Goal: Task Accomplishment & Management: Manage account settings

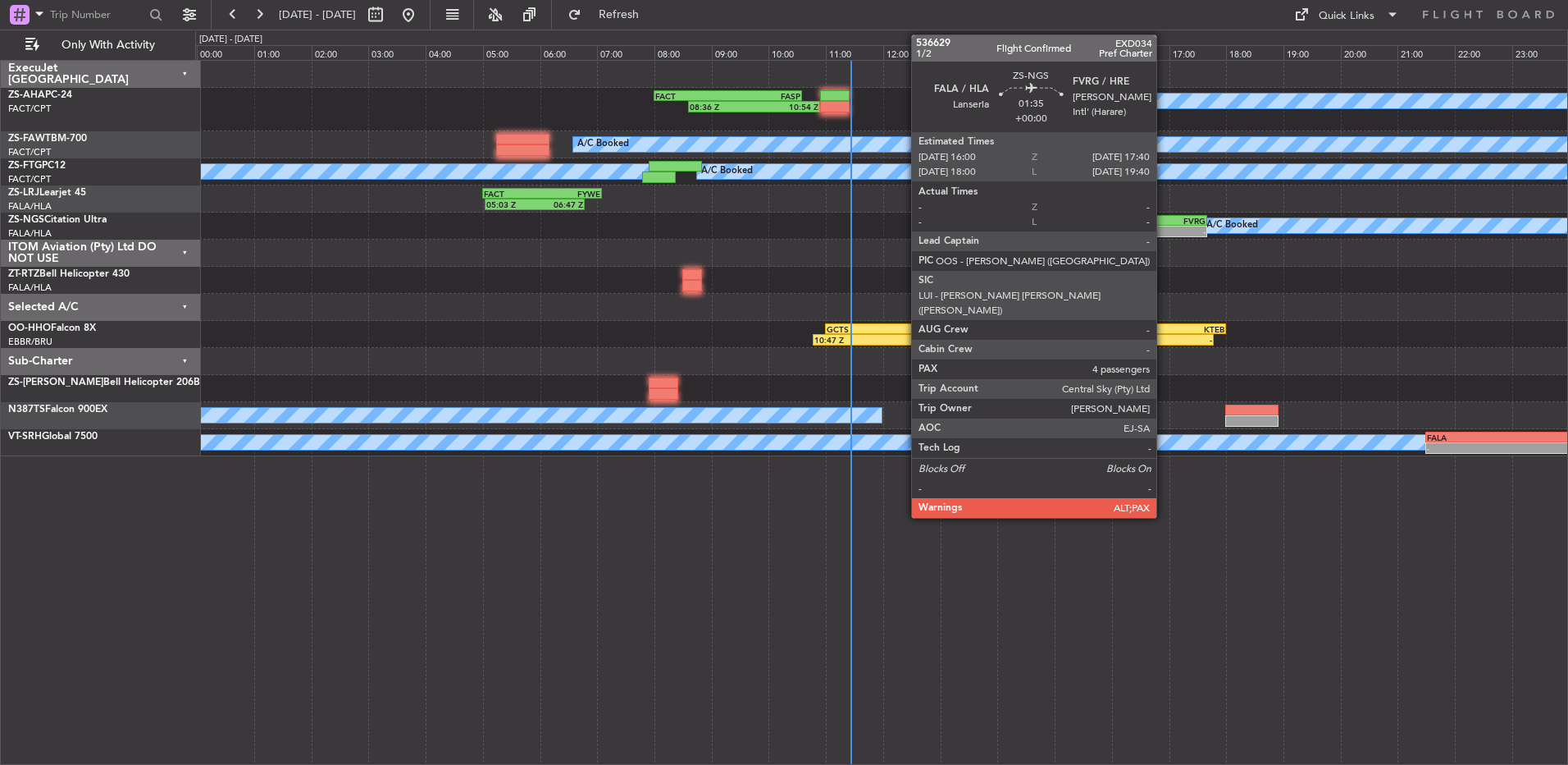
click at [1164, 223] on div "FVRG" at bounding box center [1182, 221] width 46 height 10
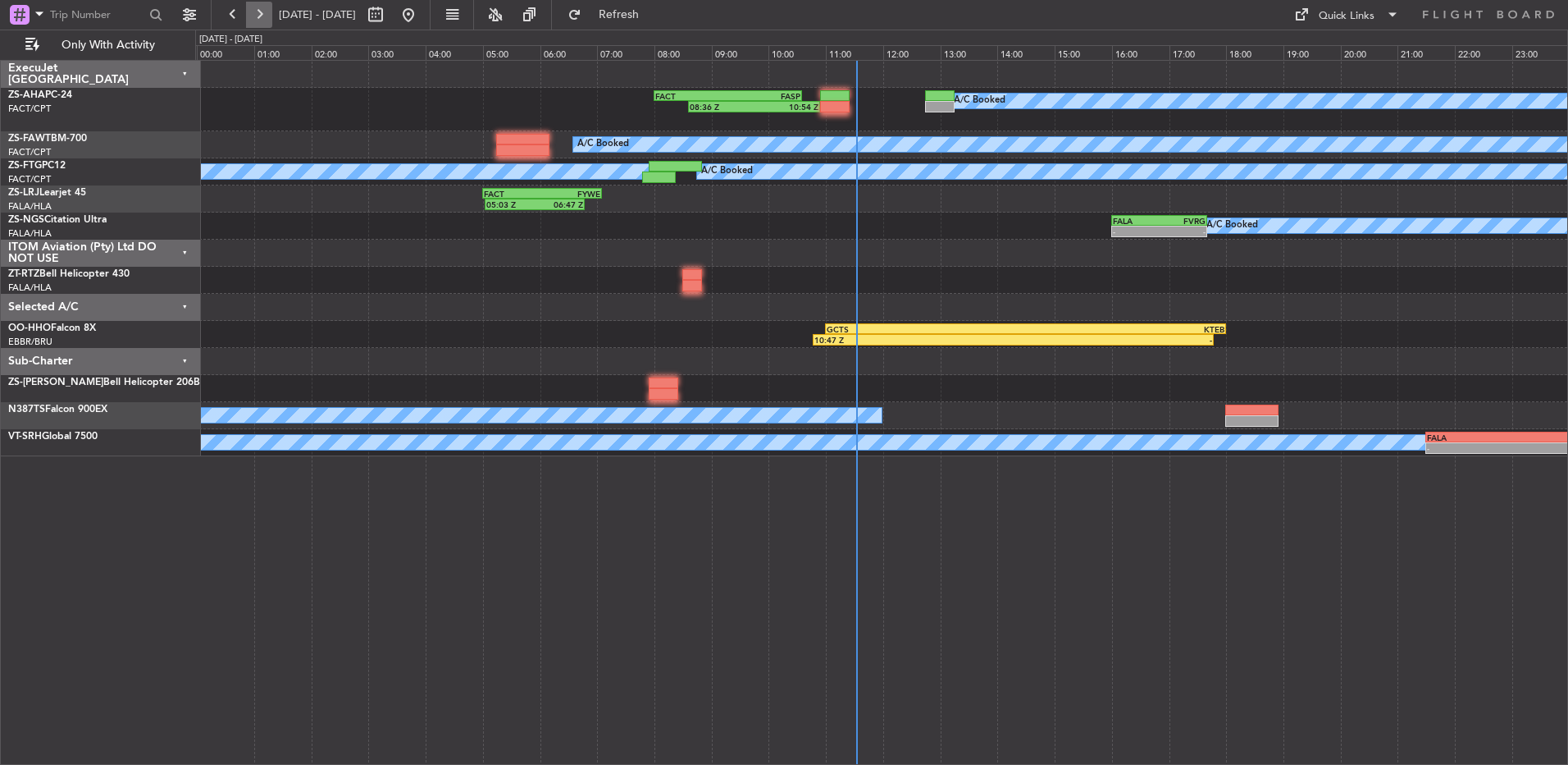
click at [253, 17] on button at bounding box center [259, 15] width 26 height 26
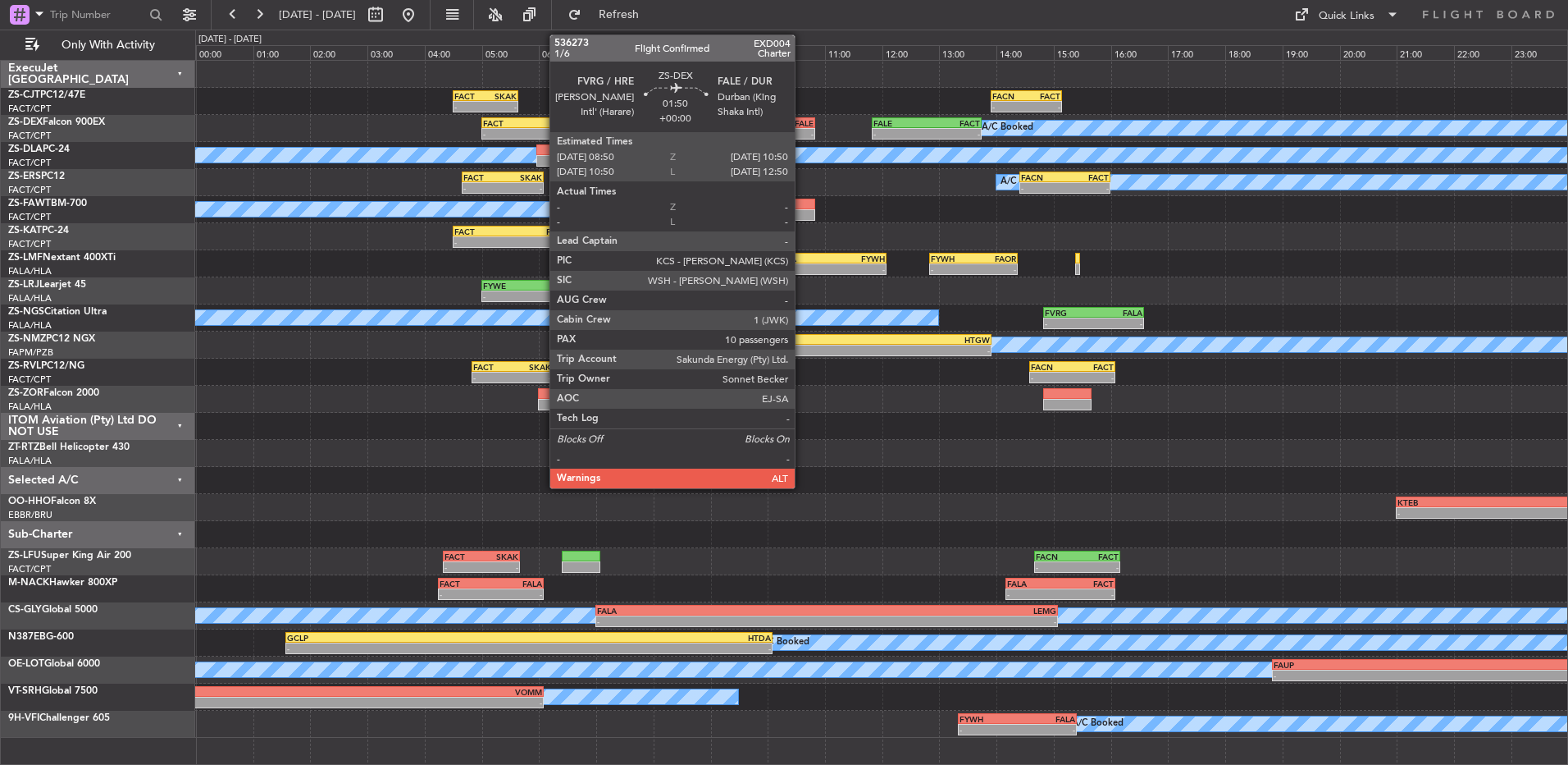
click at [802, 118] on div "FALE" at bounding box center [785, 123] width 55 height 10
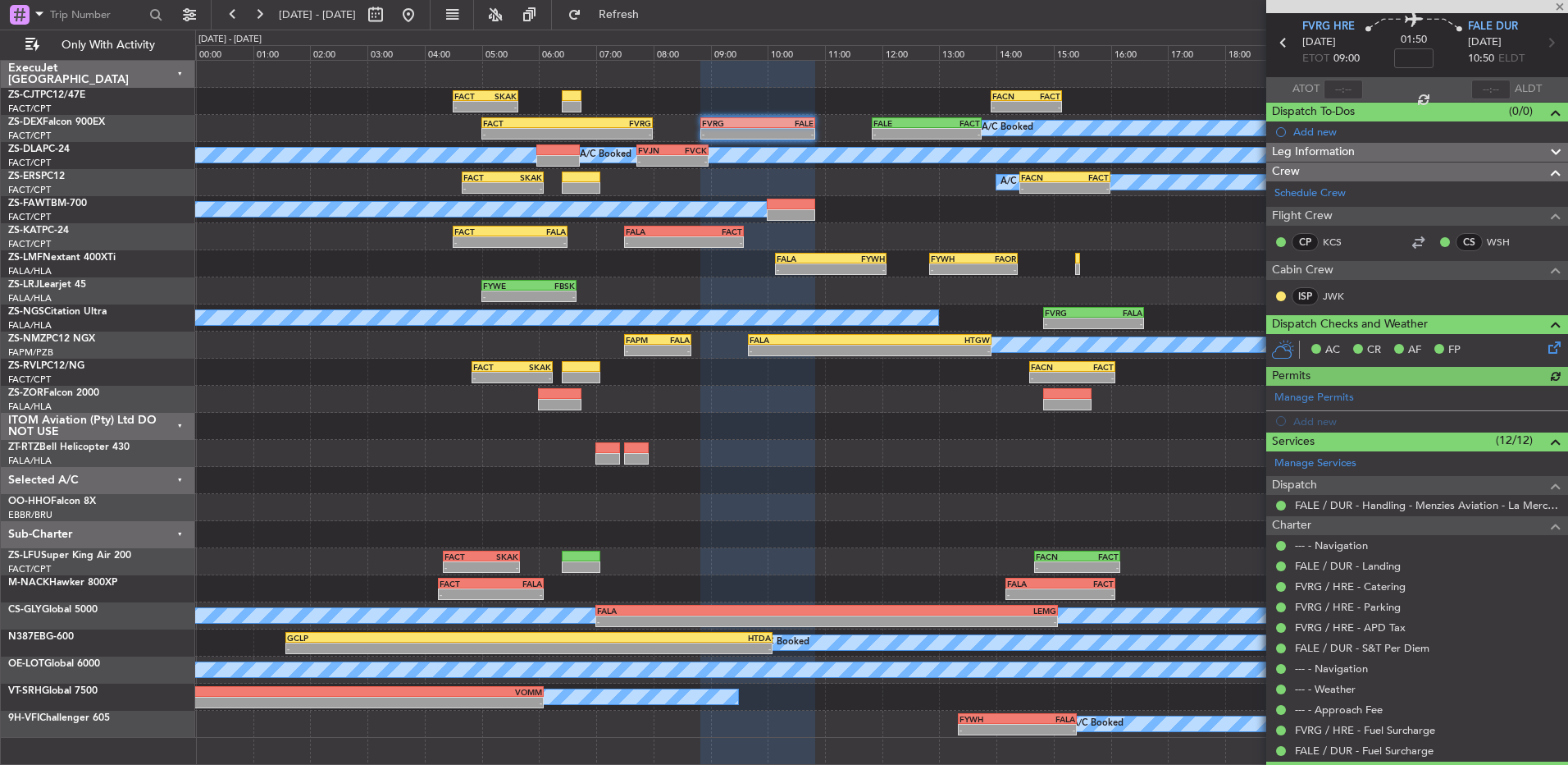
scroll to position [82, 0]
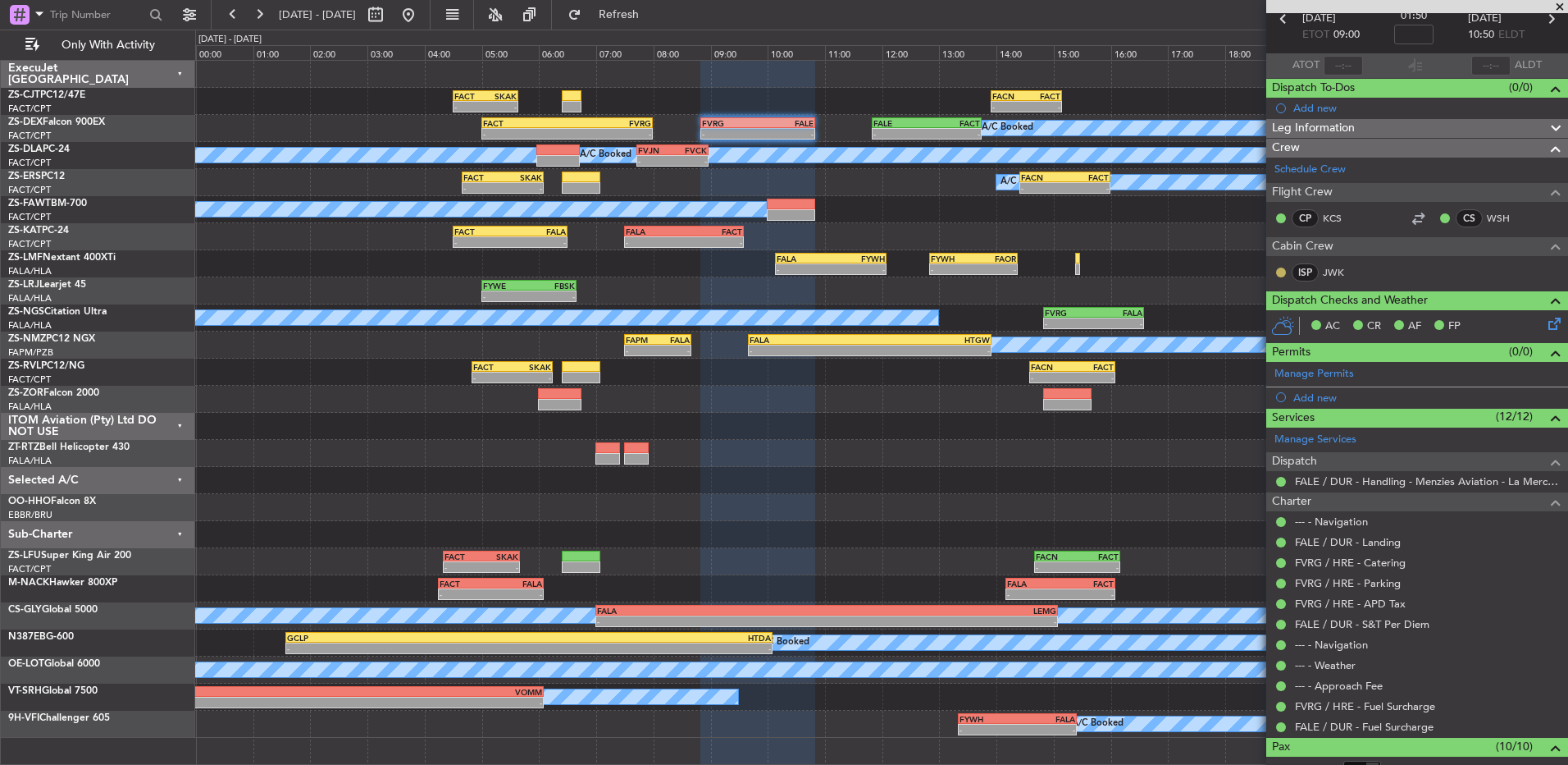
click at [1285, 274] on button at bounding box center [1282, 273] width 10 height 10
click at [1267, 327] on span "Acknowledged" at bounding box center [1285, 320] width 72 height 17
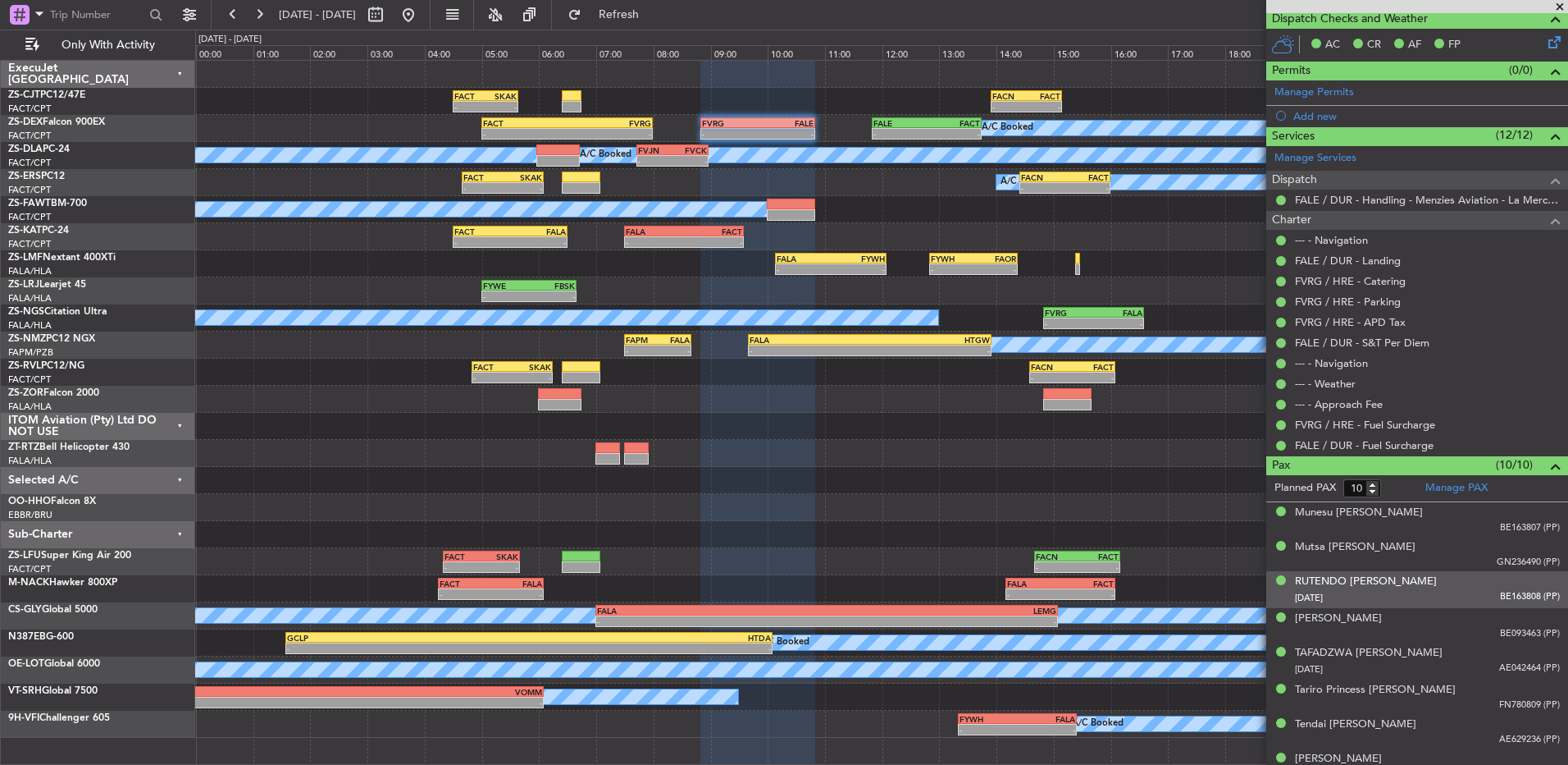
scroll to position [452, 0]
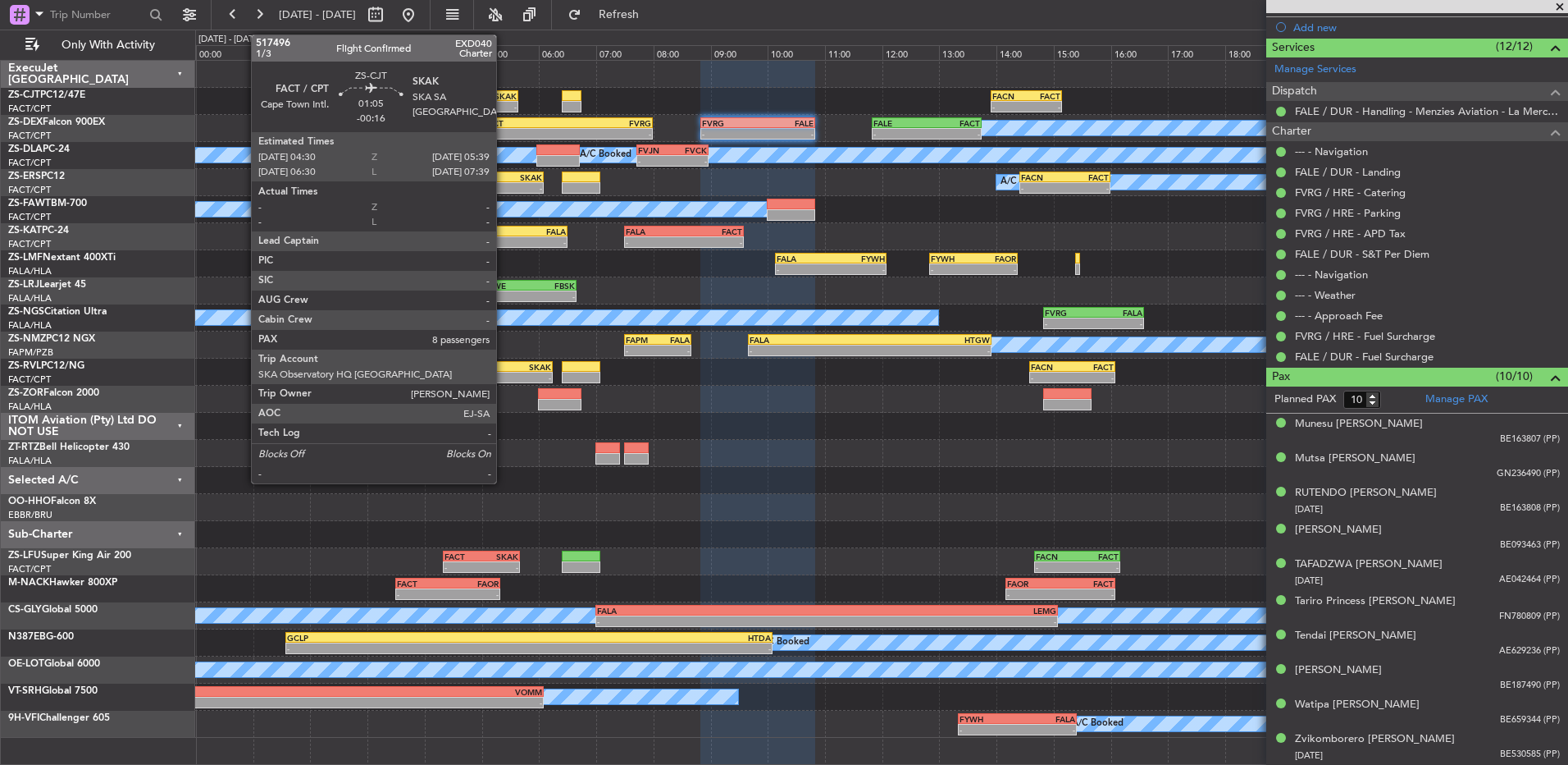
click at [503, 96] on div "SKAK" at bounding box center [500, 96] width 31 height 10
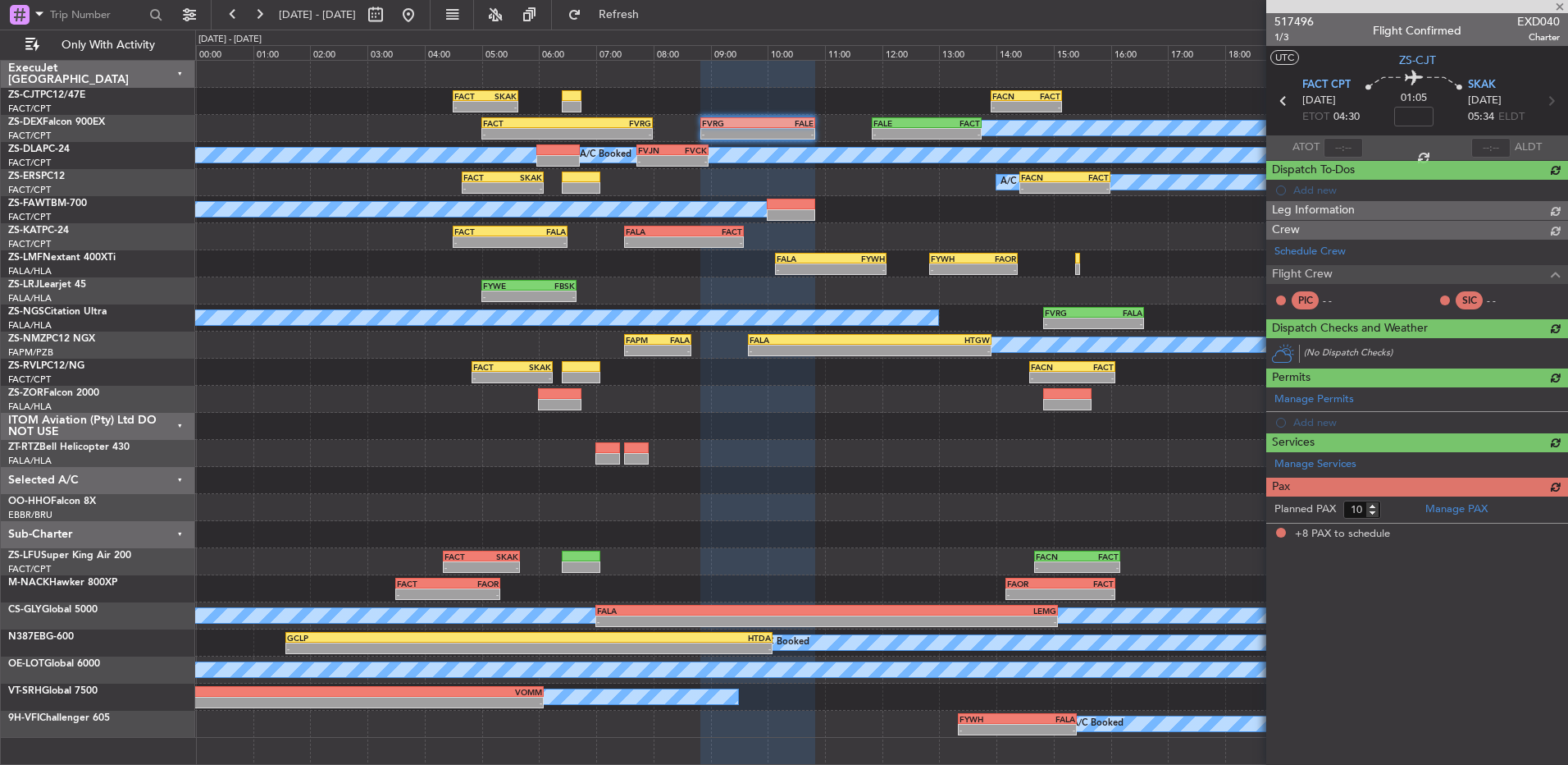
type input "-00:16"
type input "8"
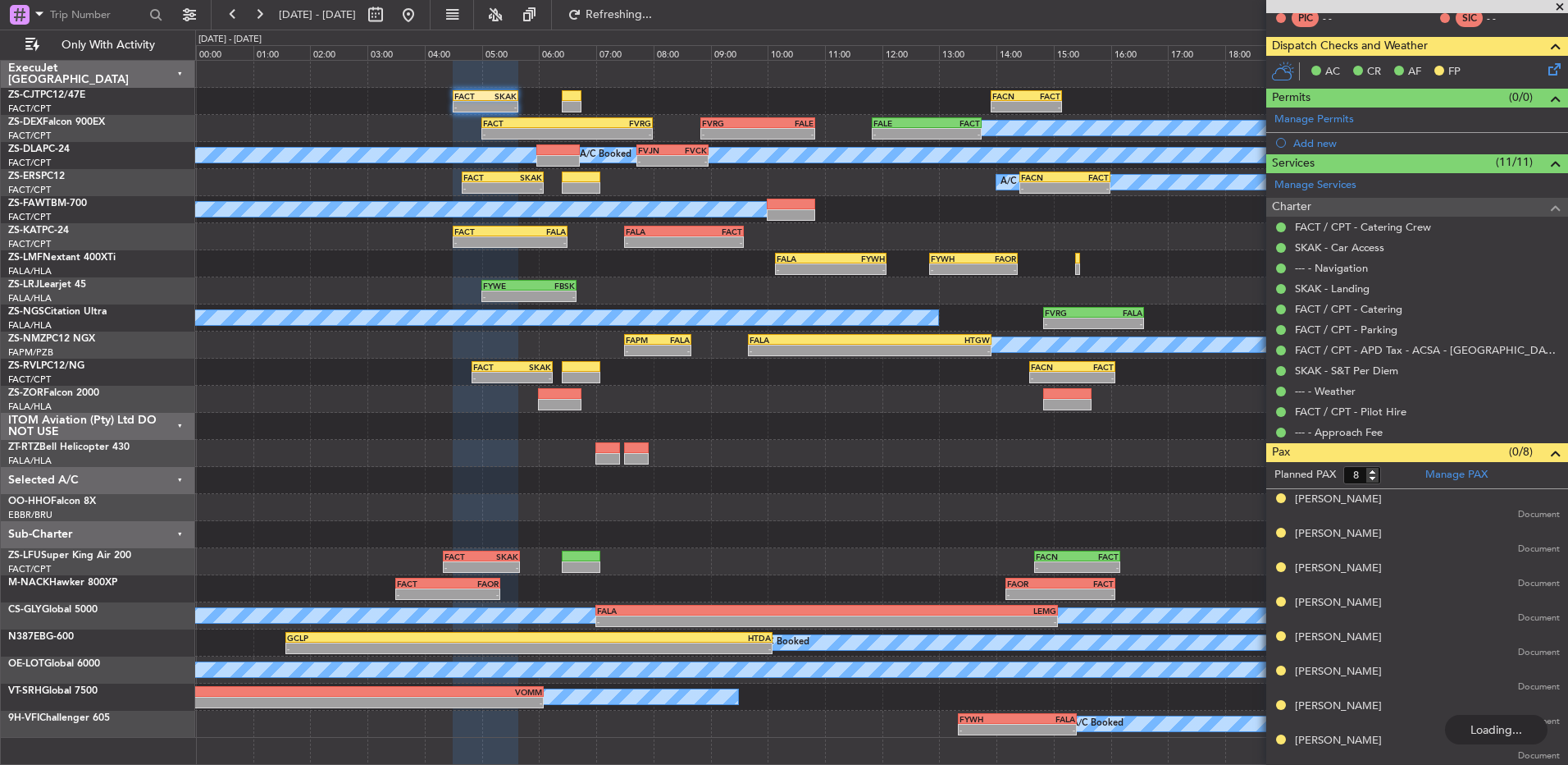
scroll to position [0, 0]
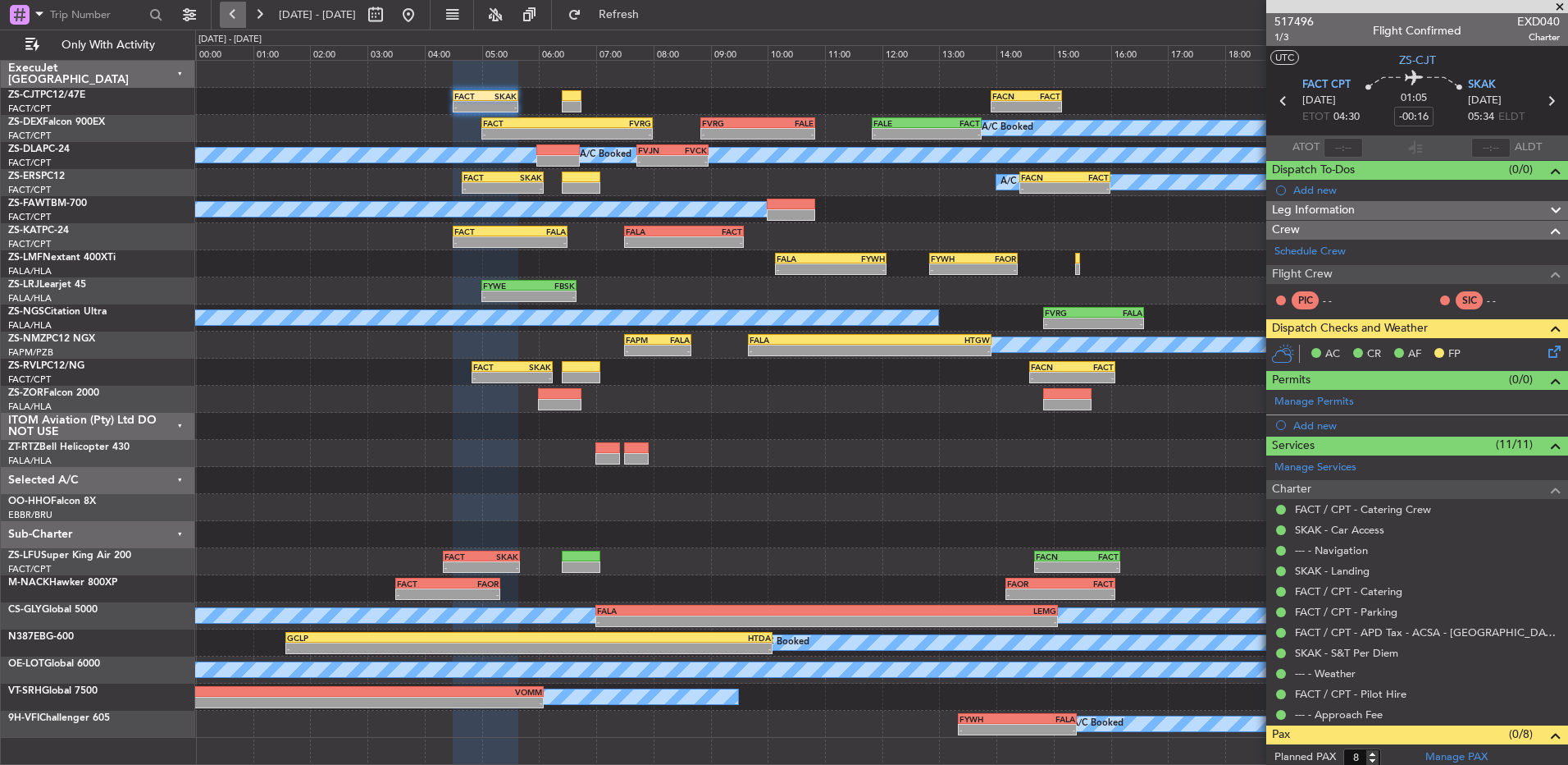
click at [241, 12] on button at bounding box center [233, 15] width 26 height 26
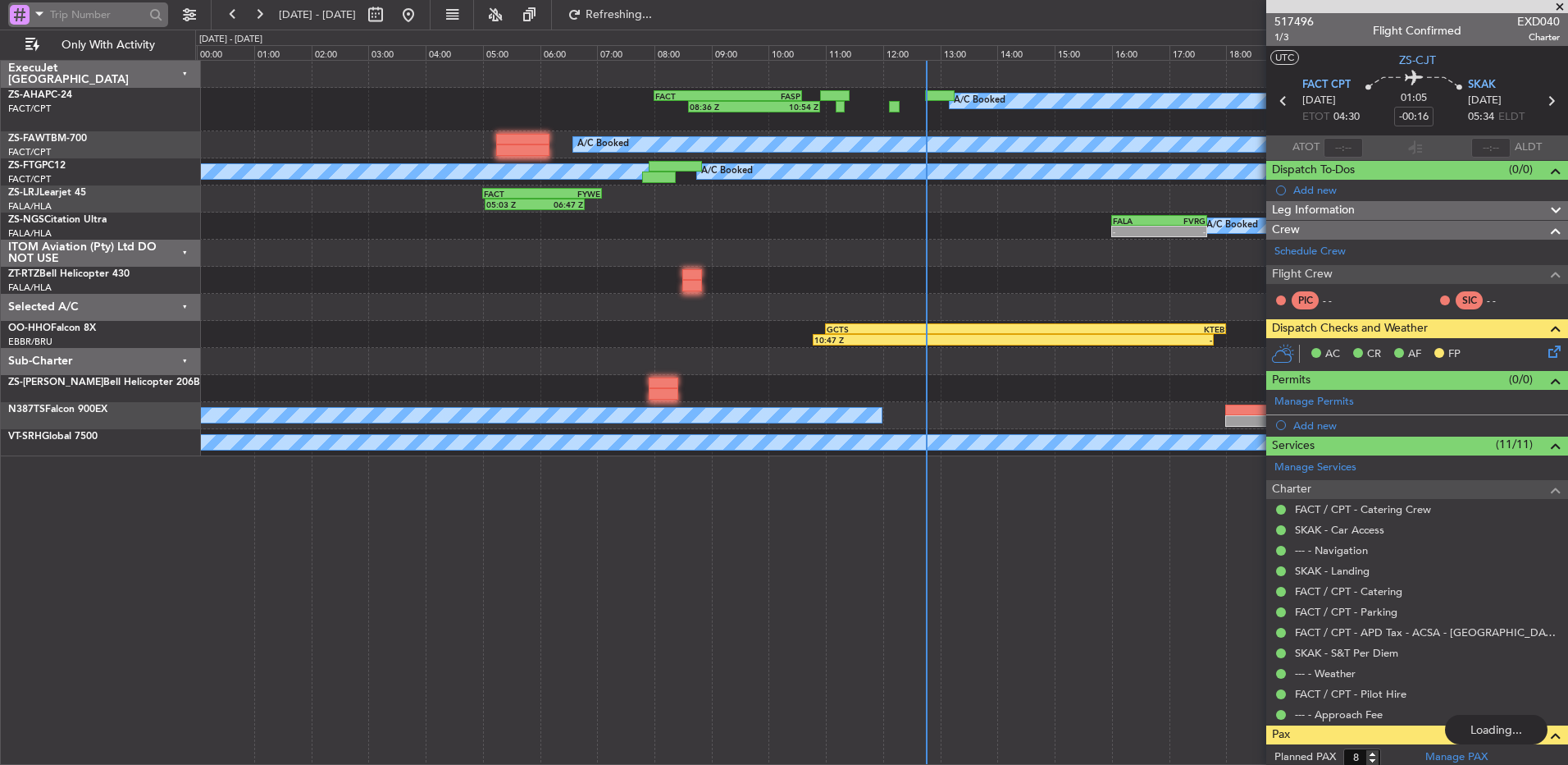
click at [121, 16] on input "text" at bounding box center [97, 14] width 94 height 25
type input "529081"
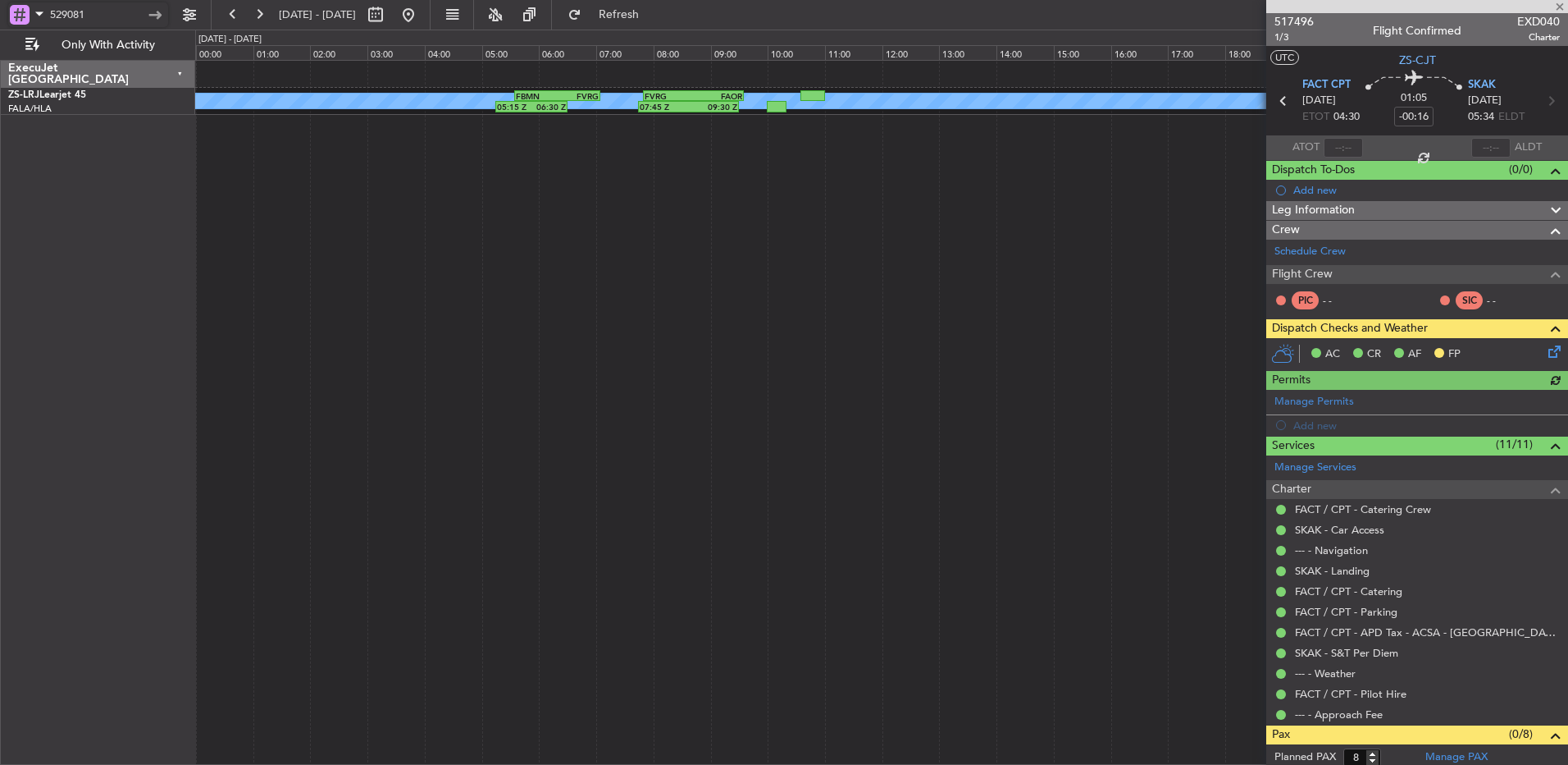
drag, startPoint x: 78, startPoint y: 12, endPoint x: -3, endPoint y: 5, distance: 81.3
click at [0, 5] on html "529081 [DATE] - [DATE] Refresh Quick Links Only With Activity A/C Booked 05:15 …" at bounding box center [784, 382] width 1568 height 765
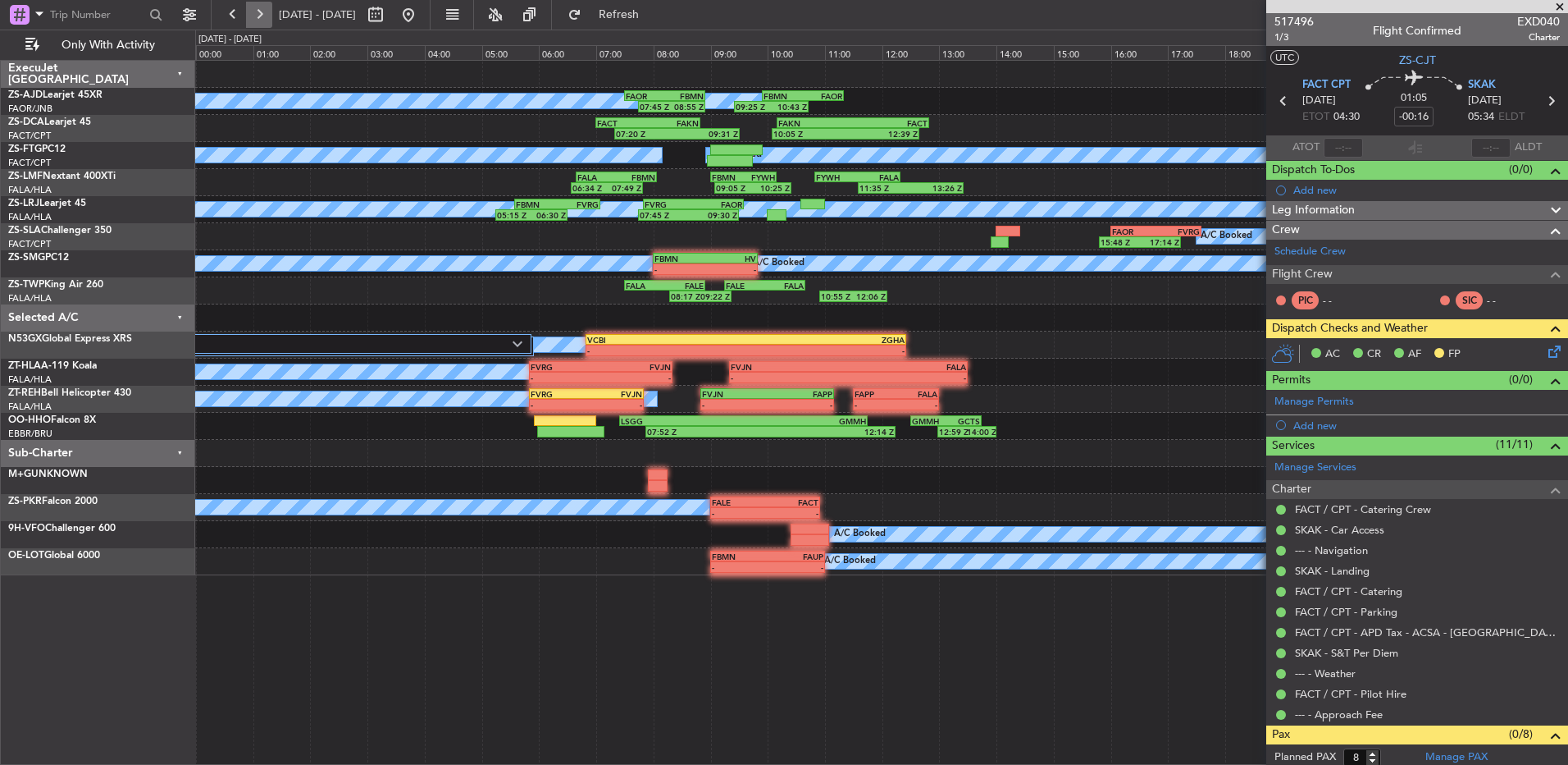
click at [261, 17] on button at bounding box center [259, 15] width 26 height 26
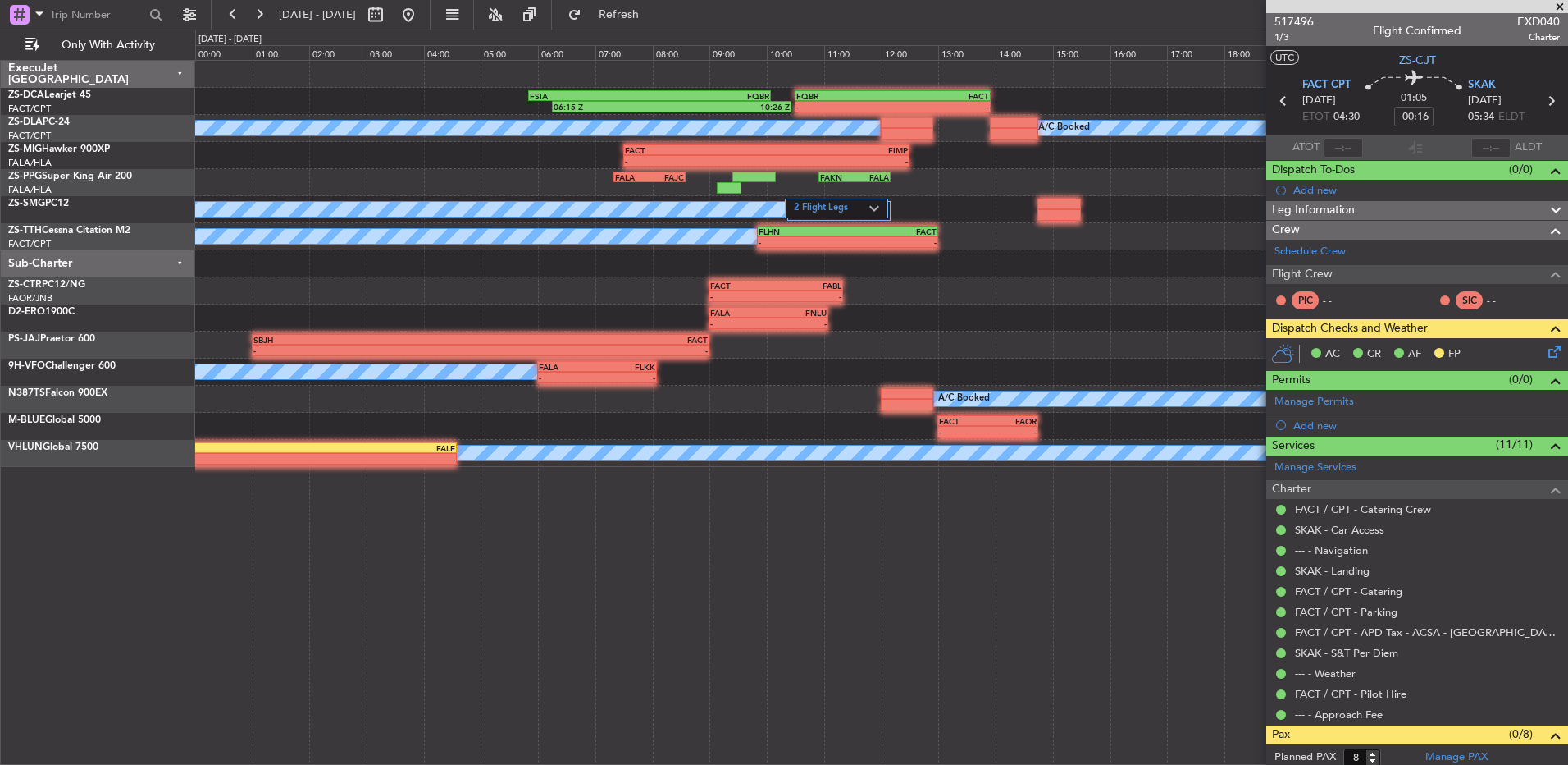
click at [1562, 6] on span at bounding box center [1560, 7] width 17 height 15
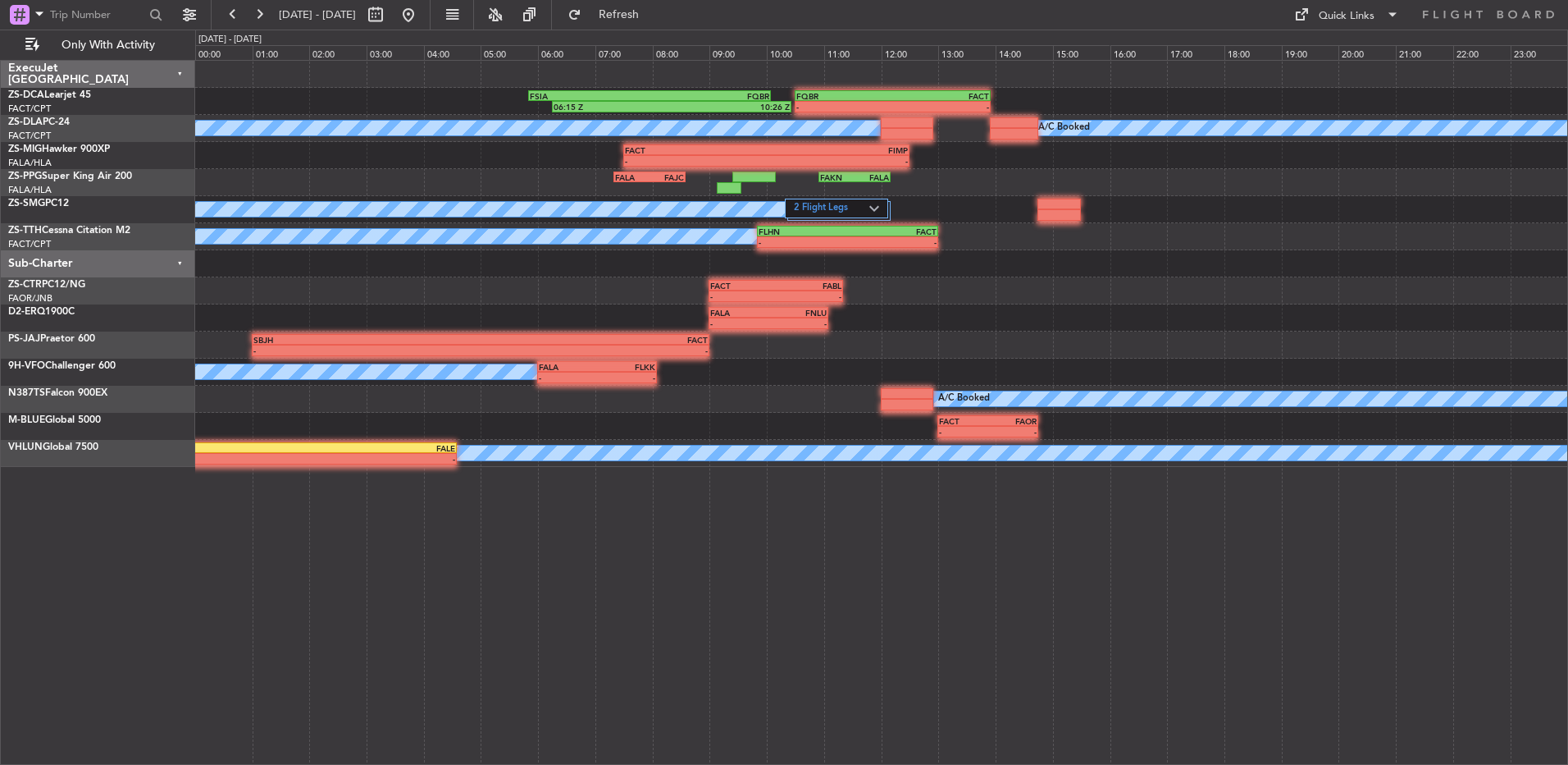
type input "0"
click at [269, 9] on button at bounding box center [259, 15] width 26 height 26
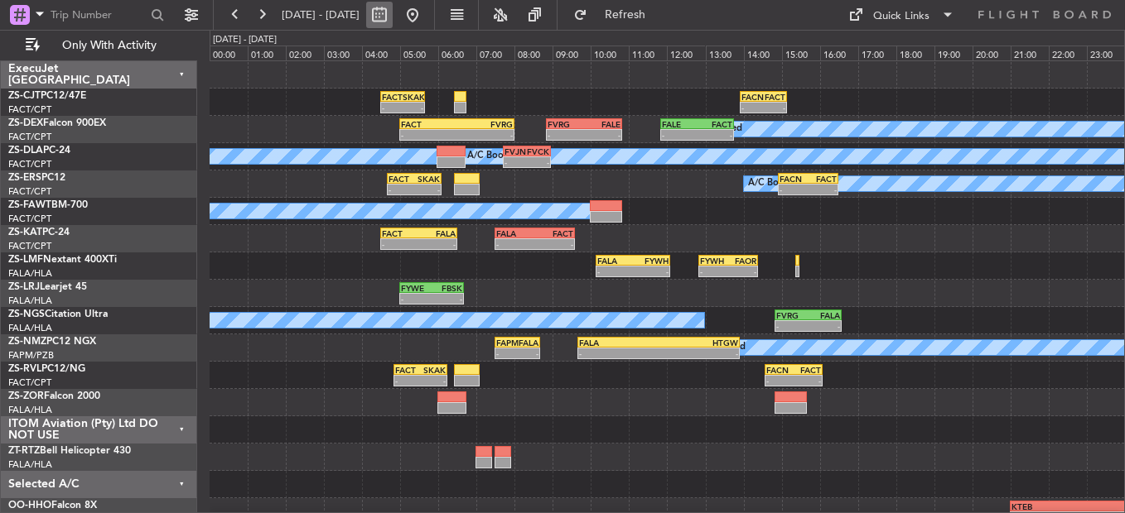
click at [393, 17] on button at bounding box center [379, 15] width 26 height 26
select select "9"
select select "2025"
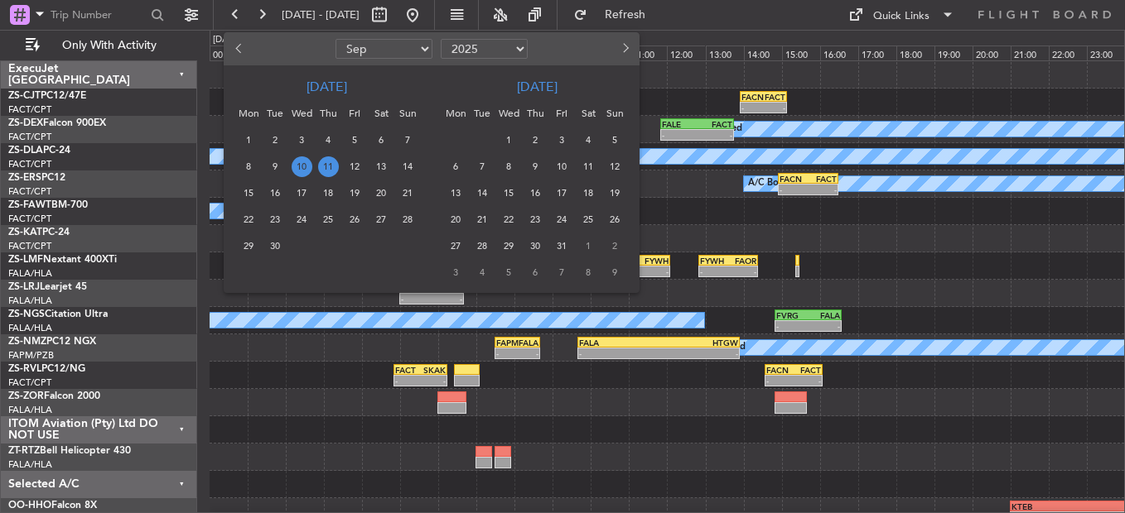
click at [383, 189] on span "20" at bounding box center [381, 193] width 21 height 21
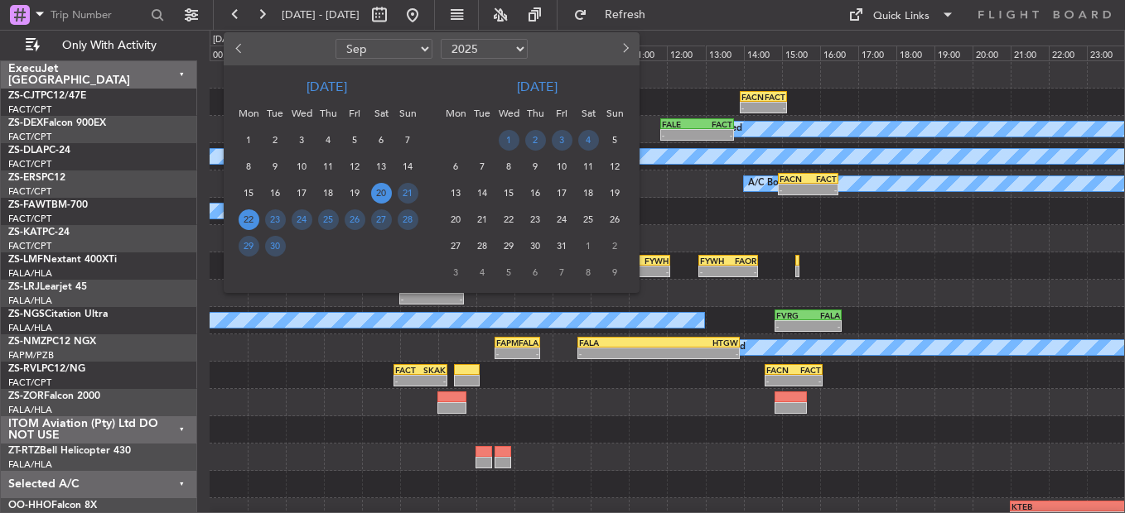
click at [248, 215] on span "22" at bounding box center [248, 220] width 21 height 21
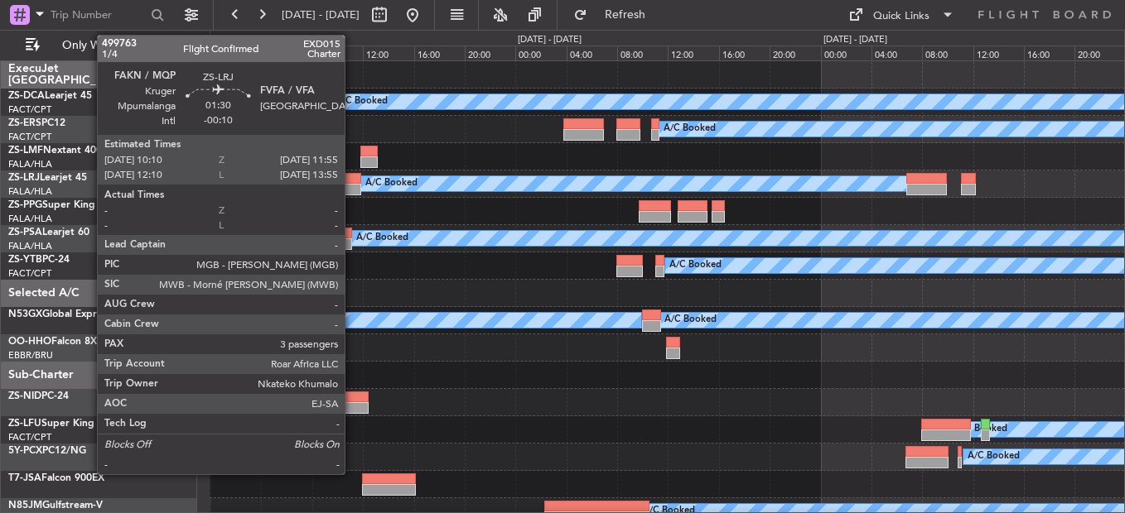
click at [352, 179] on div at bounding box center [350, 179] width 22 height 12
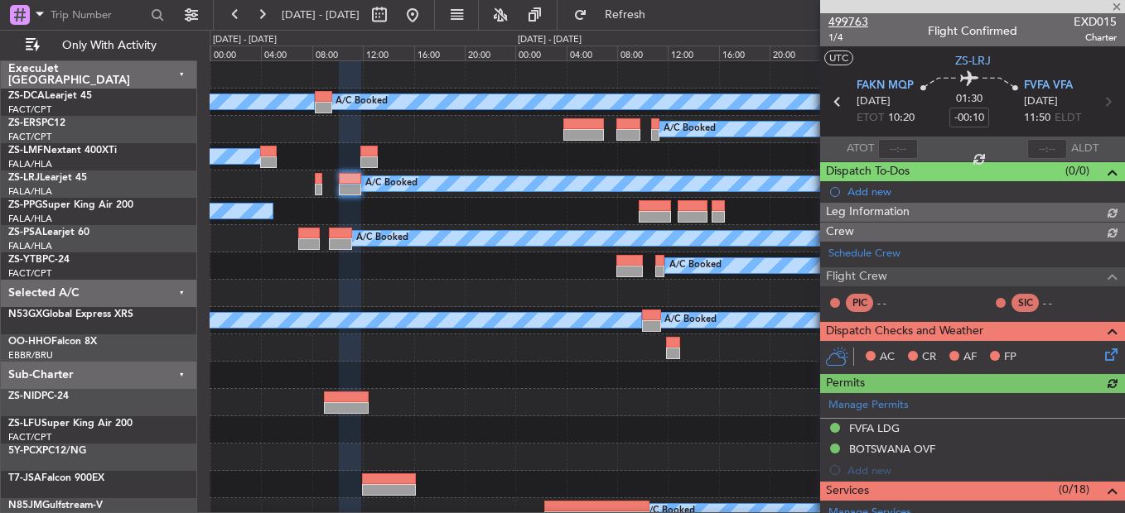
click at [853, 20] on span "499763" at bounding box center [848, 21] width 40 height 17
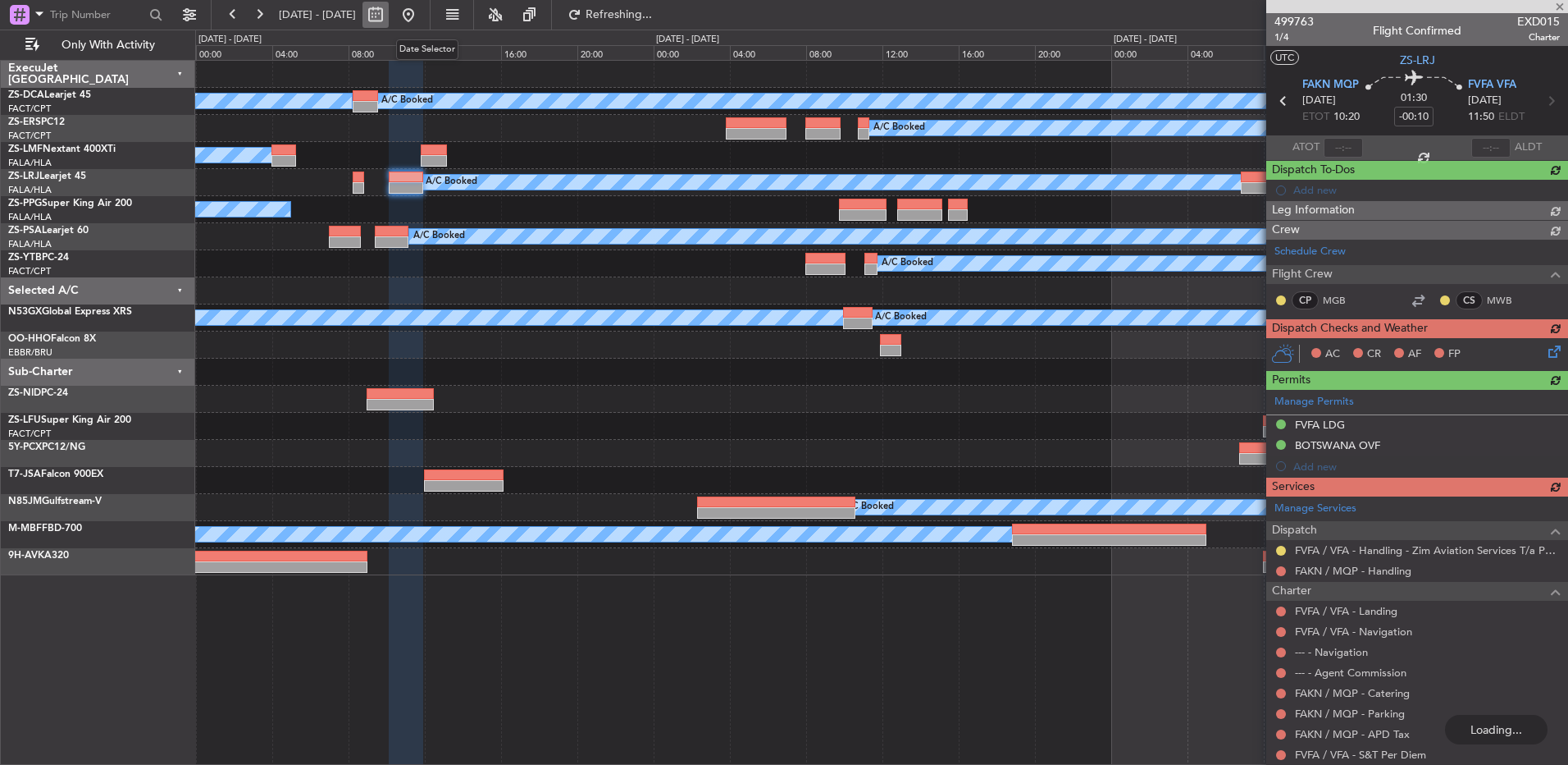
click at [389, 18] on button at bounding box center [375, 15] width 26 height 26
select select "9"
select select "2025"
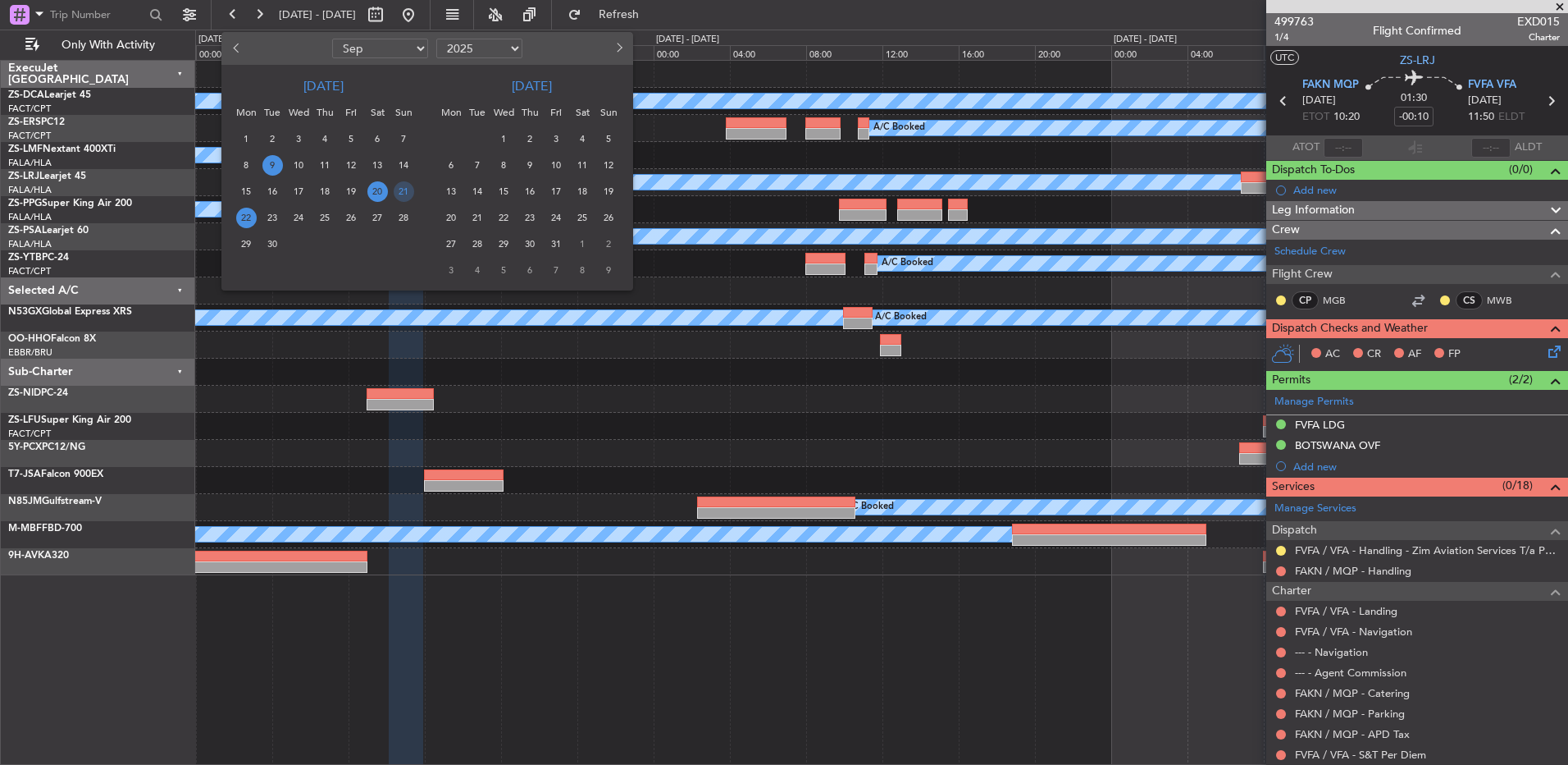
click at [274, 162] on span "9" at bounding box center [272, 165] width 21 height 21
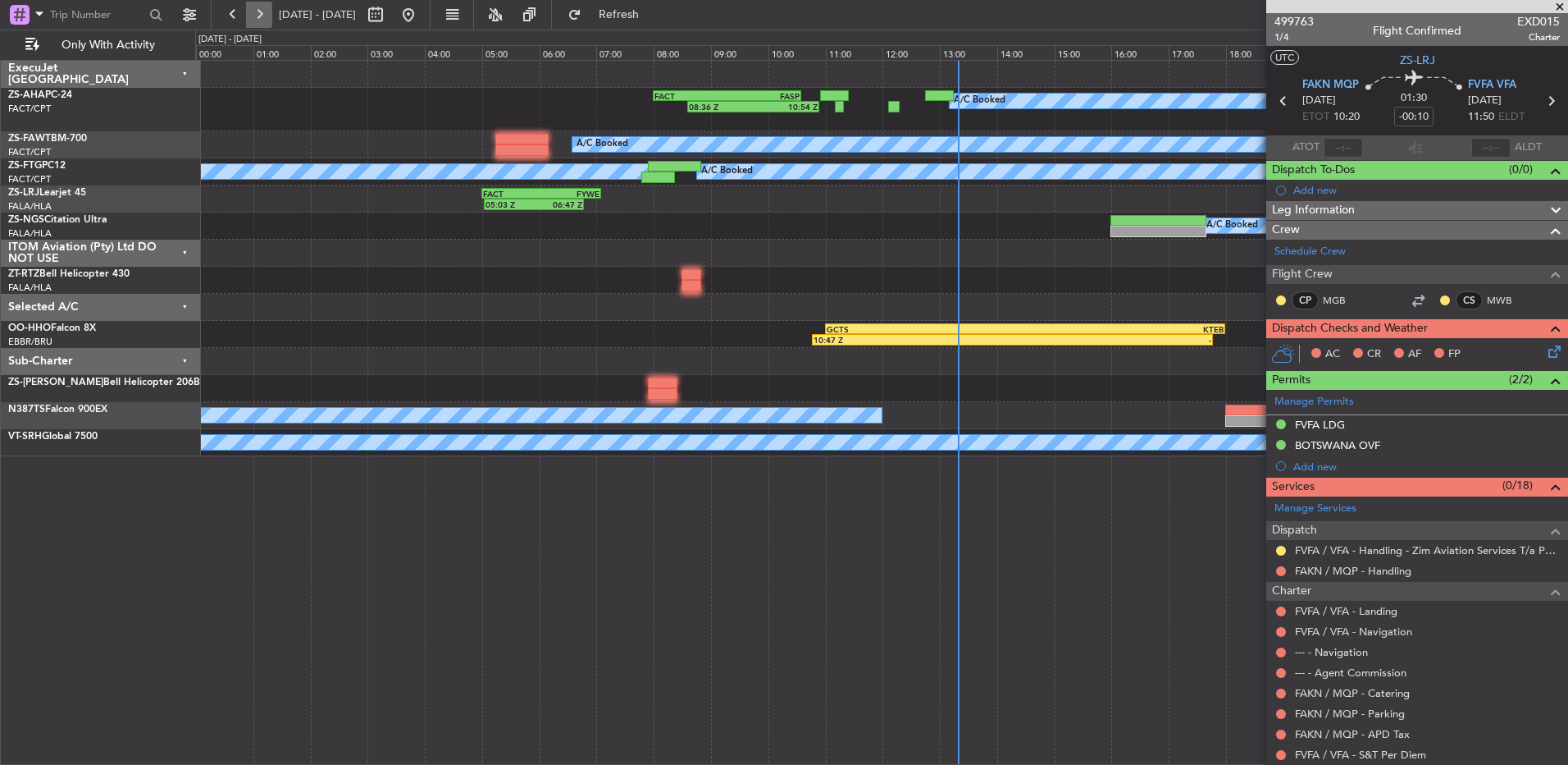
click at [258, 15] on button at bounding box center [259, 15] width 26 height 26
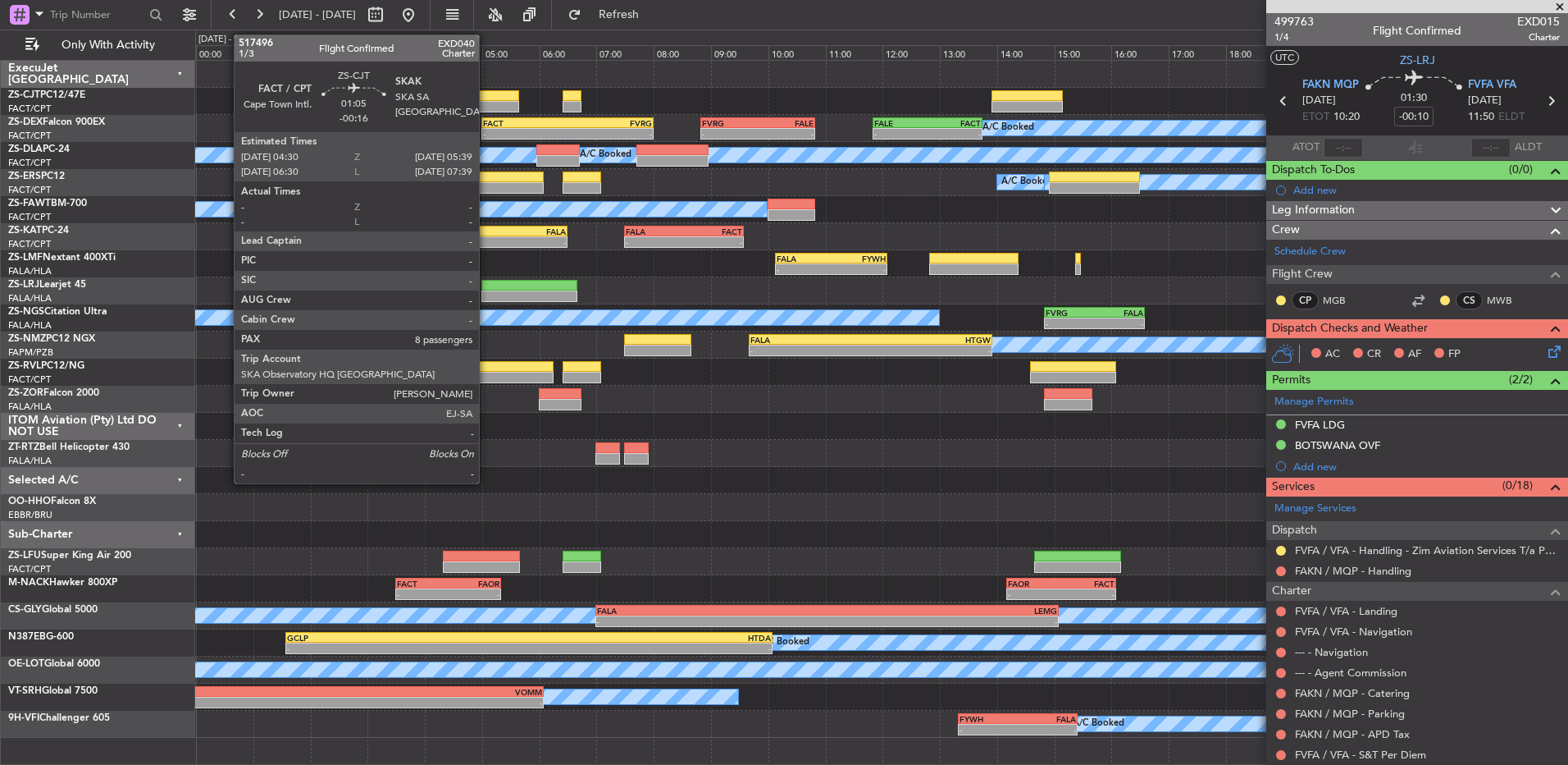
click at [489, 93] on div at bounding box center [485, 96] width 66 height 12
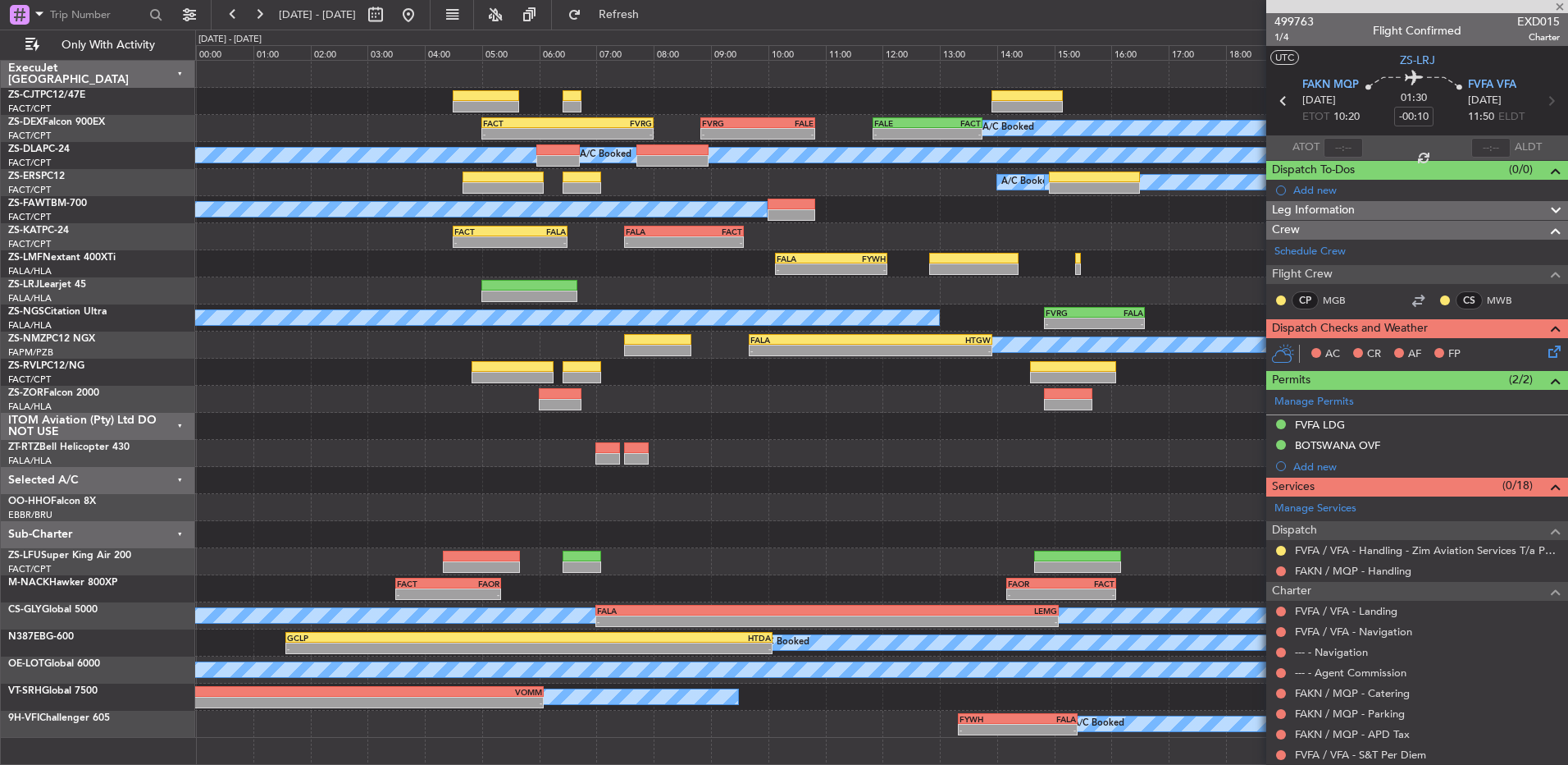
type input "-00:16"
type input "8"
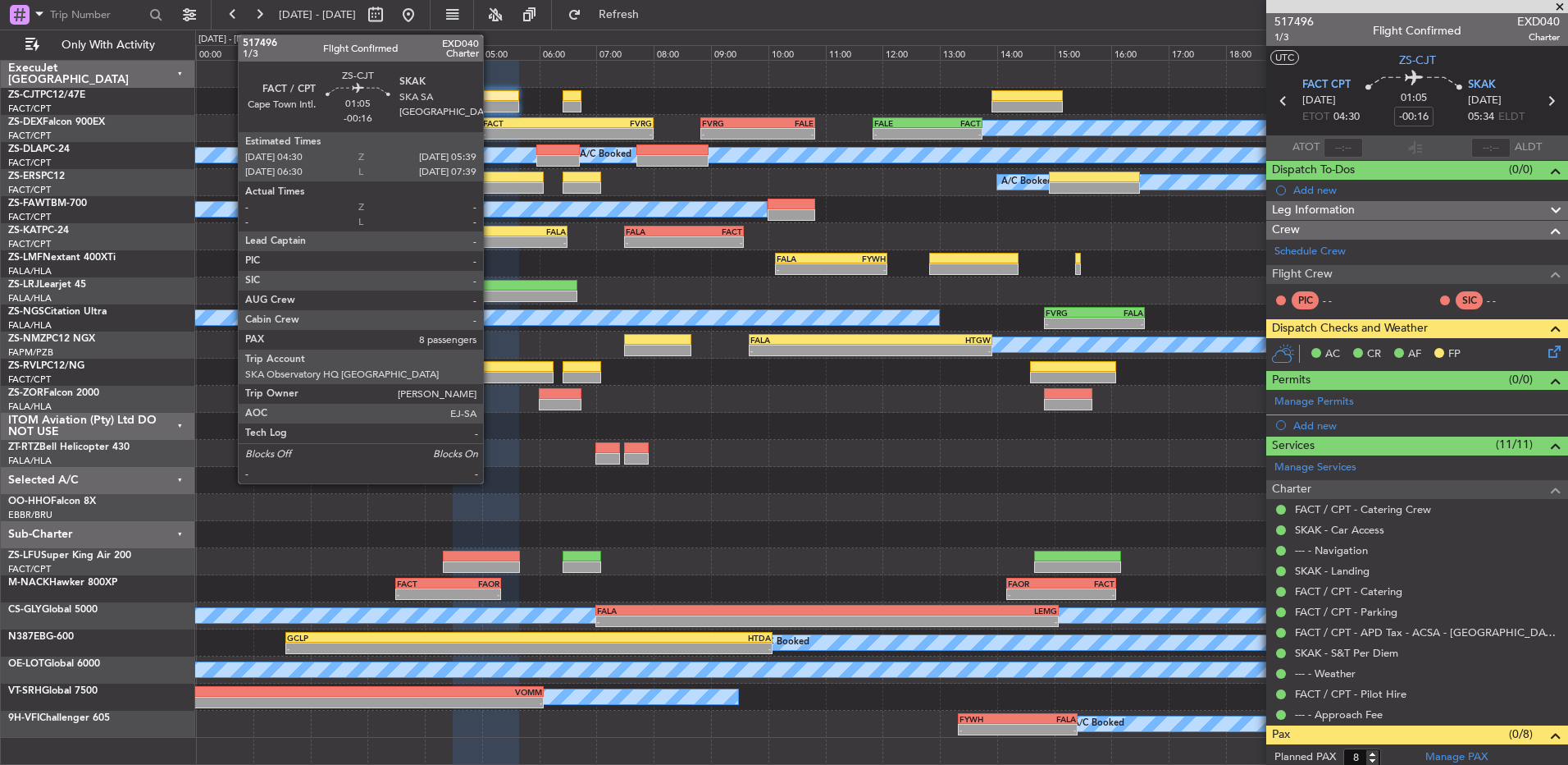
click at [490, 96] on div at bounding box center [485, 96] width 66 height 12
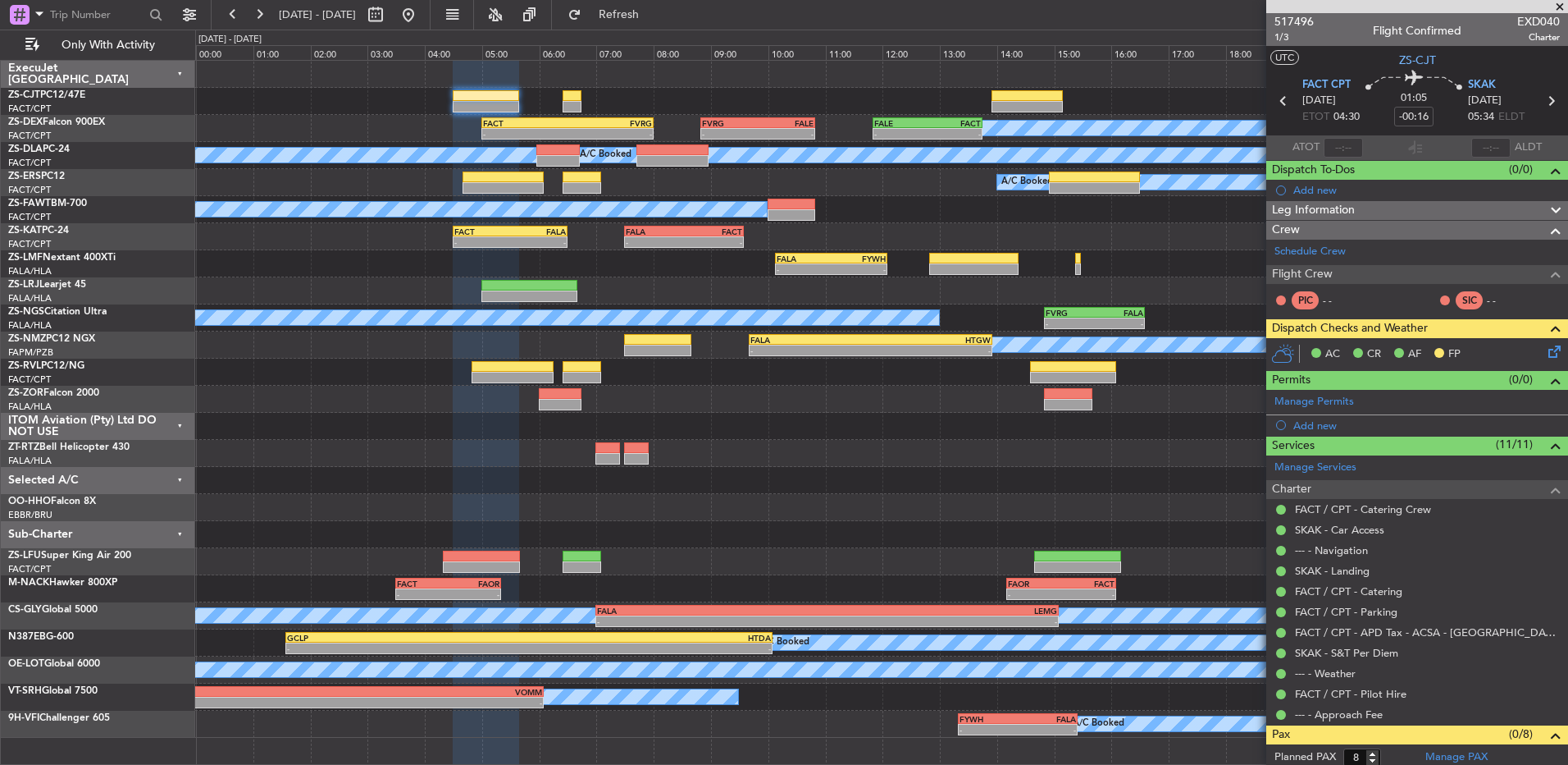
click at [1545, 351] on icon at bounding box center [1551, 348] width 13 height 13
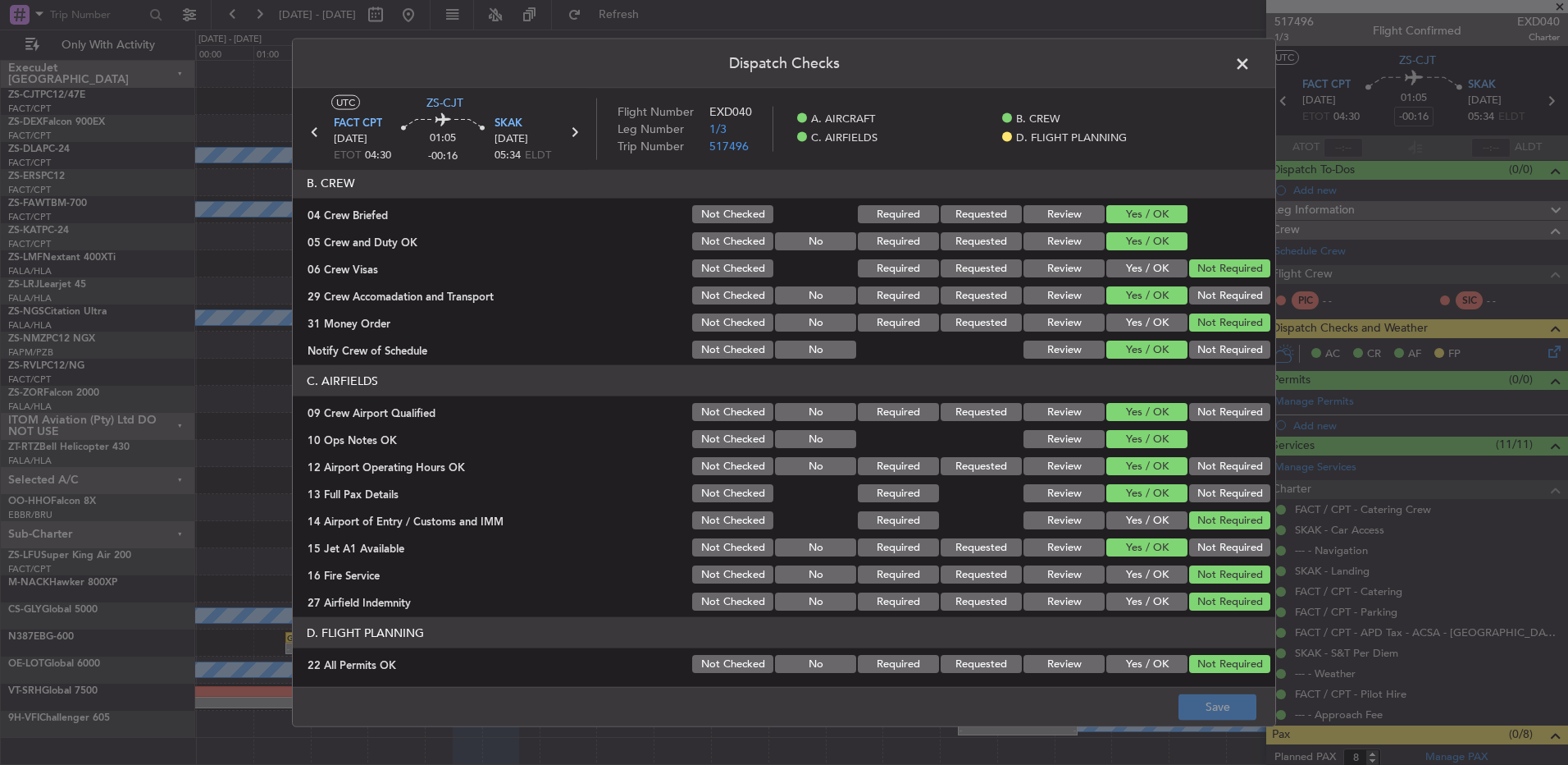
scroll to position [231, 0]
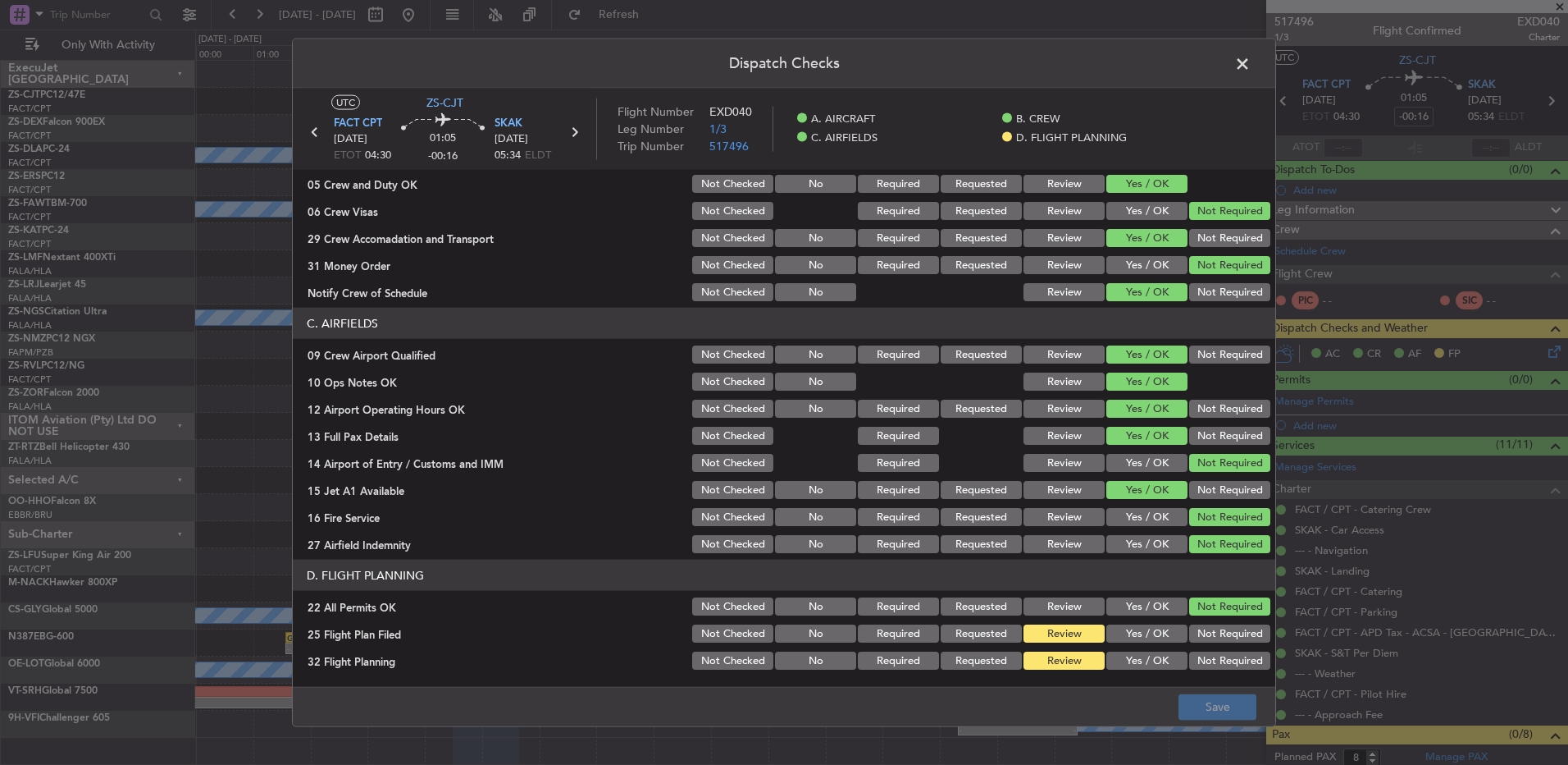
drag, startPoint x: 1175, startPoint y: 628, endPoint x: 1154, endPoint y: 644, distance: 26.4
click at [1174, 629] on div "25 Flight Plan Filed Not Checked No Required Requested Review Yes / OK Not Requ…" at bounding box center [784, 633] width 983 height 23
drag, startPoint x: 1145, startPoint y: 630, endPoint x: 1147, endPoint y: 648, distance: 18.1
click at [1145, 637] on button "Yes / OK" at bounding box center [1147, 633] width 81 height 18
drag, startPoint x: 1147, startPoint y: 649, endPoint x: 1148, endPoint y: 660, distance: 11.0
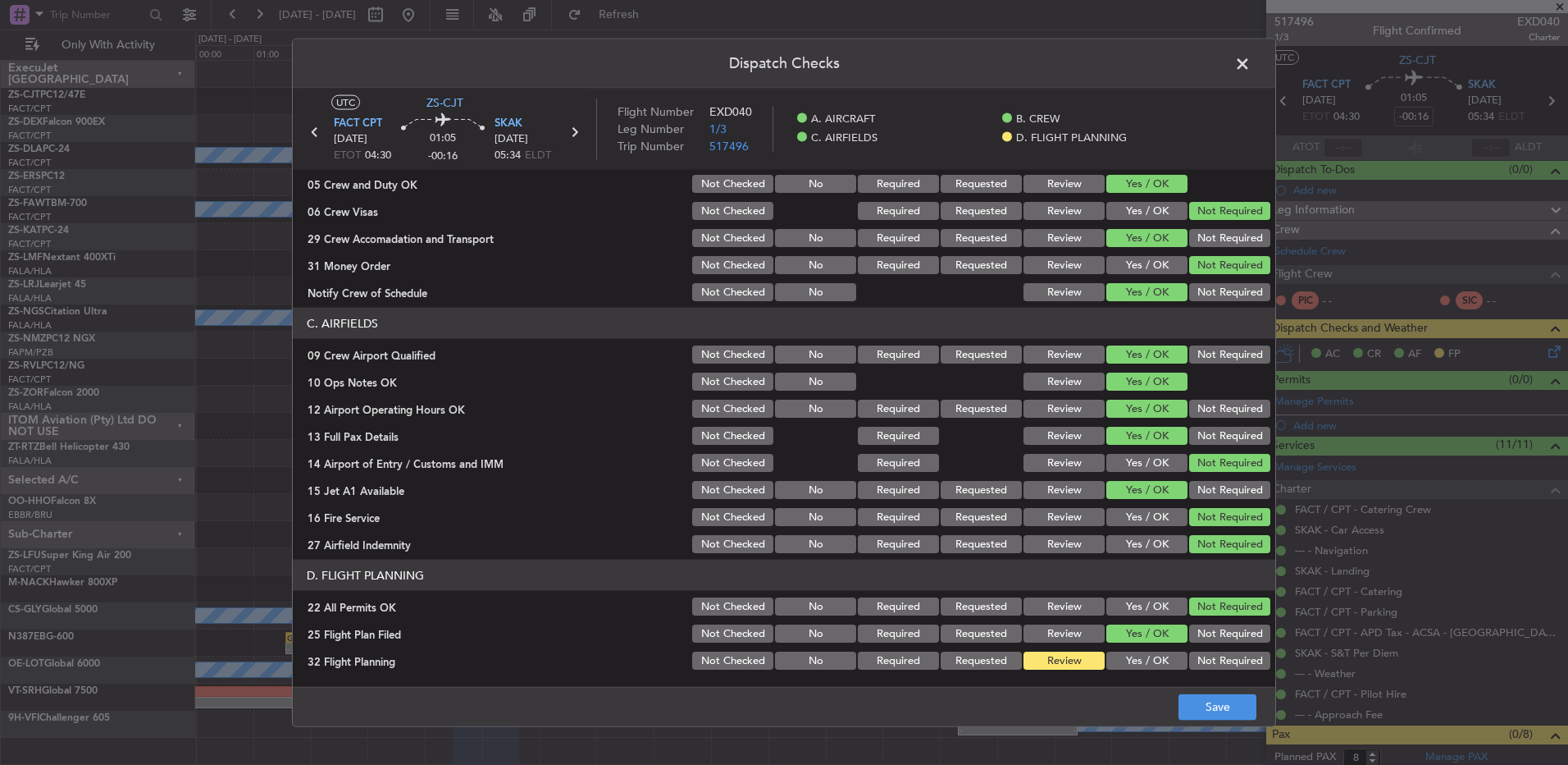
click at [1147, 654] on div "Yes / OK" at bounding box center [1146, 660] width 83 height 23
click at [1151, 664] on button "Yes / OK" at bounding box center [1147, 661] width 81 height 18
click at [1207, 699] on button "Save" at bounding box center [1217, 707] width 78 height 26
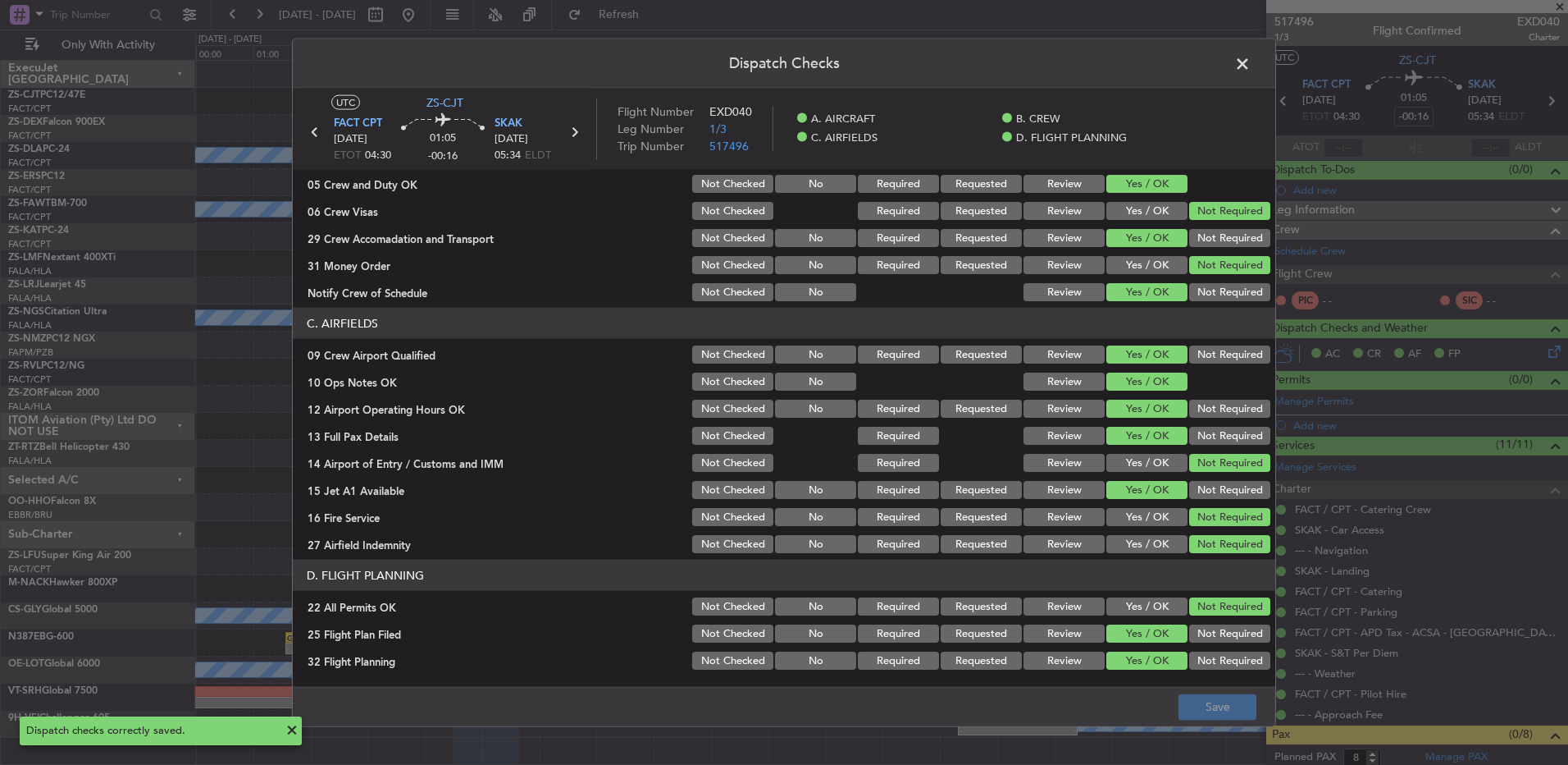
click at [1251, 66] on span at bounding box center [1251, 67] width 0 height 33
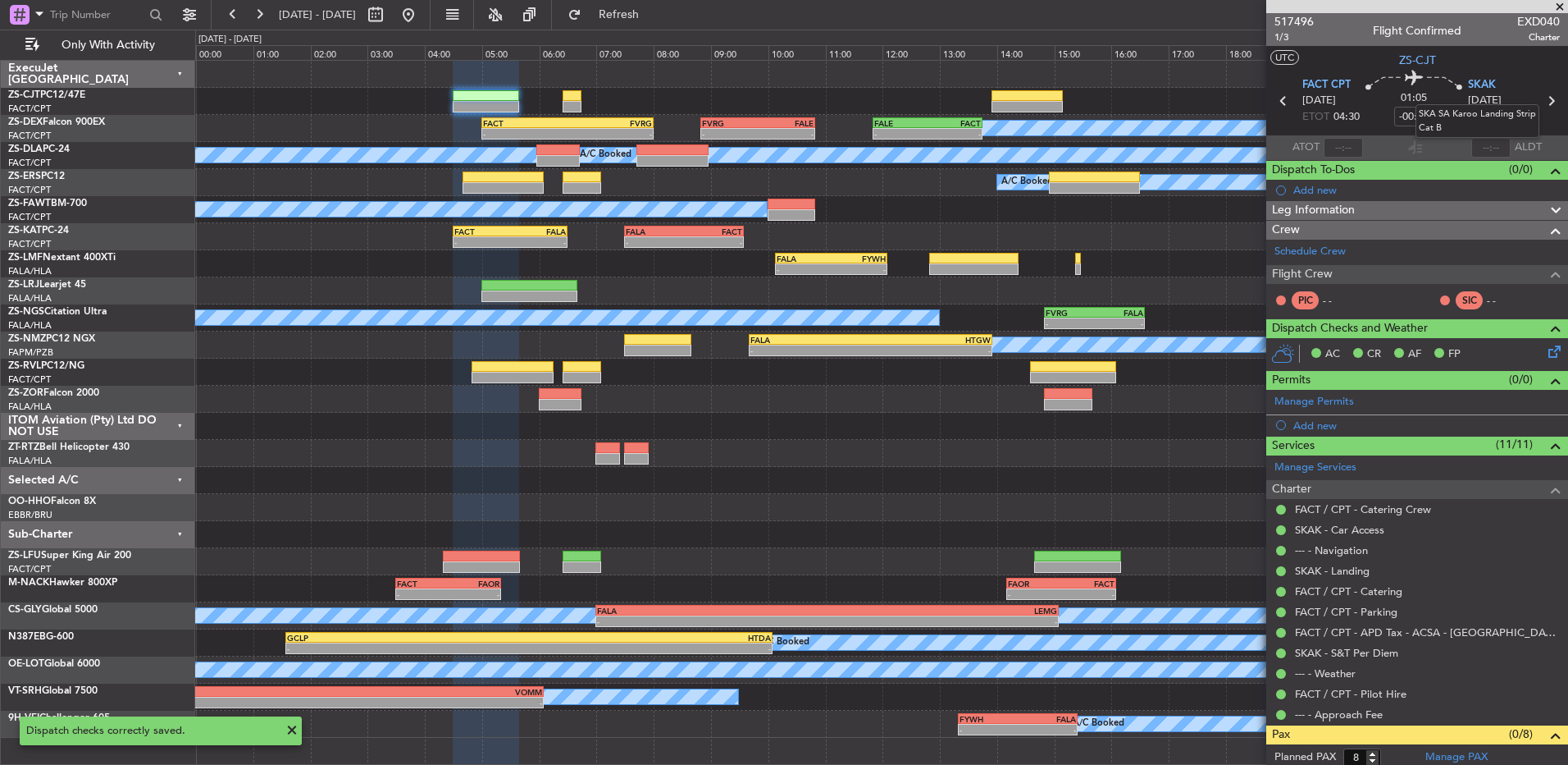
click at [1540, 100] on mat-tooltip-component "SKA SA Karoo Landing Strip Cat B" at bounding box center [1478, 121] width 147 height 56
click at [1540, 94] on icon at bounding box center [1551, 101] width 22 height 22
type input "-00:20"
type input "0"
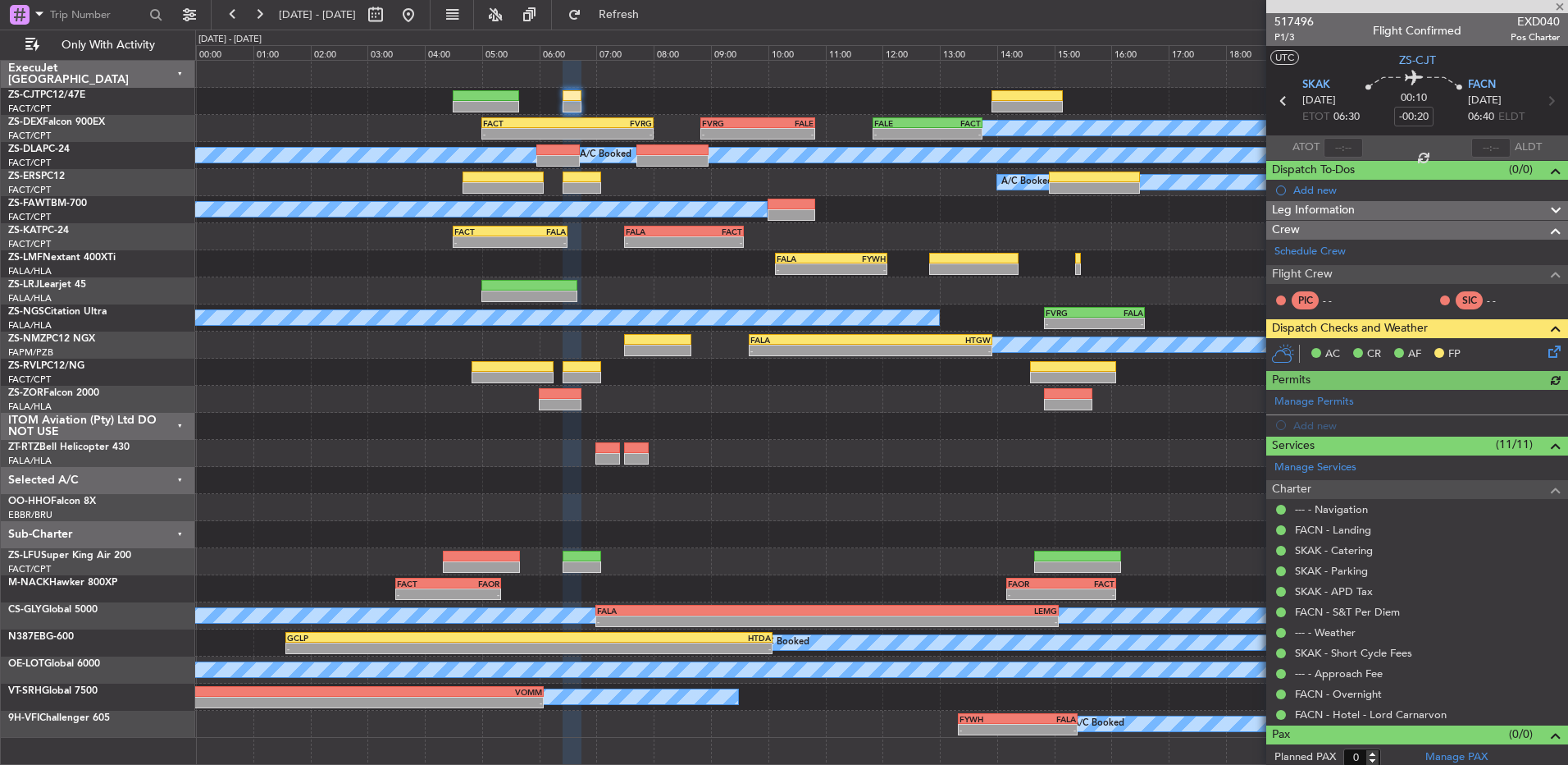
click at [1545, 356] on icon at bounding box center [1551, 348] width 13 height 13
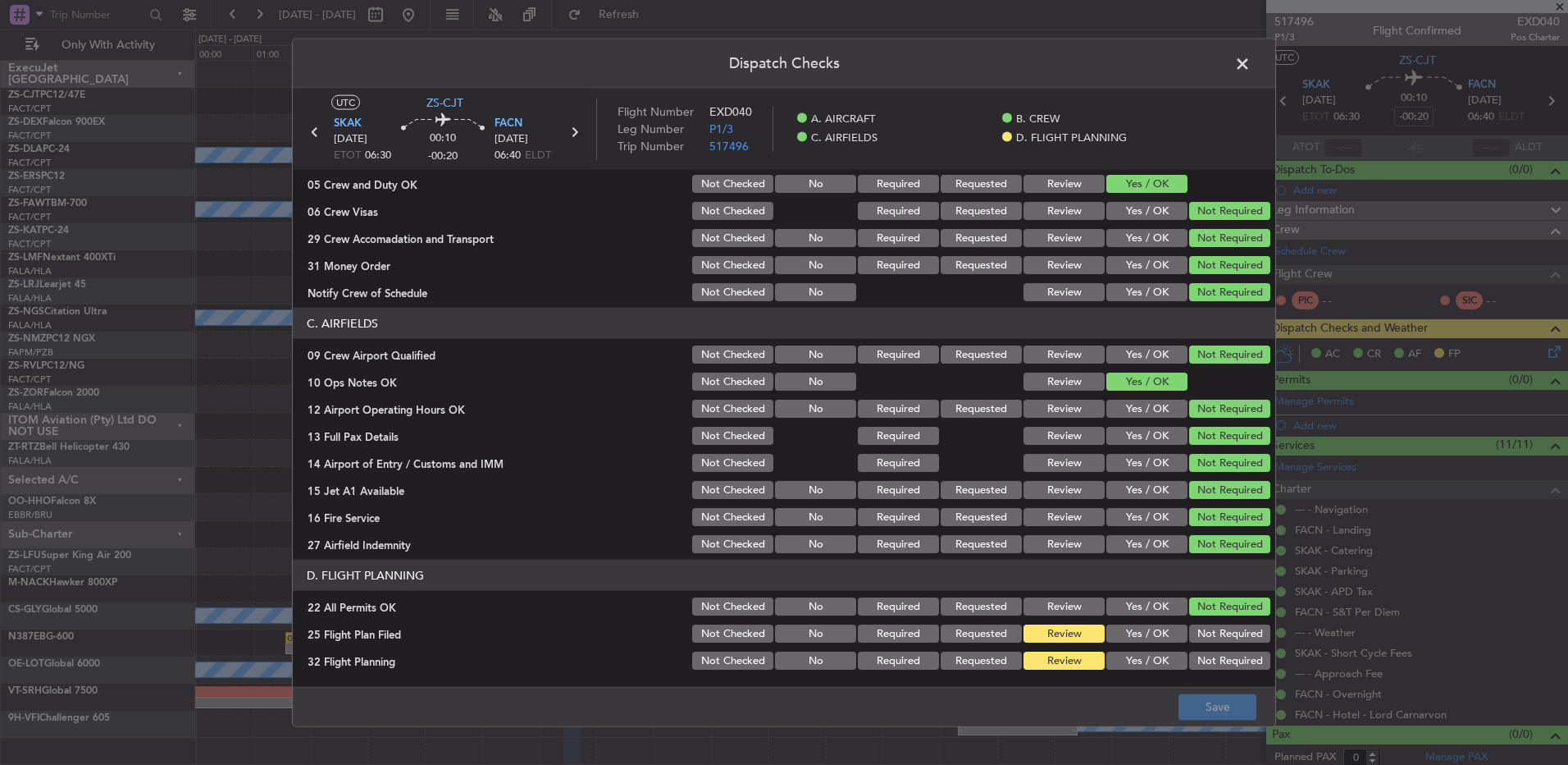
click at [1125, 641] on button "Yes / OK" at bounding box center [1147, 633] width 81 height 18
click at [1127, 657] on button "Yes / OK" at bounding box center [1147, 661] width 81 height 18
click at [1236, 709] on button "Save" at bounding box center [1217, 707] width 78 height 26
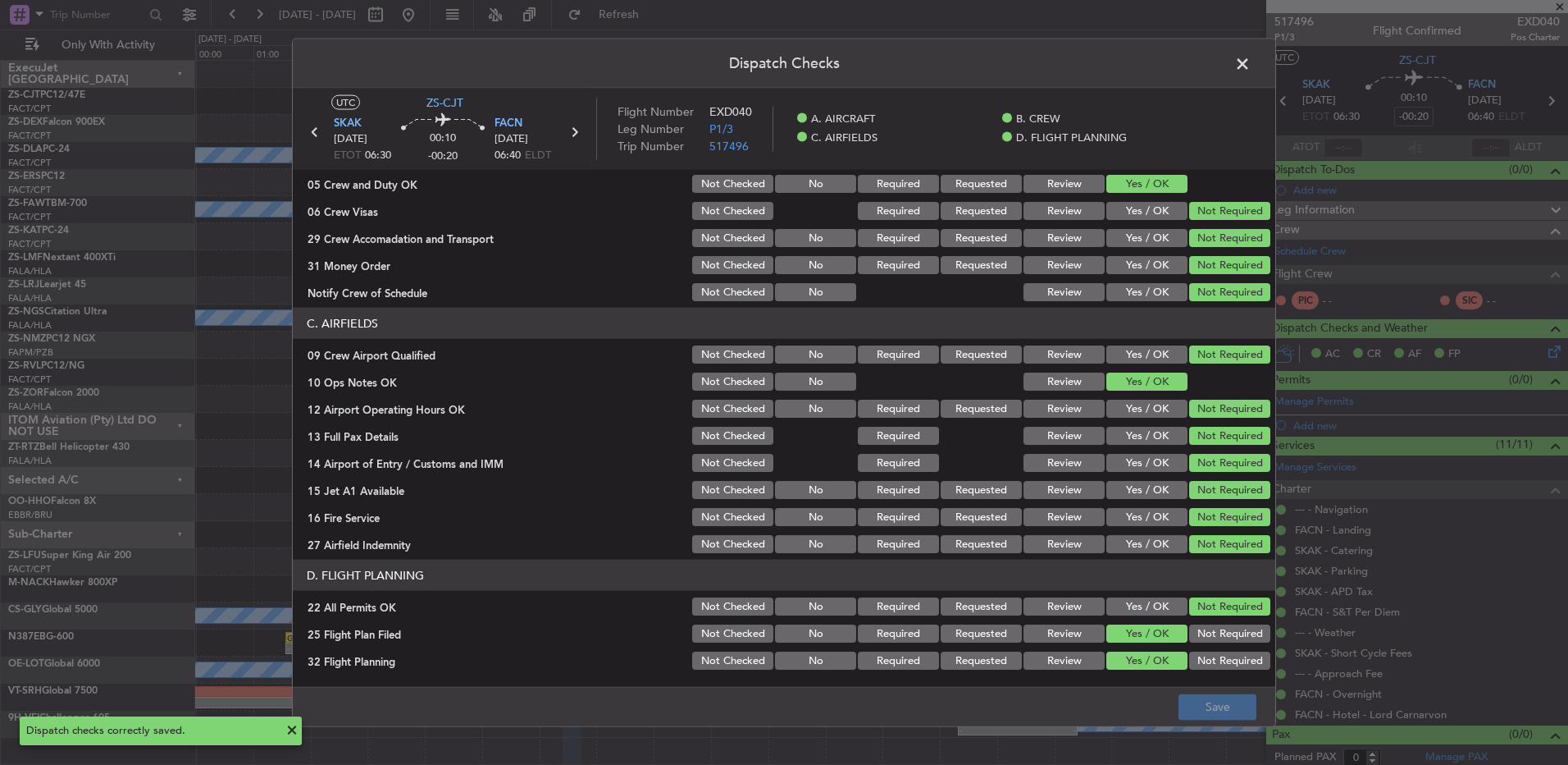
click at [1251, 64] on span at bounding box center [1251, 67] width 0 height 33
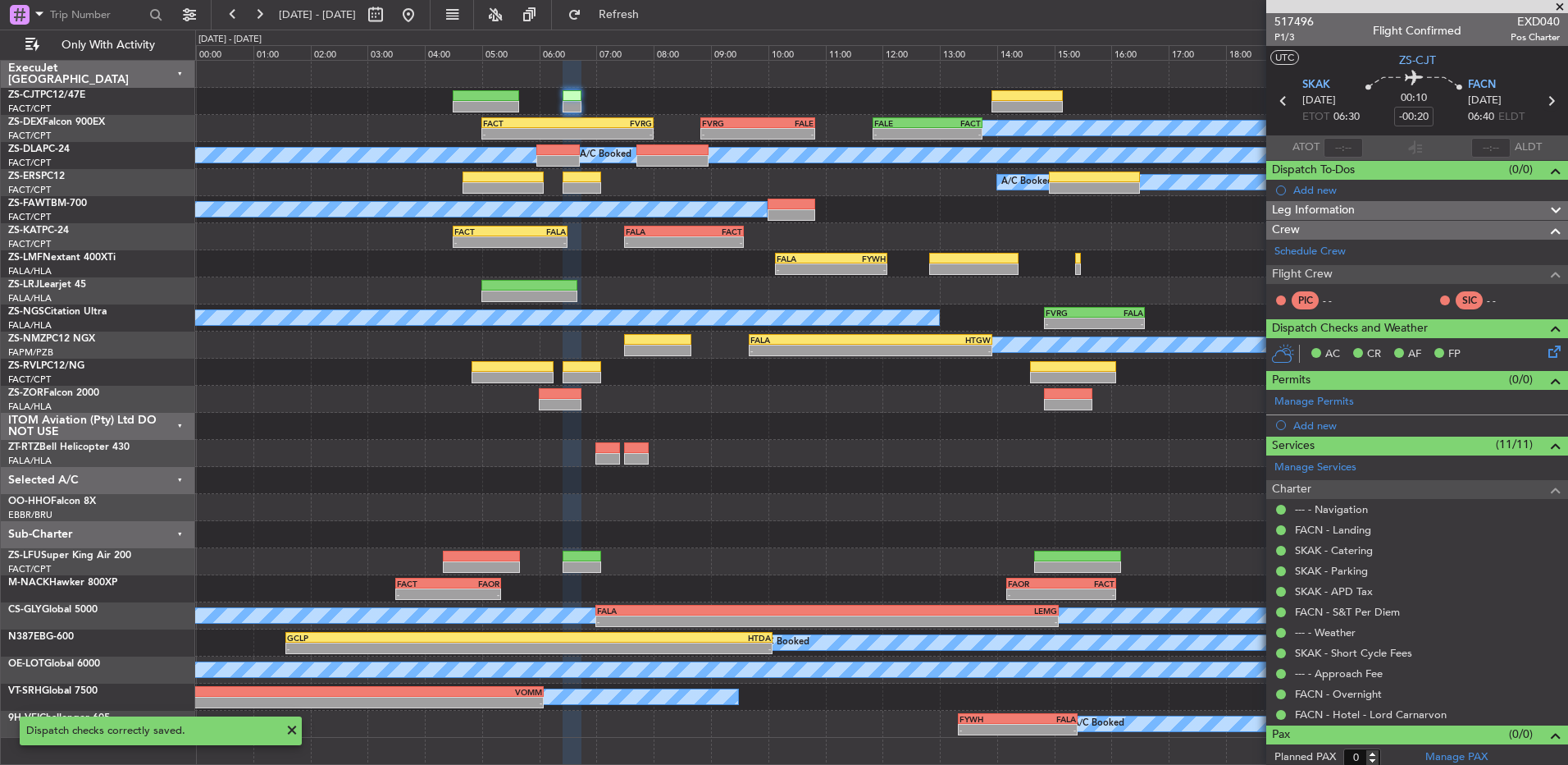
click at [1544, 101] on icon at bounding box center [1551, 101] width 22 height 22
type input "-00:16"
type input "8"
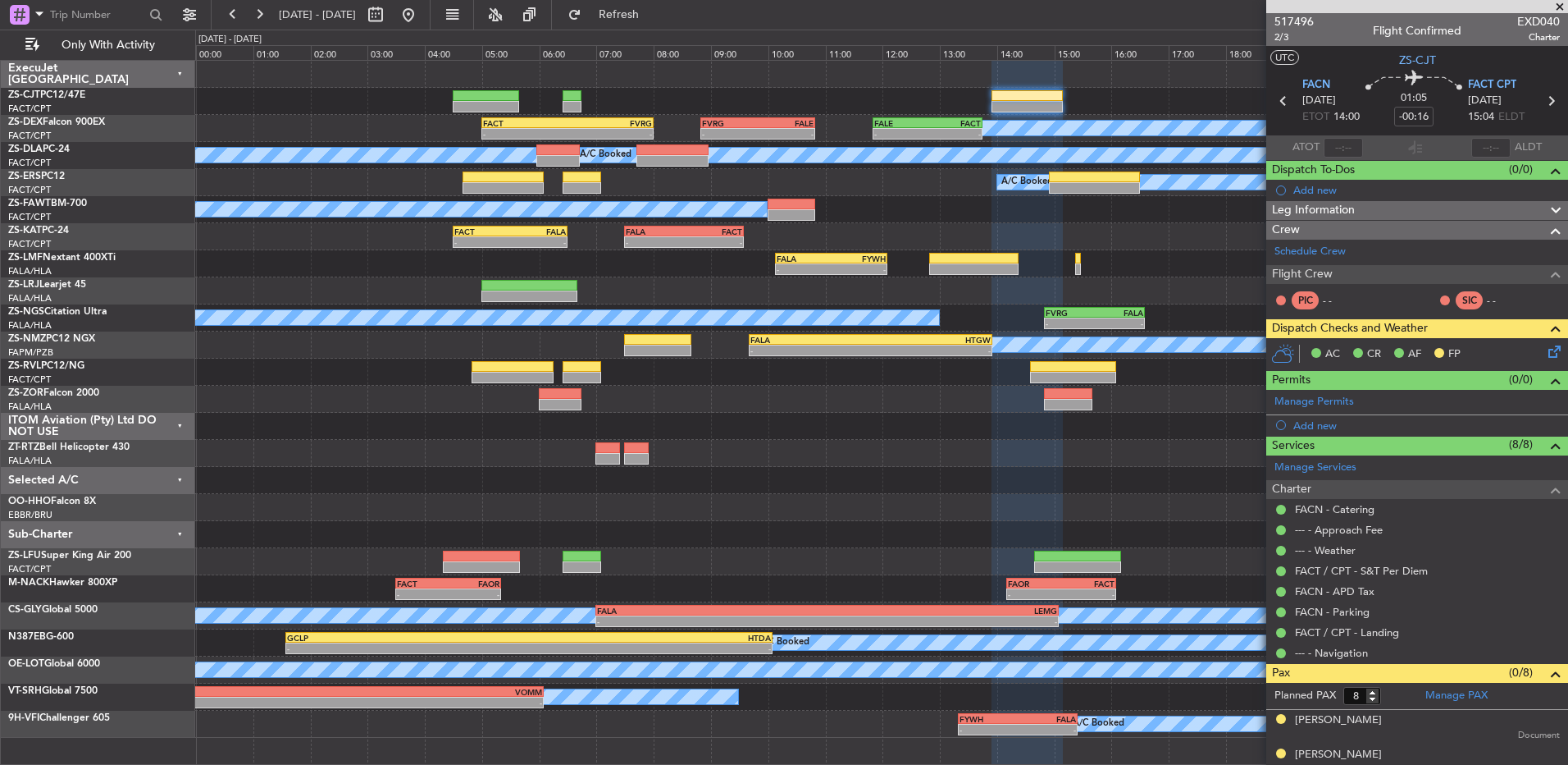
click at [1545, 351] on icon at bounding box center [1551, 348] width 13 height 13
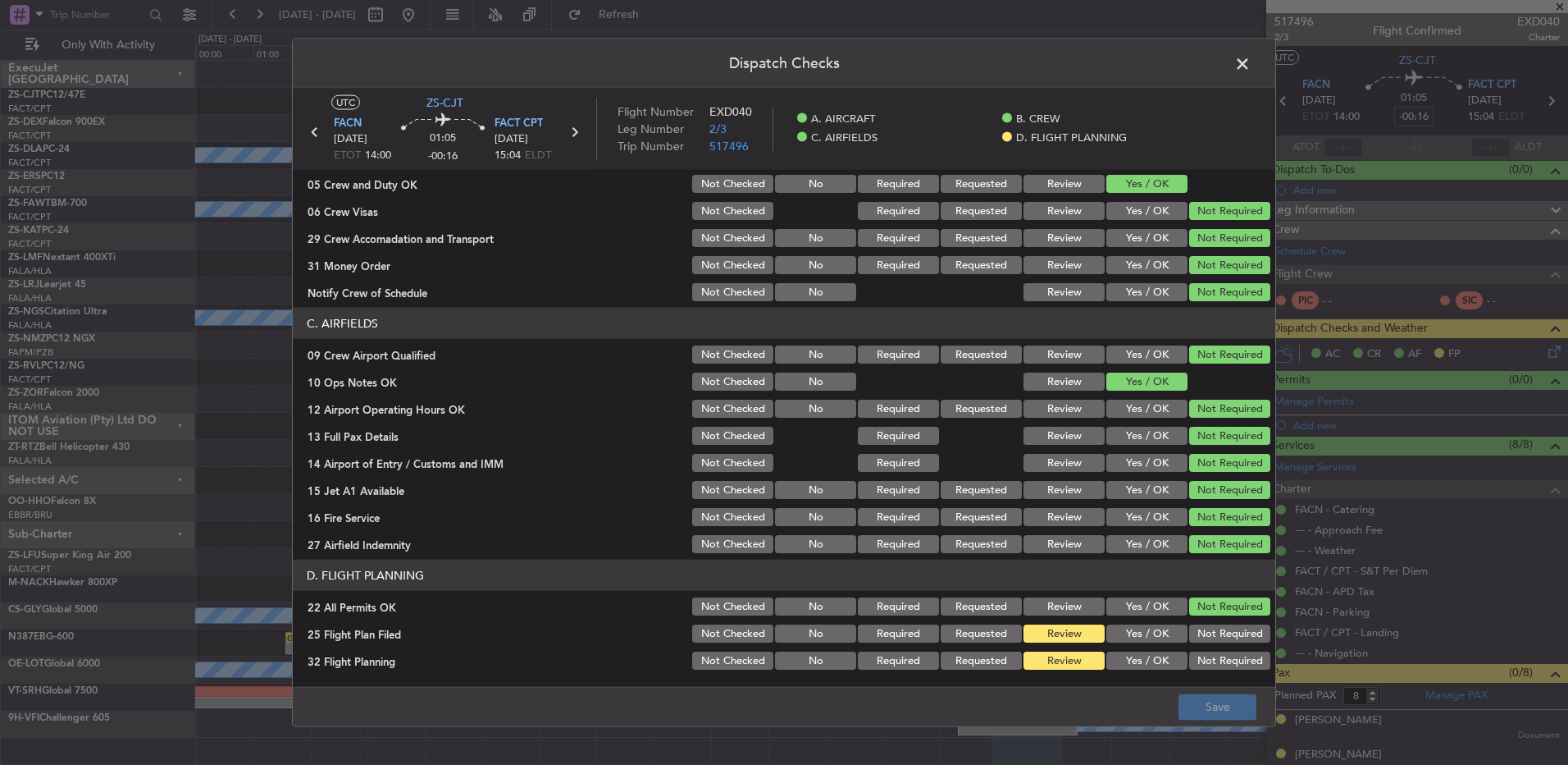
click at [1136, 642] on div "Yes / OK" at bounding box center [1146, 633] width 83 height 23
click at [1138, 668] on button "Yes / OK" at bounding box center [1147, 661] width 81 height 18
drag, startPoint x: 1141, startPoint y: 629, endPoint x: 1142, endPoint y: 639, distance: 10.0
click at [1142, 632] on button "Yes / OK" at bounding box center [1147, 633] width 81 height 18
click at [1223, 718] on button "Save" at bounding box center [1217, 707] width 78 height 26
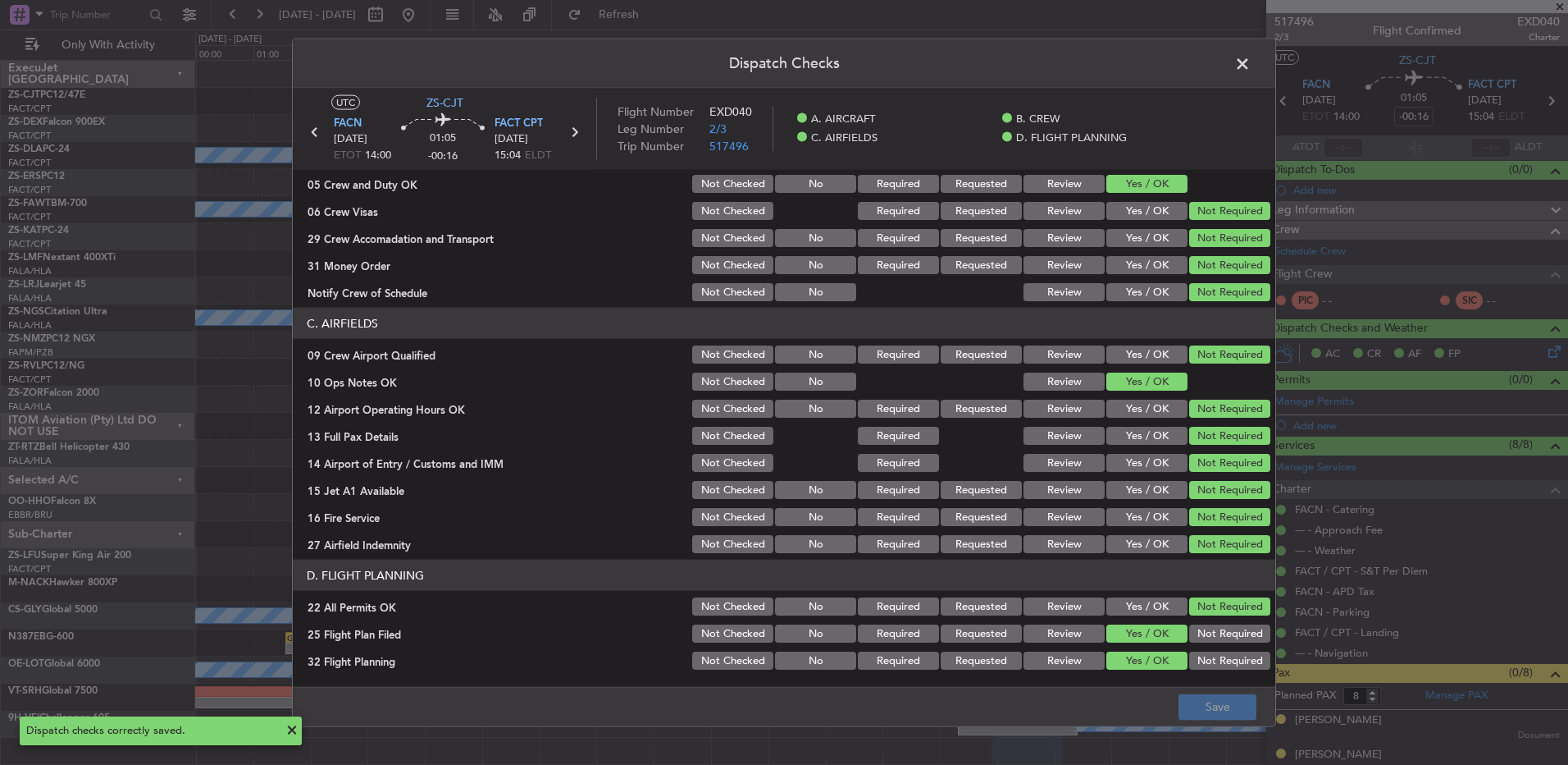
click at [1251, 55] on span at bounding box center [1251, 67] width 0 height 33
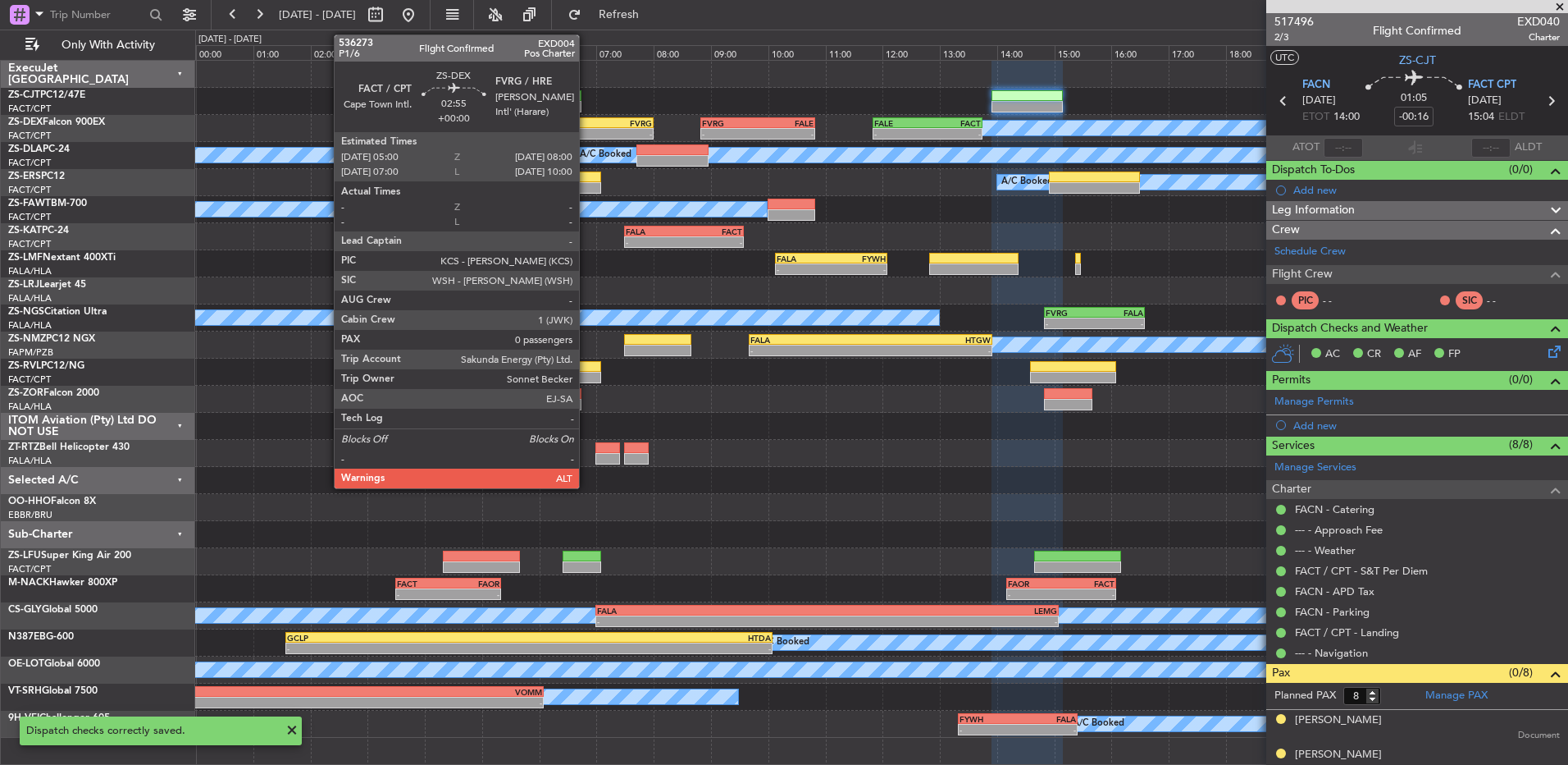
click at [586, 131] on div "-" at bounding box center [609, 134] width 84 height 10
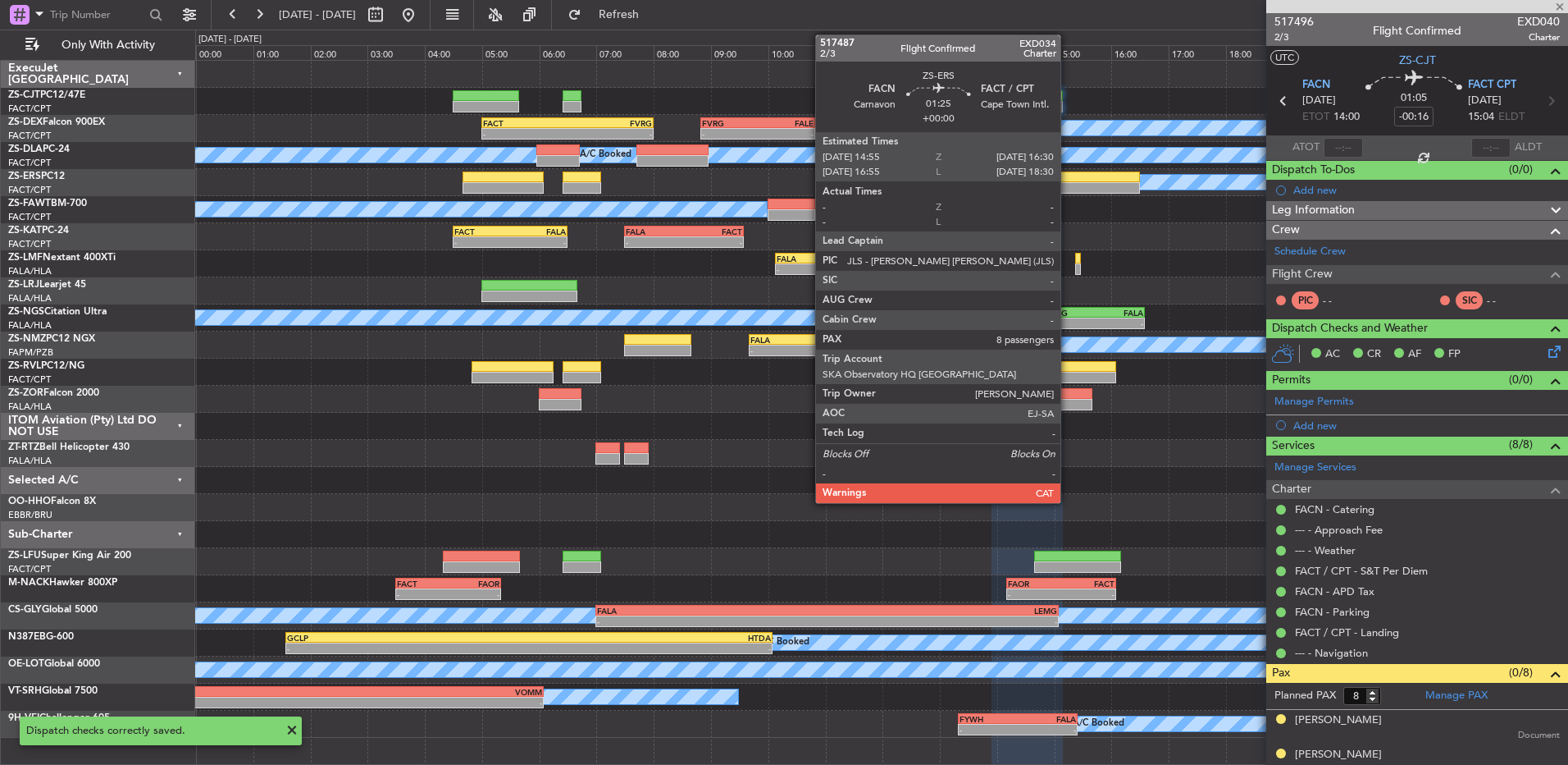
type input "0"
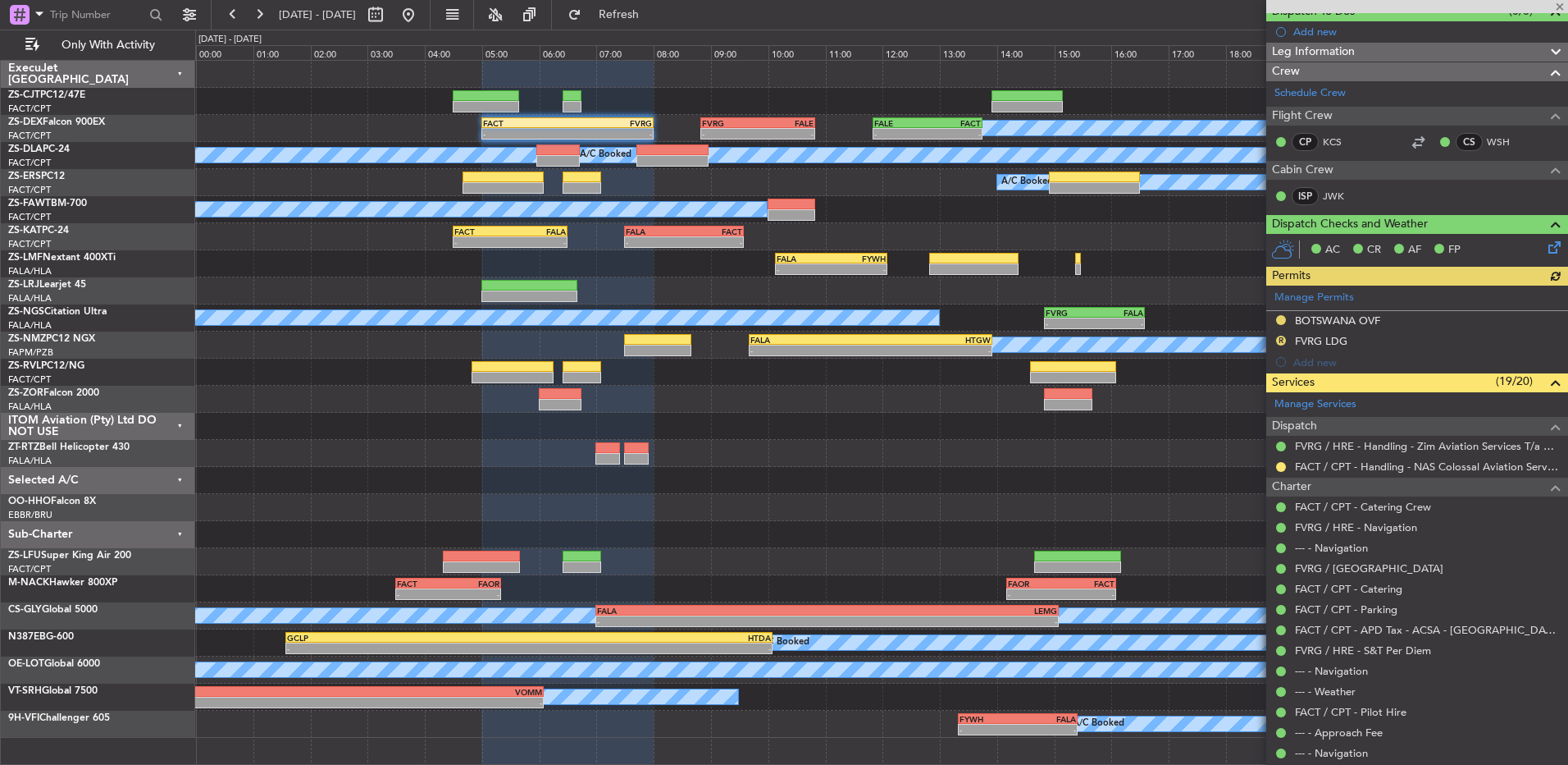
scroll to position [0, 0]
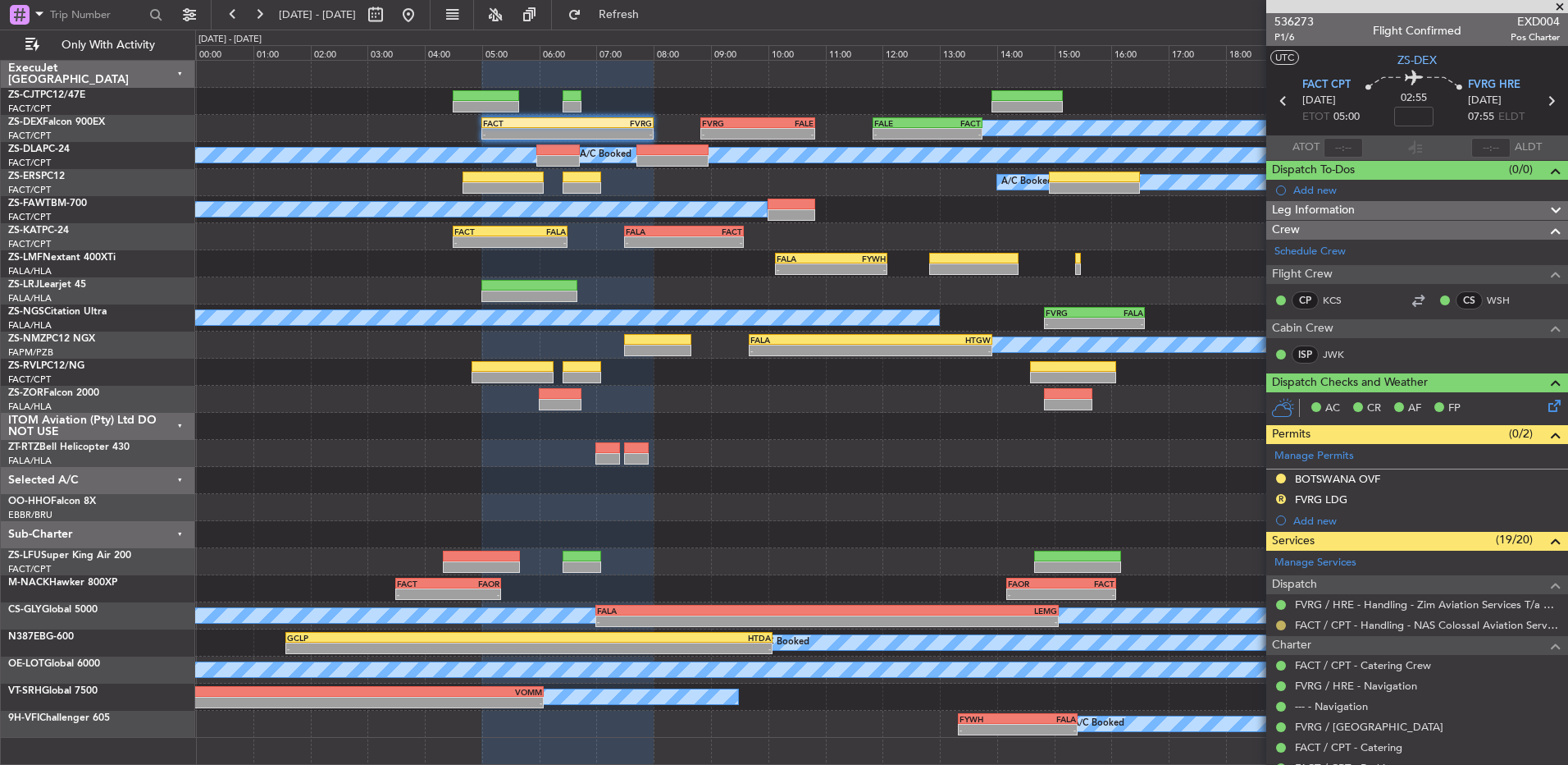
click at [1282, 622] on button at bounding box center [1282, 625] width 10 height 10
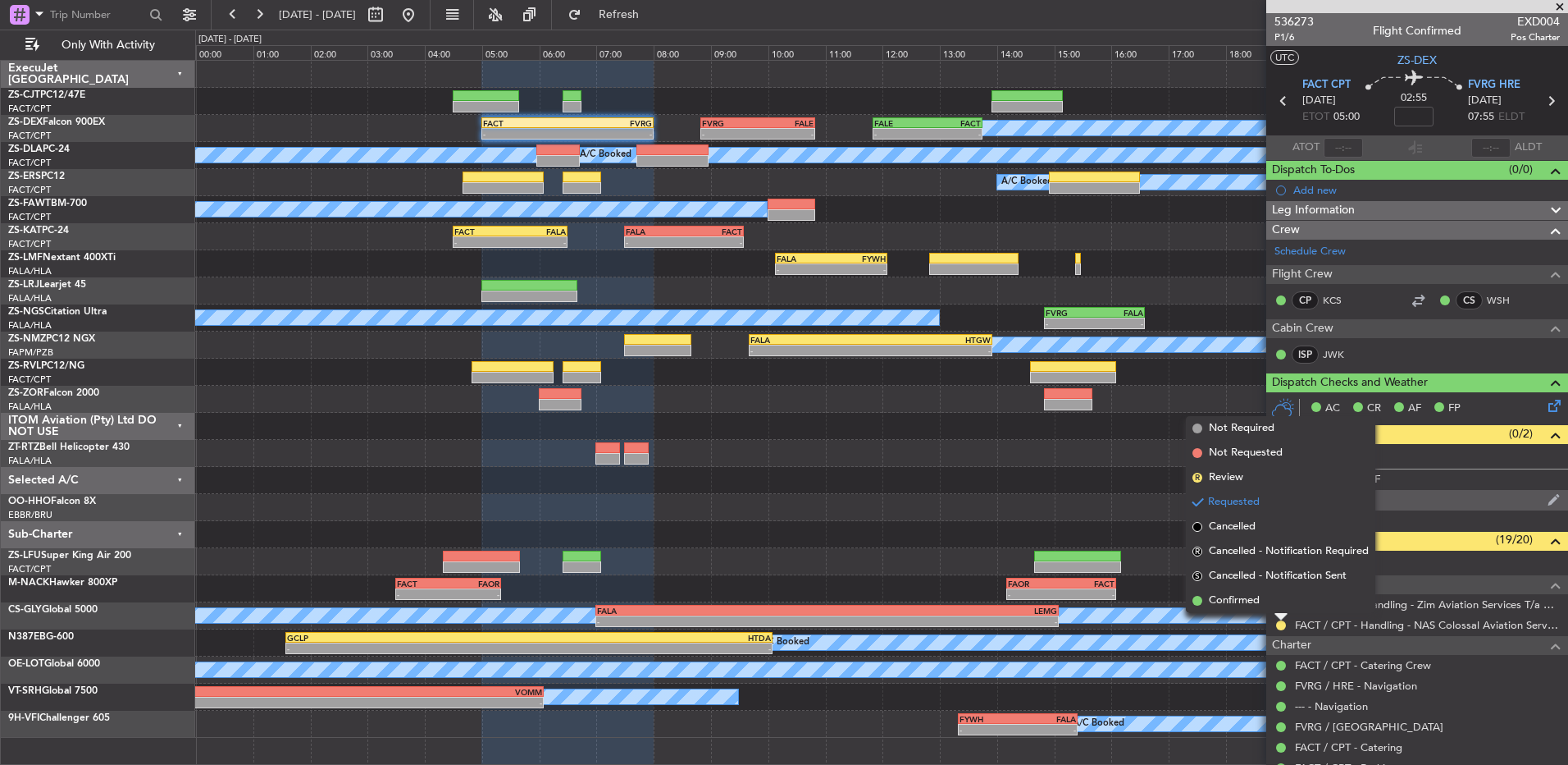
drag, startPoint x: 1274, startPoint y: 604, endPoint x: 1349, endPoint y: 492, distance: 134.8
click at [1276, 604] on li "Confirmed" at bounding box center [1280, 601] width 189 height 25
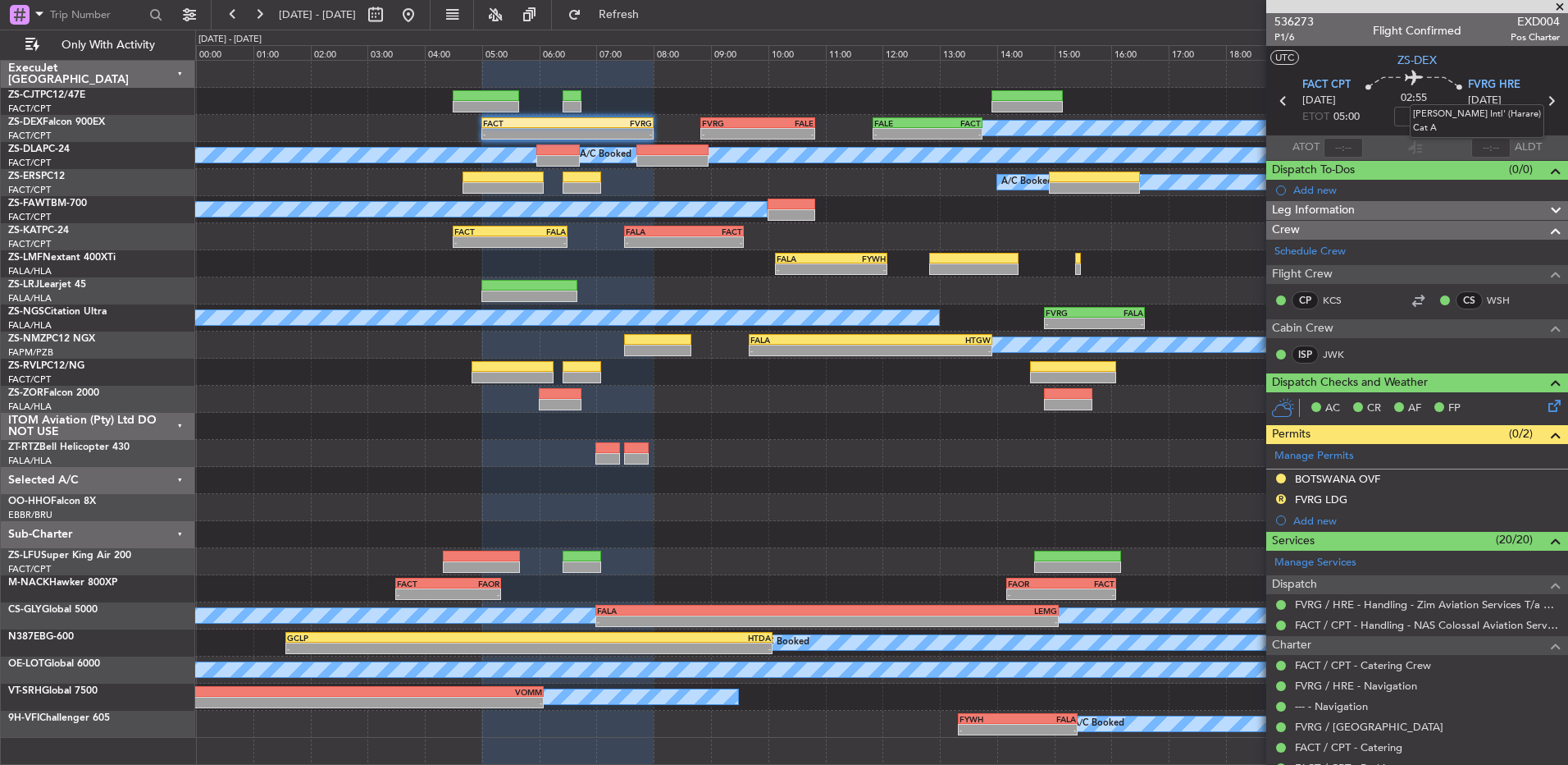
click at [1539, 104] on div "[PERSON_NAME] Intl' (Harare) Cat A" at bounding box center [1478, 121] width 135 height 34
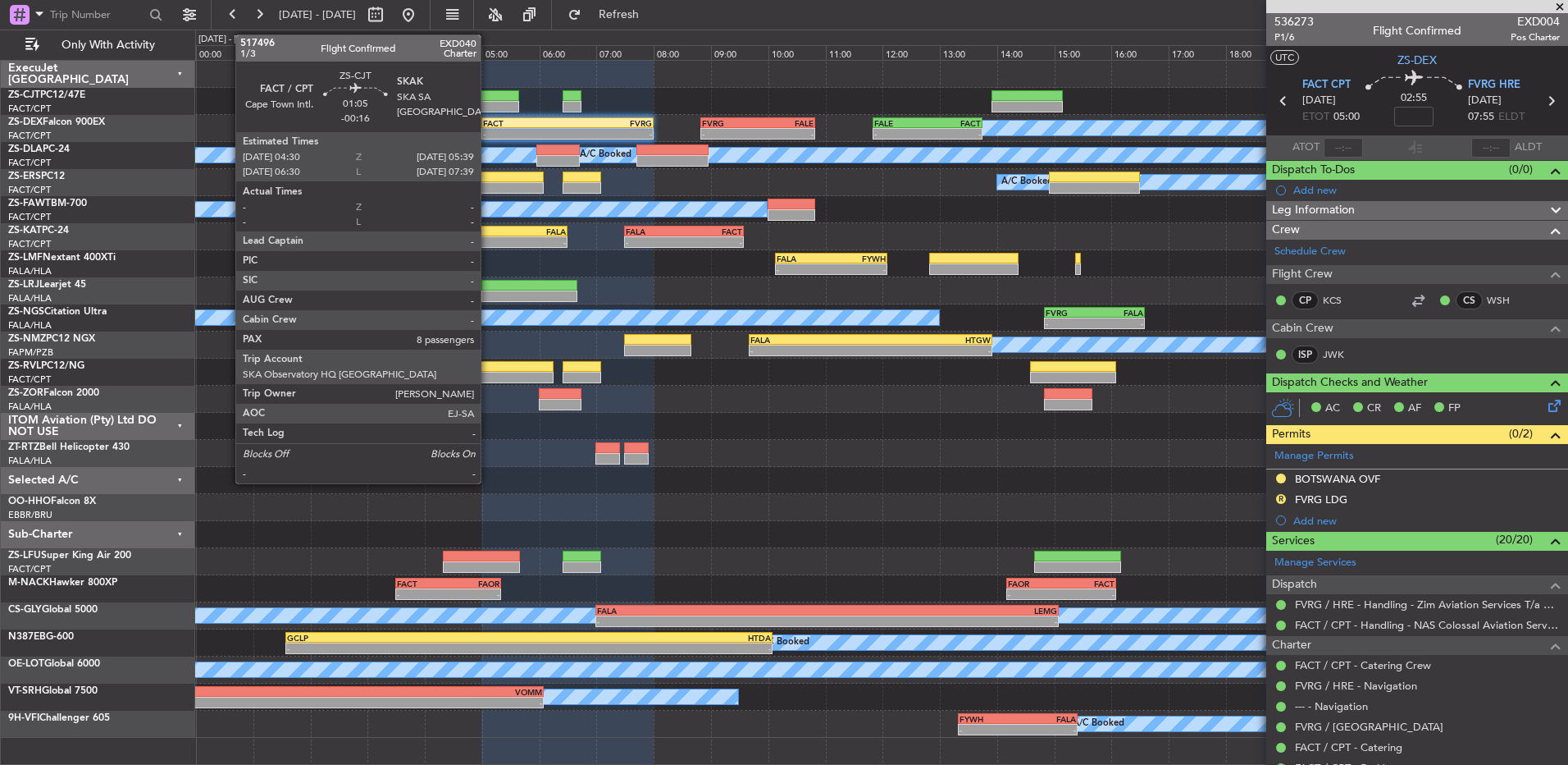
click at [488, 93] on div at bounding box center [485, 96] width 66 height 12
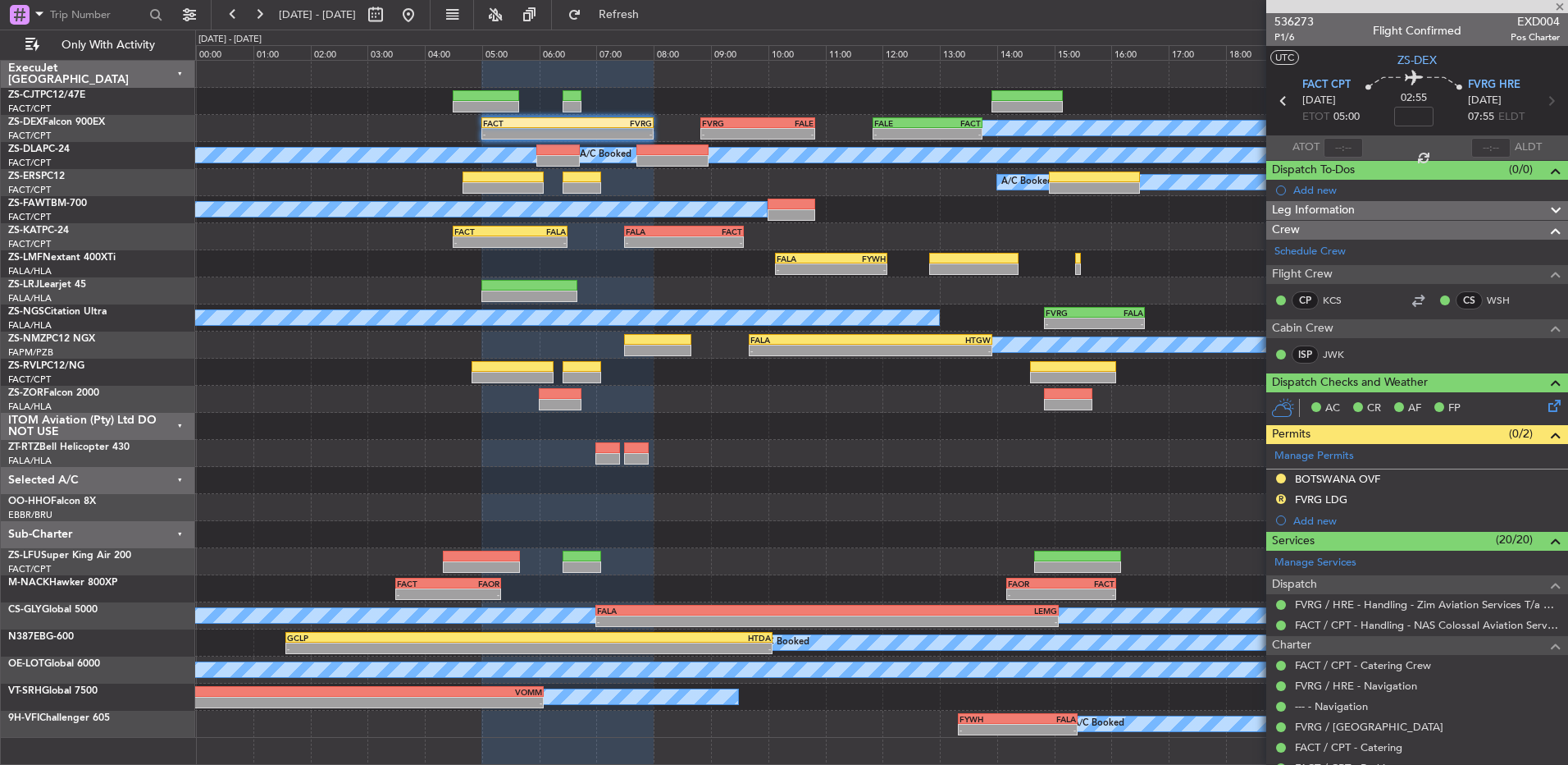
type input "-00:16"
type input "8"
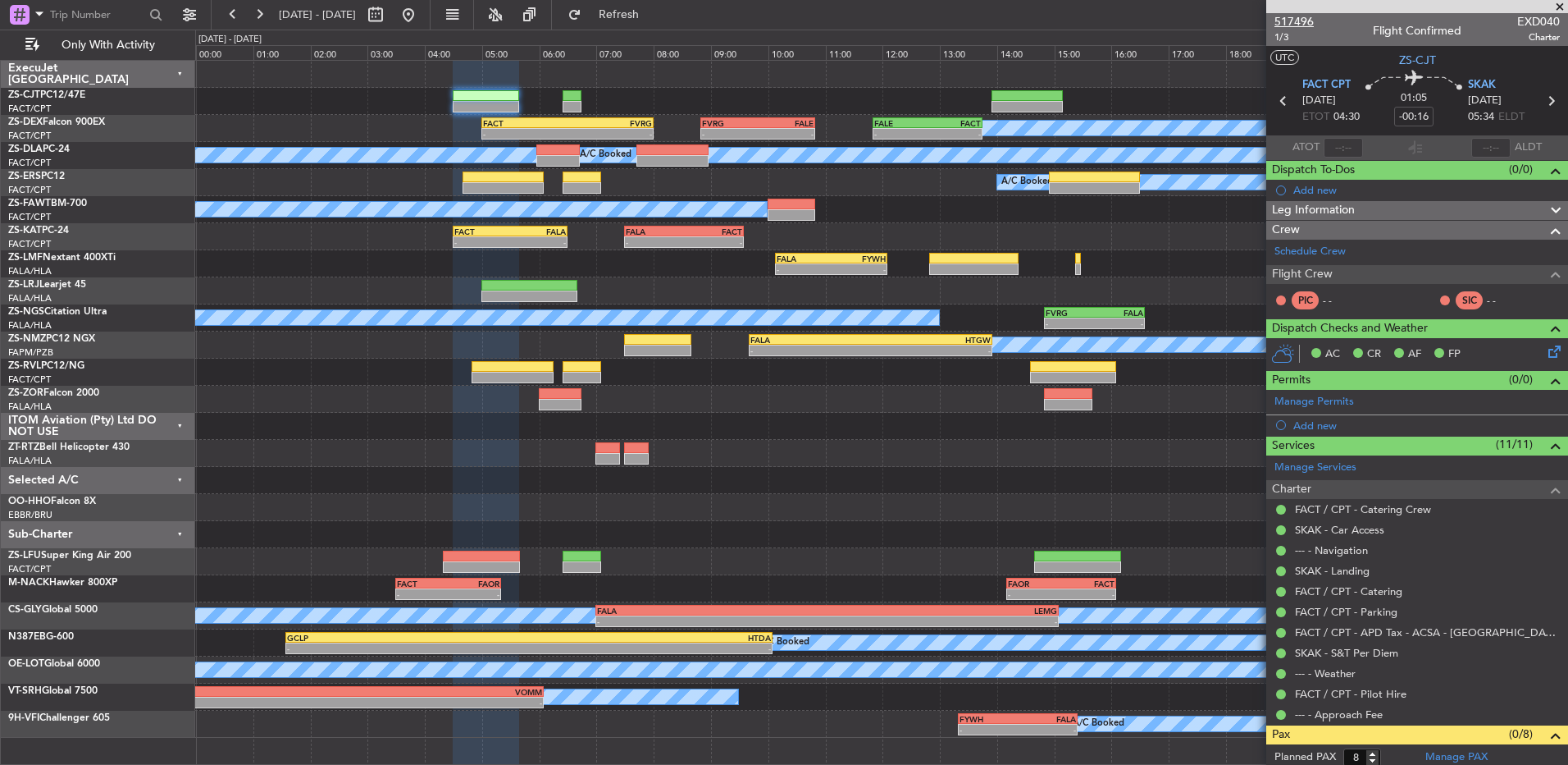
click at [1283, 21] on span "517496" at bounding box center [1295, 21] width 40 height 17
click at [1298, 19] on span "517496" at bounding box center [1295, 21] width 40 height 17
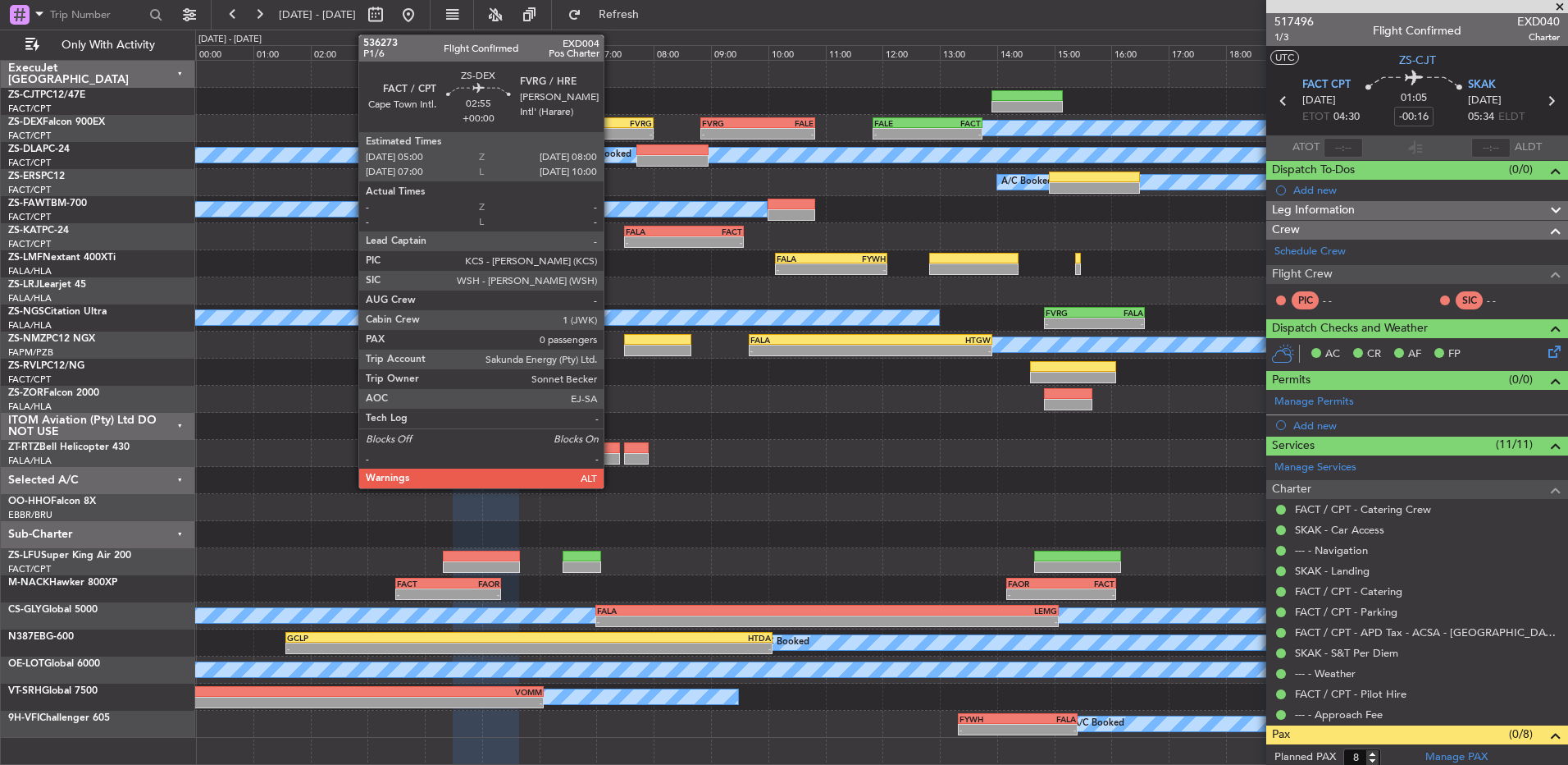
click at [611, 129] on div "-" at bounding box center [609, 134] width 84 height 10
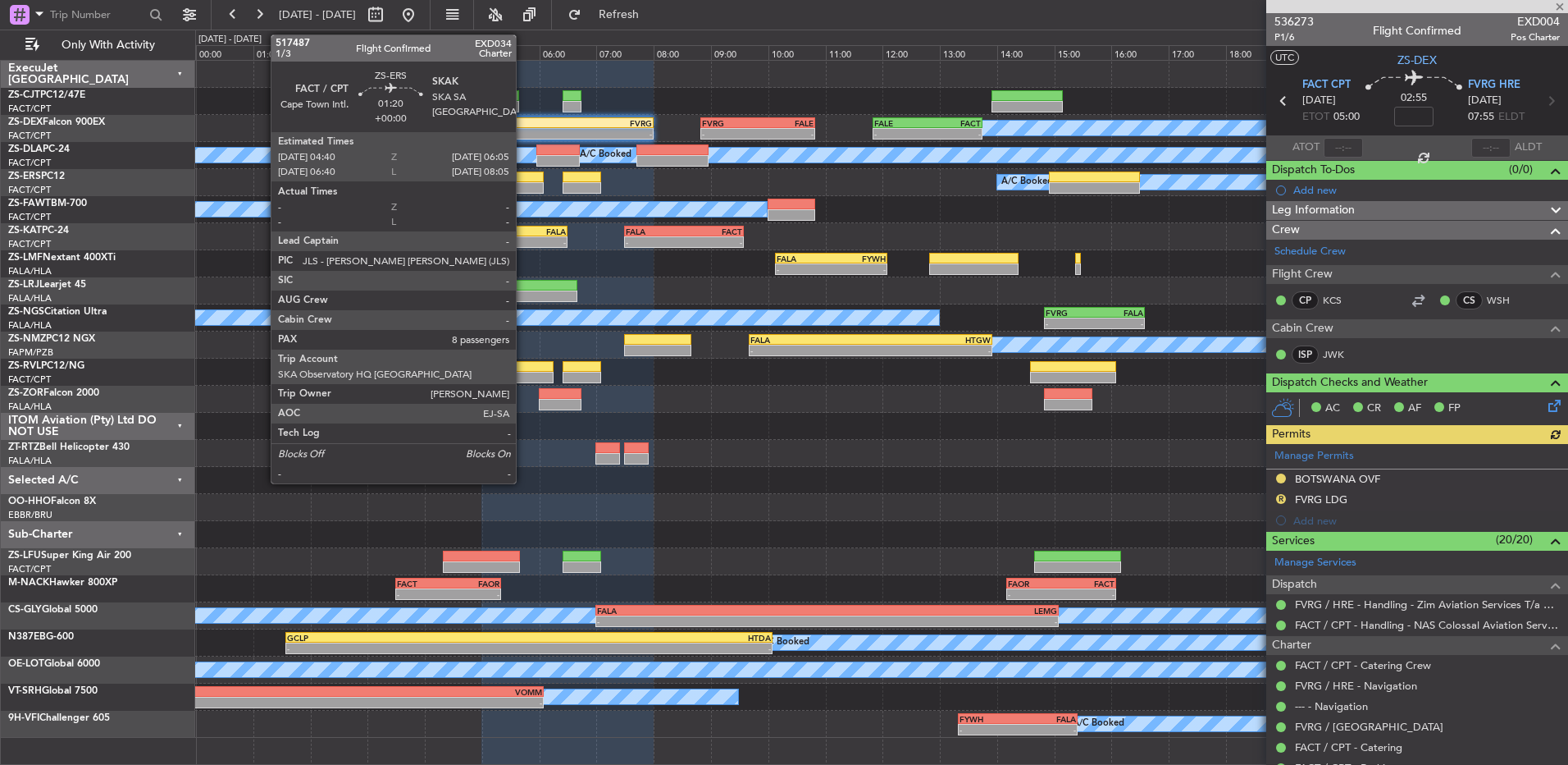
click at [523, 179] on div at bounding box center [503, 177] width 81 height 12
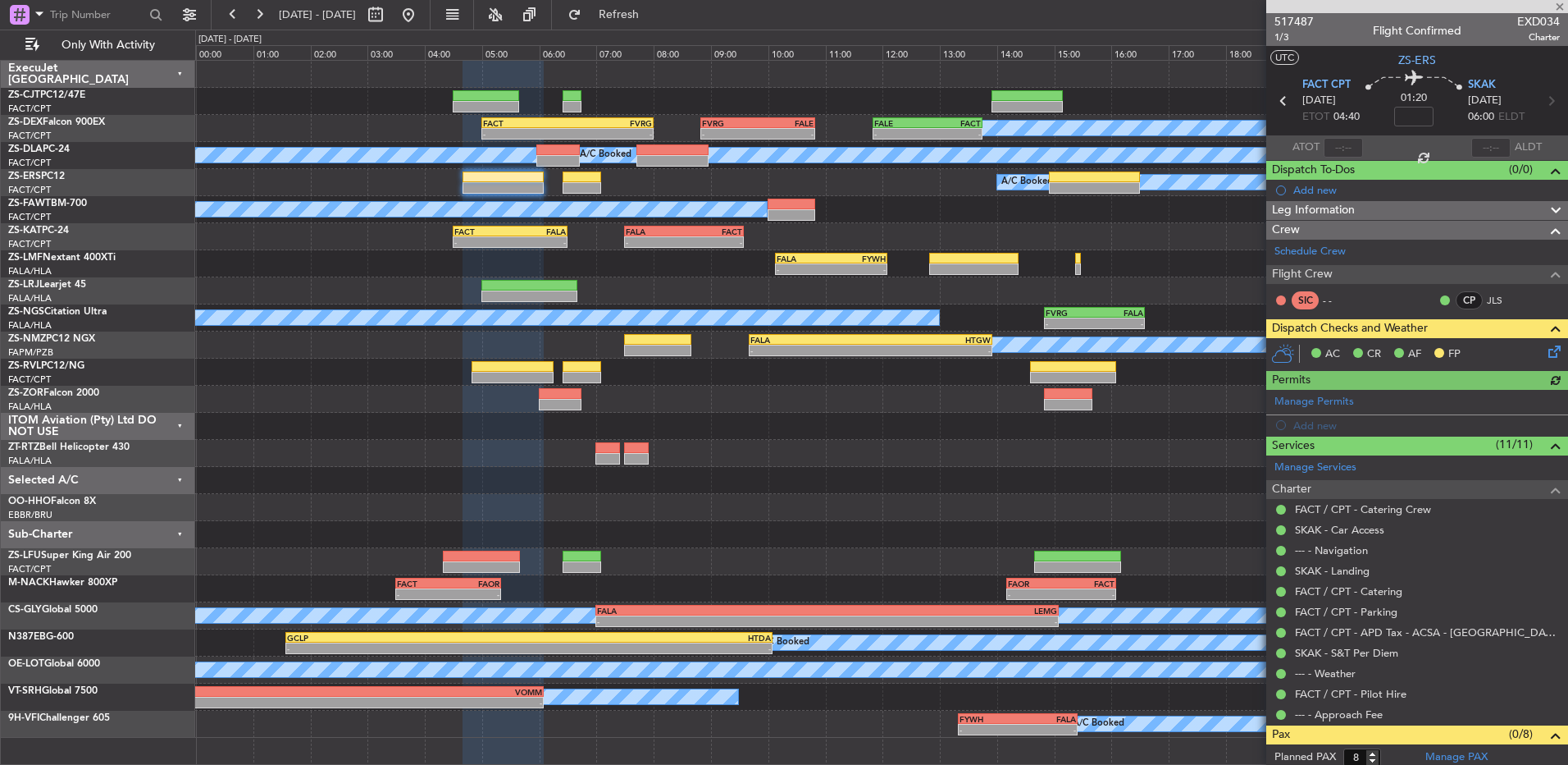
click at [1545, 351] on icon at bounding box center [1551, 348] width 13 height 13
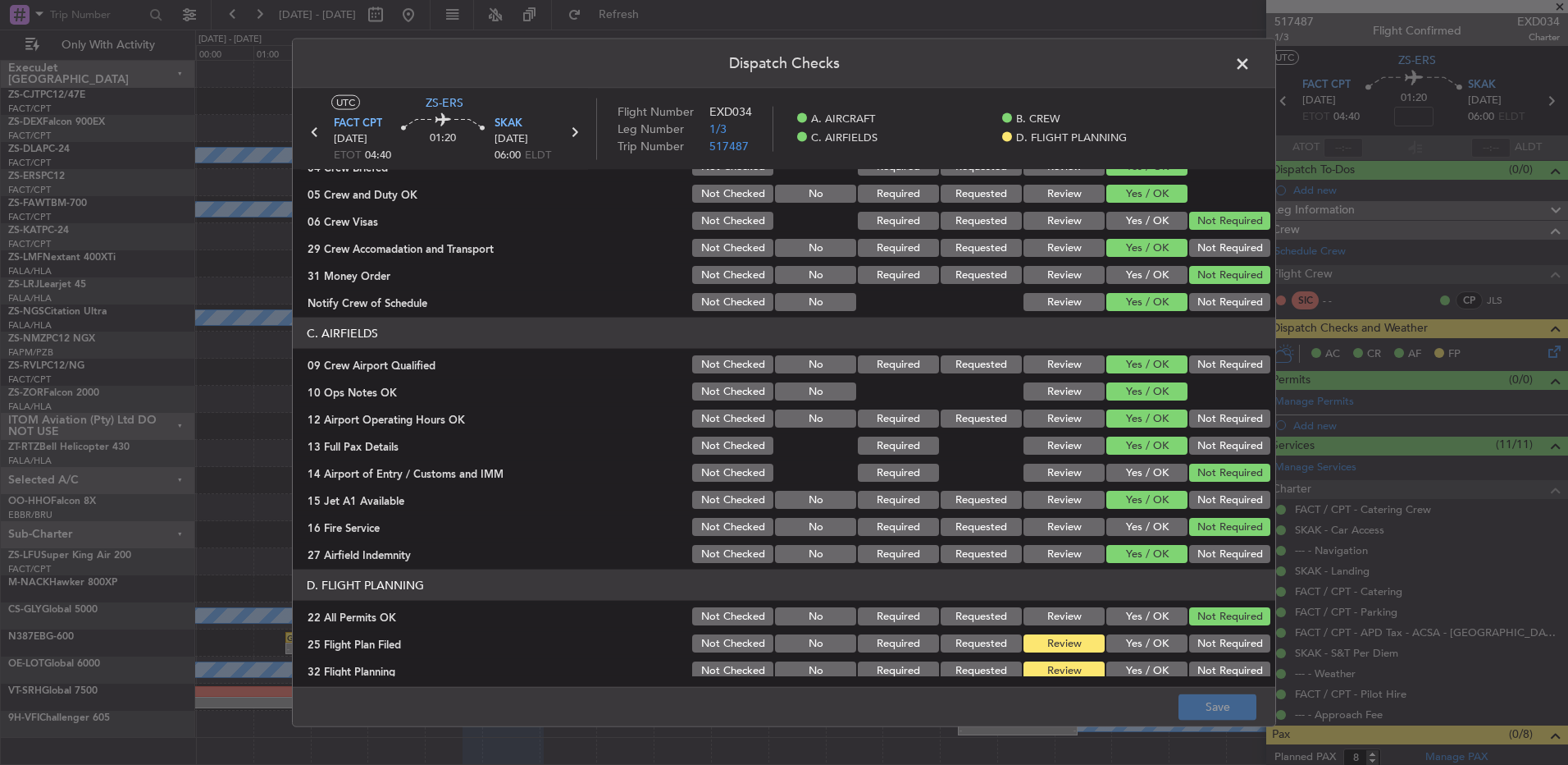
scroll to position [231, 0]
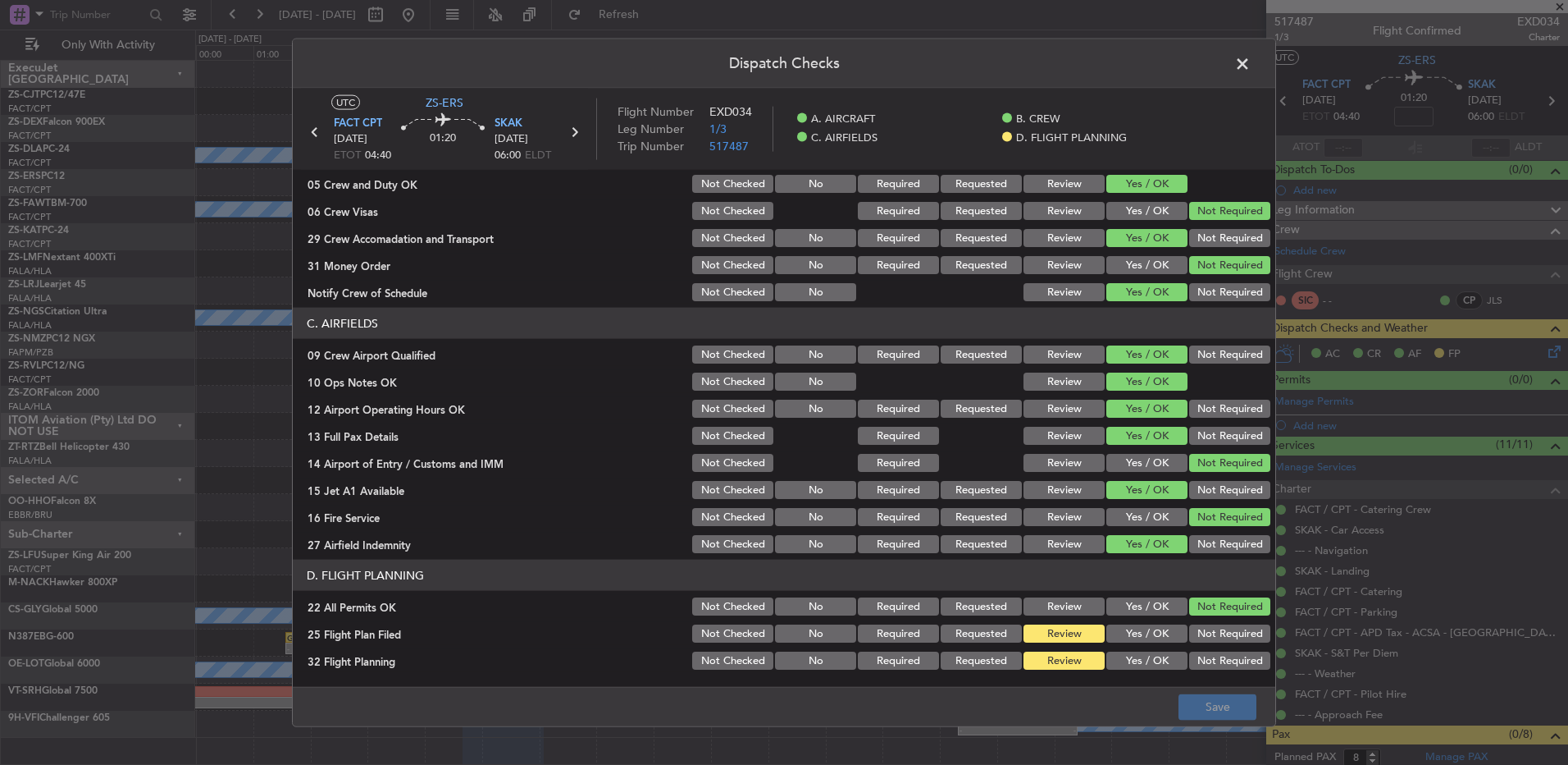
drag, startPoint x: 1161, startPoint y: 630, endPoint x: 1146, endPoint y: 652, distance: 26.6
click at [1160, 630] on button "Yes / OK" at bounding box center [1147, 633] width 81 height 18
click at [1145, 655] on button "Yes / OK" at bounding box center [1147, 661] width 81 height 18
click at [1186, 700] on button "Save" at bounding box center [1217, 707] width 78 height 26
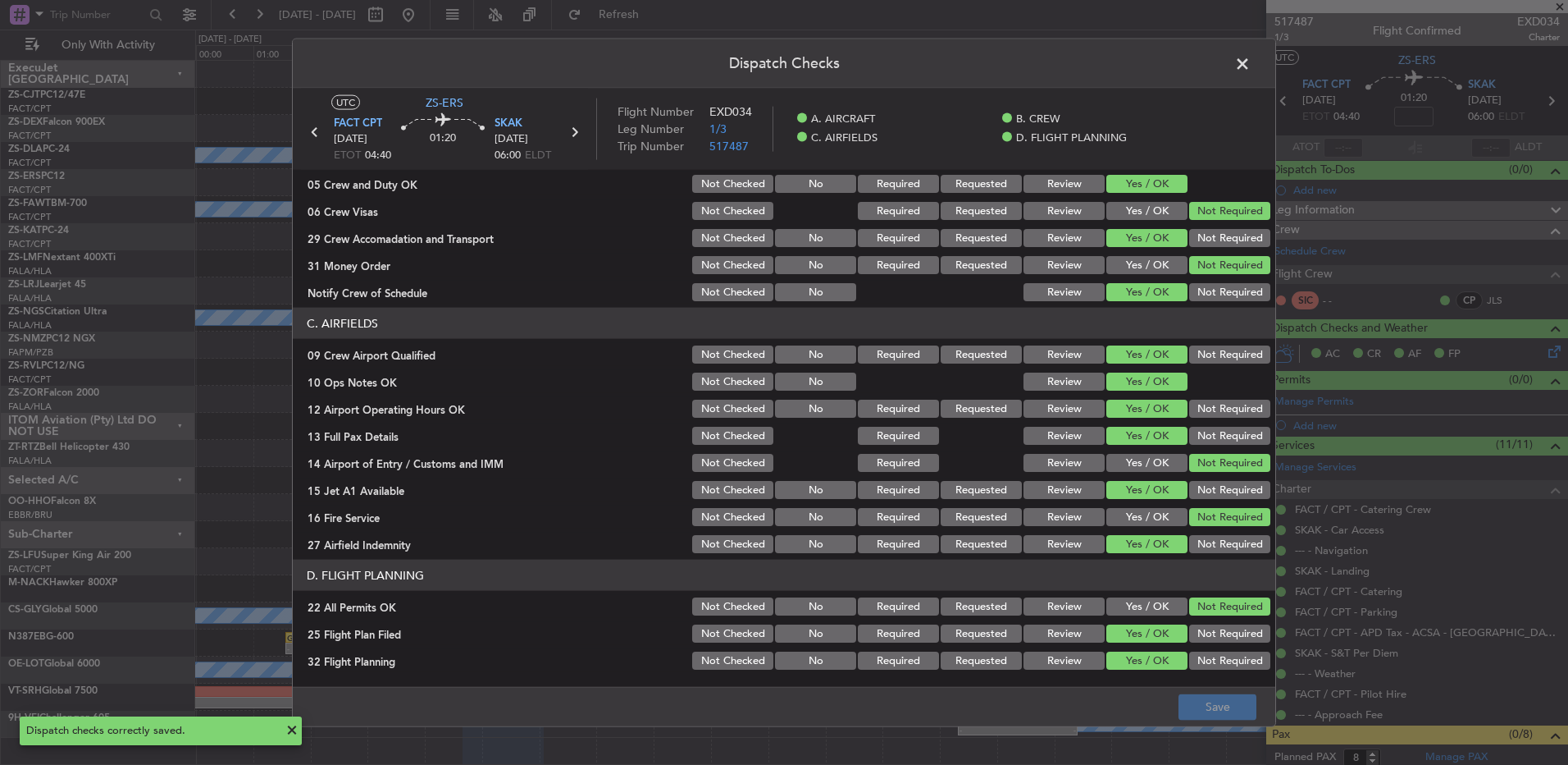
click at [1251, 65] on span at bounding box center [1251, 67] width 0 height 33
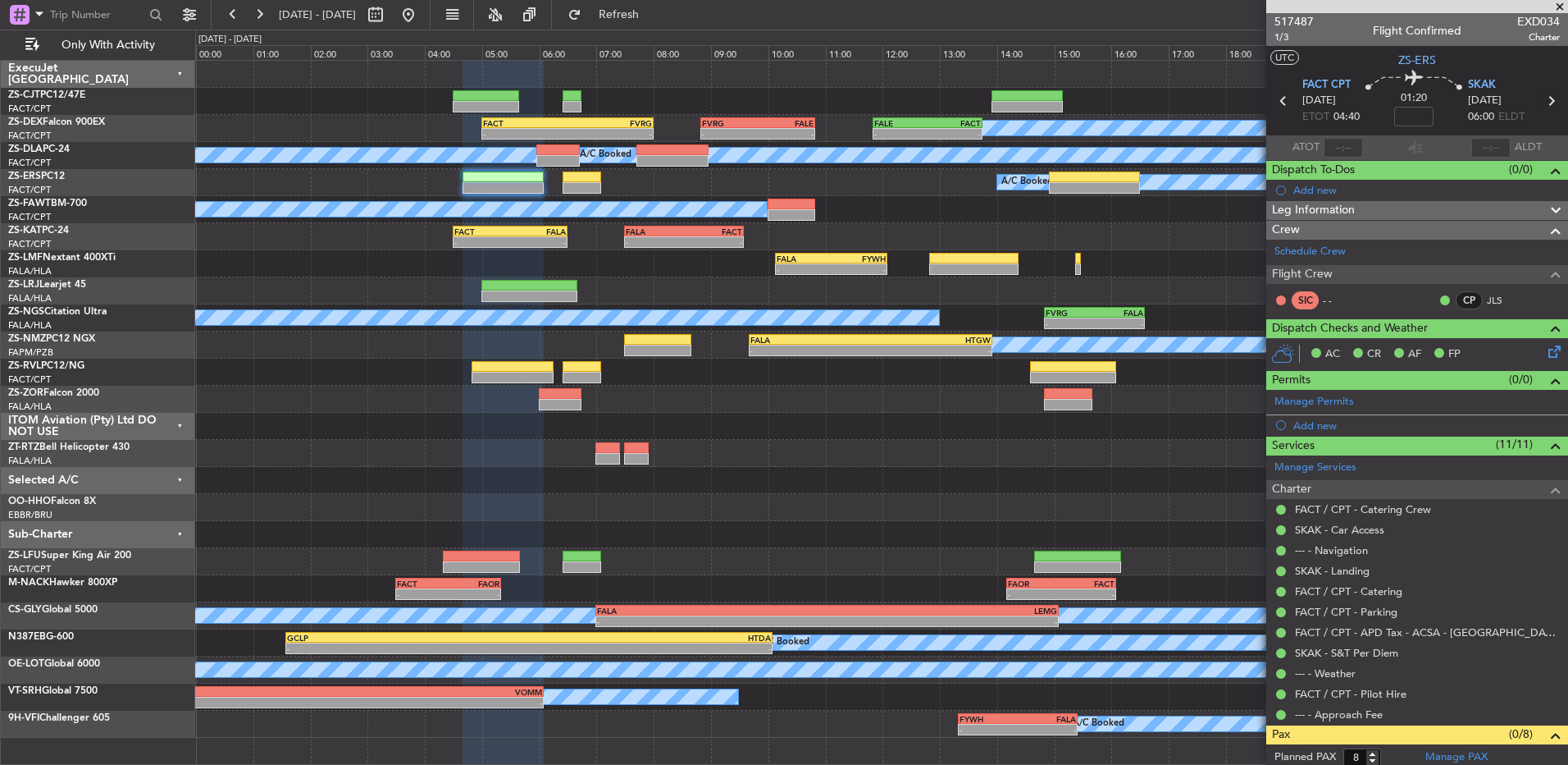
click at [1544, 98] on icon at bounding box center [1551, 101] width 22 height 22
type input "0"
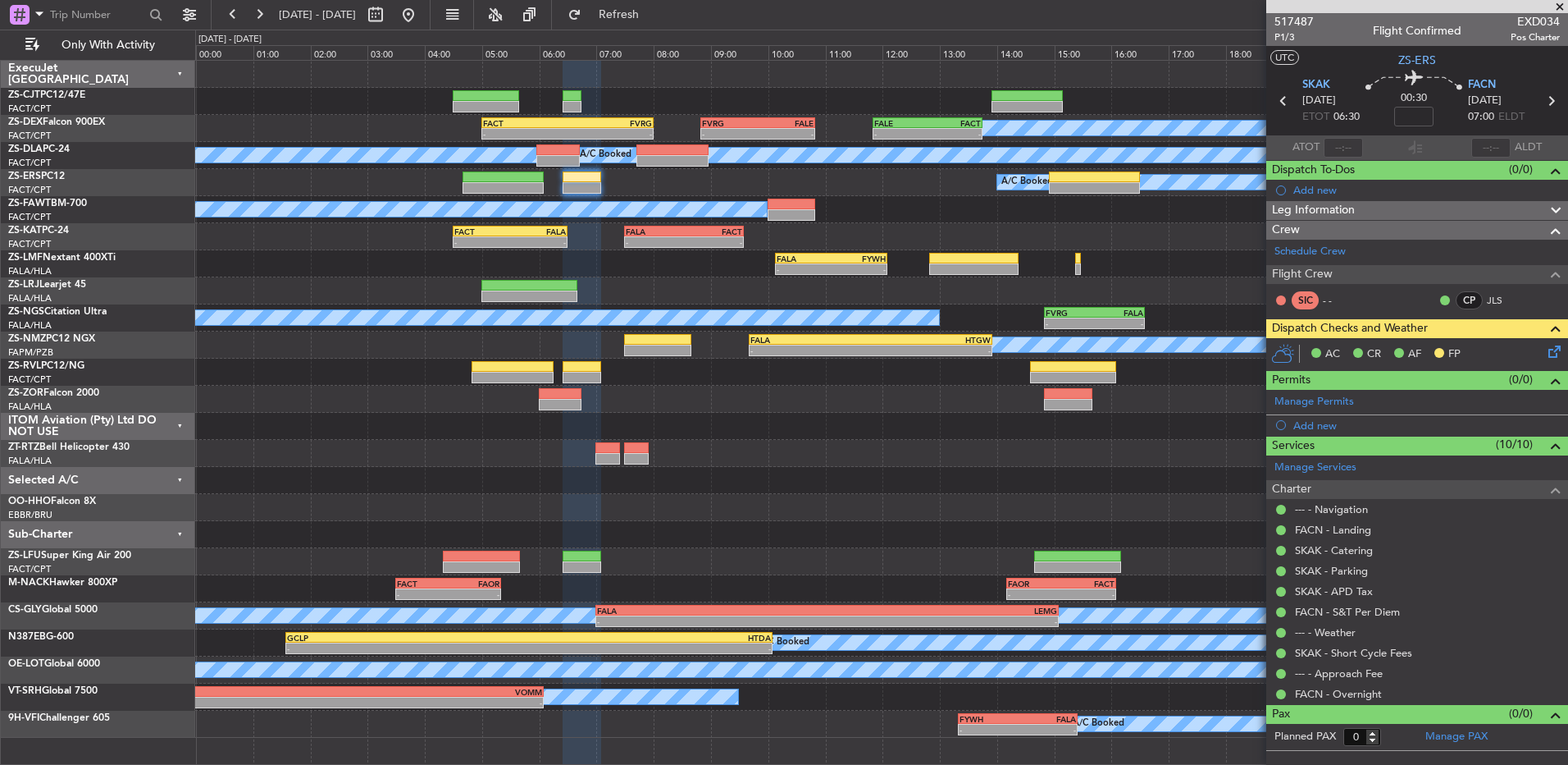
click at [1559, 5] on span at bounding box center [1560, 7] width 17 height 15
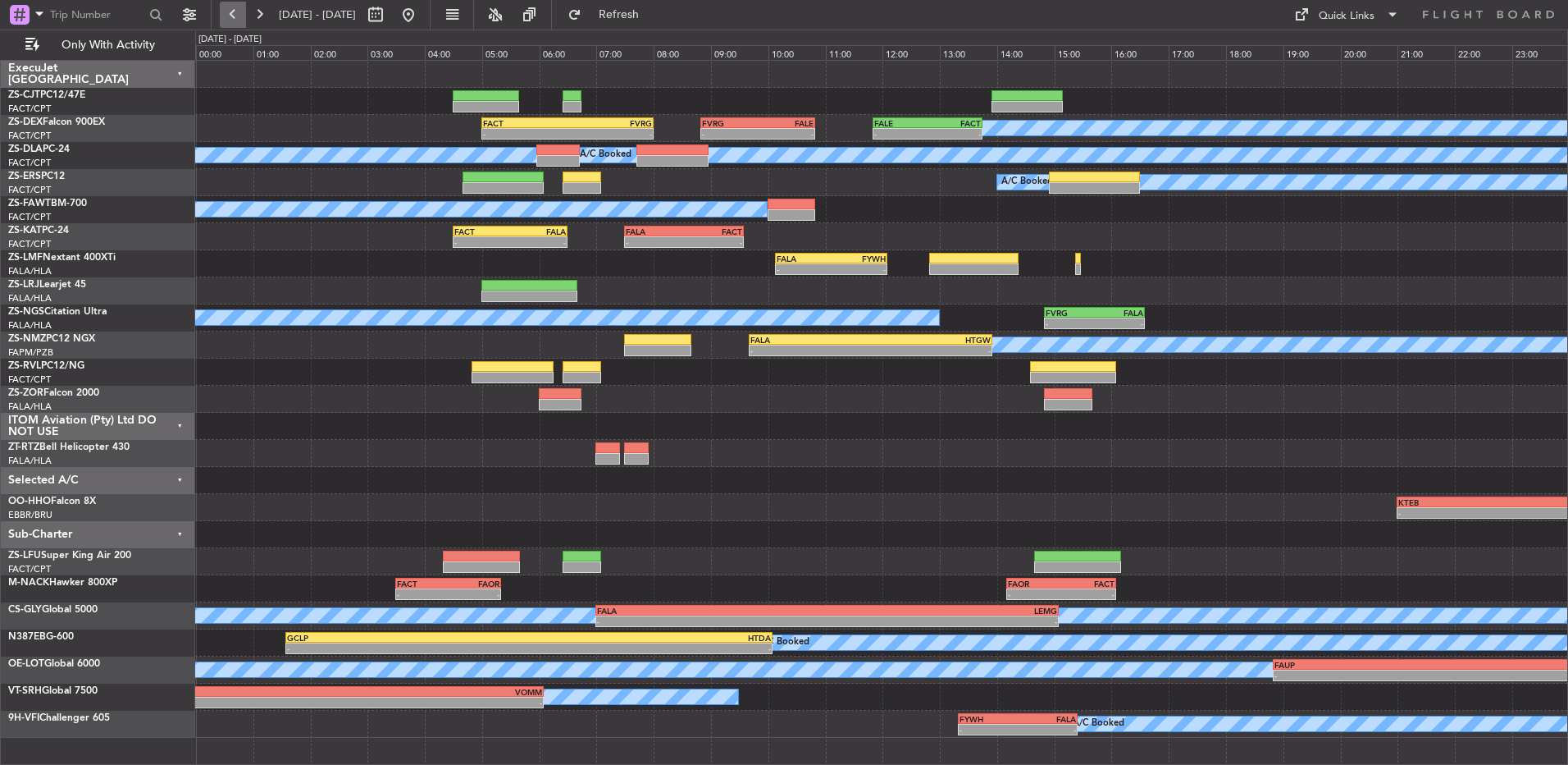
click at [228, 21] on button at bounding box center [233, 15] width 26 height 26
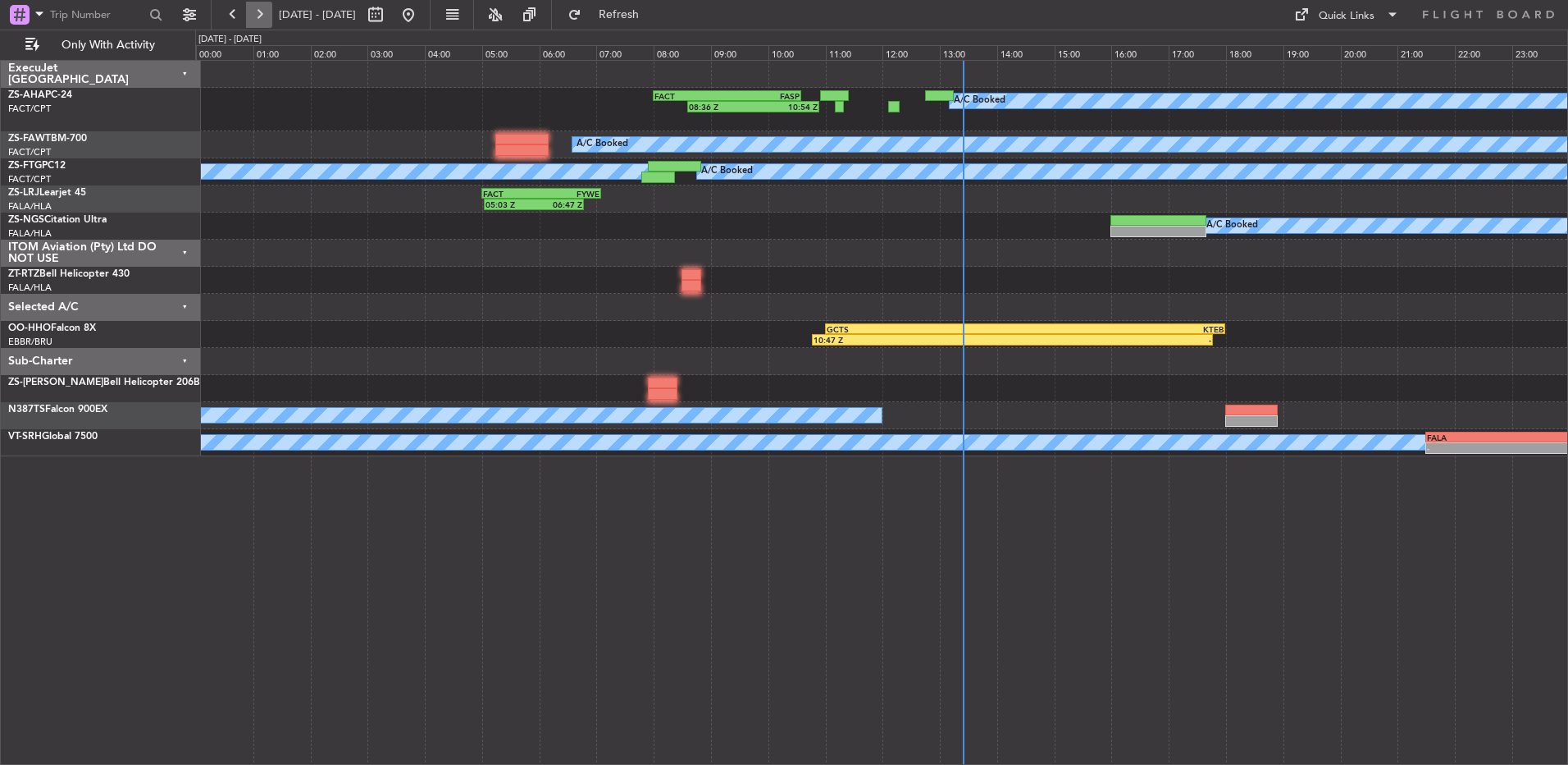
click at [261, 17] on button at bounding box center [259, 15] width 26 height 26
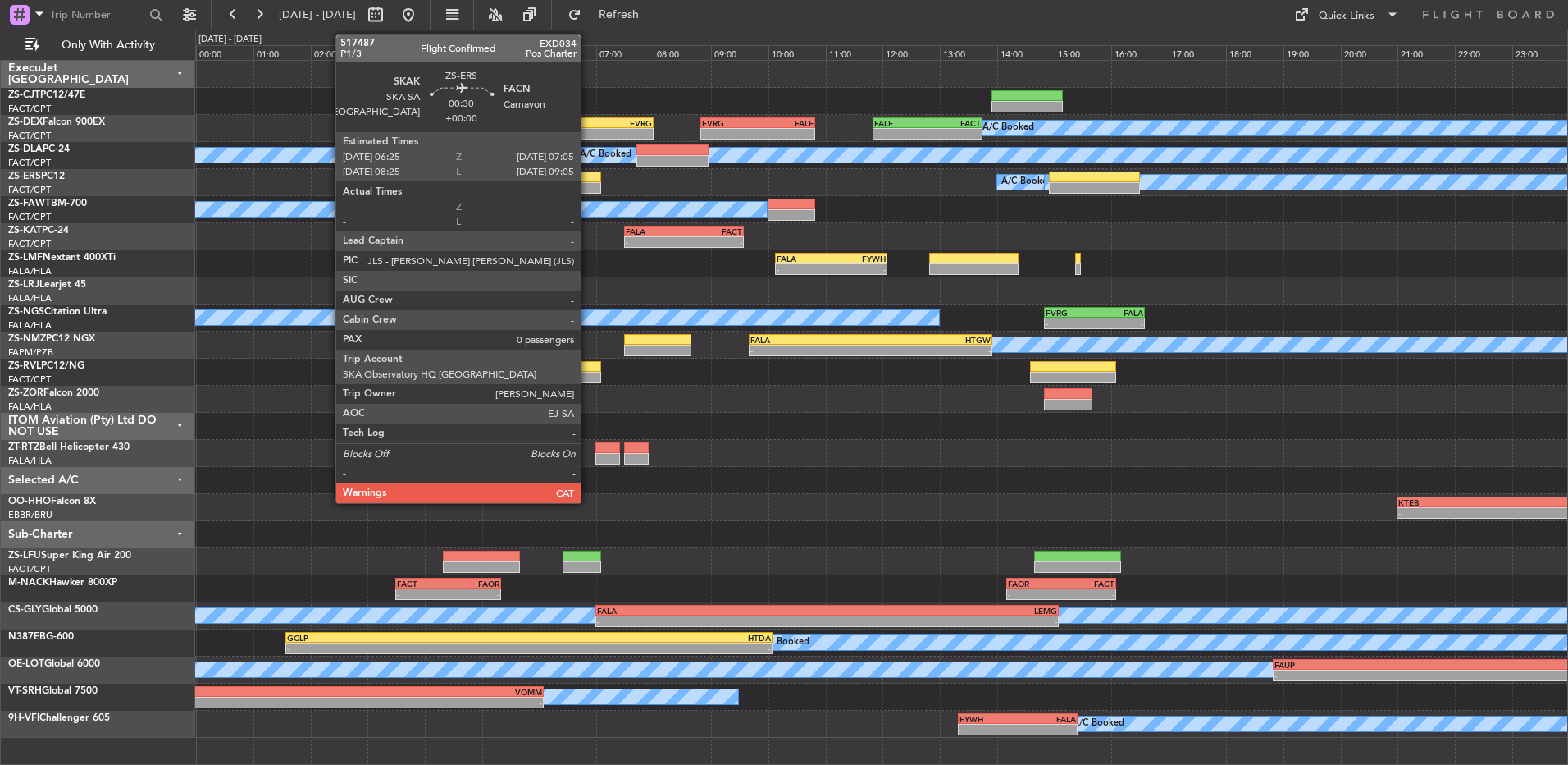
click at [588, 187] on div at bounding box center [581, 188] width 39 height 12
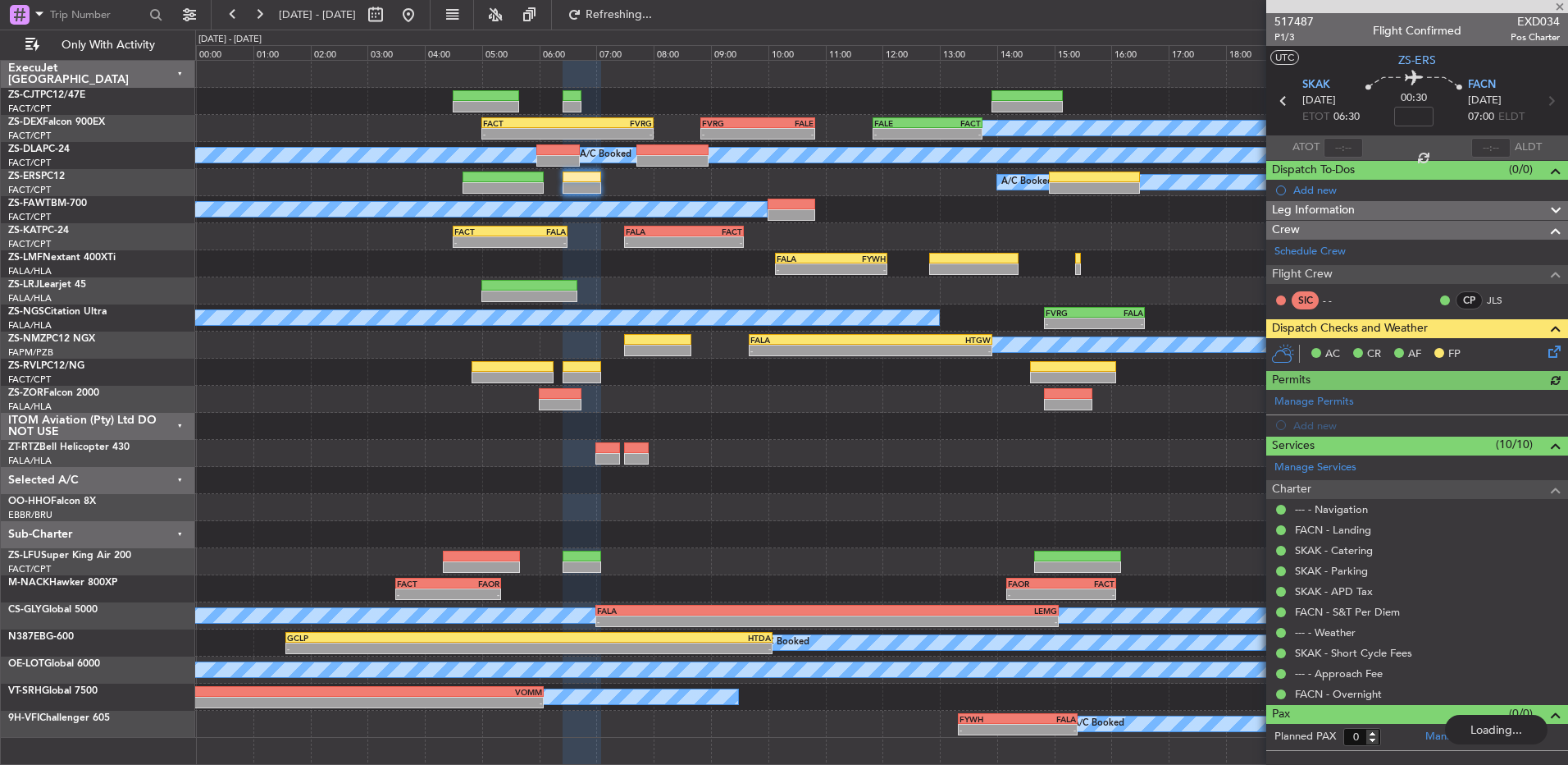
click at [1549, 349] on icon at bounding box center [1551, 348] width 13 height 13
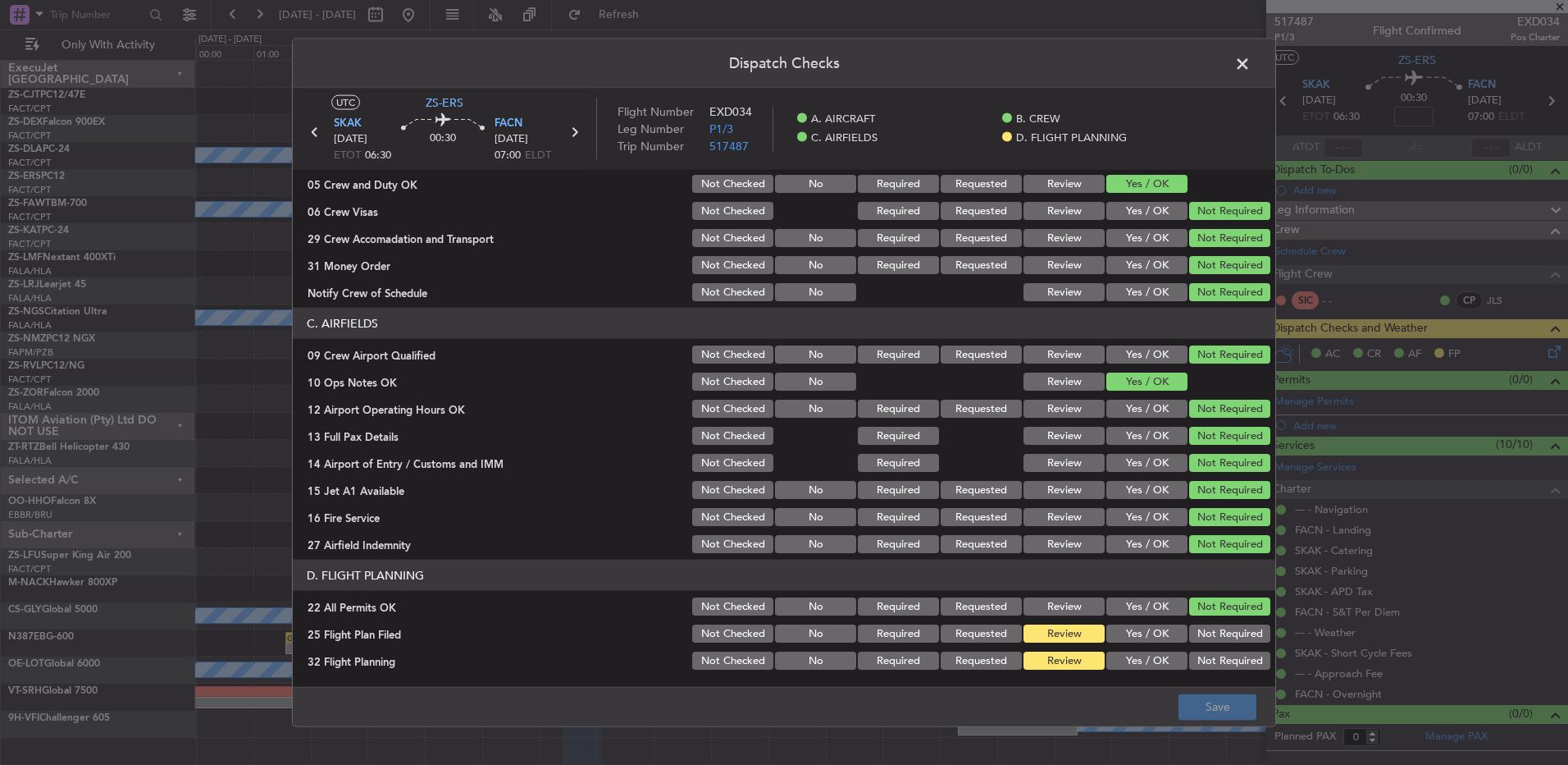
drag, startPoint x: 1143, startPoint y: 617, endPoint x: 1143, endPoint y: 632, distance: 15.0
click at [1142, 627] on section "D. FLIGHT PLANNING 22 All Permits OK Not Checked No Required Requested Review Y…" at bounding box center [784, 615] width 983 height 112
click at [1143, 633] on button "Yes / OK" at bounding box center [1147, 633] width 81 height 18
click at [1141, 654] on button "Yes / OK" at bounding box center [1147, 661] width 81 height 18
click at [1179, 688] on footer "Save" at bounding box center [784, 706] width 983 height 40
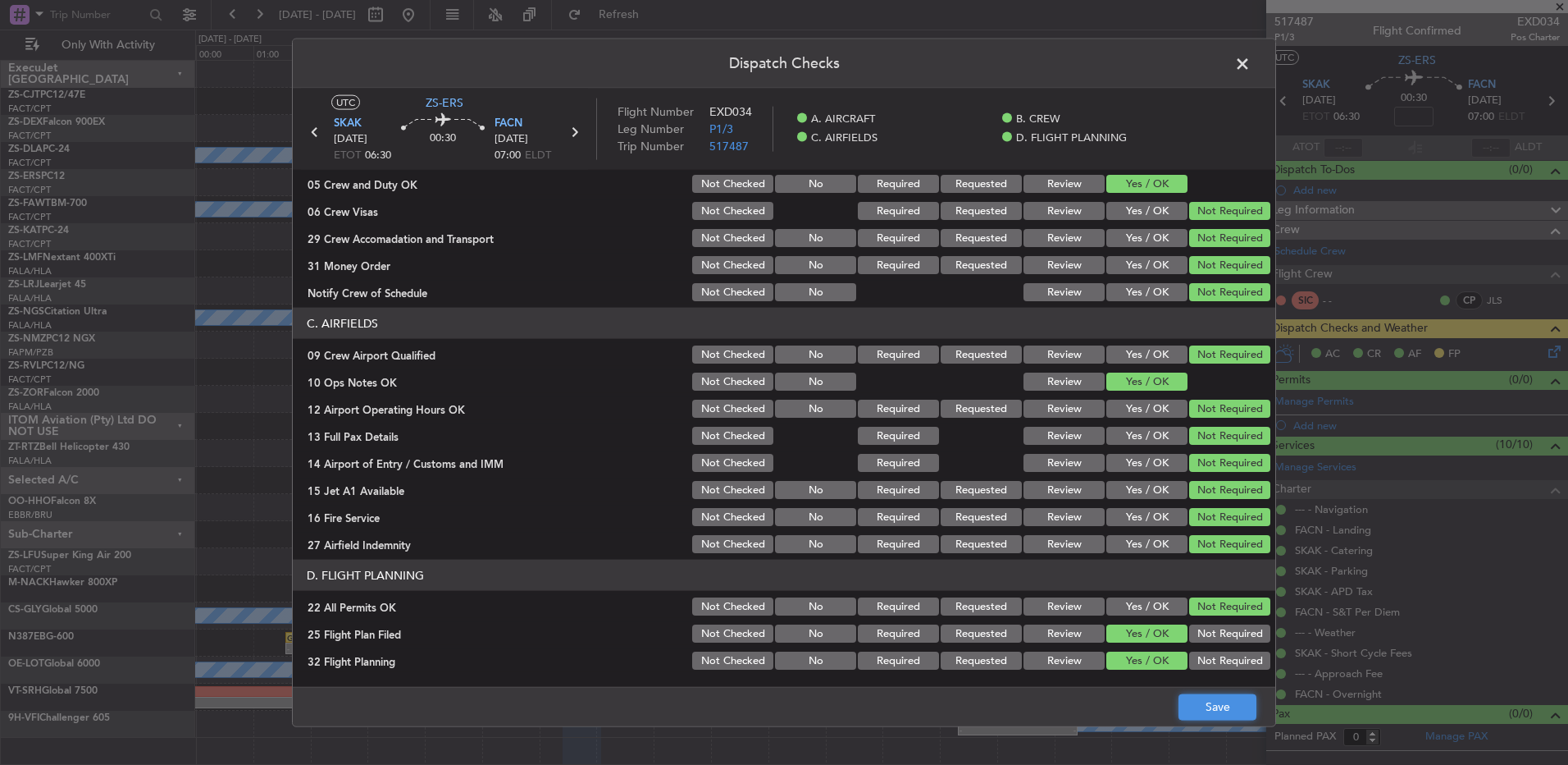
click at [1214, 710] on button "Save" at bounding box center [1217, 707] width 78 height 26
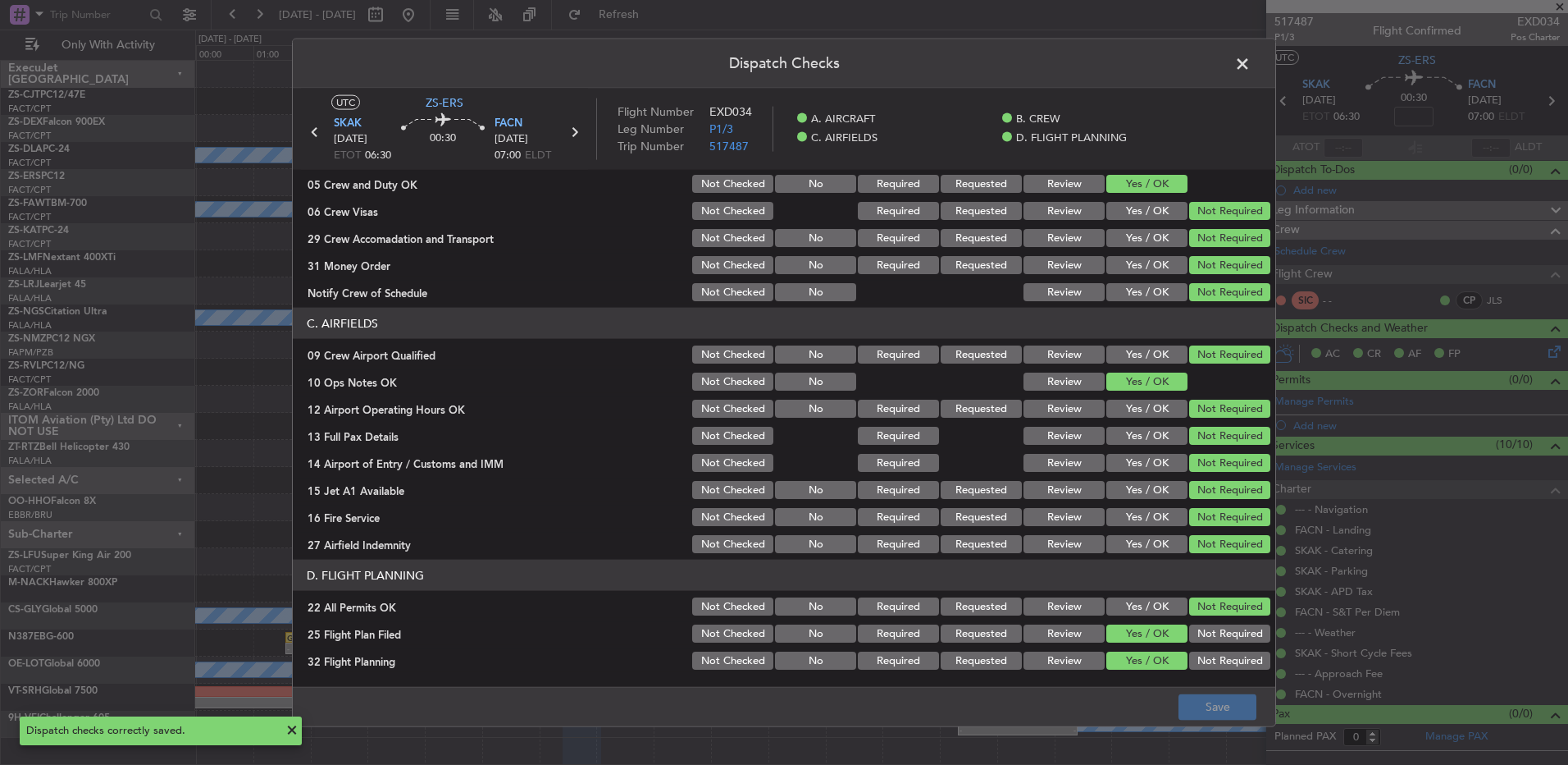
click at [1251, 68] on span at bounding box center [1251, 67] width 0 height 33
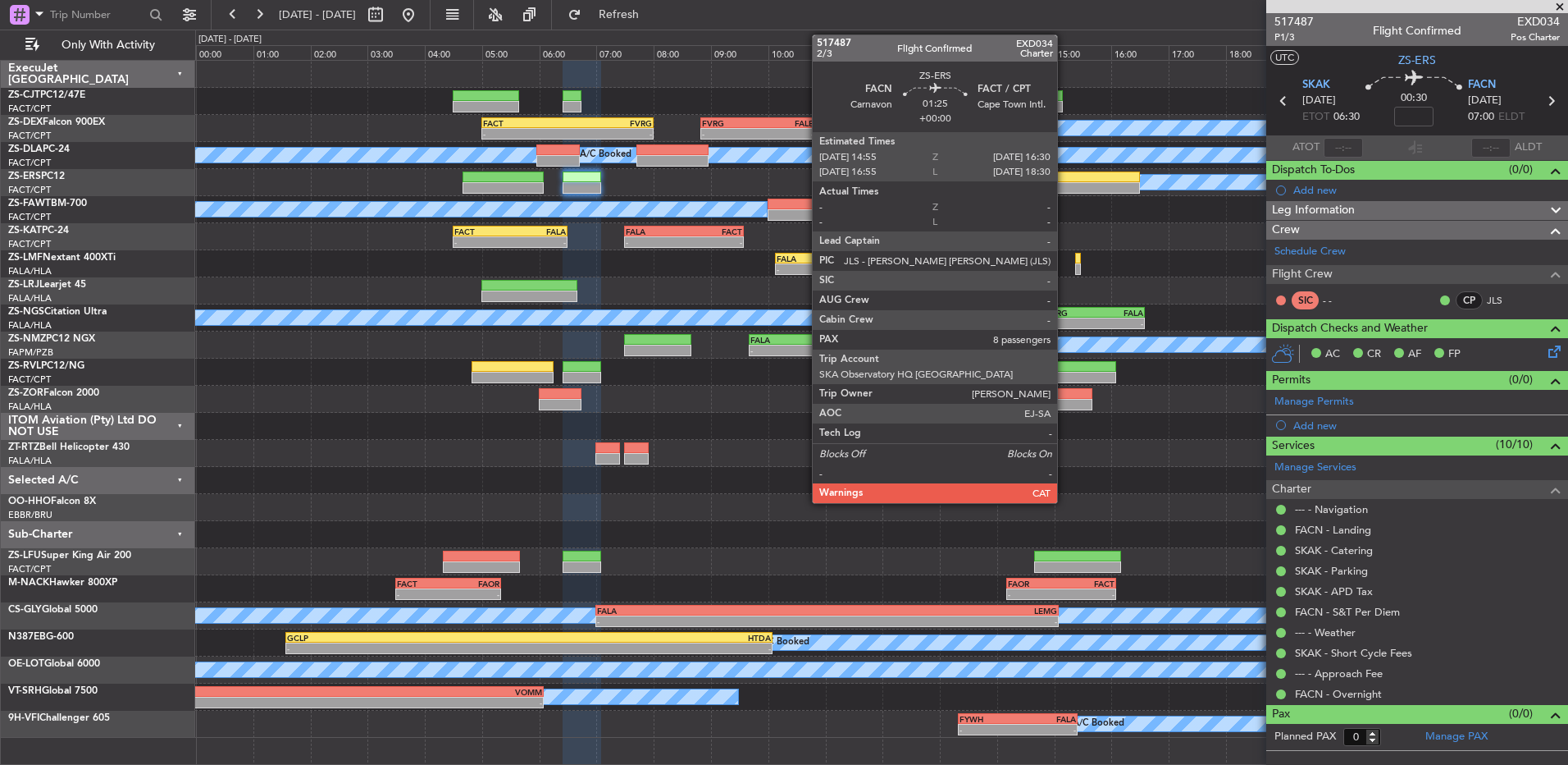
click at [1065, 188] on div at bounding box center [1095, 188] width 91 height 12
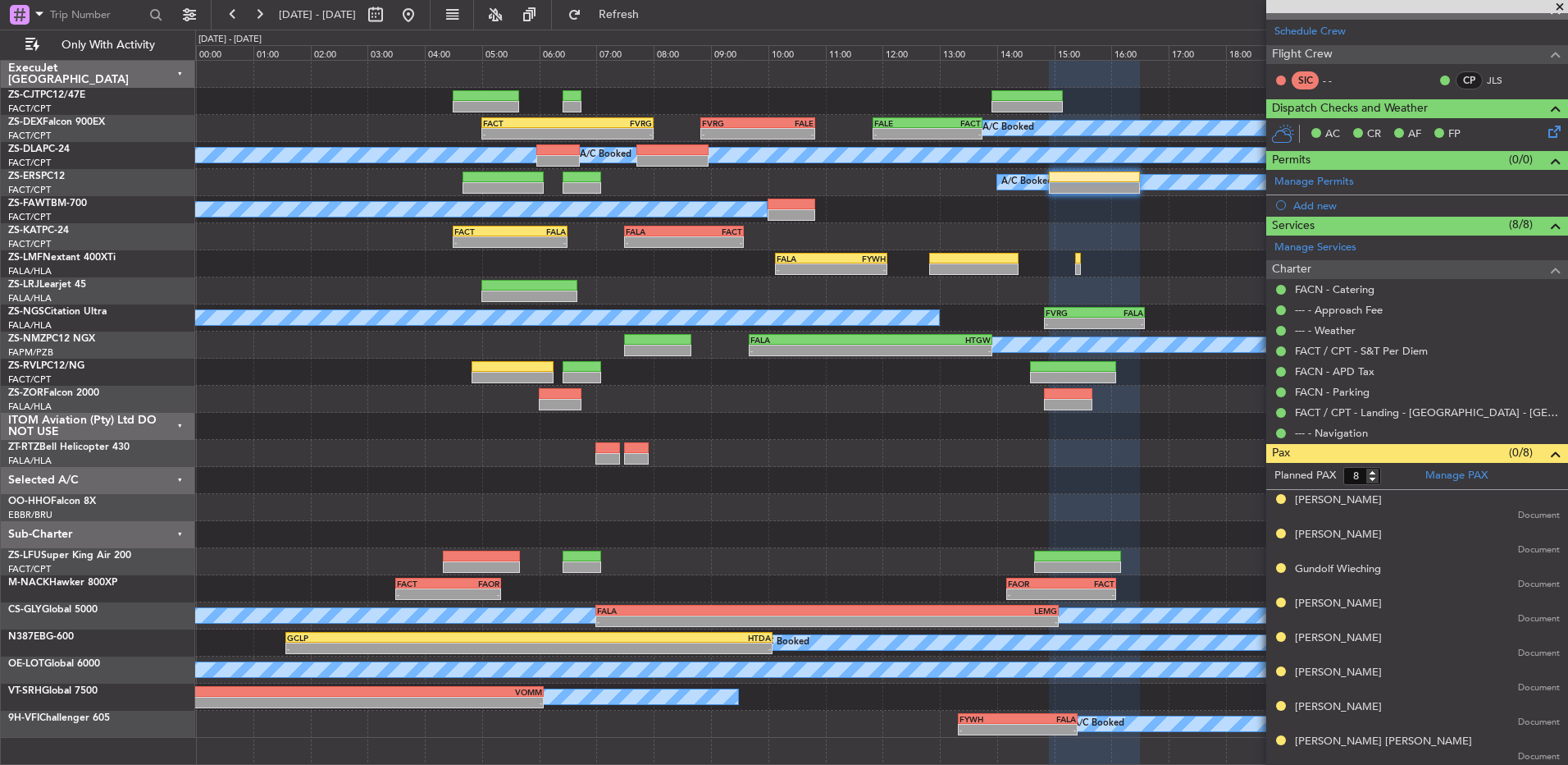
scroll to position [0, 0]
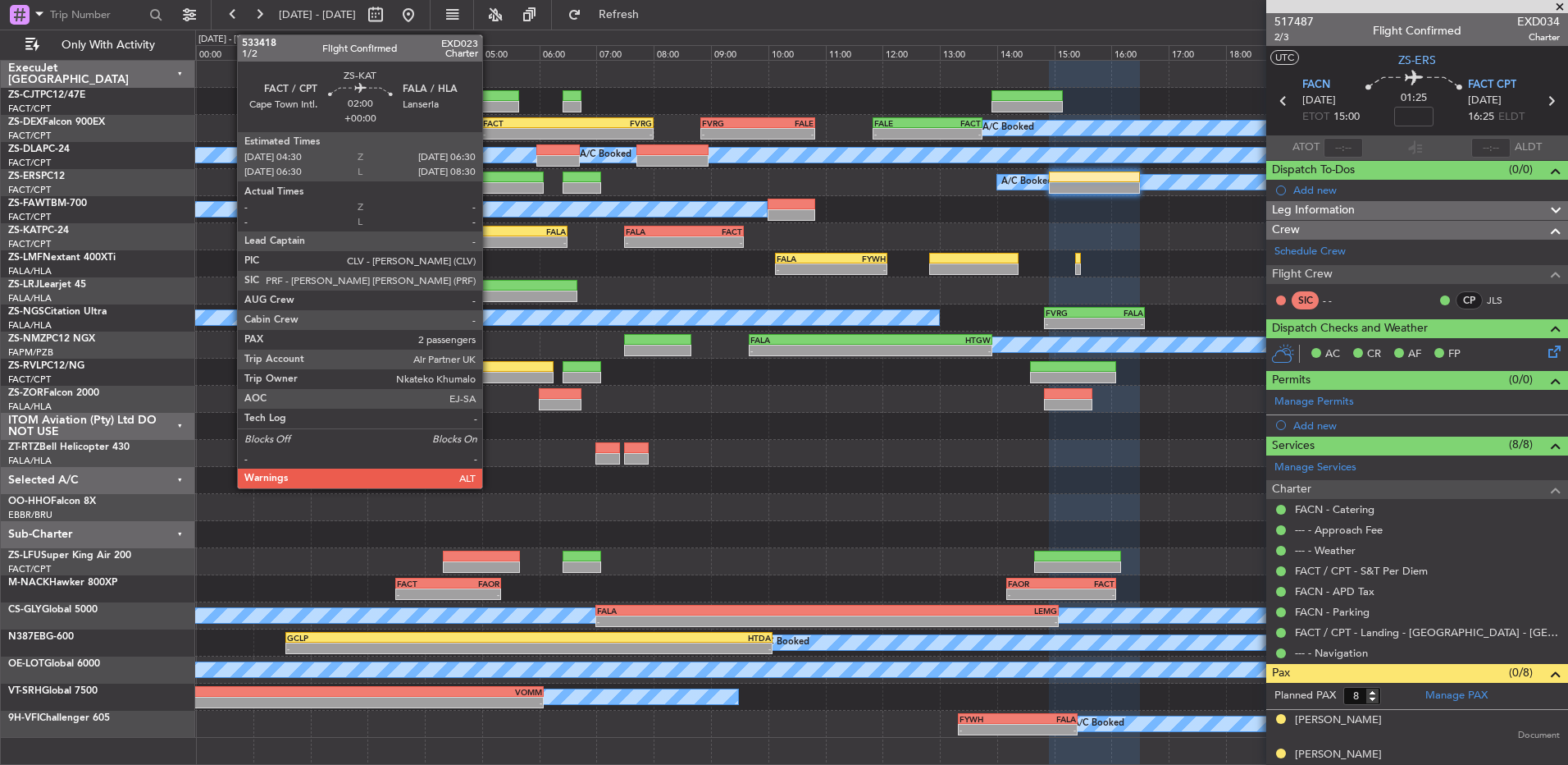
click at [489, 239] on div "-" at bounding box center [482, 242] width 55 height 10
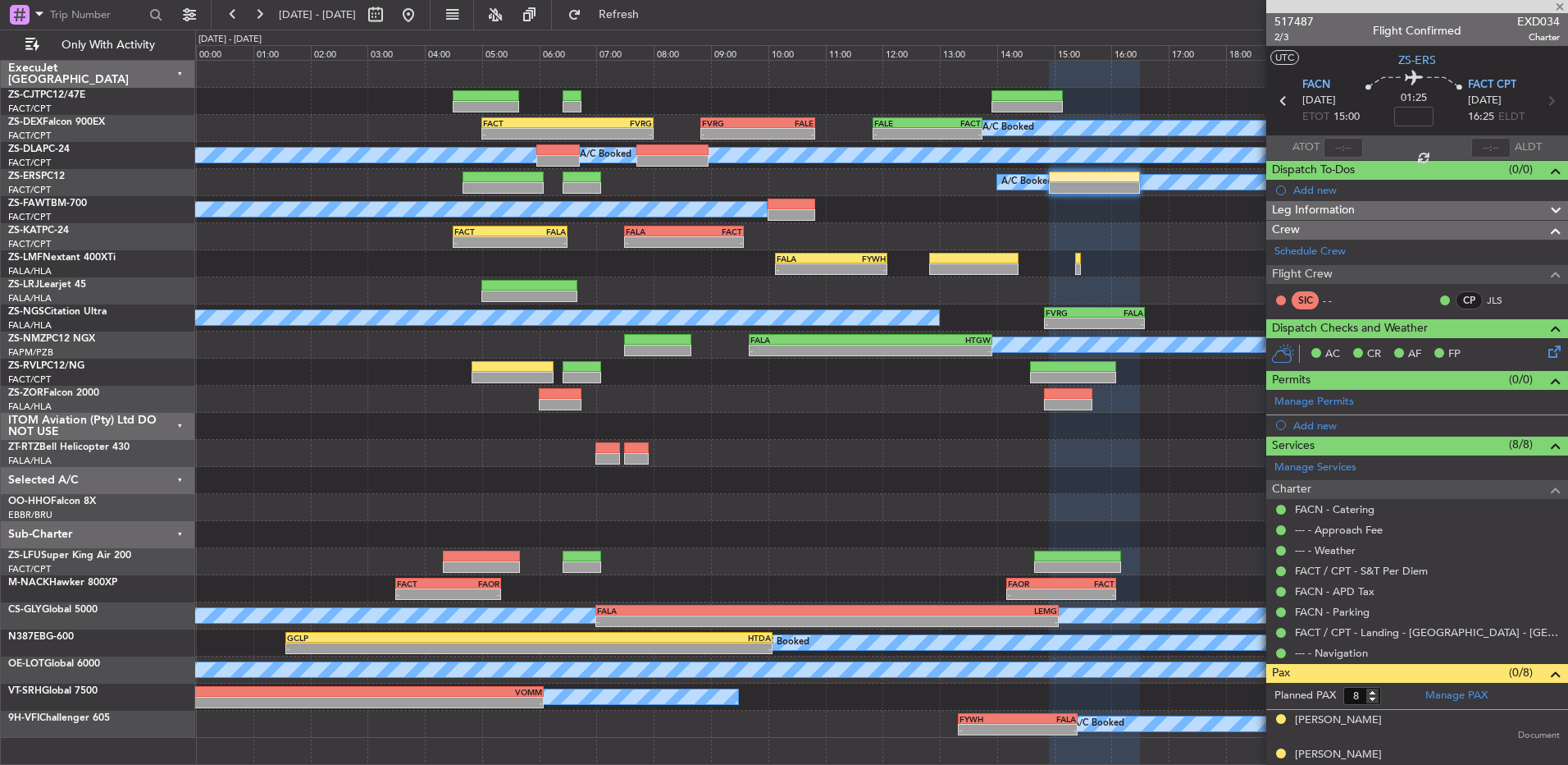
type input "2"
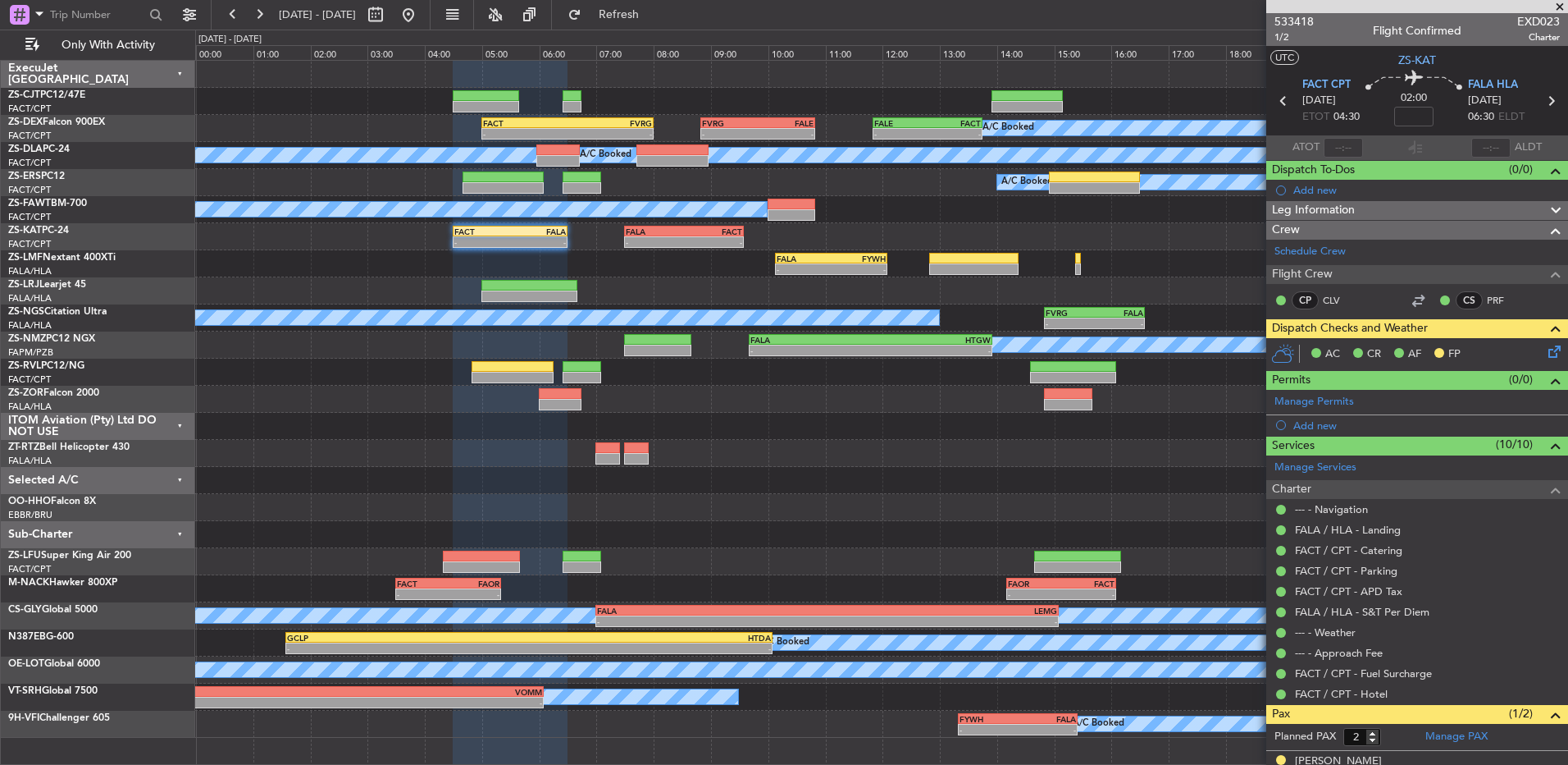
click at [1545, 347] on icon at bounding box center [1551, 348] width 13 height 13
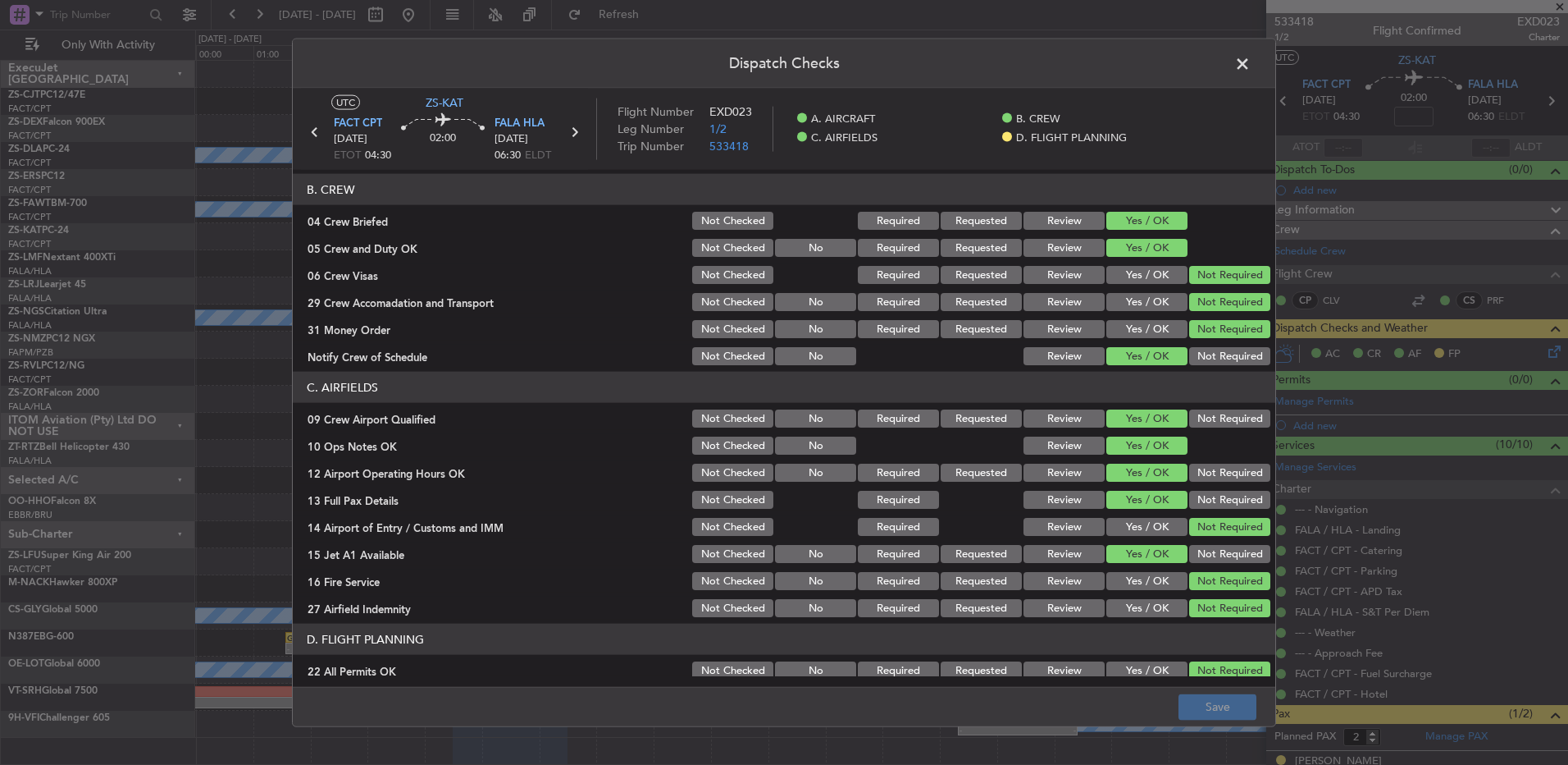
scroll to position [231, 0]
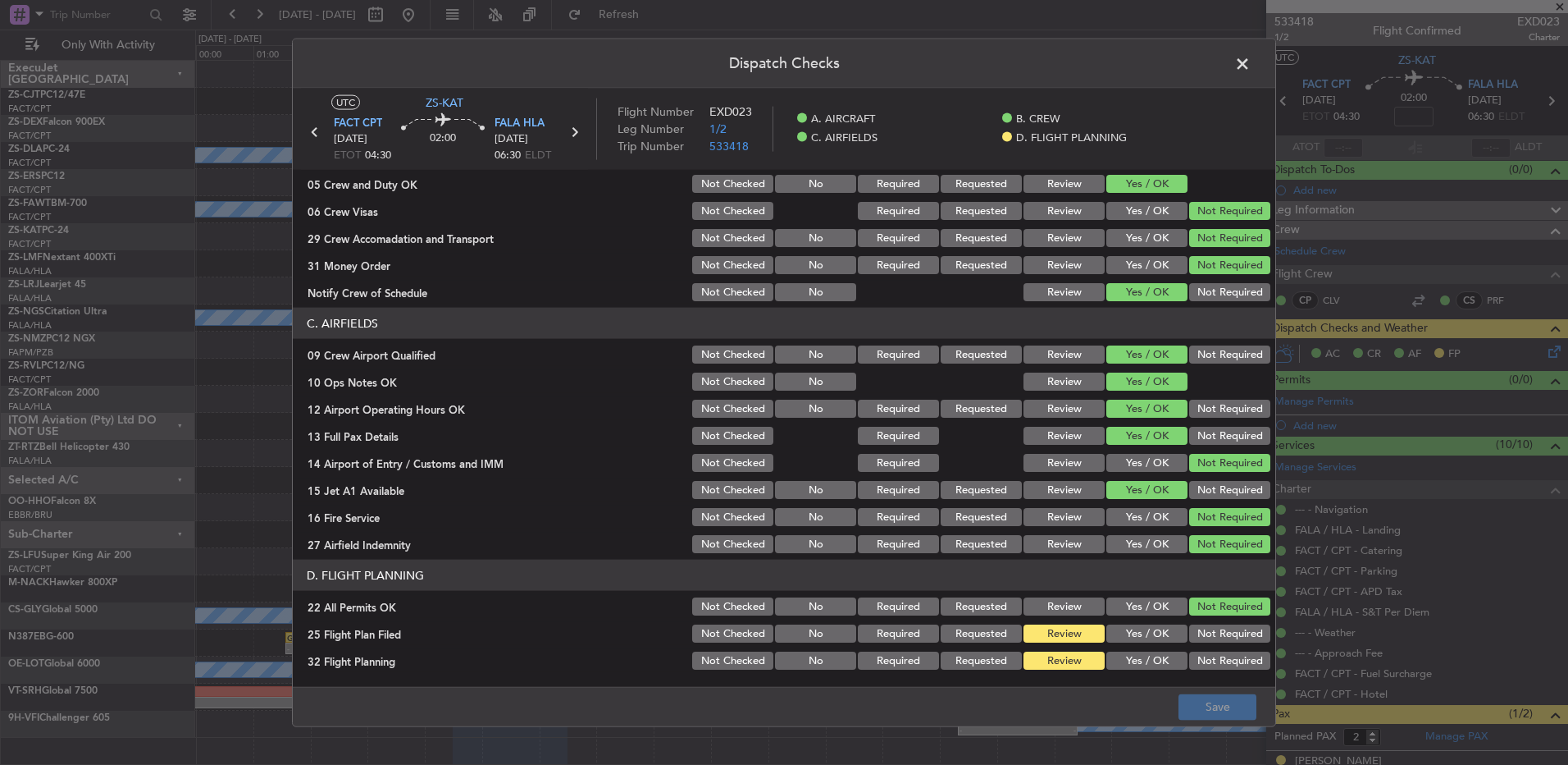
click at [1133, 639] on button "Yes / OK" at bounding box center [1147, 633] width 81 height 18
click at [1138, 663] on button "Yes / OK" at bounding box center [1147, 661] width 81 height 18
click at [1240, 704] on button "Save" at bounding box center [1217, 707] width 78 height 26
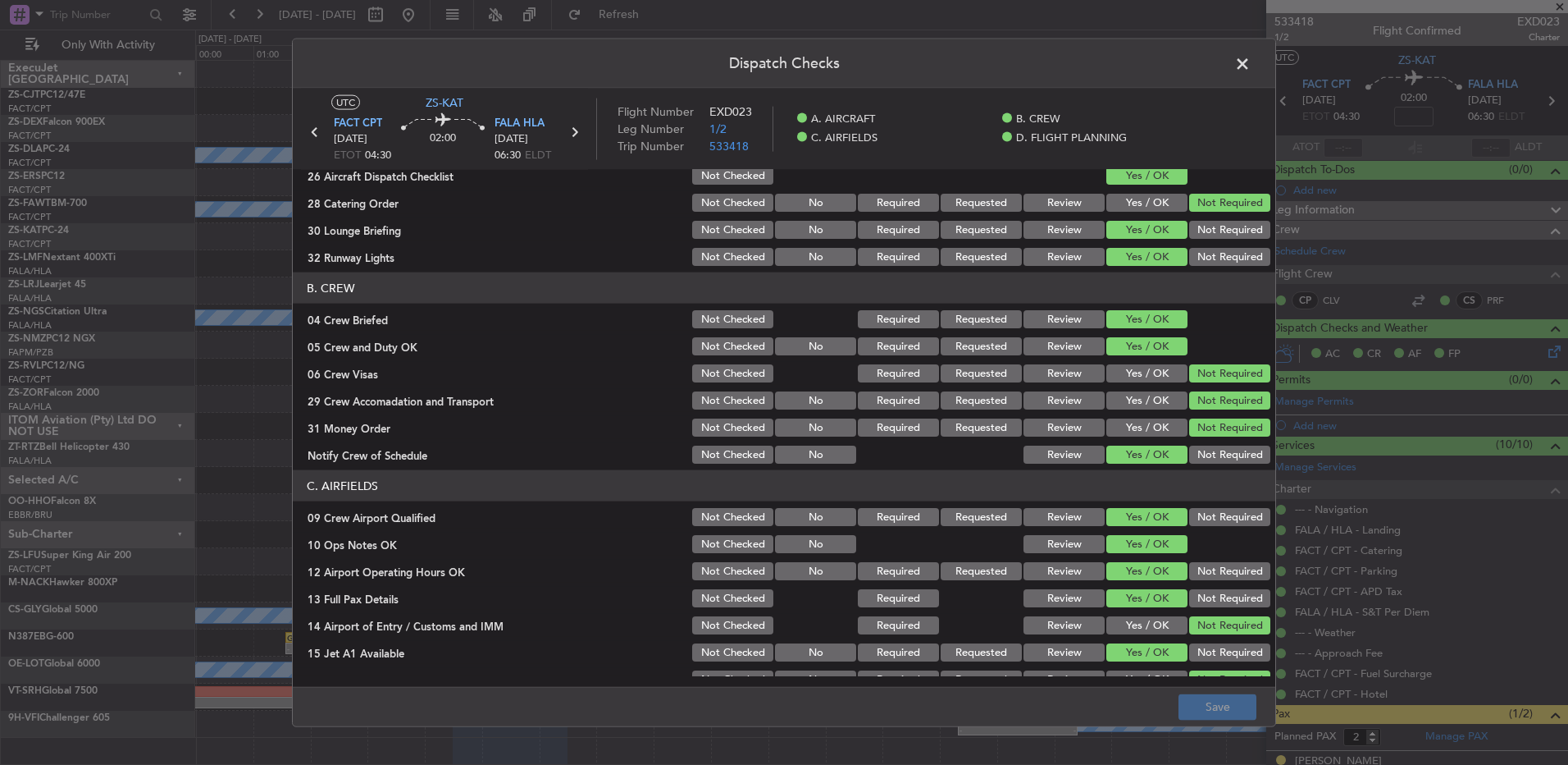
scroll to position [0, 0]
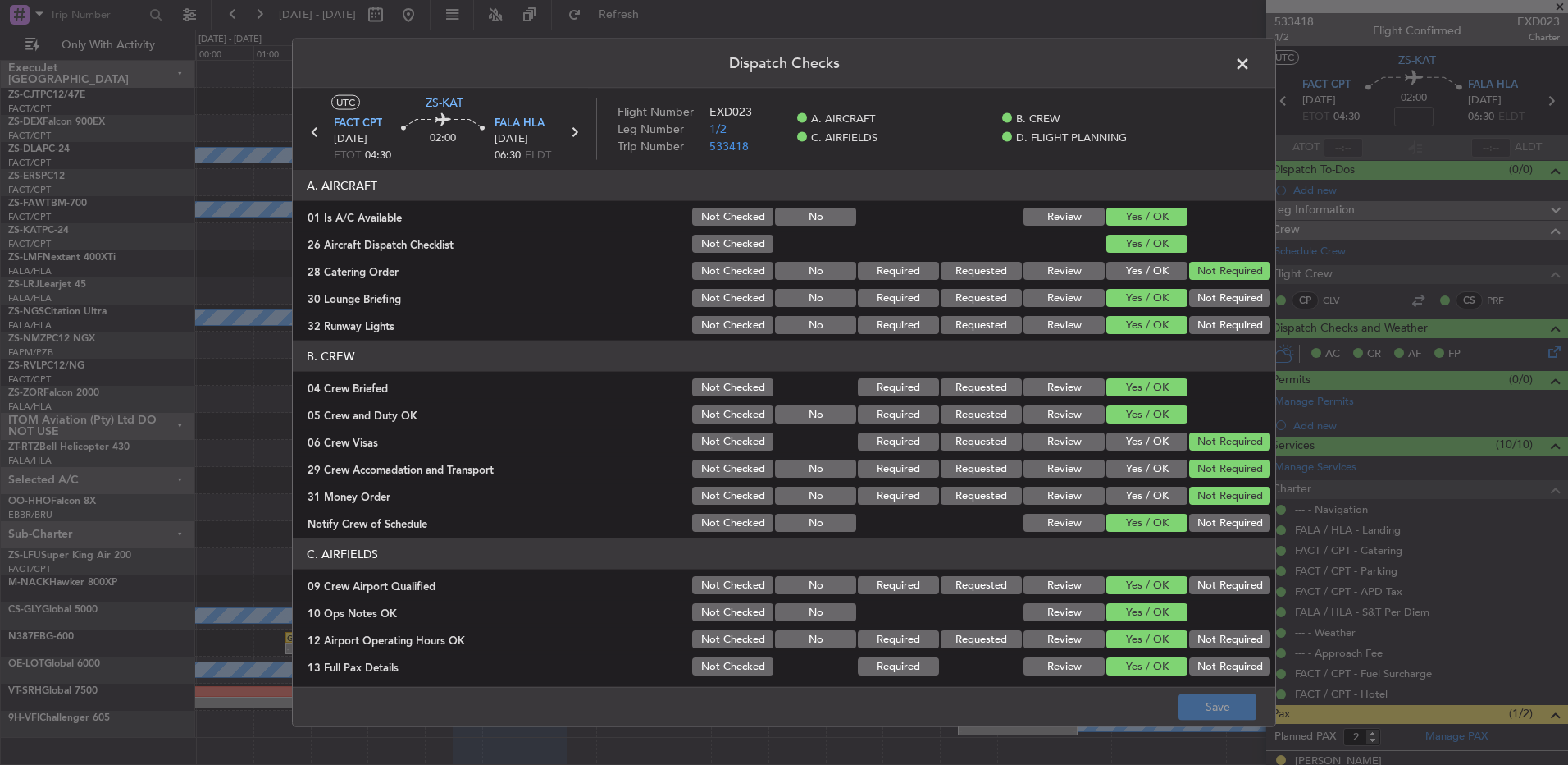
click at [1251, 65] on span at bounding box center [1251, 67] width 0 height 33
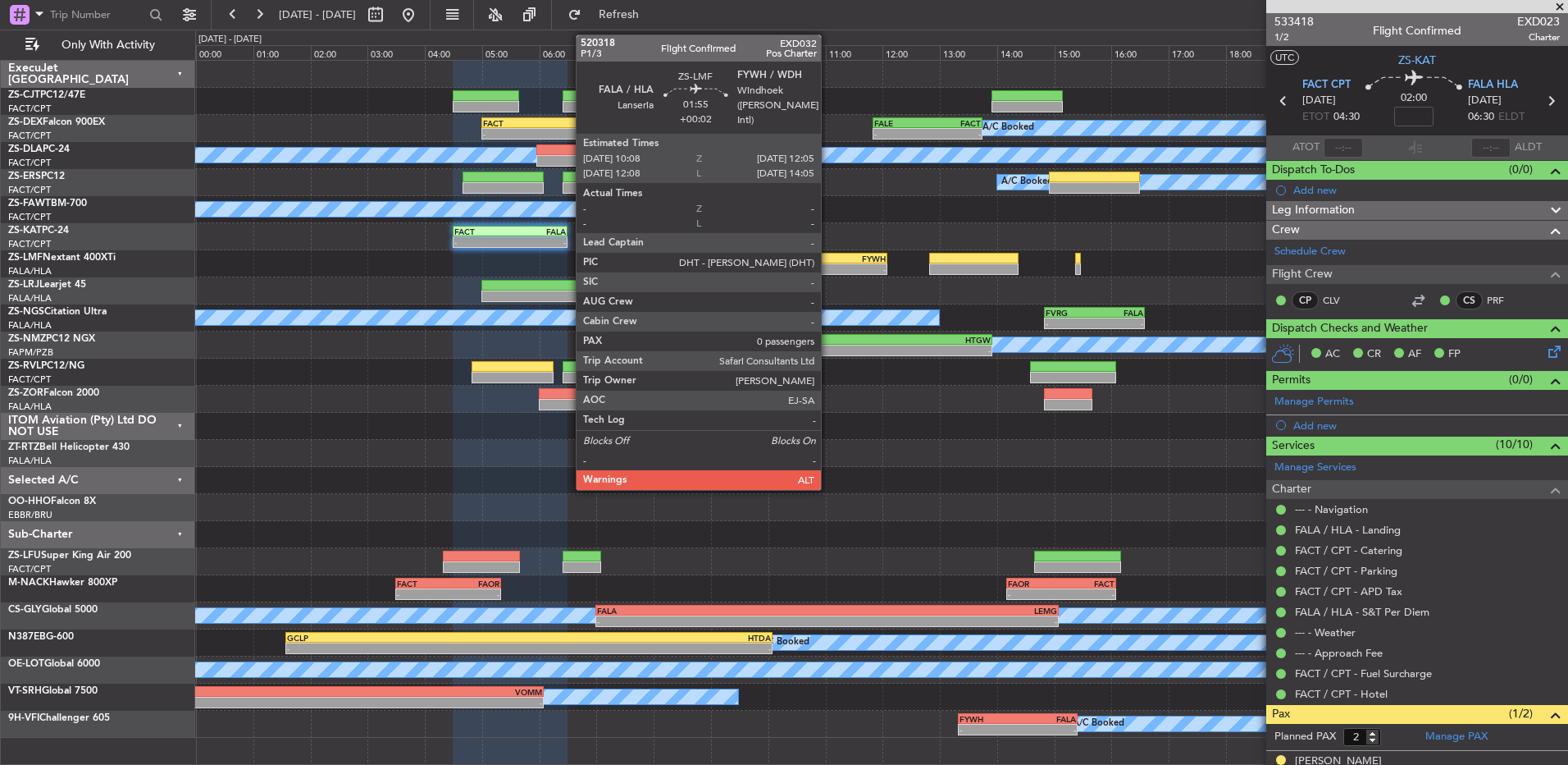
click at [828, 259] on div "FALA" at bounding box center [803, 259] width 54 height 10
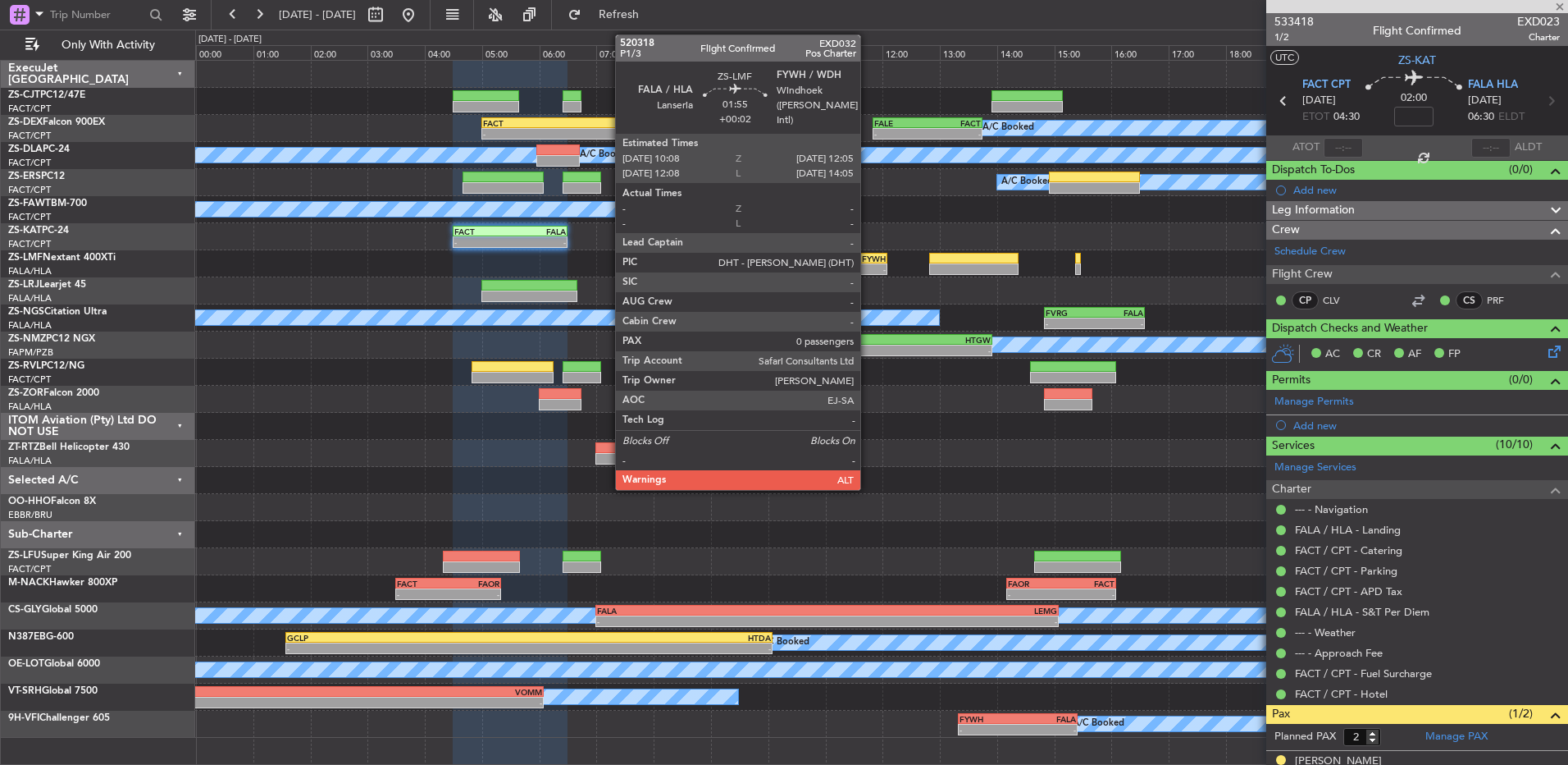
type input "+00:02"
type input "0"
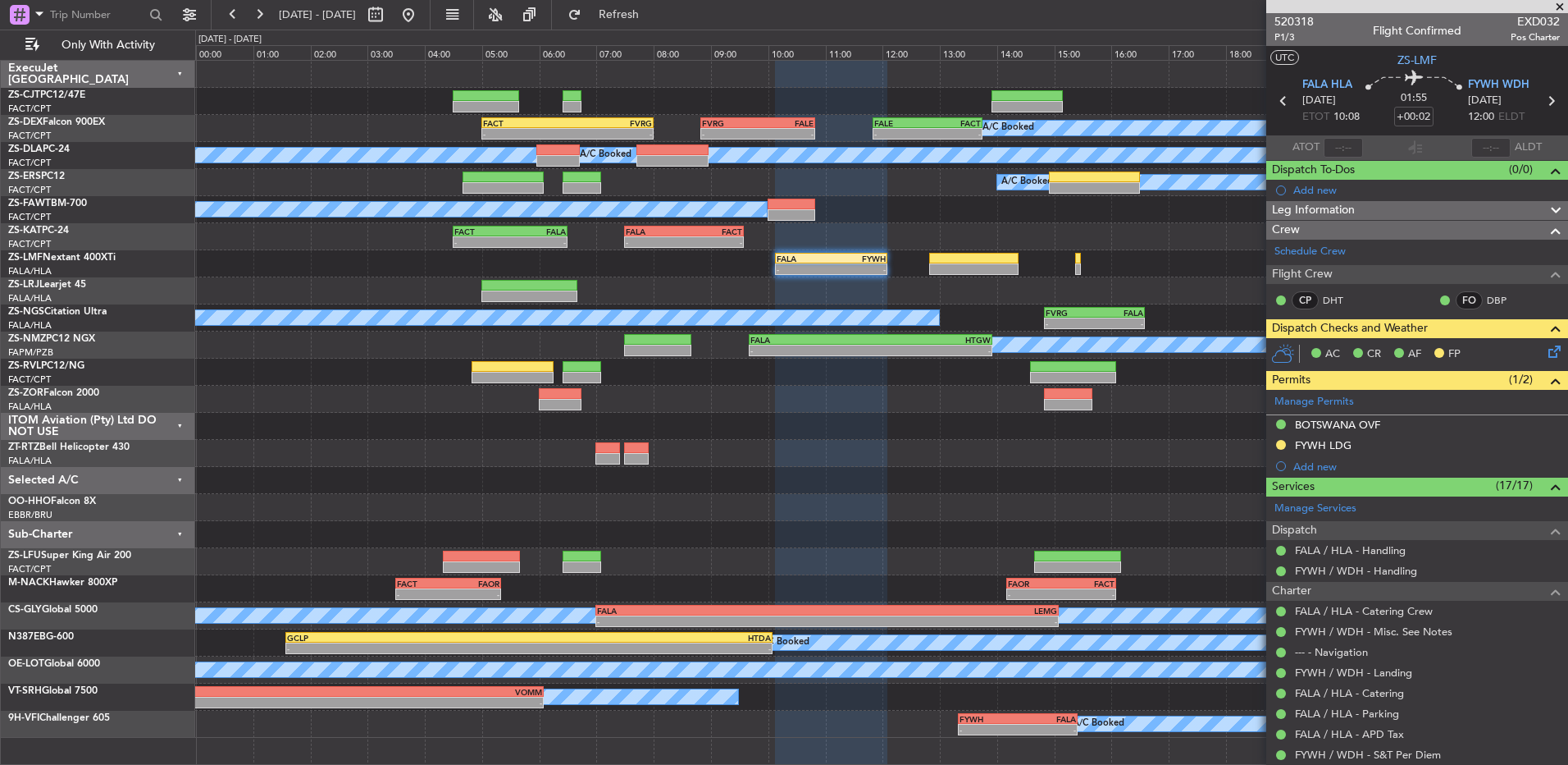
click at [1545, 354] on icon at bounding box center [1551, 348] width 13 height 13
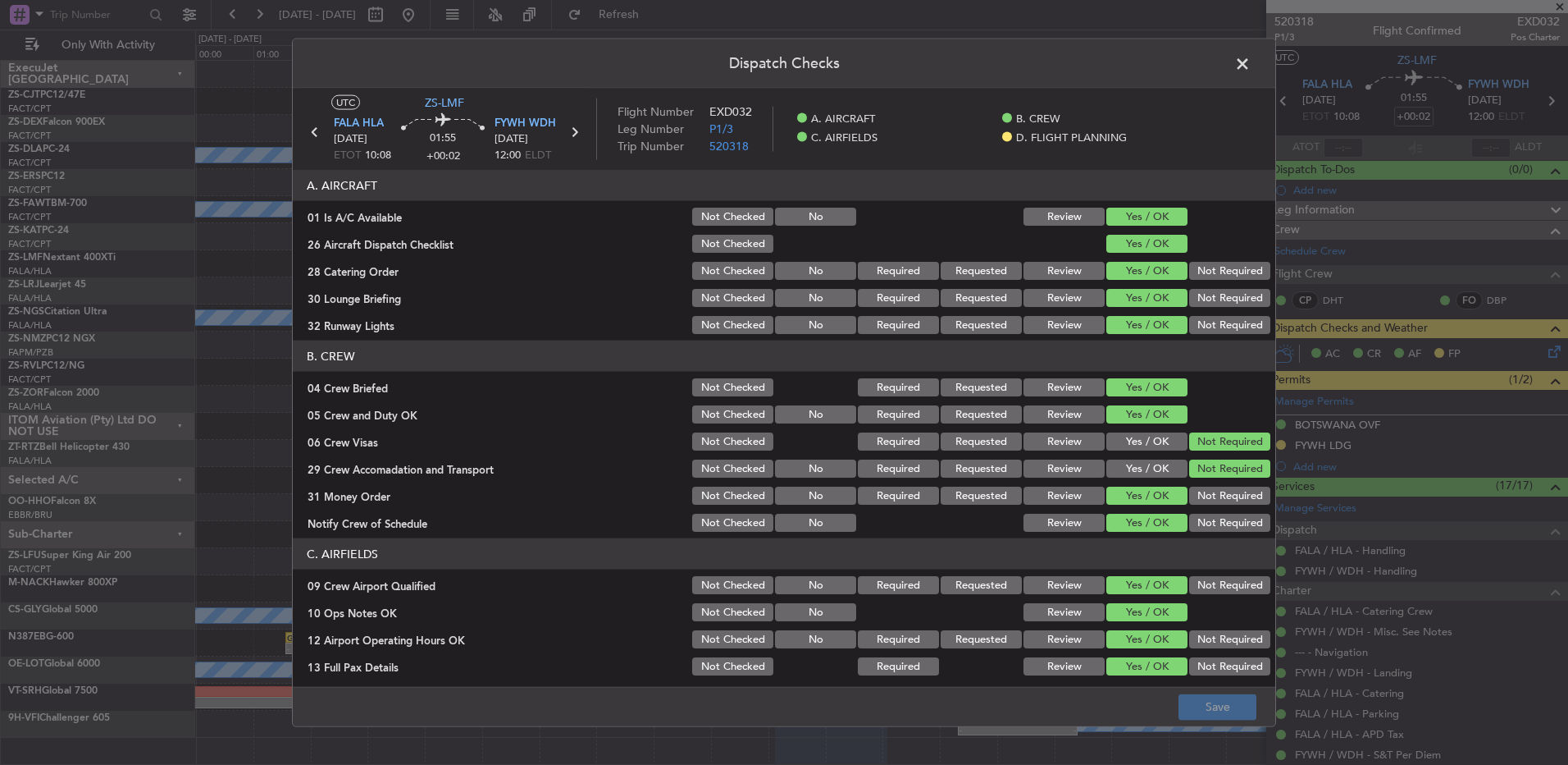
scroll to position [231, 0]
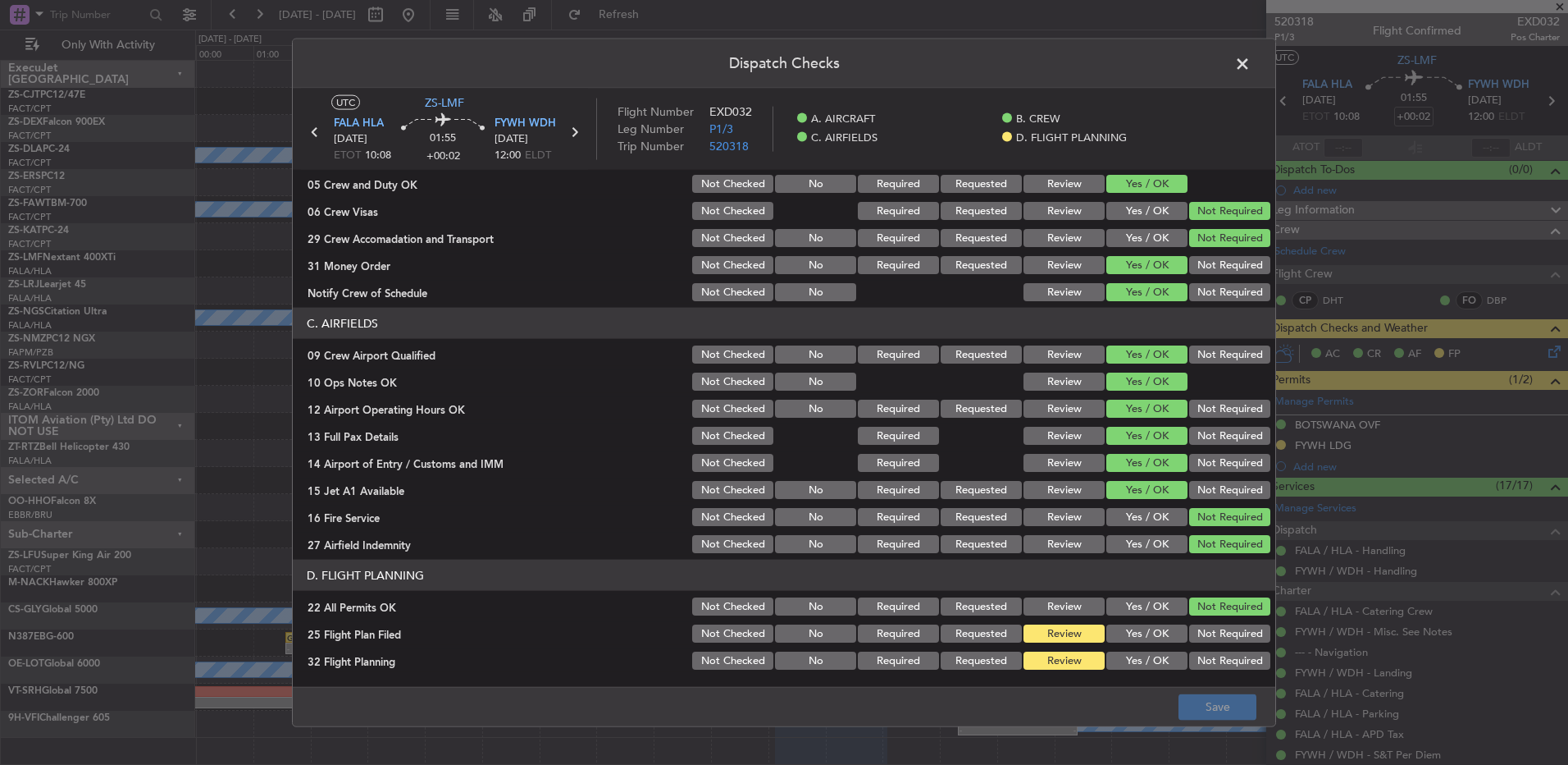
click at [1160, 638] on button "Yes / OK" at bounding box center [1147, 633] width 81 height 18
click at [1149, 651] on div "Yes / OK" at bounding box center [1146, 660] width 83 height 23
click at [1153, 667] on button "Yes / OK" at bounding box center [1147, 661] width 81 height 18
click at [1192, 706] on button "Save" at bounding box center [1217, 707] width 78 height 26
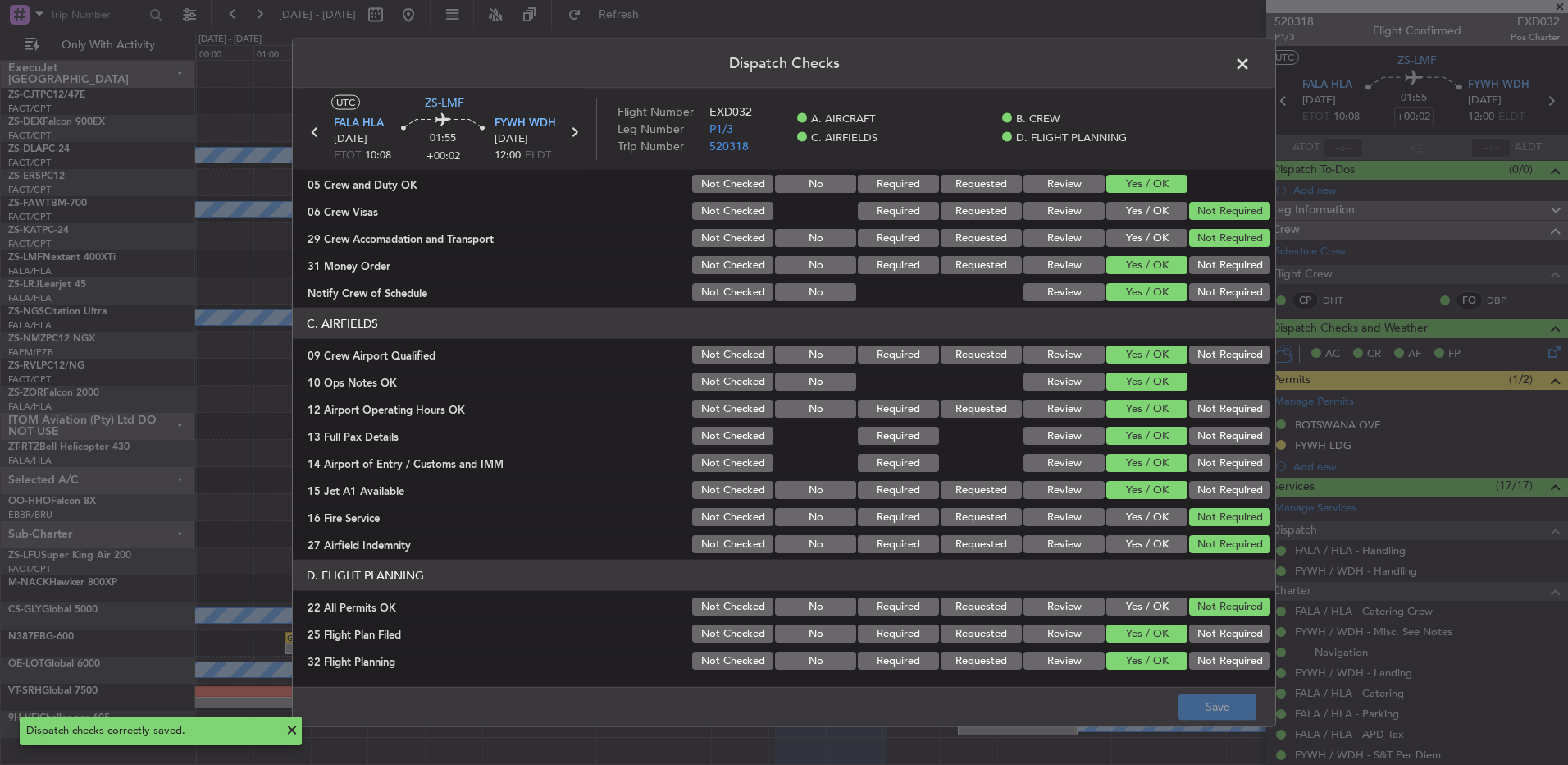
click at [1251, 62] on span at bounding box center [1251, 67] width 0 height 33
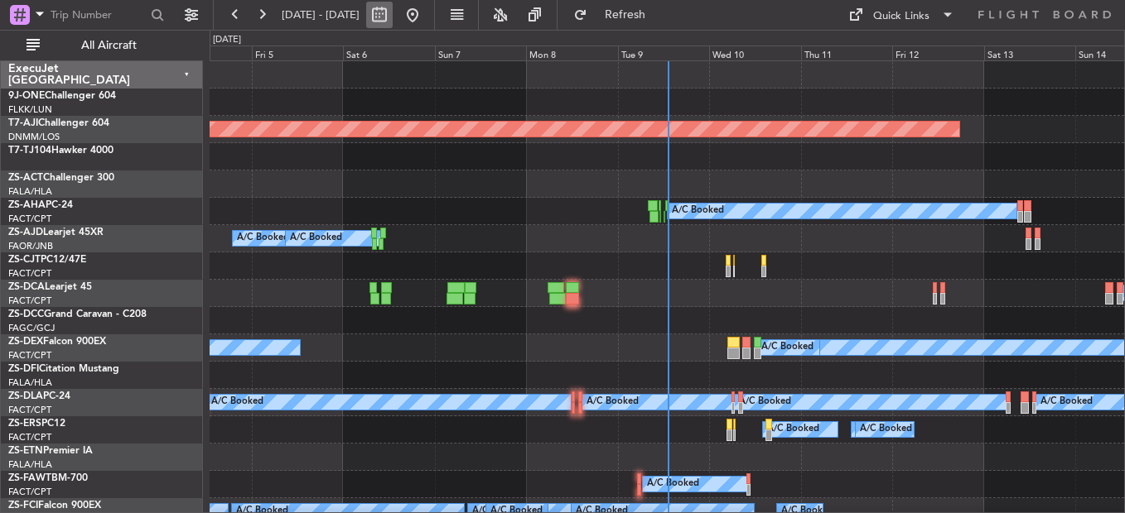
click at [393, 21] on button at bounding box center [379, 15] width 26 height 26
select select "9"
select select "2025"
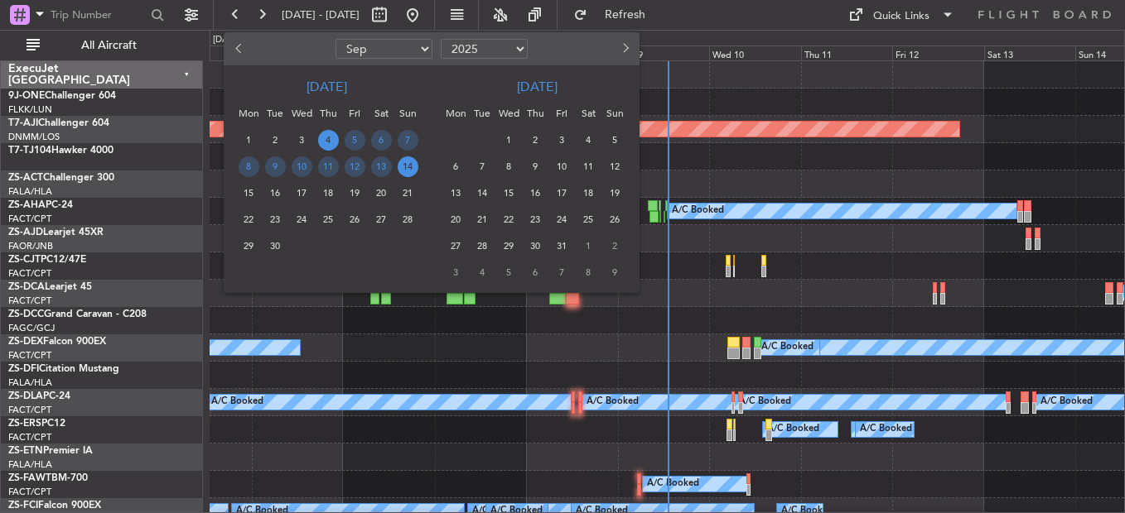
click at [382, 191] on span "20" at bounding box center [381, 193] width 21 height 21
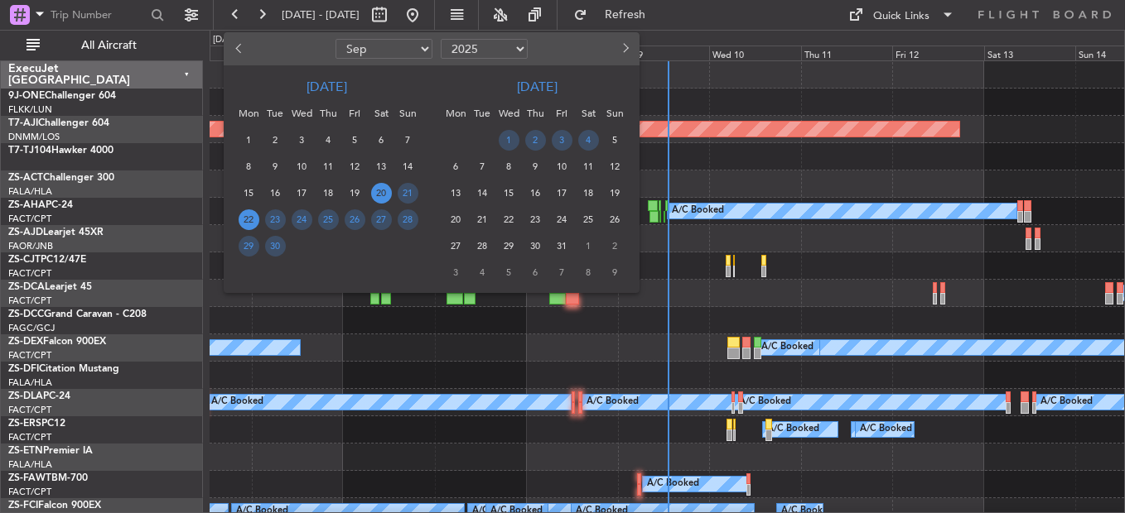
click at [254, 218] on span "22" at bounding box center [248, 220] width 21 height 21
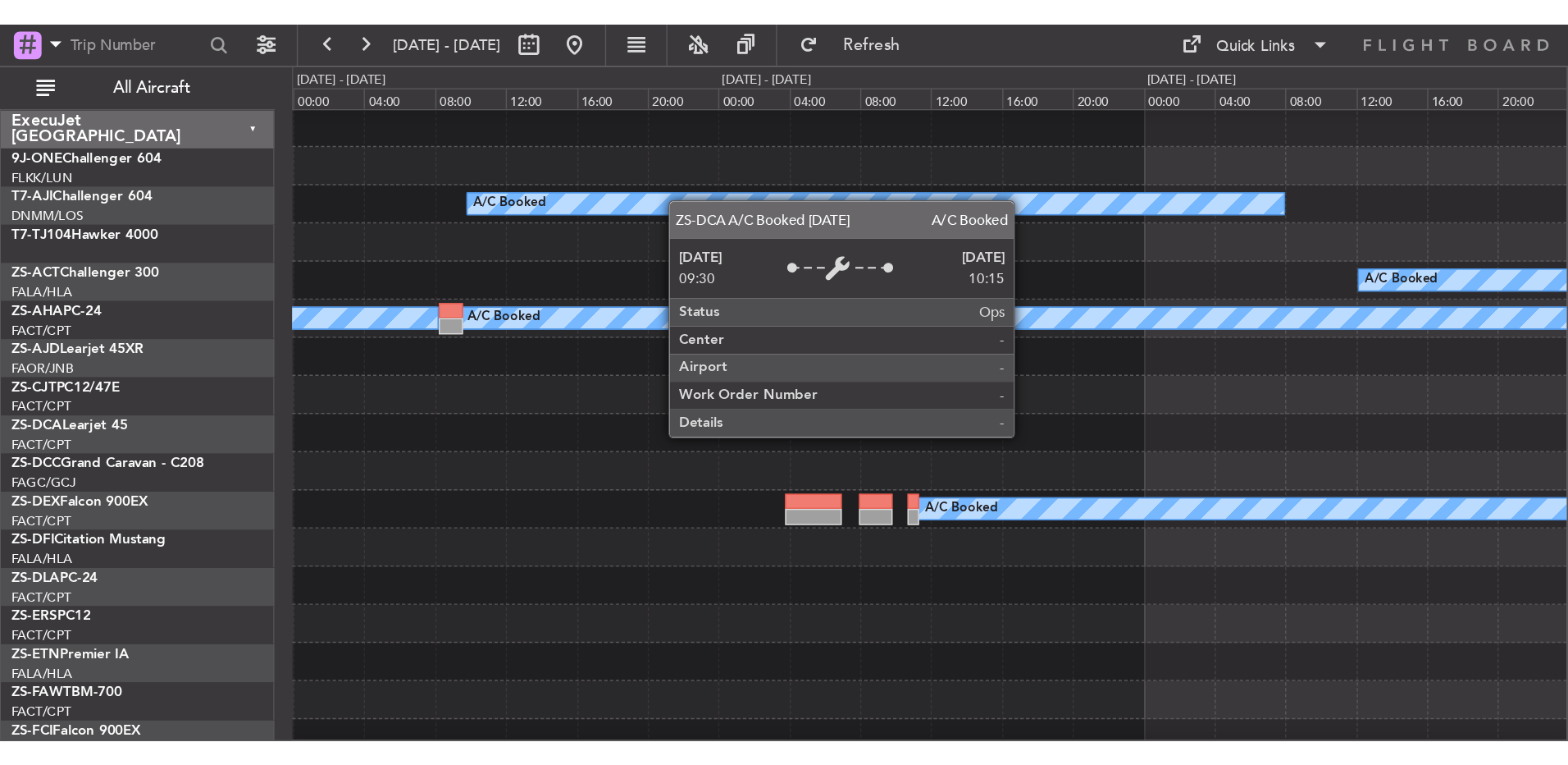
scroll to position [246, 0]
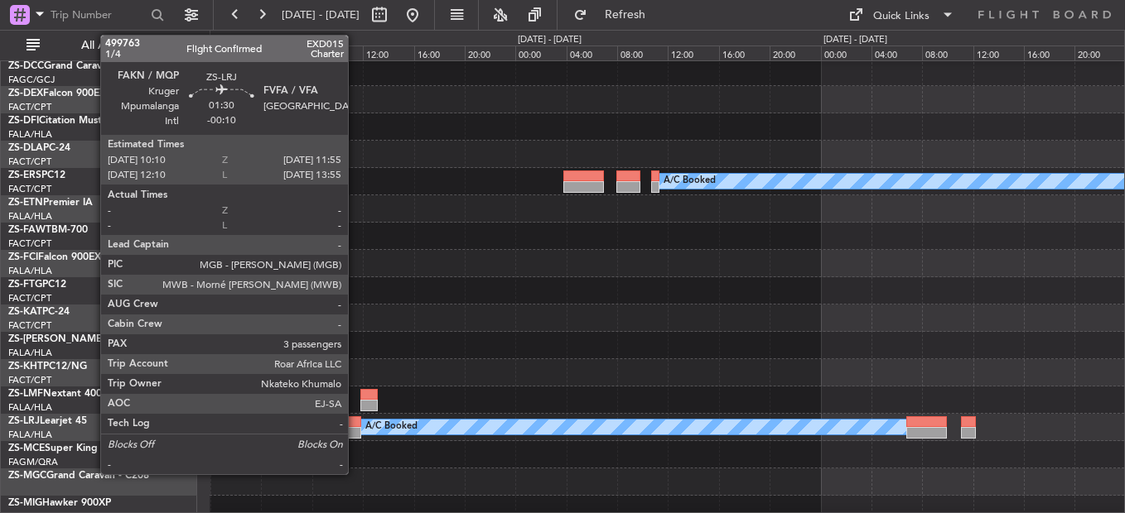
click at [355, 428] on div at bounding box center [350, 433] width 22 height 12
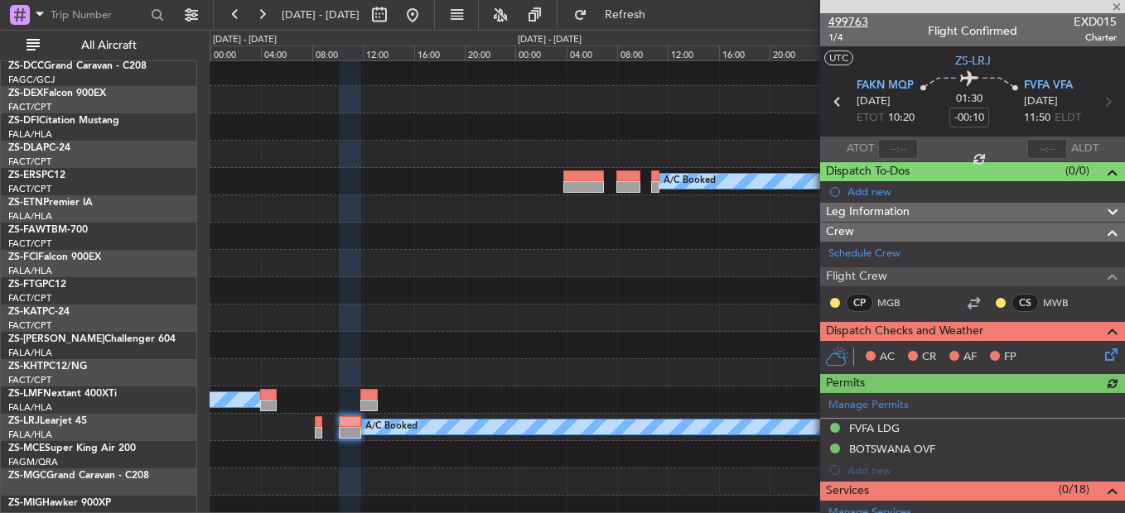
click at [846, 22] on span "499763" at bounding box center [848, 21] width 40 height 17
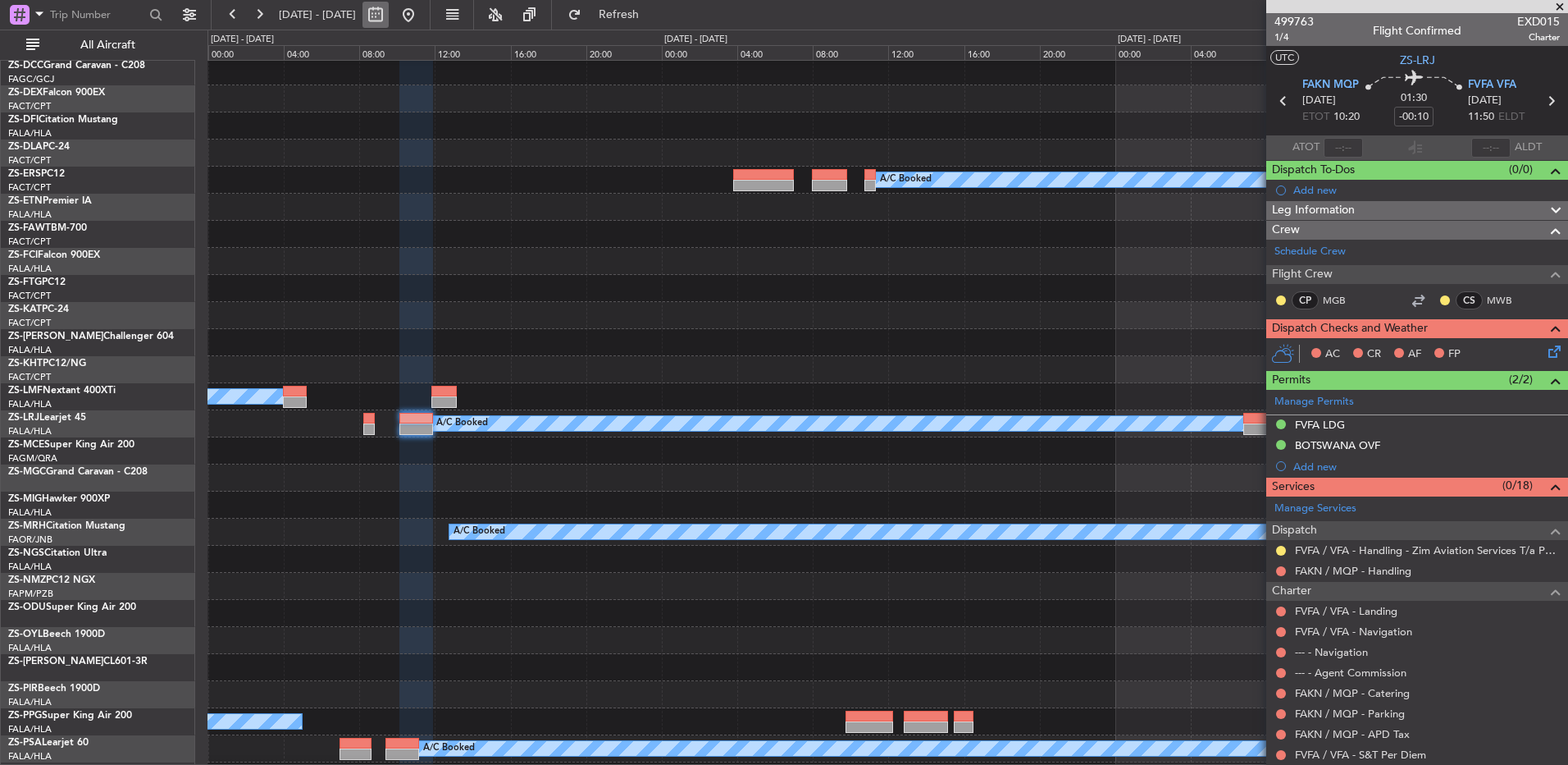
click at [389, 14] on button at bounding box center [375, 15] width 26 height 26
select select "9"
select select "2025"
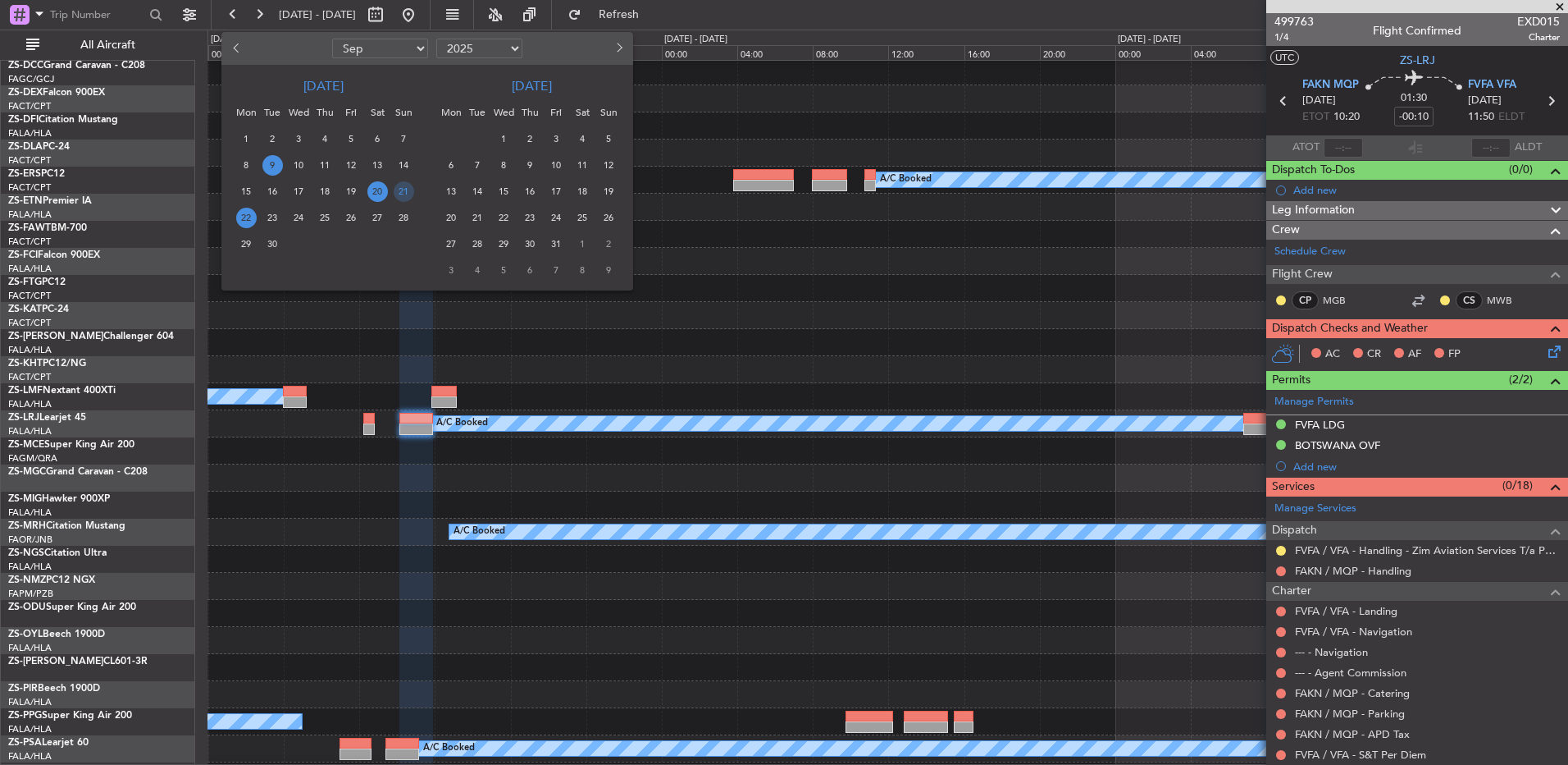
click at [278, 168] on span "9" at bounding box center [272, 165] width 21 height 21
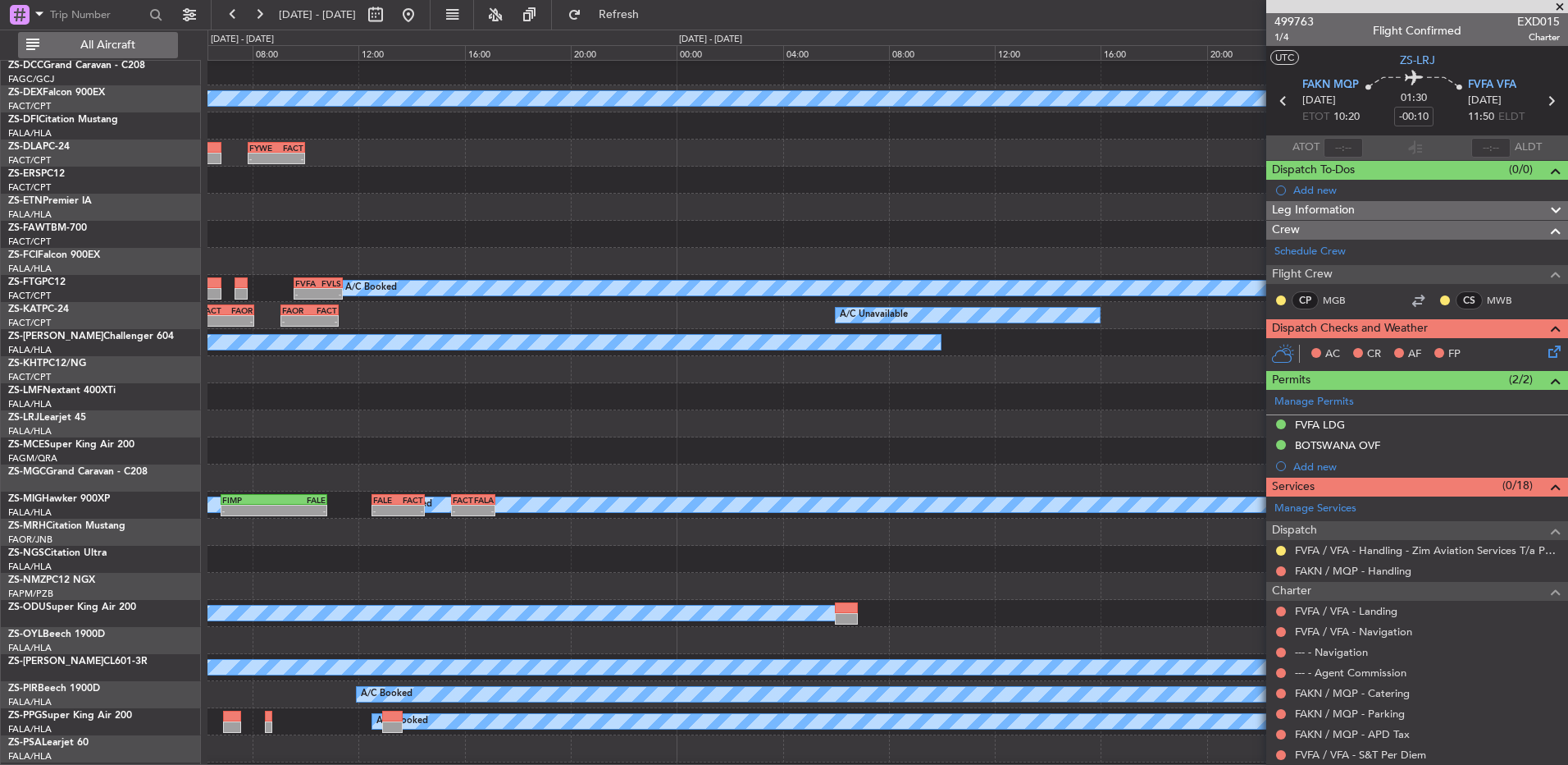
click at [91, 36] on button "All Aircraft" at bounding box center [97, 45] width 159 height 26
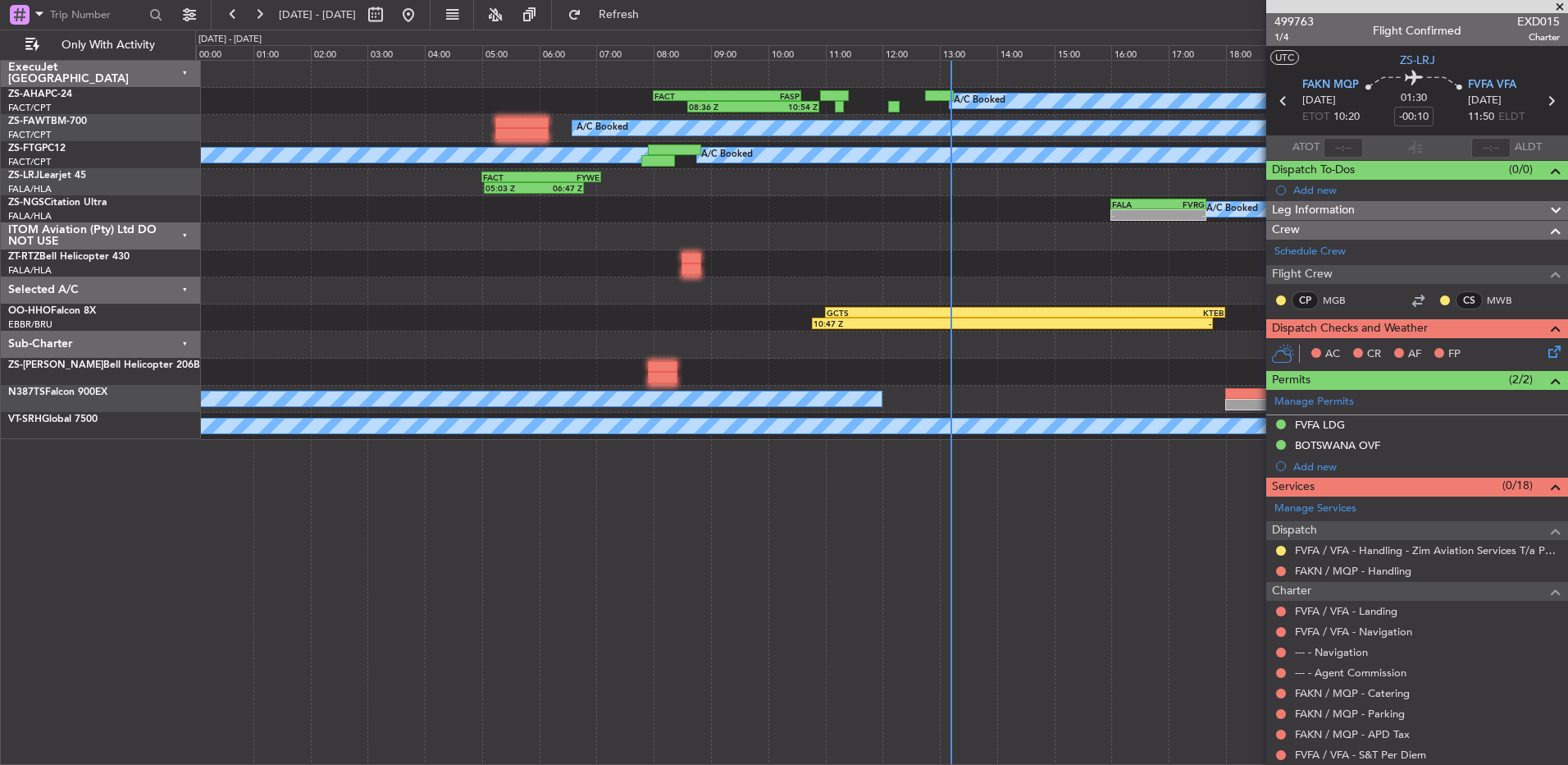
scroll to position [0, 0]
click at [1113, 2] on span at bounding box center [1560, 7] width 17 height 15
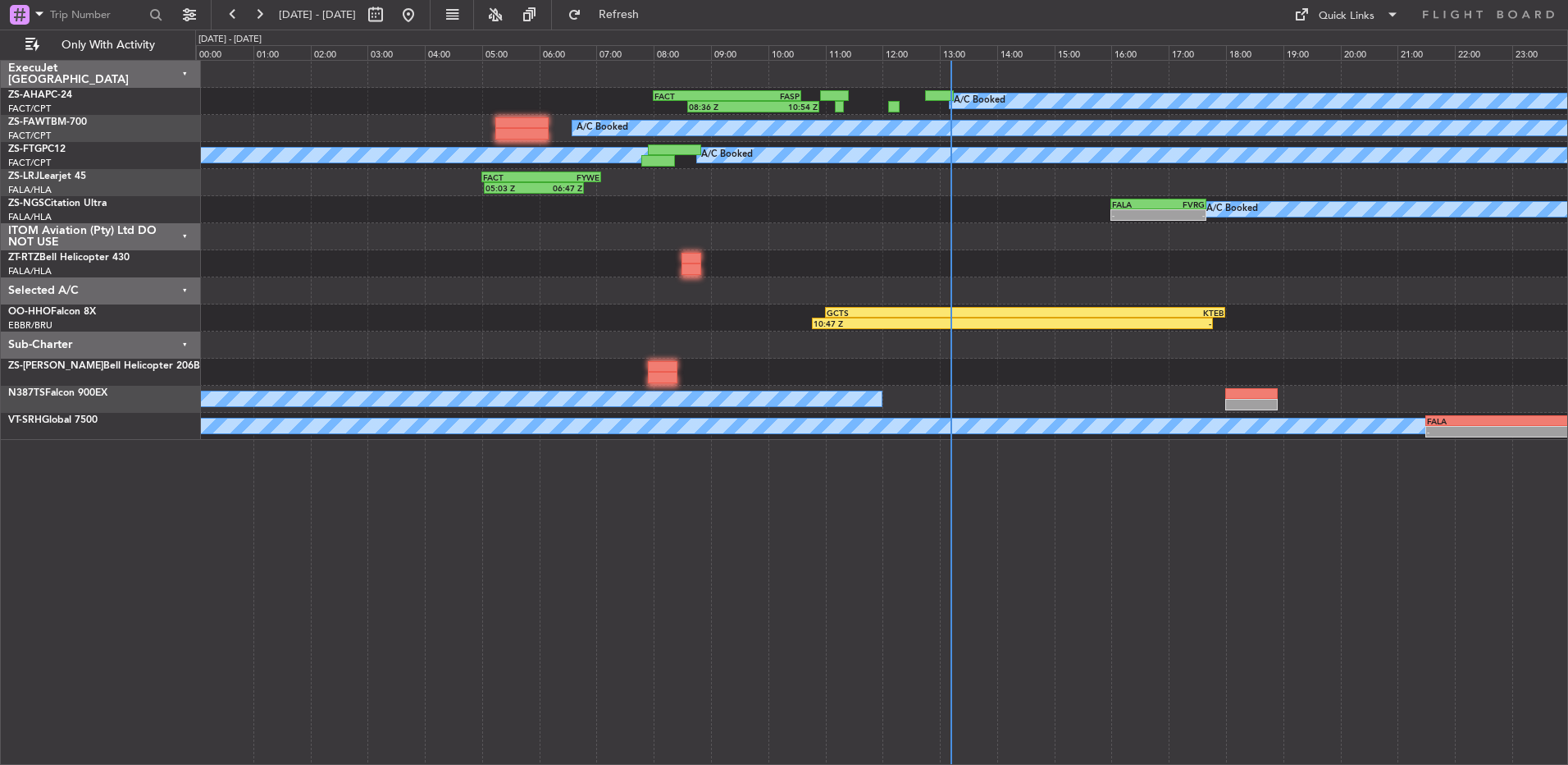
type input "0"
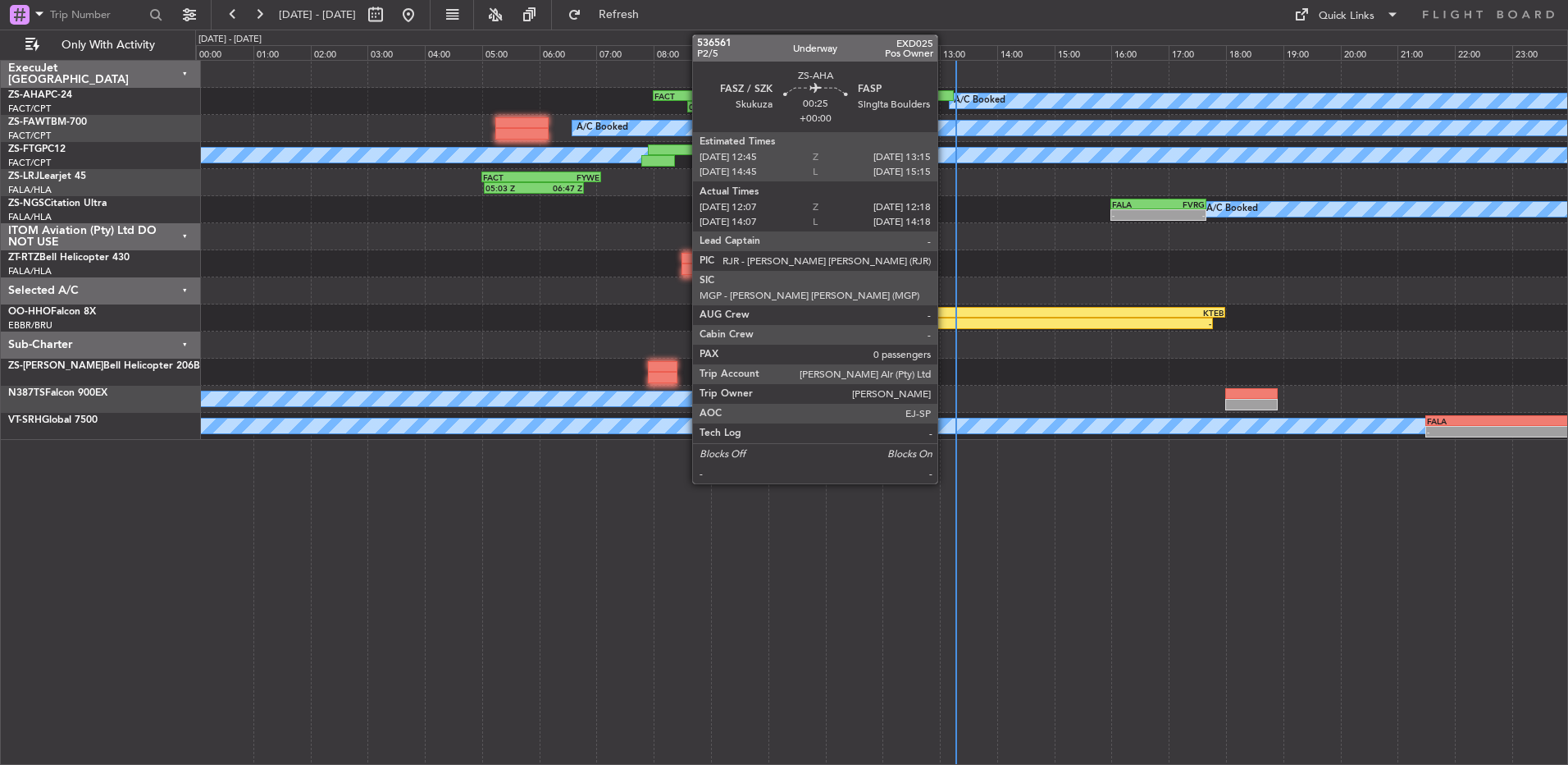
click at [945, 90] on div at bounding box center [939, 96] width 29 height 12
click at [945, 88] on div "A/C Booked 08:36 Z 10:54 Z FACT 08:00 Z FASP 10:35 Z" at bounding box center [881, 101] width 1372 height 27
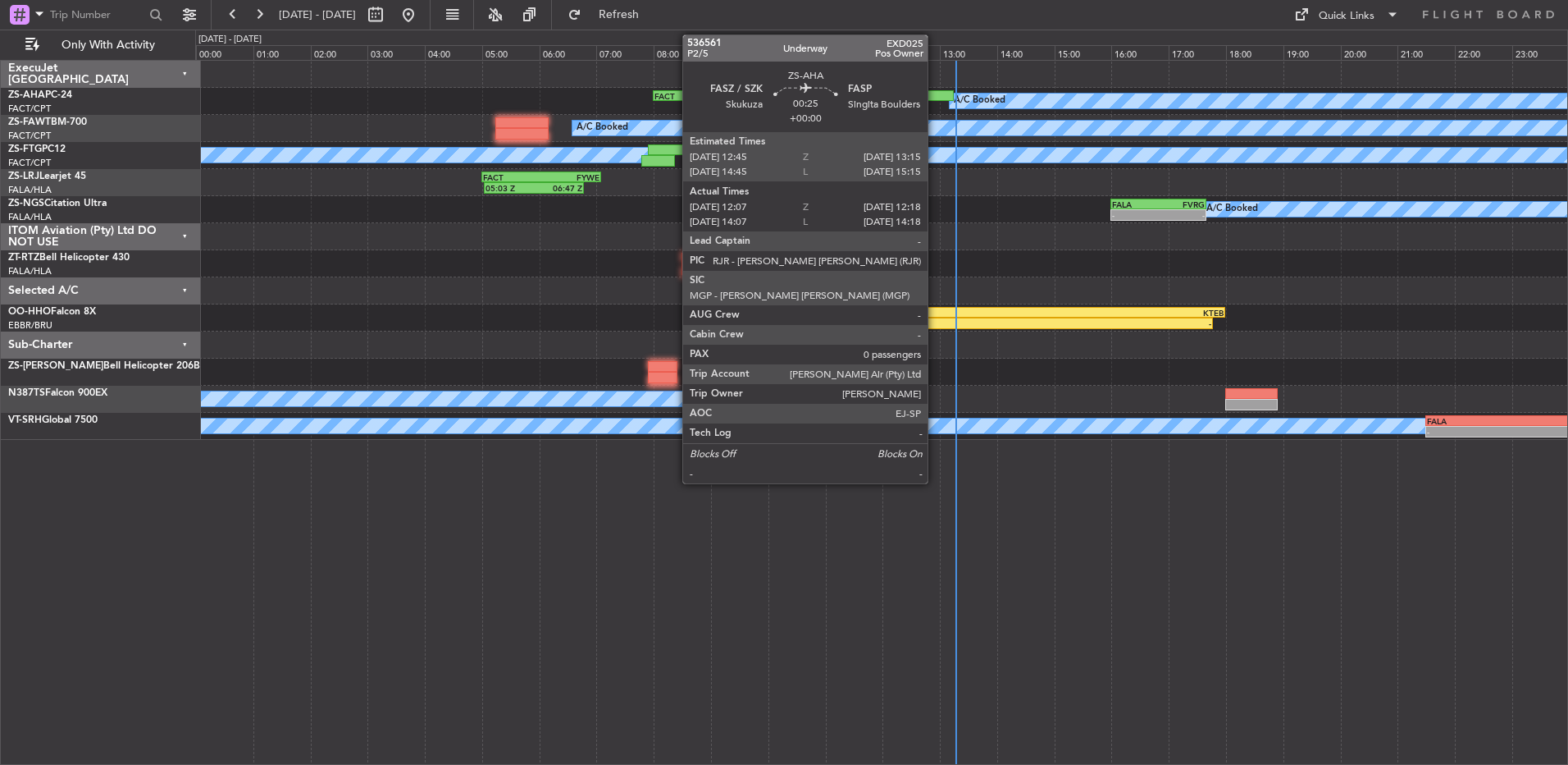
click at [935, 92] on div at bounding box center [939, 96] width 29 height 12
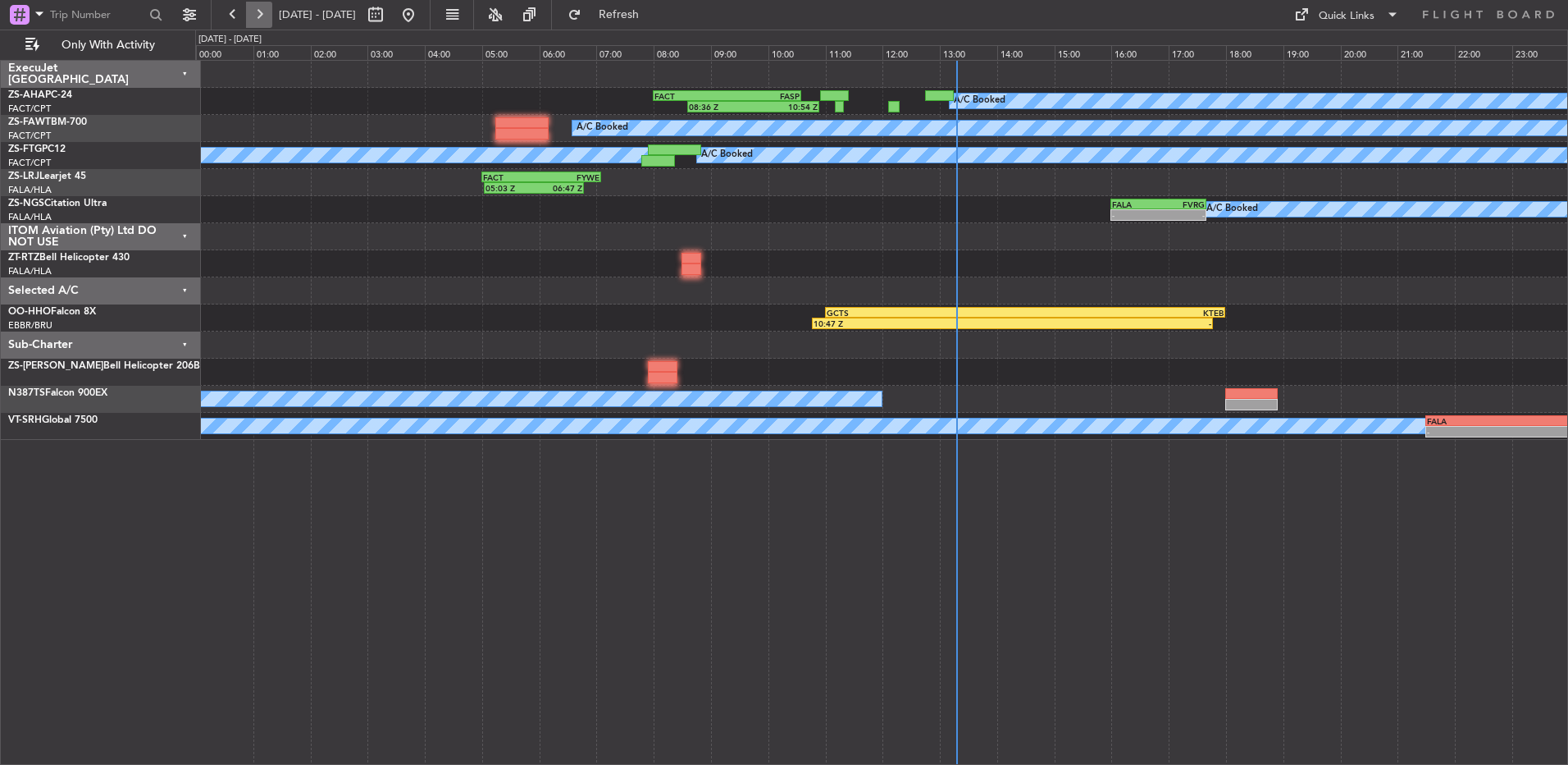
click at [256, 12] on button at bounding box center [259, 15] width 26 height 26
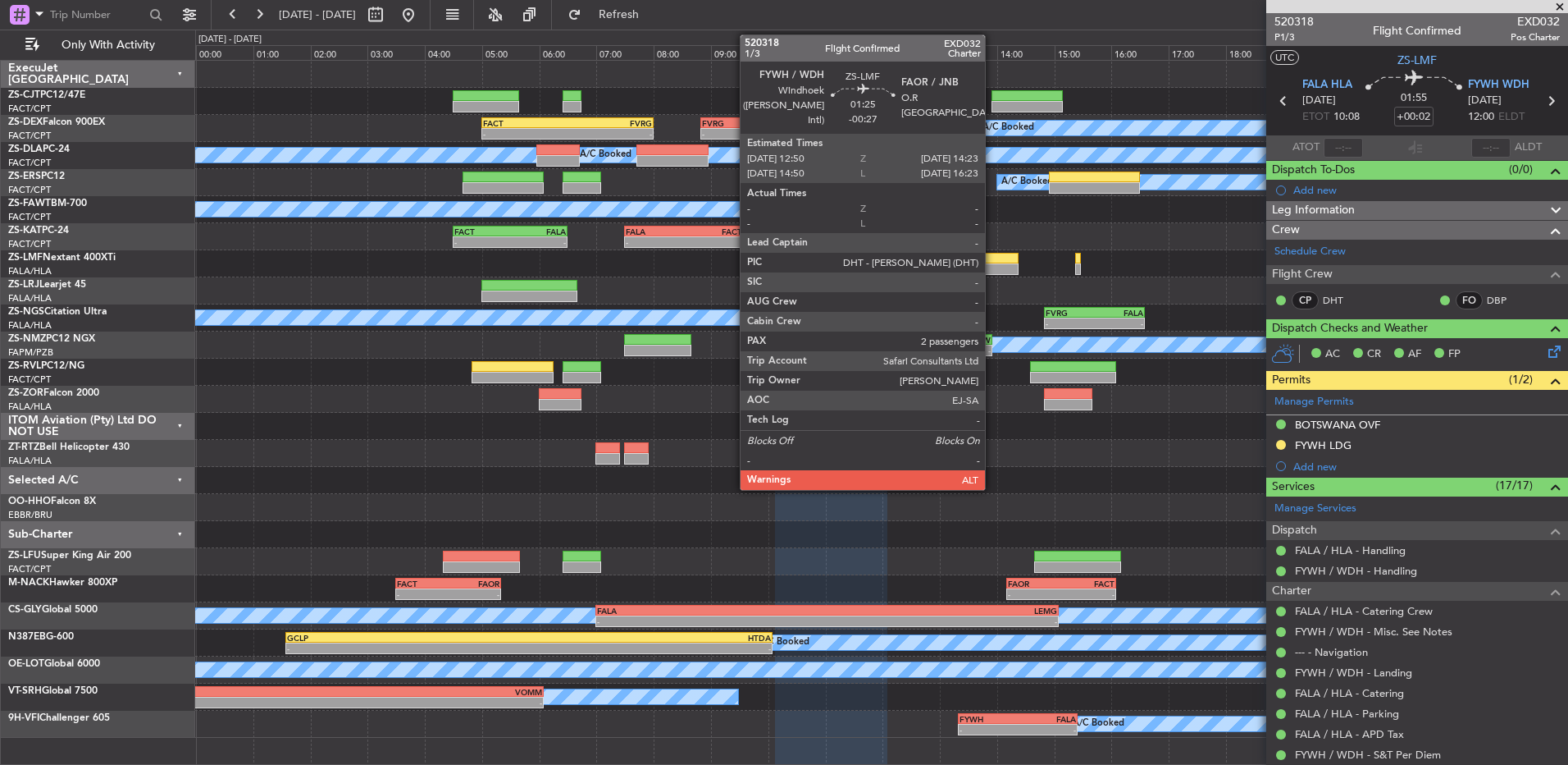
click at [993, 261] on div at bounding box center [974, 259] width 89 height 12
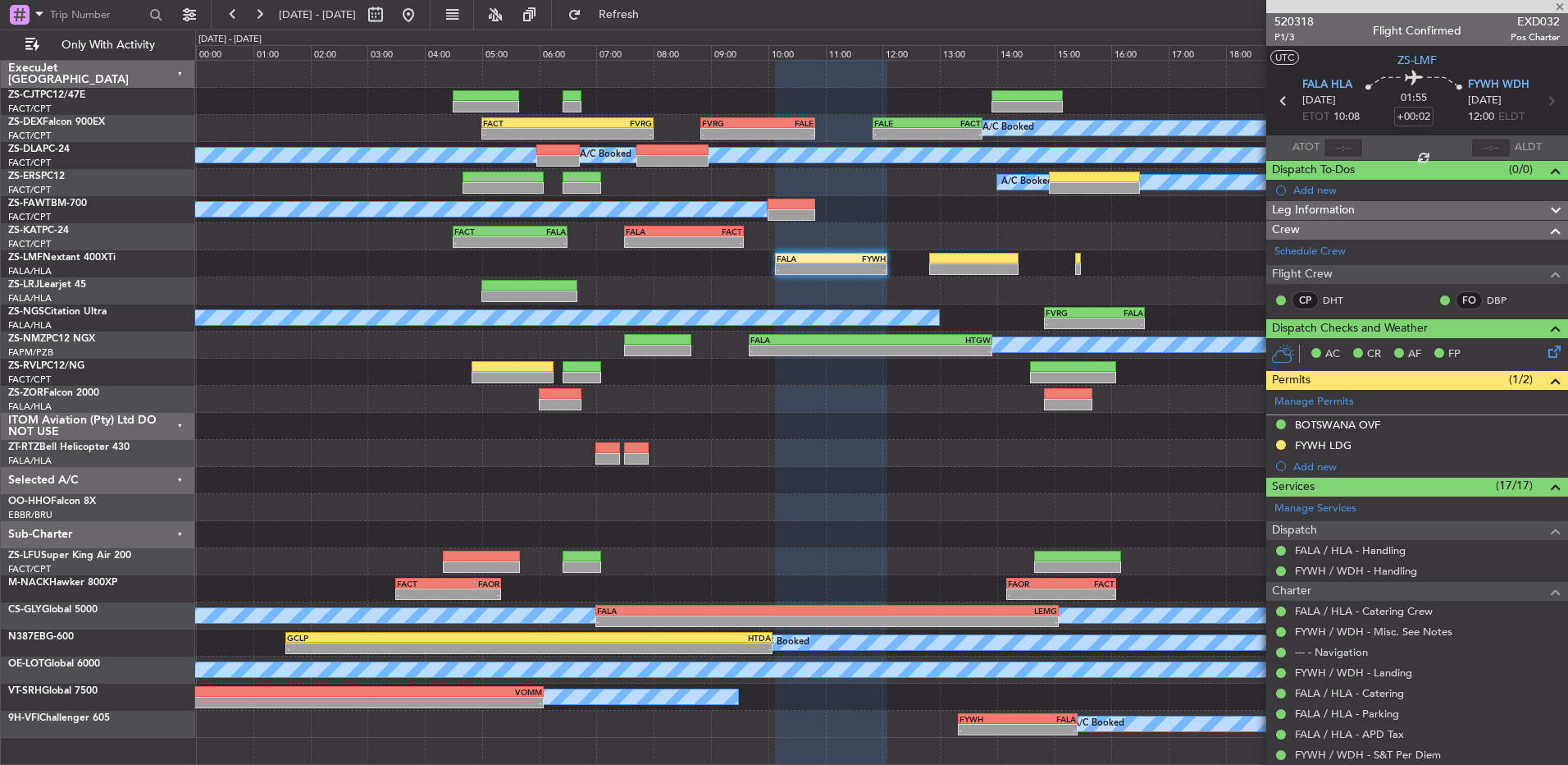
type input "-00:27"
type input "2"
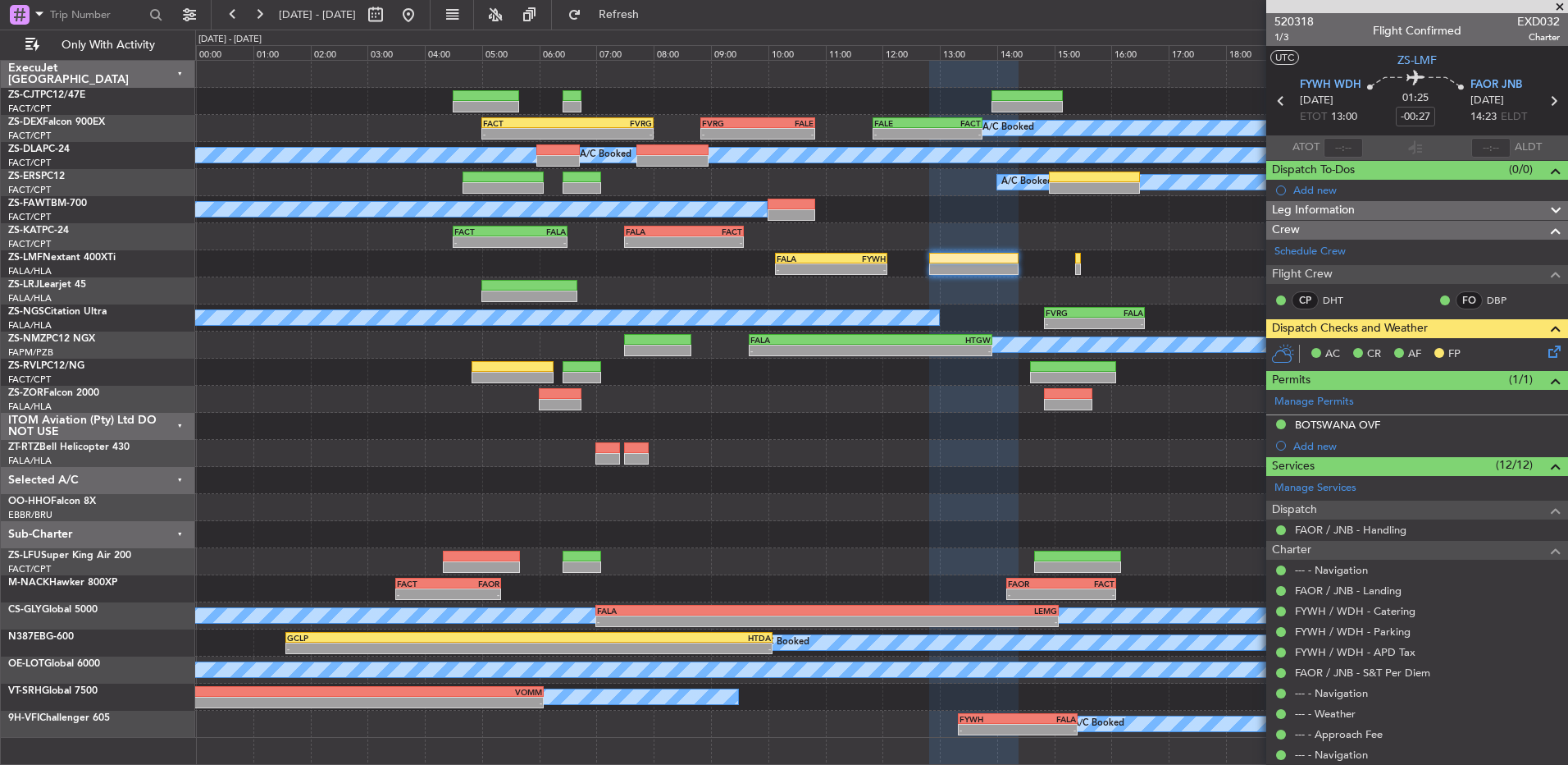
click at [1551, 356] on icon at bounding box center [1551, 348] width 13 height 13
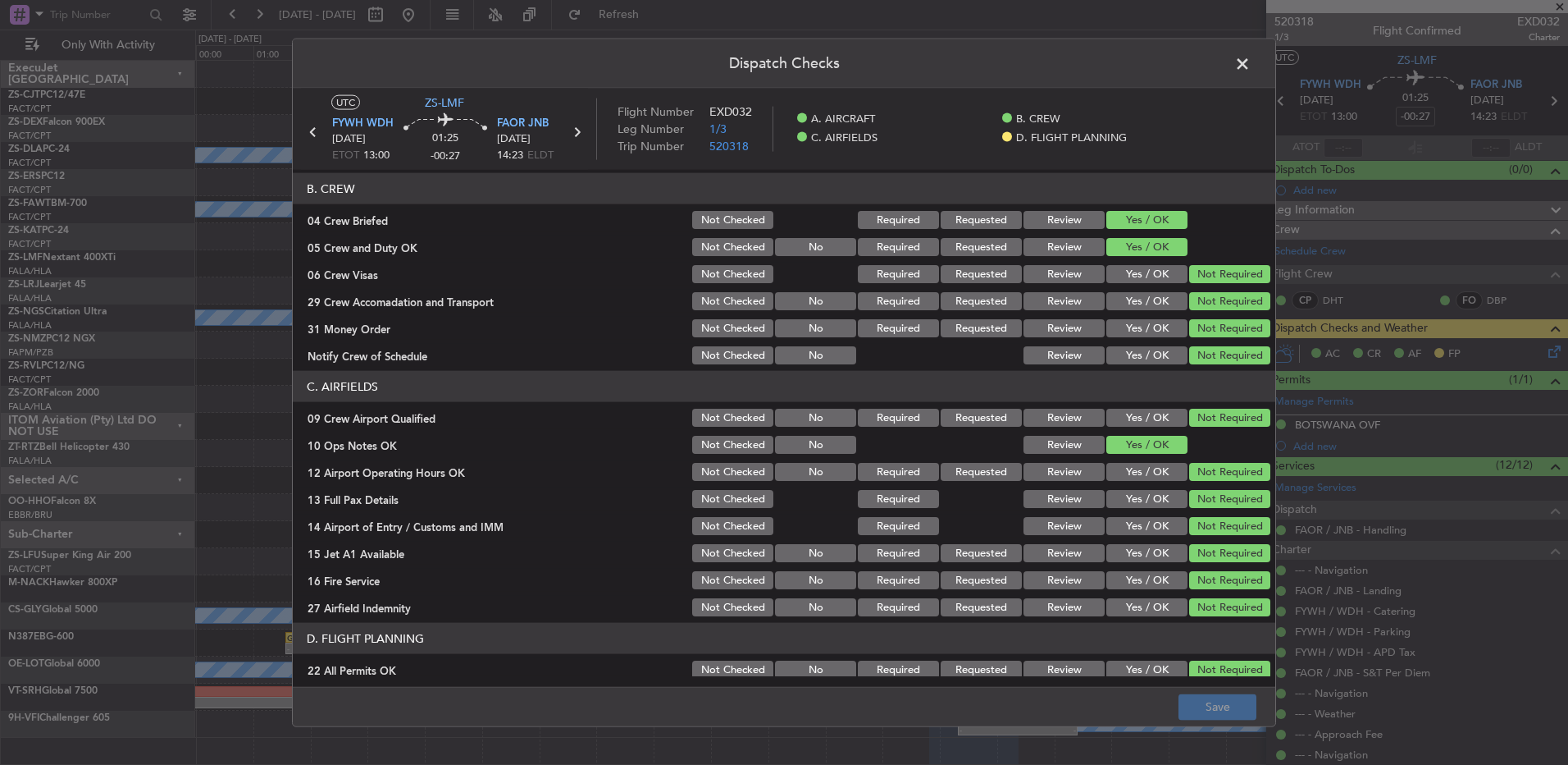
scroll to position [231, 0]
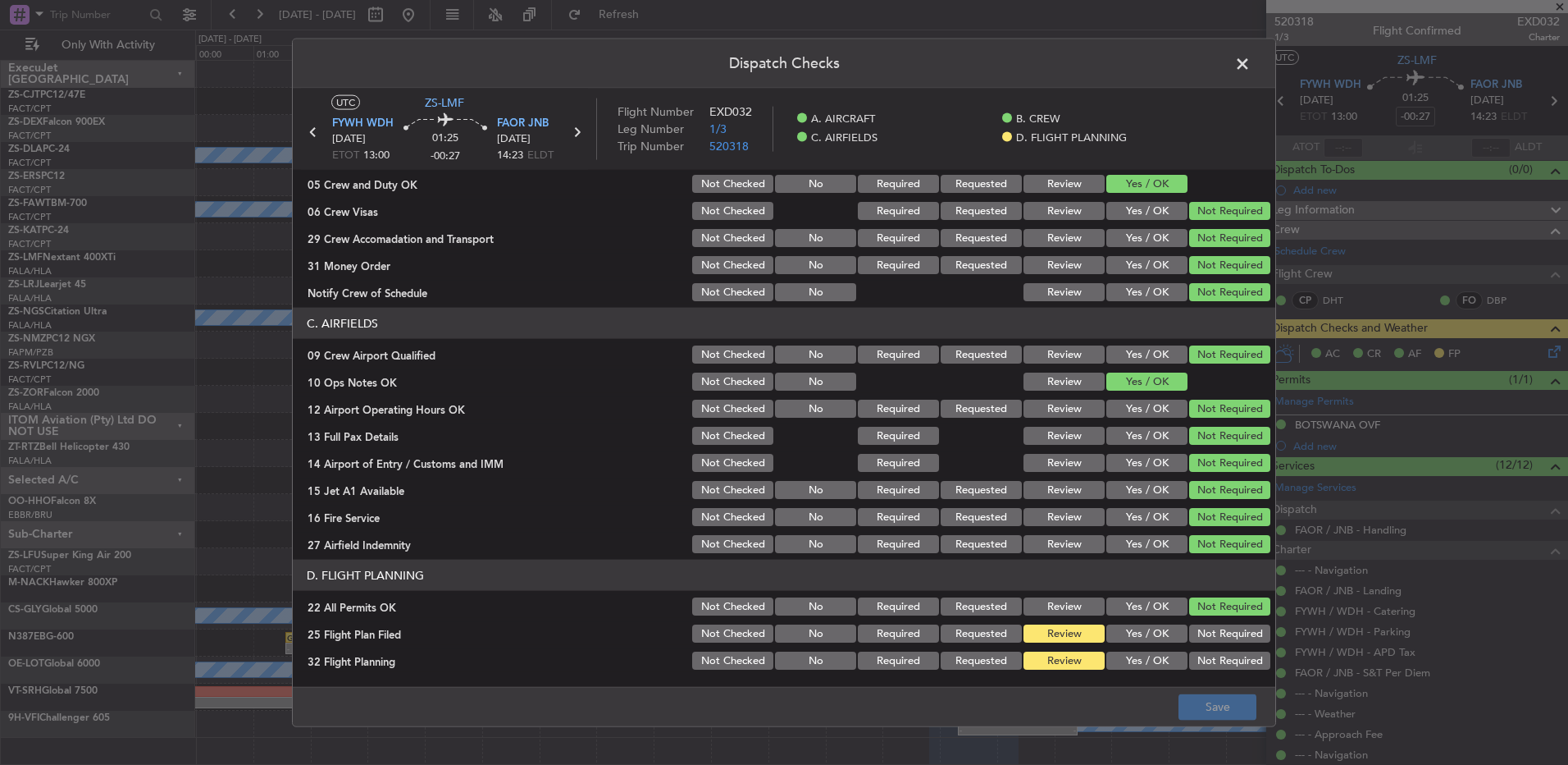
click at [1150, 637] on button "Yes / OK" at bounding box center [1147, 633] width 81 height 18
click at [1147, 658] on button "Yes / OK" at bounding box center [1147, 661] width 81 height 18
click at [1204, 707] on button "Save" at bounding box center [1217, 707] width 78 height 26
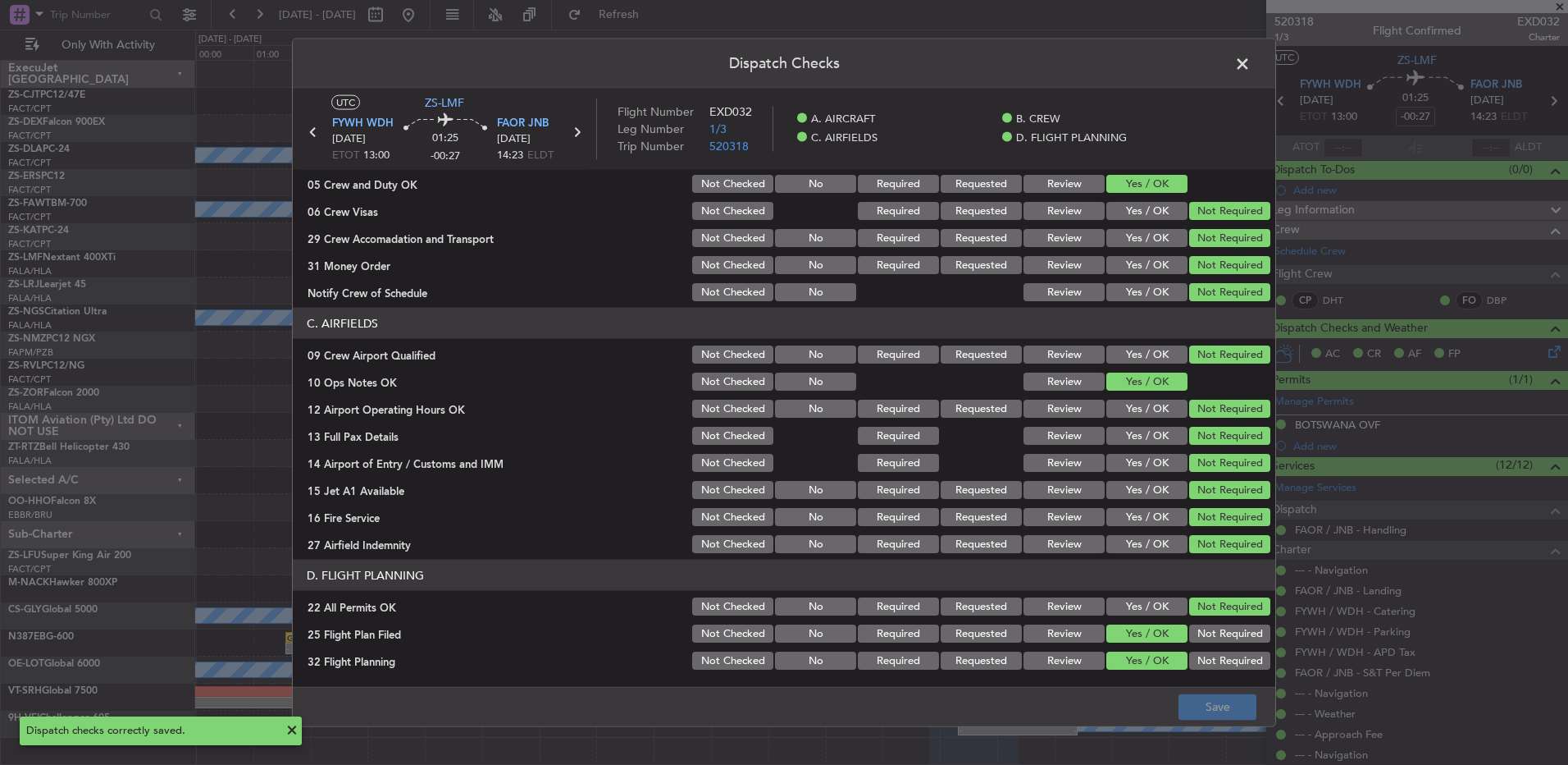
click at [1251, 67] on span at bounding box center [1251, 67] width 0 height 33
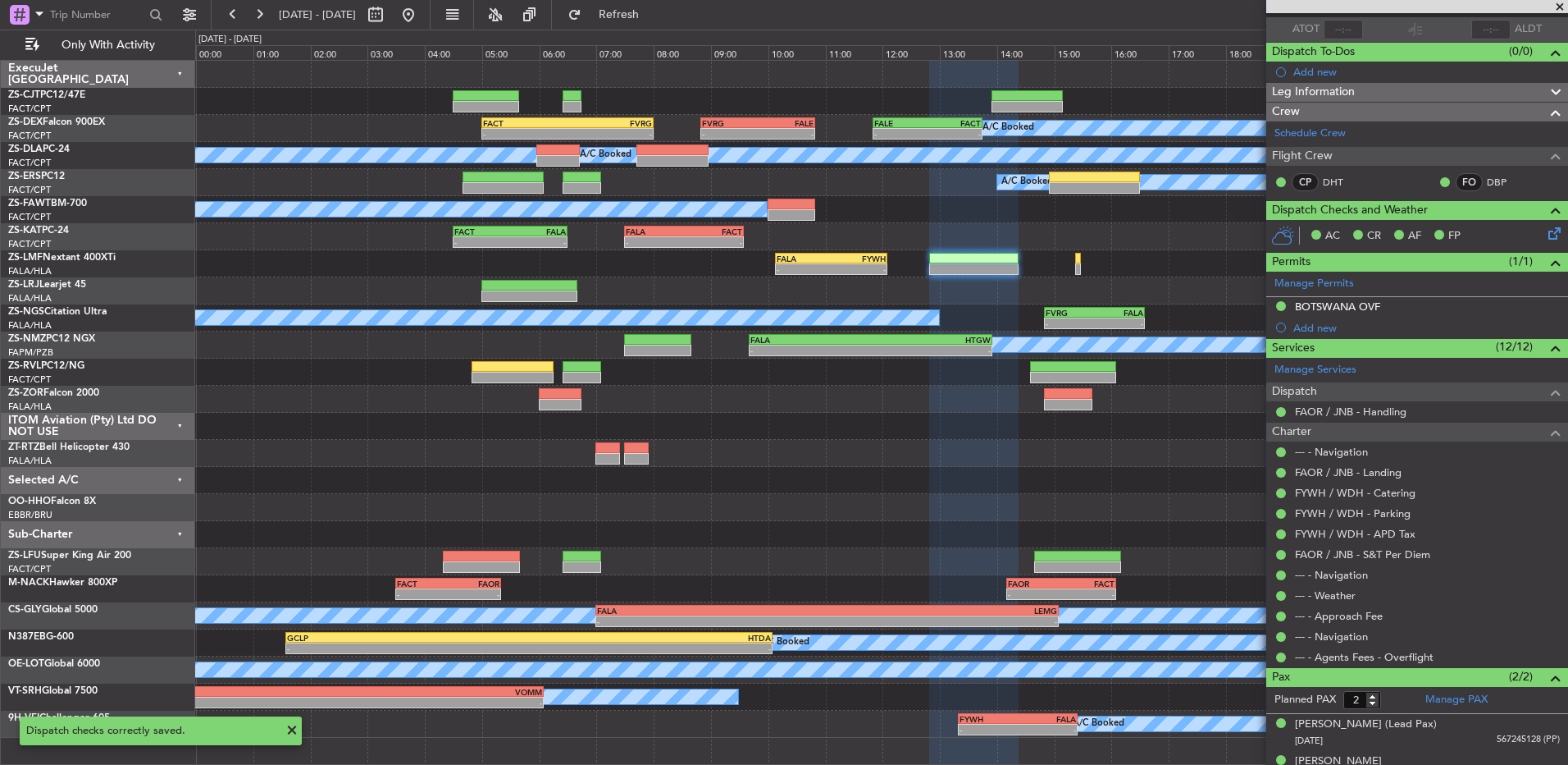
scroll to position [141, 0]
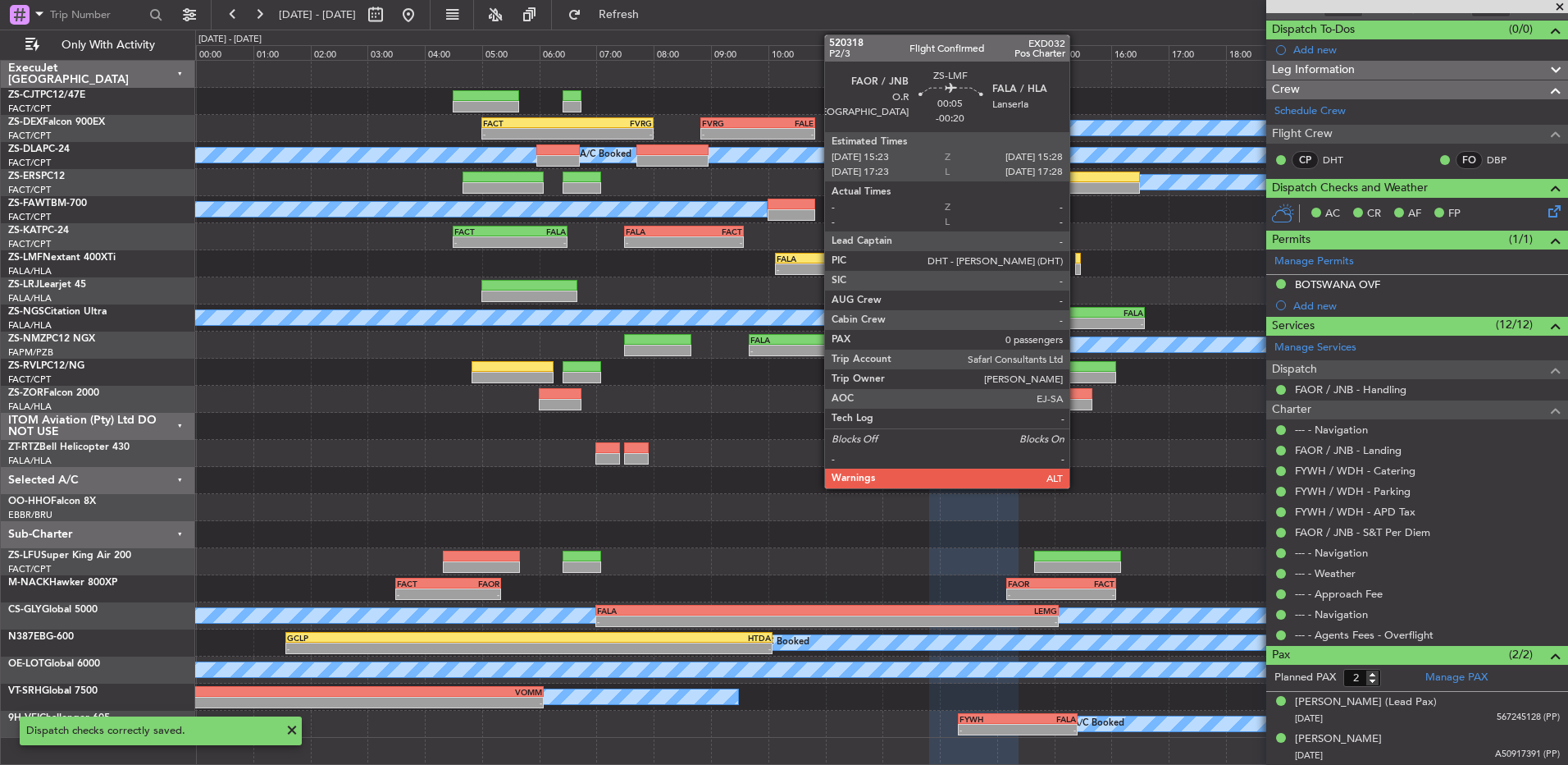
click at [1077, 266] on div at bounding box center [1078, 270] width 5 height 12
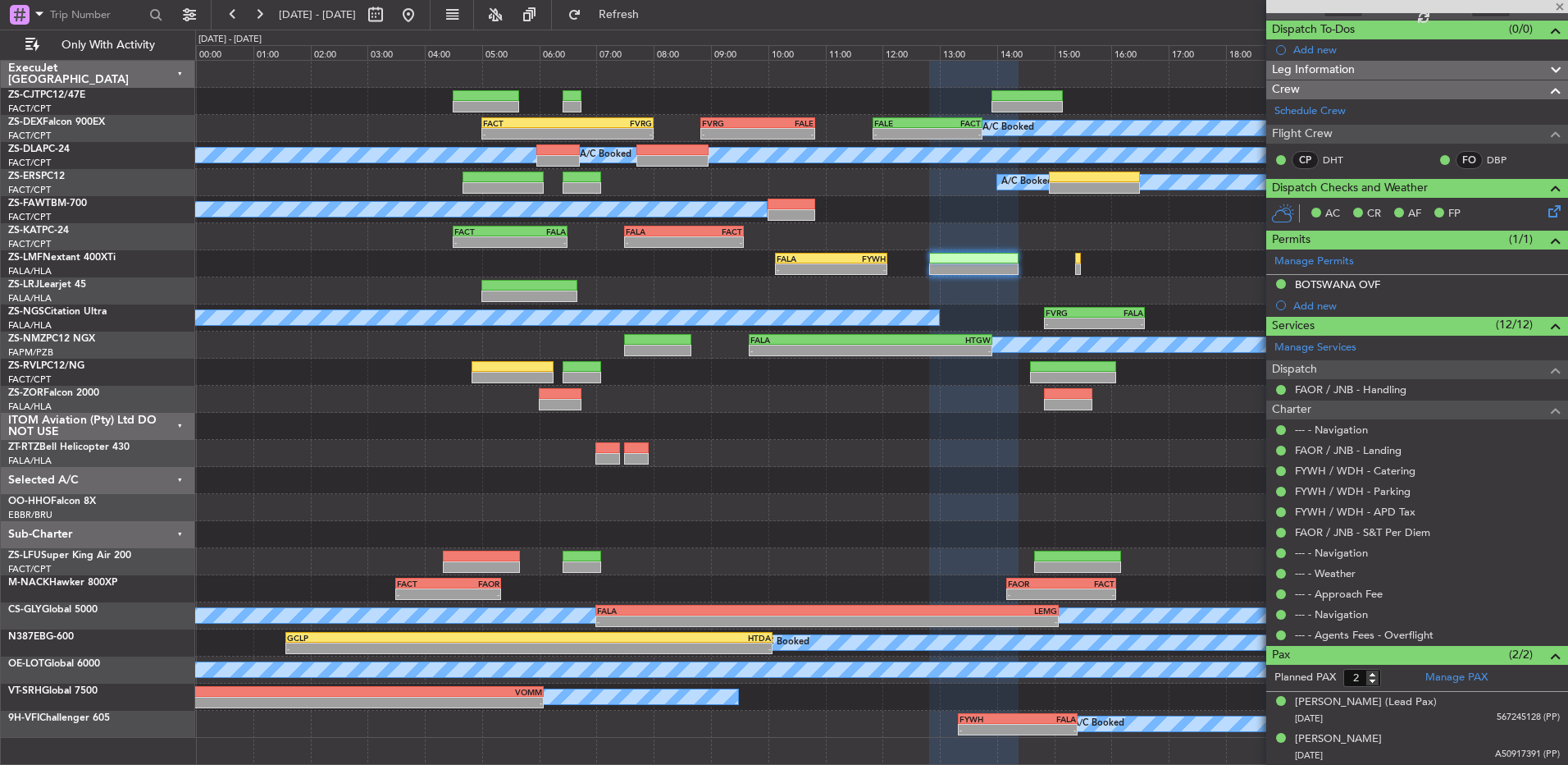
type input "-00:20"
type input "0"
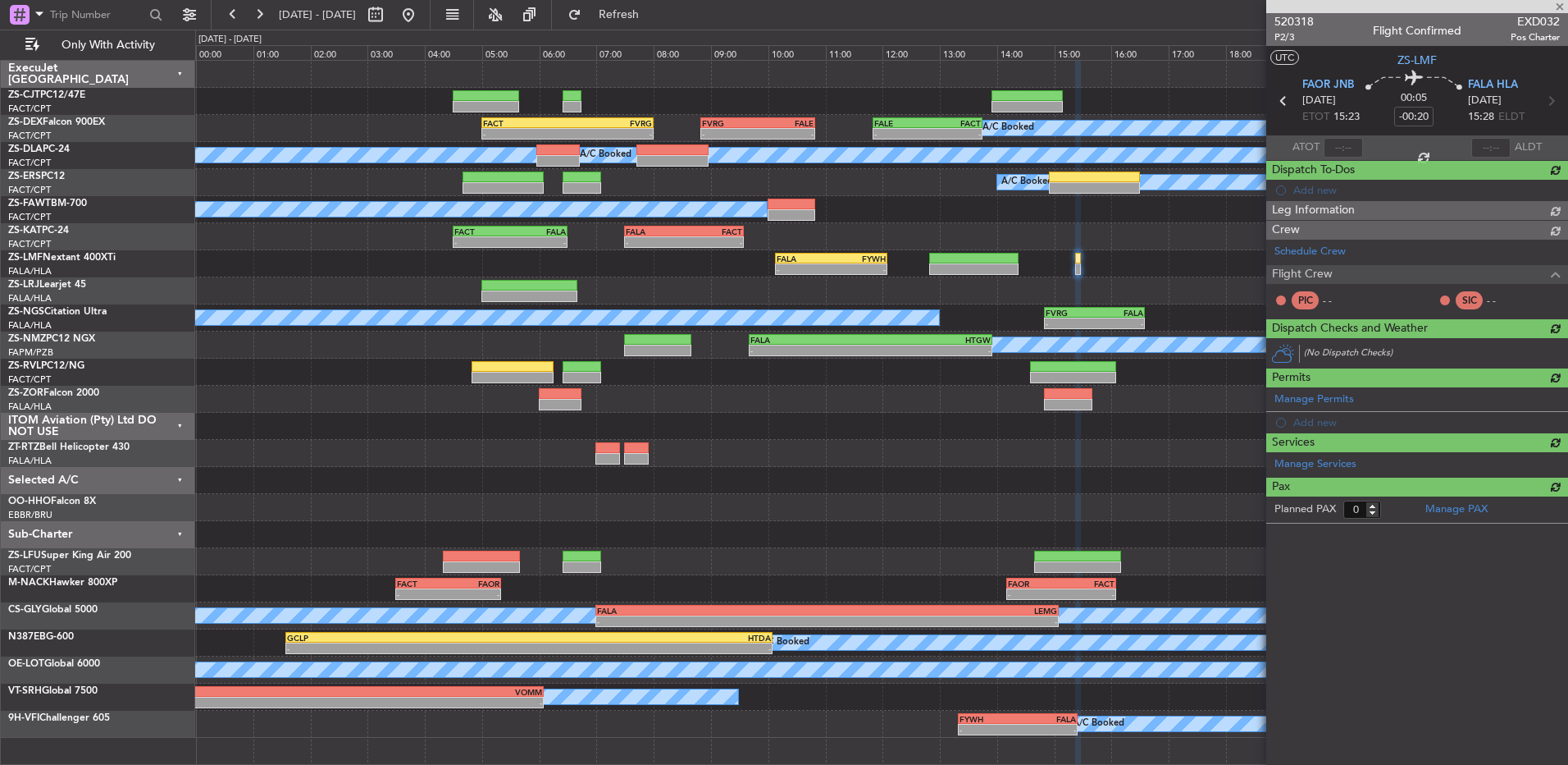
scroll to position [0, 0]
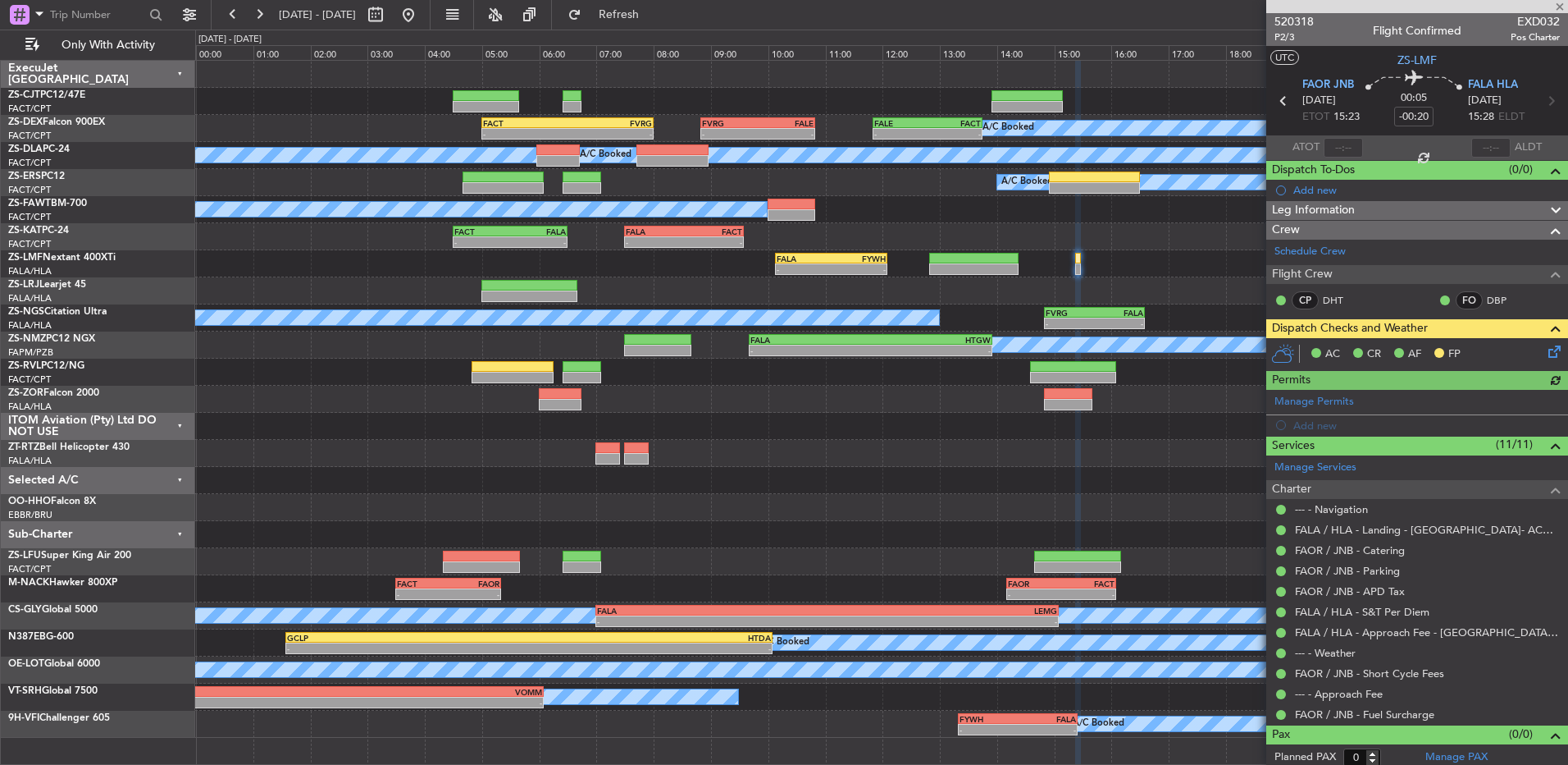
click at [1545, 352] on icon at bounding box center [1551, 348] width 13 height 13
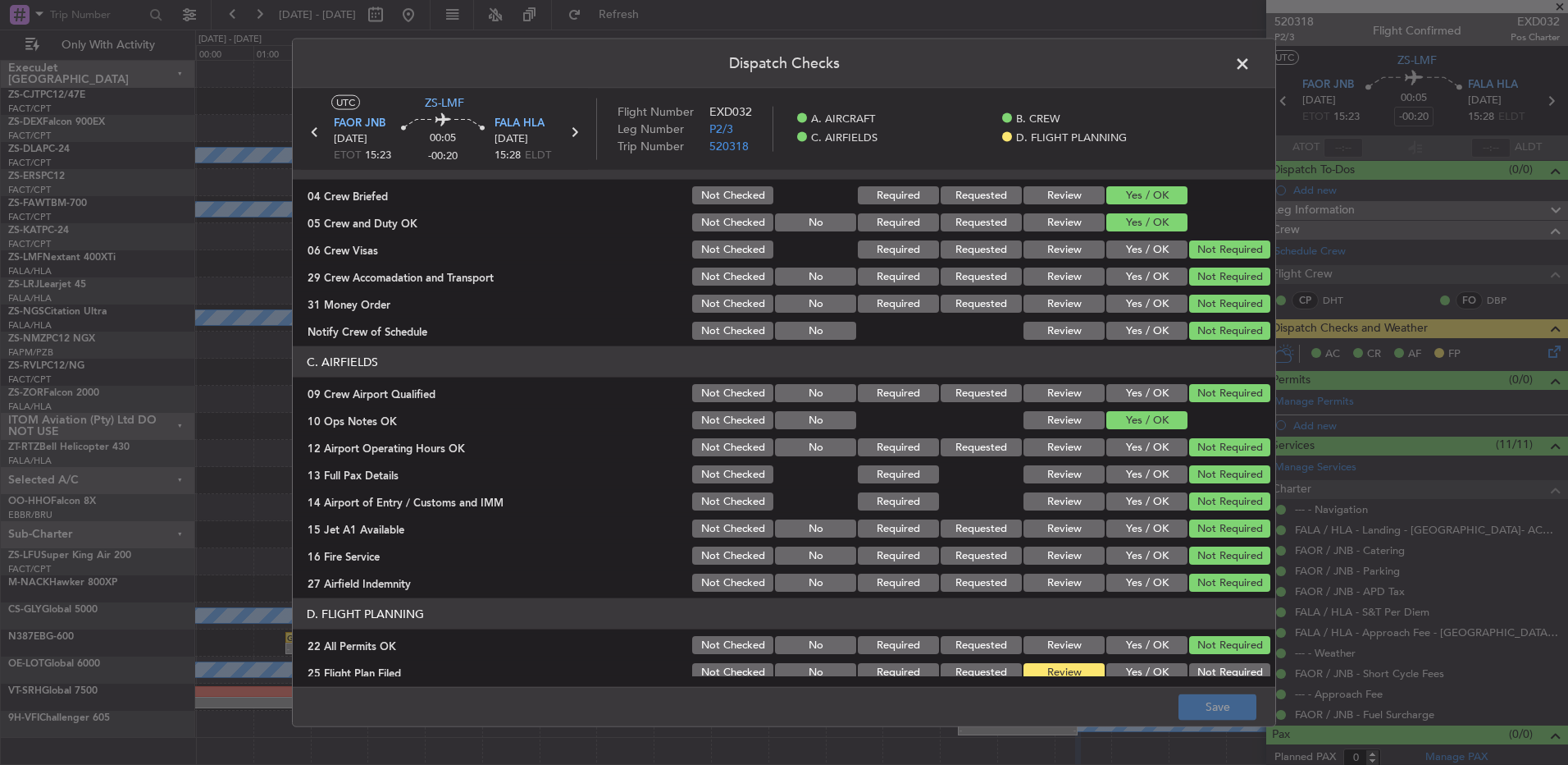
scroll to position [231, 0]
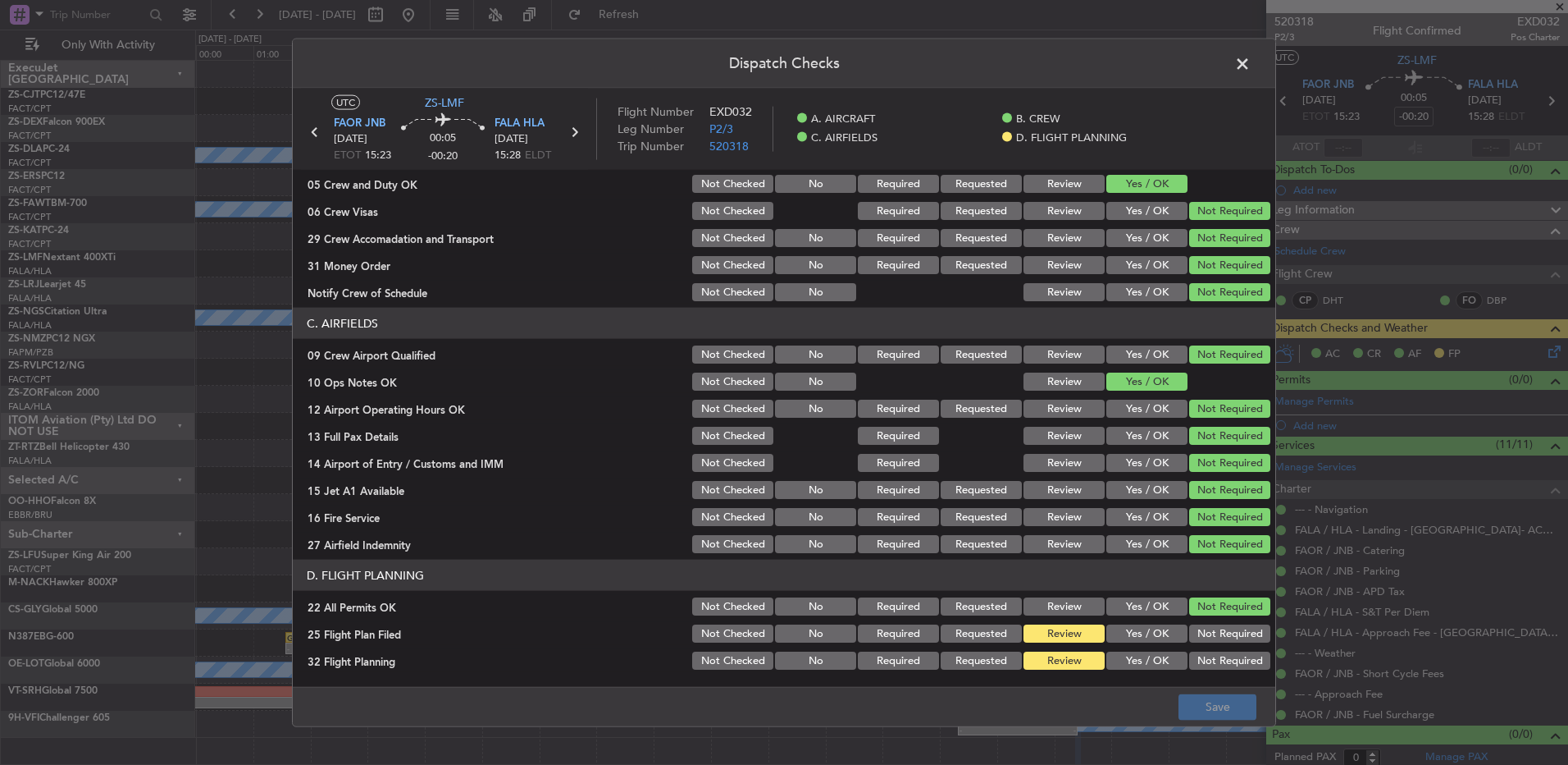
click at [1154, 637] on button "Yes / OK" at bounding box center [1147, 633] width 81 height 18
click at [1156, 659] on button "Yes / OK" at bounding box center [1147, 661] width 81 height 18
click at [1196, 696] on button "Save" at bounding box center [1217, 707] width 78 height 26
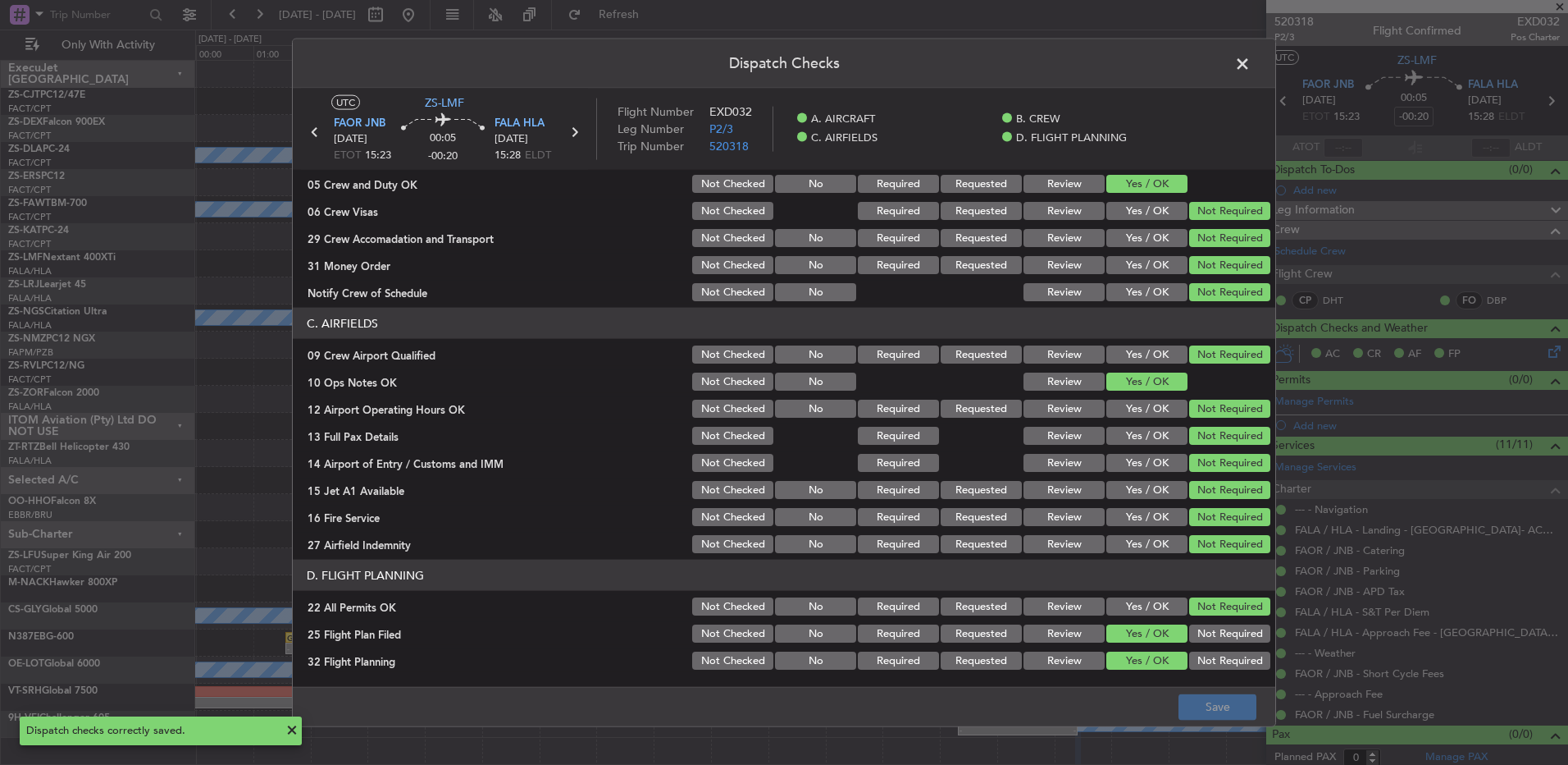
click at [1251, 65] on span at bounding box center [1251, 67] width 0 height 33
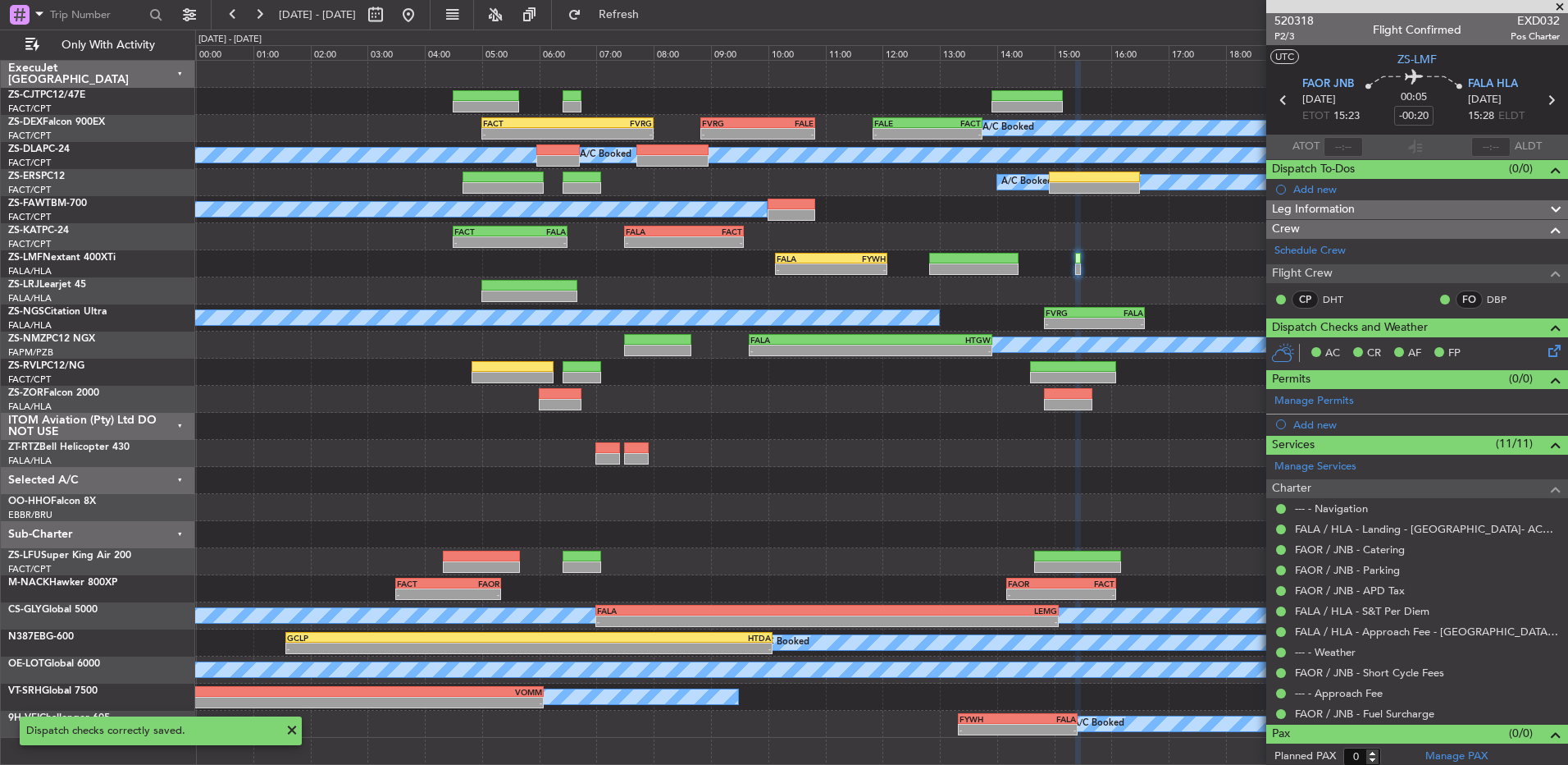
scroll to position [0, 0]
click at [841, 251] on div "- - FALA 10:08 Z FYWH 12:05 Z" at bounding box center [881, 264] width 1372 height 27
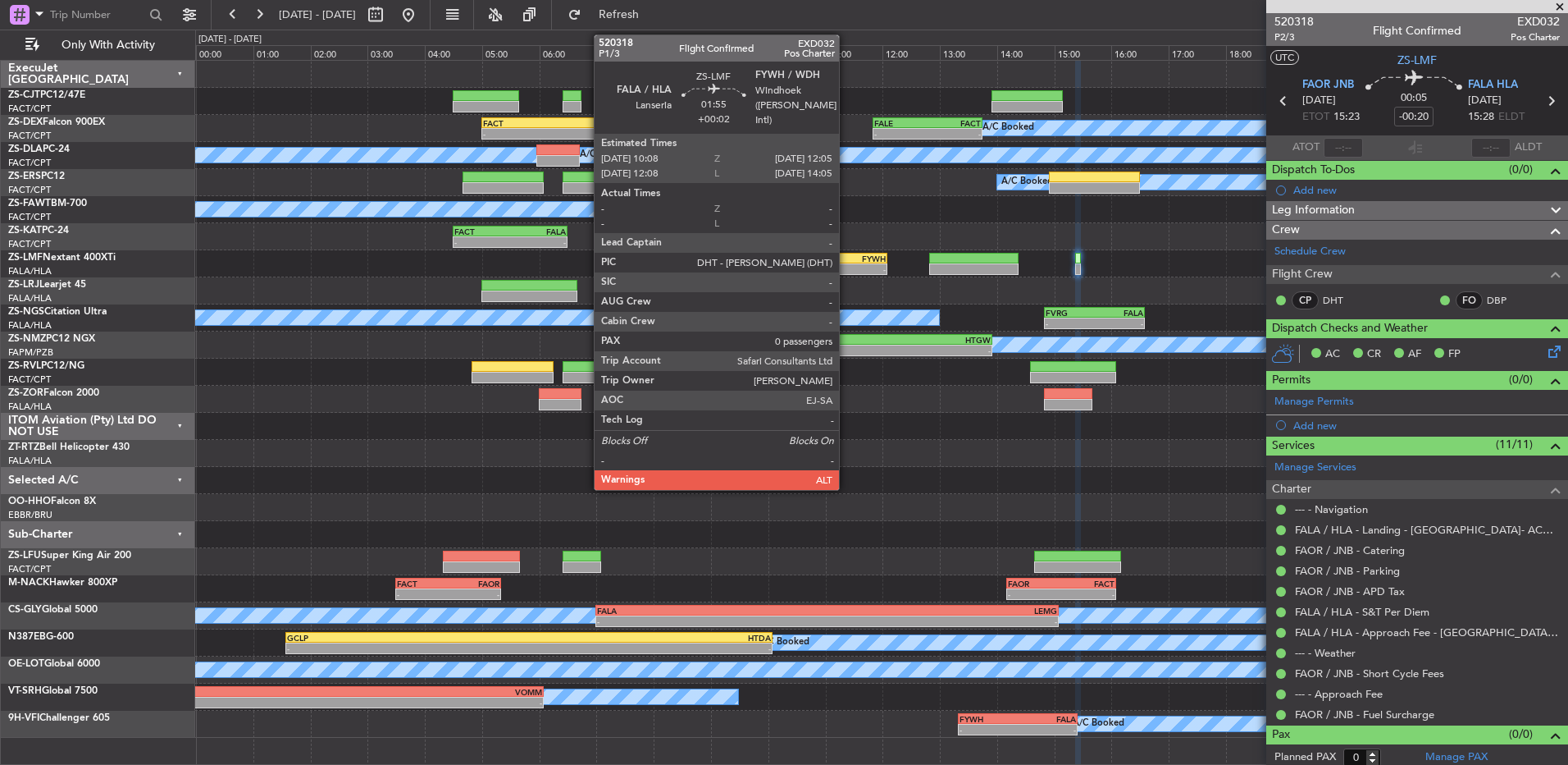
click at [847, 257] on div "FYWH" at bounding box center [858, 259] width 54 height 10
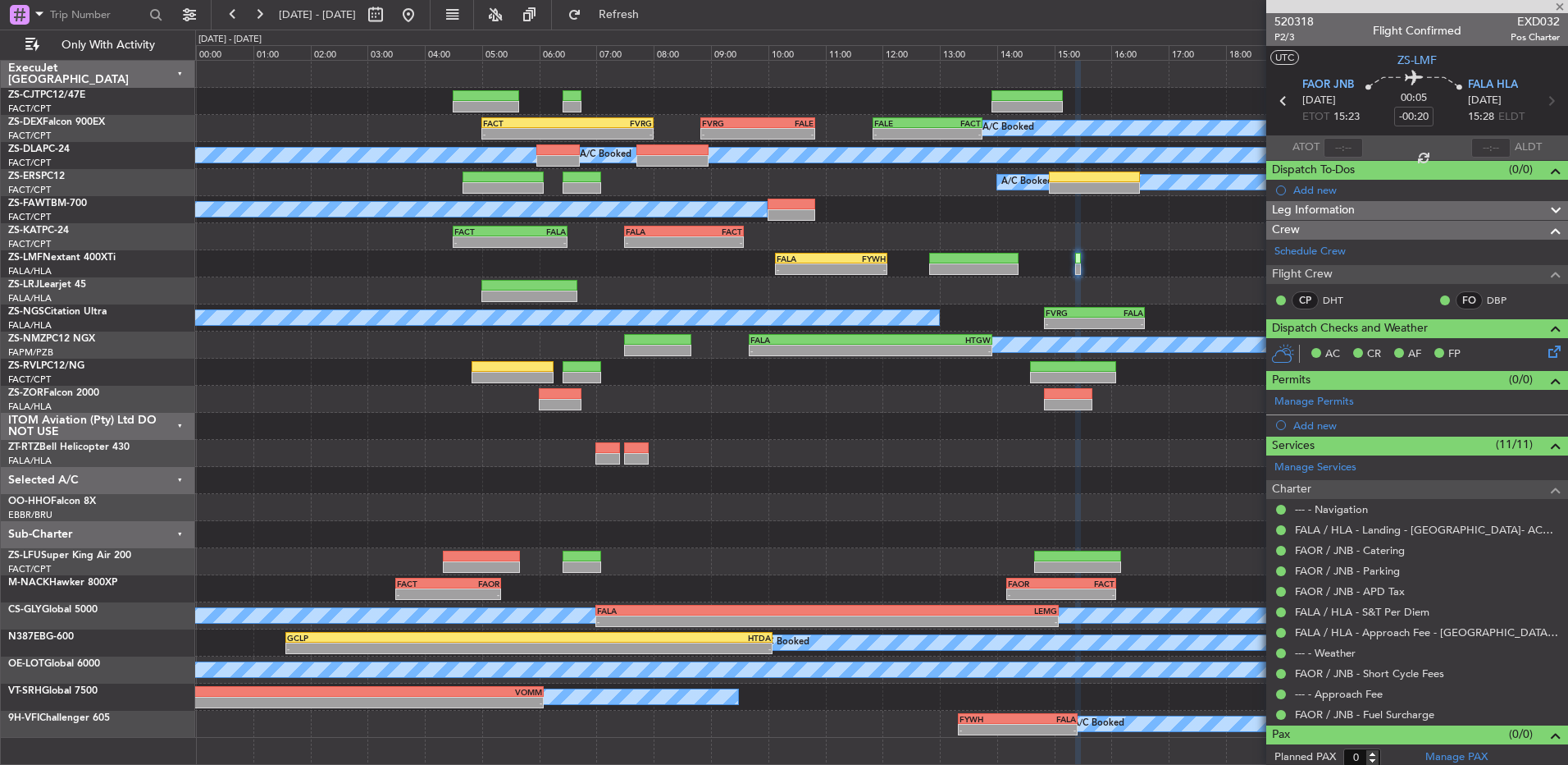
type input "+00:02"
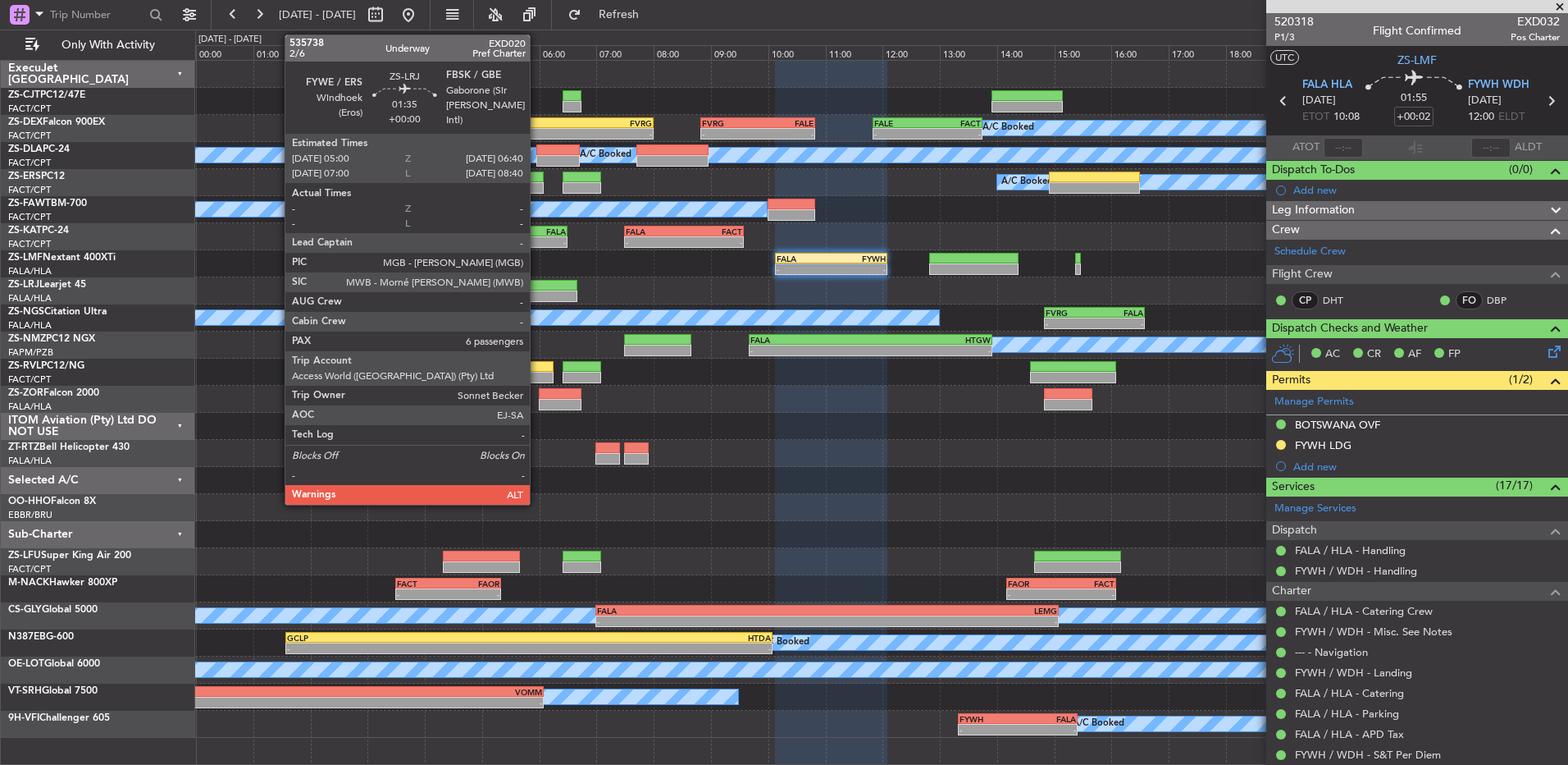
click at [537, 291] on div at bounding box center [529, 296] width 96 height 12
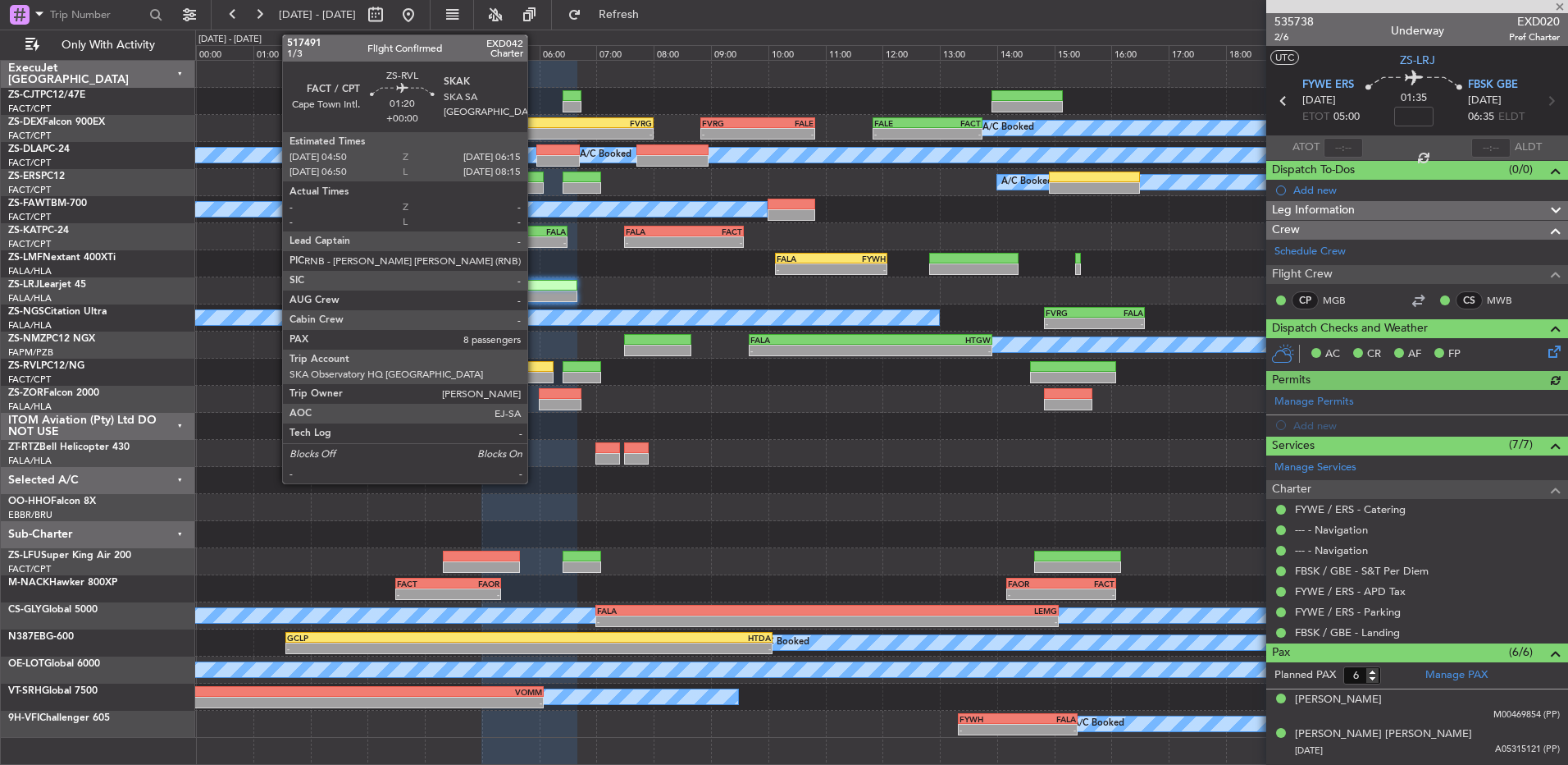
click at [535, 371] on div at bounding box center [512, 367] width 81 height 12
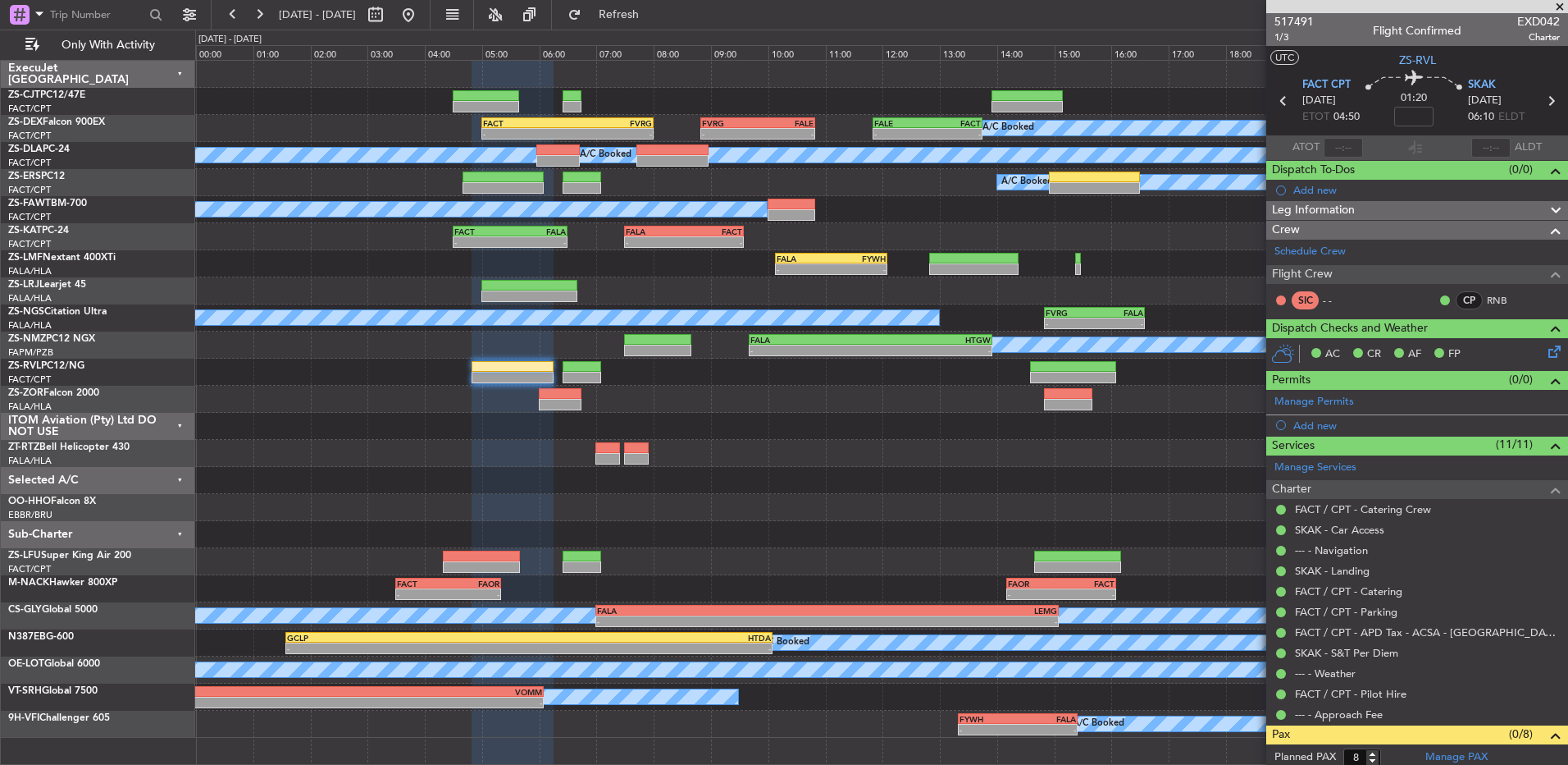
click at [799, 494] on div "- - KTEB 21:00 Z LIMC 03:55 Z" at bounding box center [881, 507] width 1372 height 27
click at [1562, 4] on span at bounding box center [1560, 7] width 17 height 15
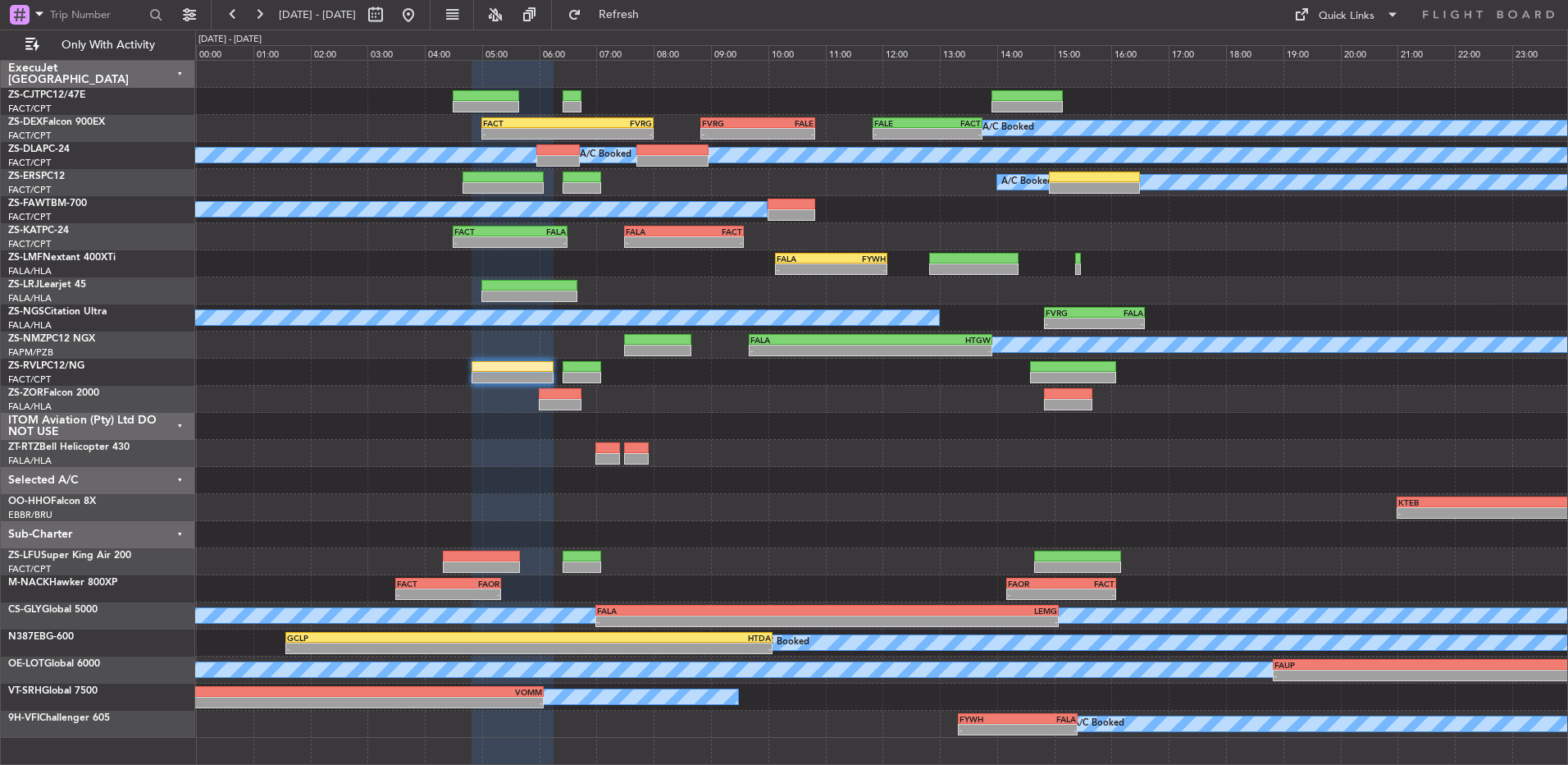
type input "0"
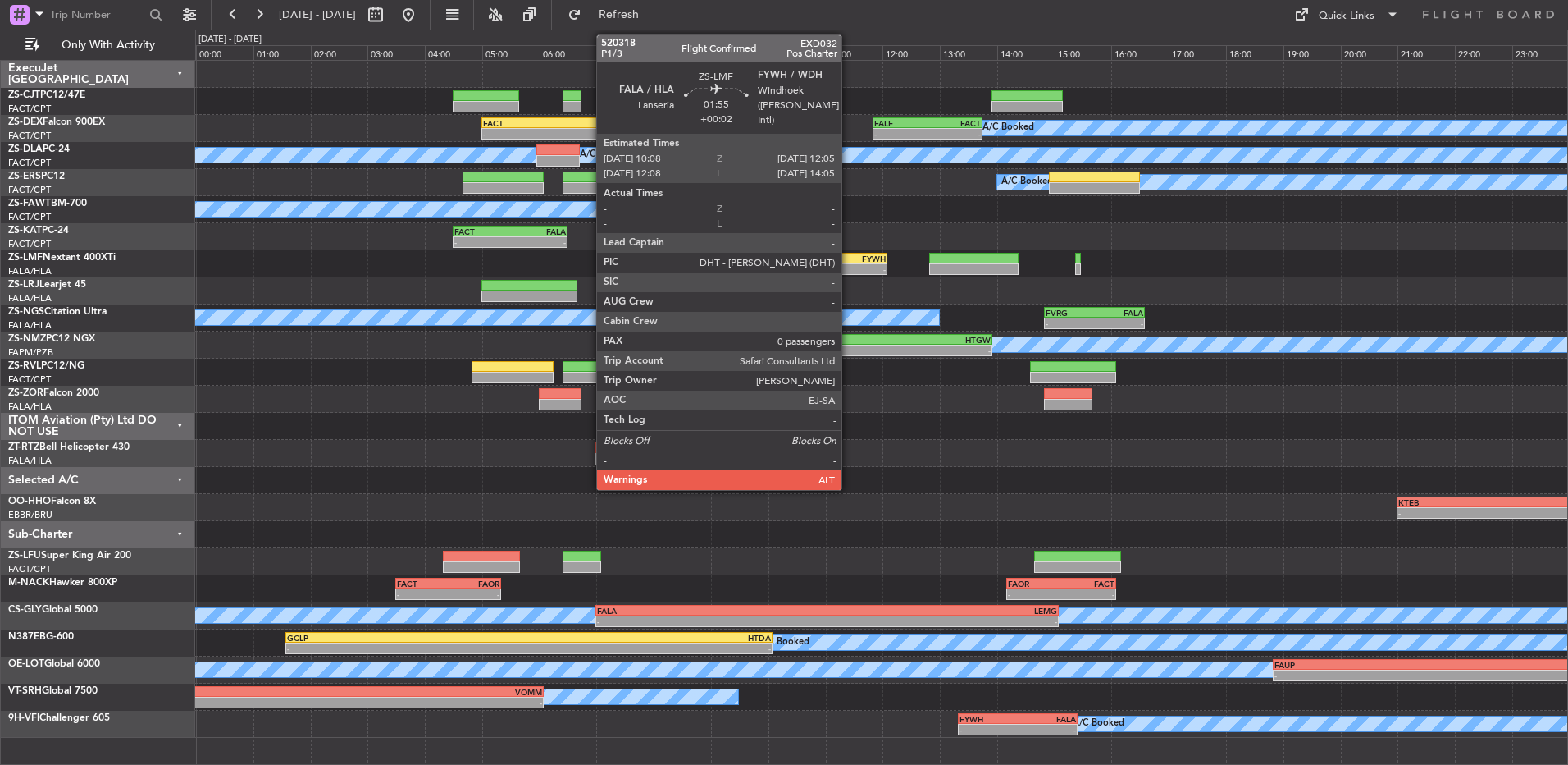
click at [849, 265] on div "-" at bounding box center [858, 270] width 54 height 10
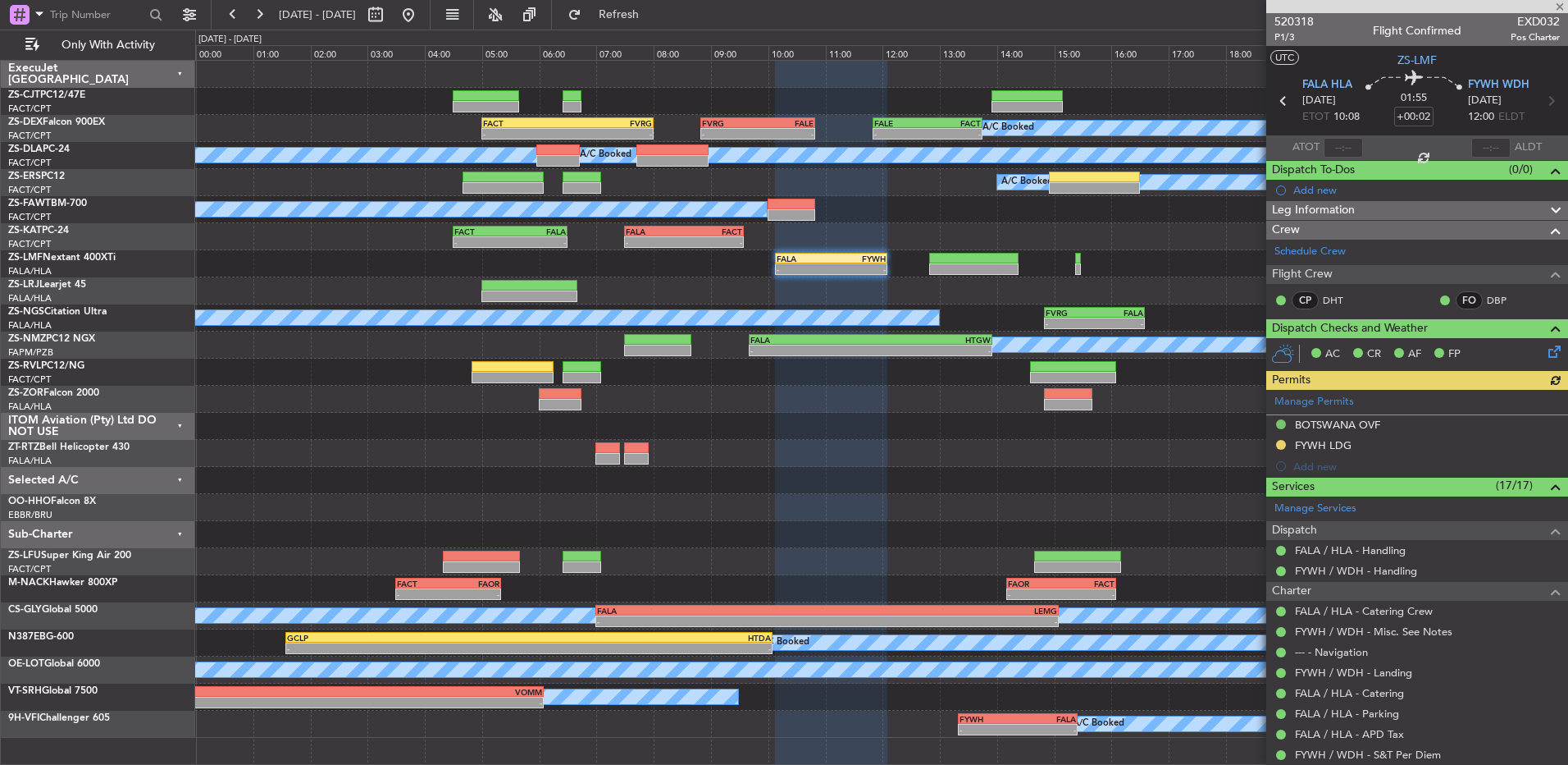
click at [1545, 346] on icon at bounding box center [1551, 348] width 13 height 13
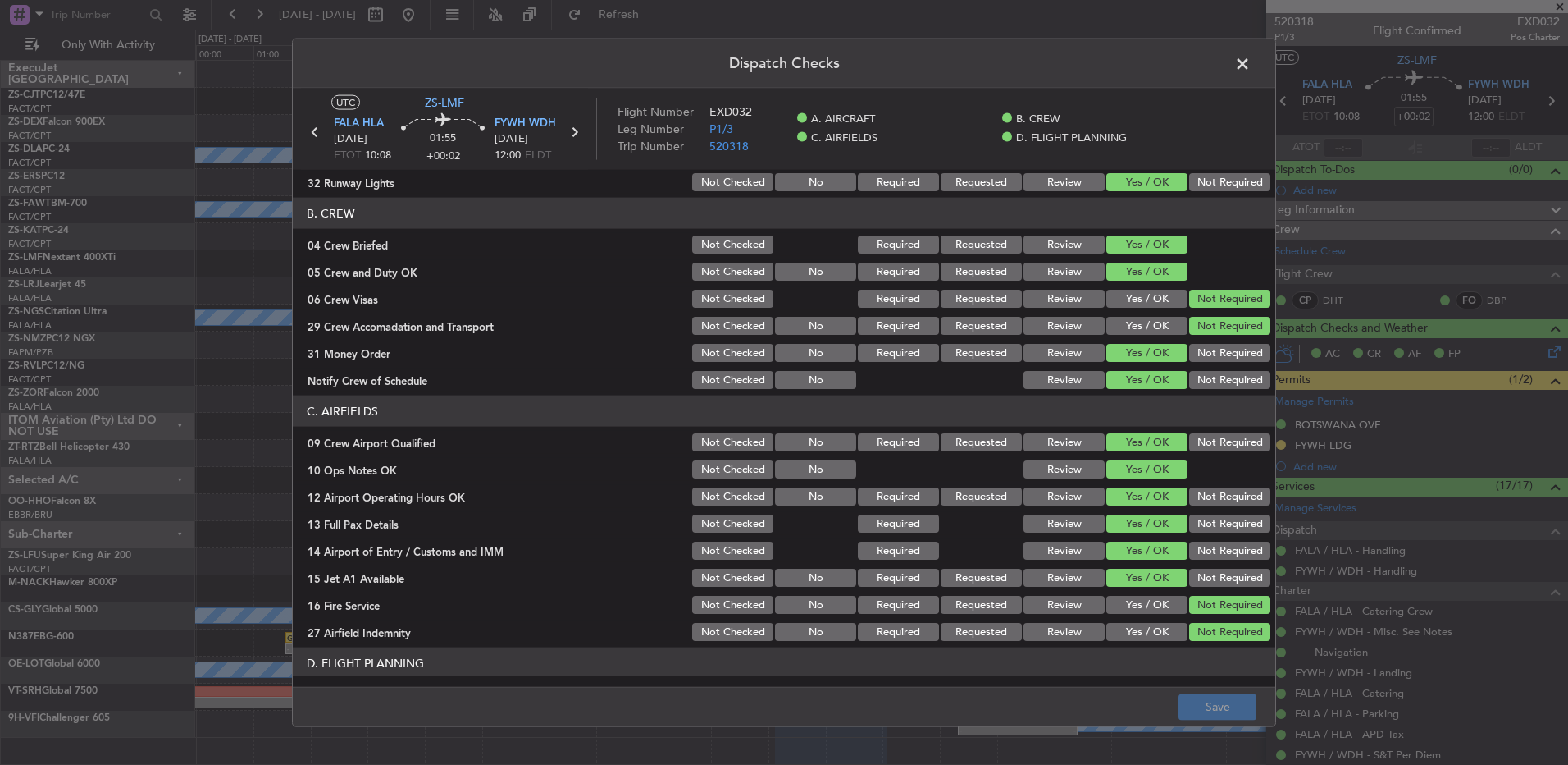
scroll to position [231, 0]
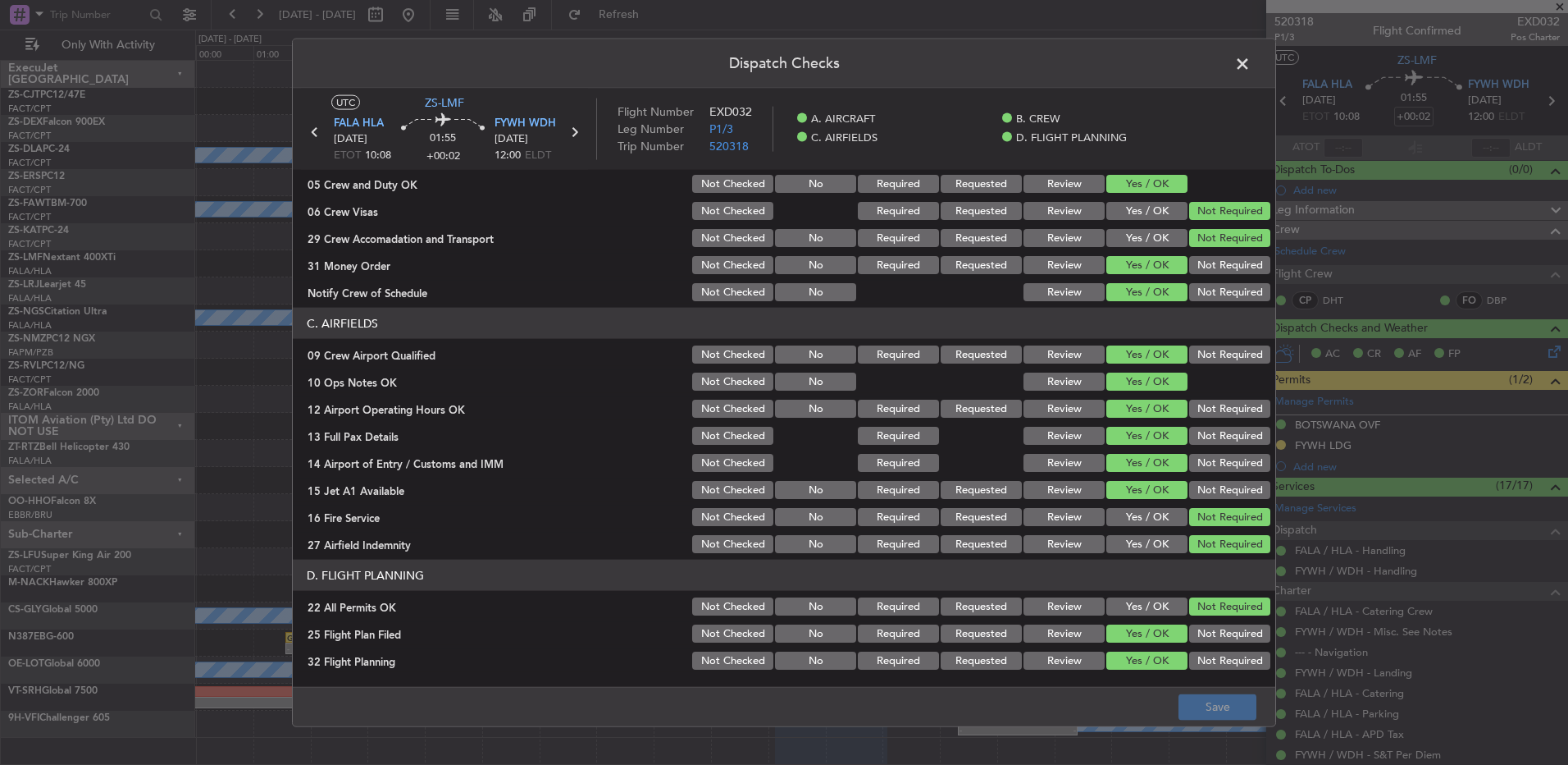
click at [1251, 71] on span at bounding box center [1251, 67] width 0 height 33
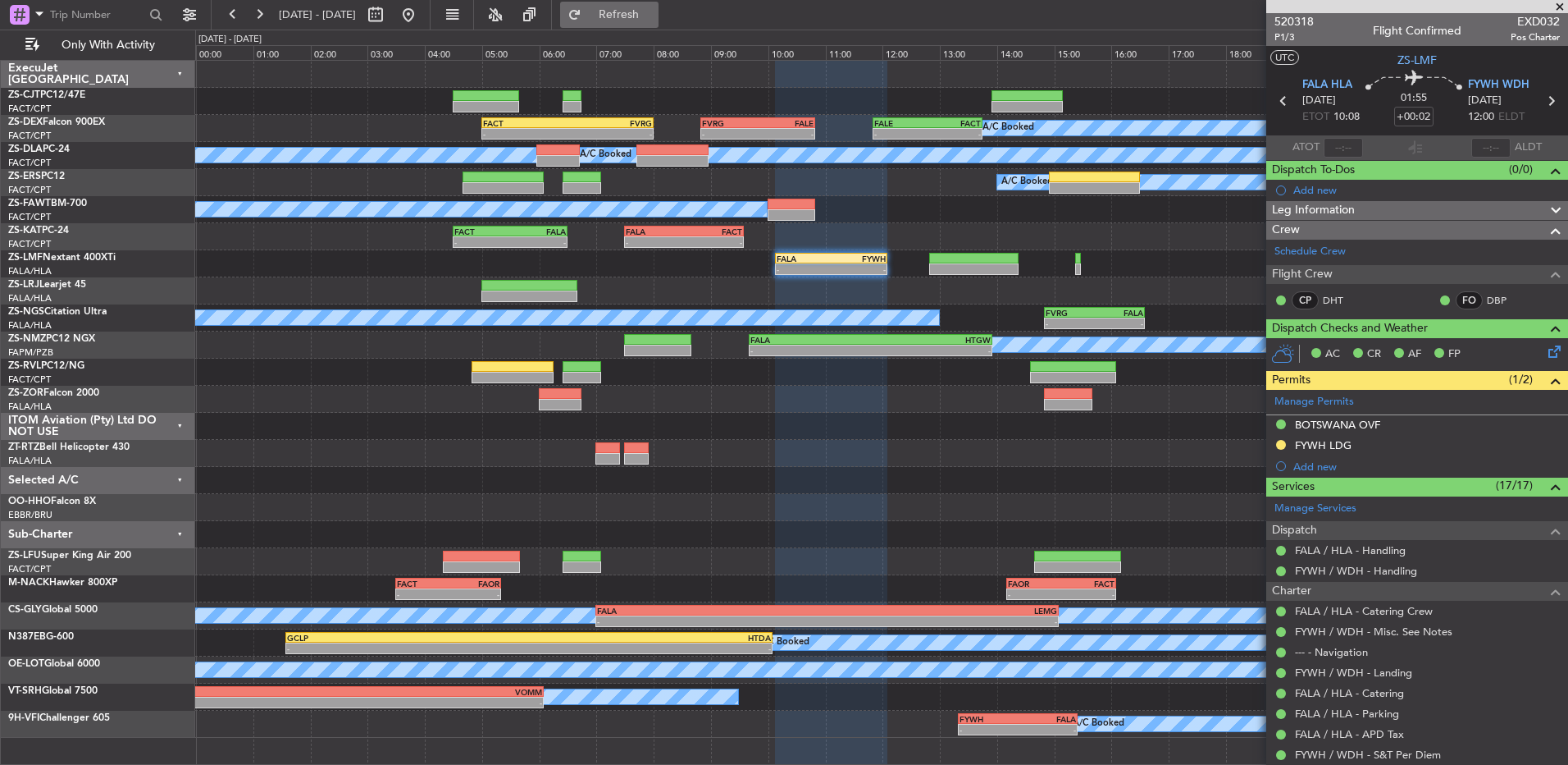
click at [647, 10] on span "Refresh" at bounding box center [619, 15] width 69 height 12
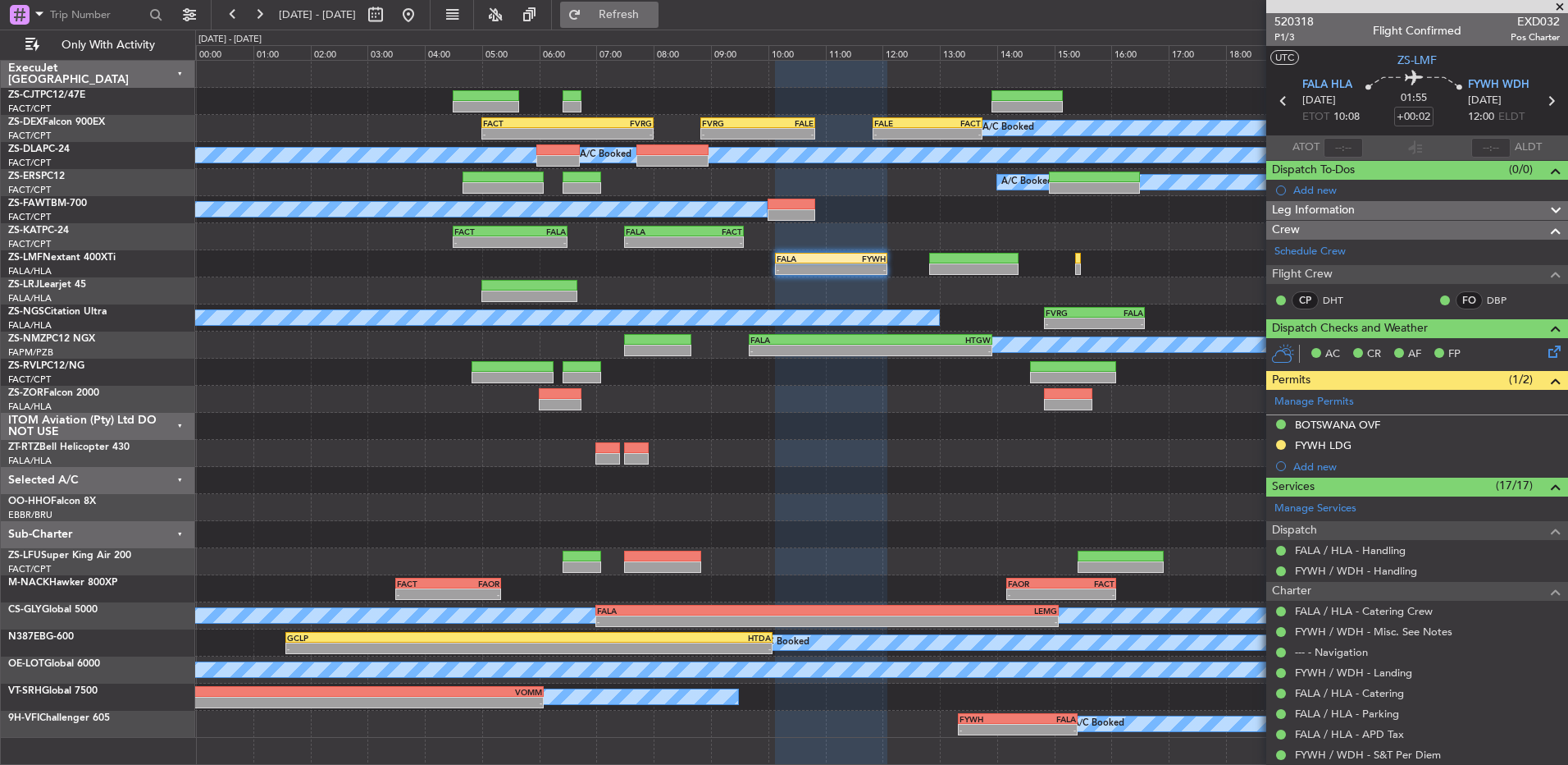
click at [654, 9] on span "Refresh" at bounding box center [619, 15] width 69 height 12
click at [640, 21] on button "Refresh" at bounding box center [609, 15] width 98 height 26
click at [1559, 3] on span at bounding box center [1560, 7] width 17 height 15
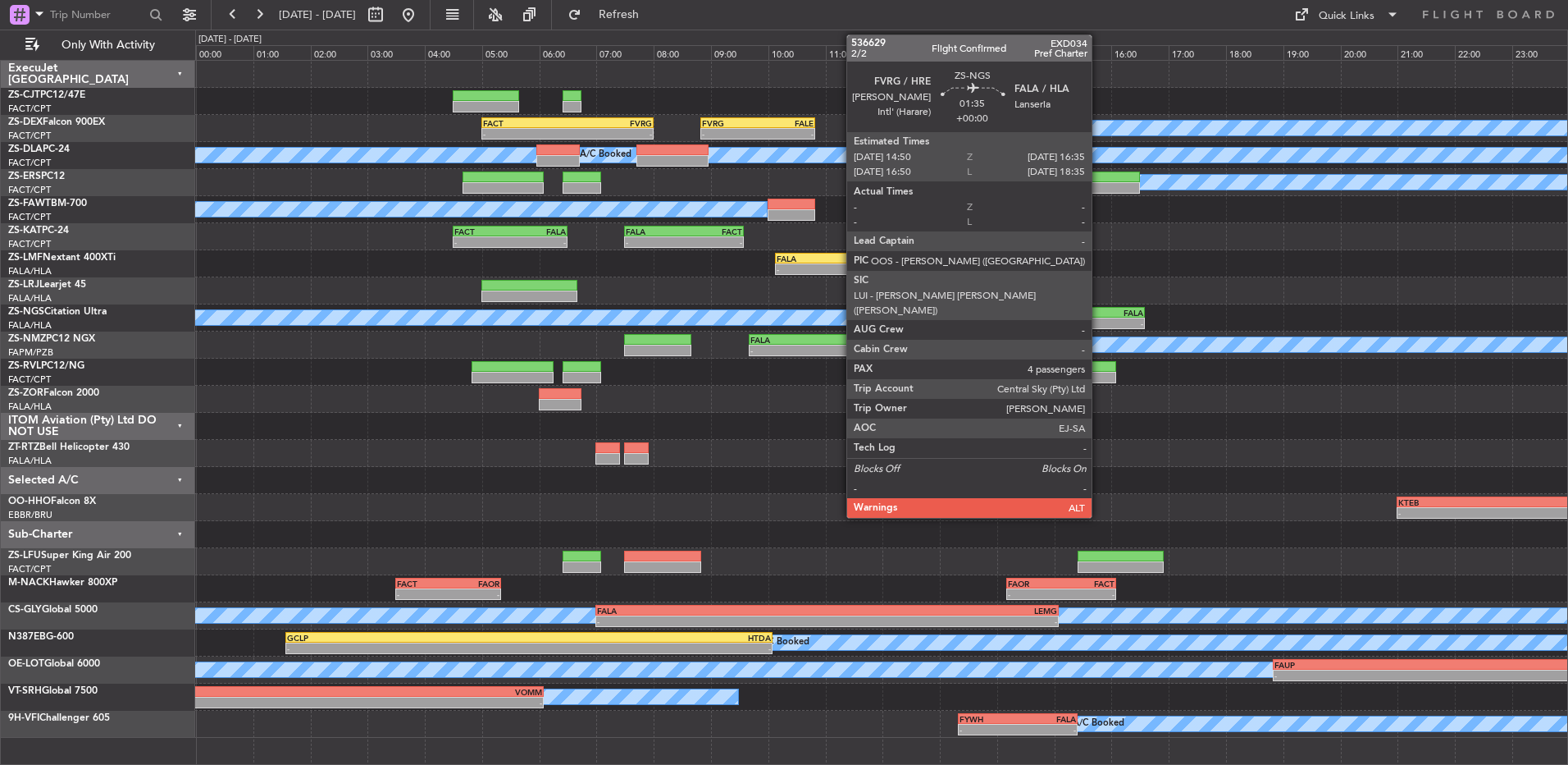
click at [1099, 320] on div "-" at bounding box center [1118, 323] width 49 height 10
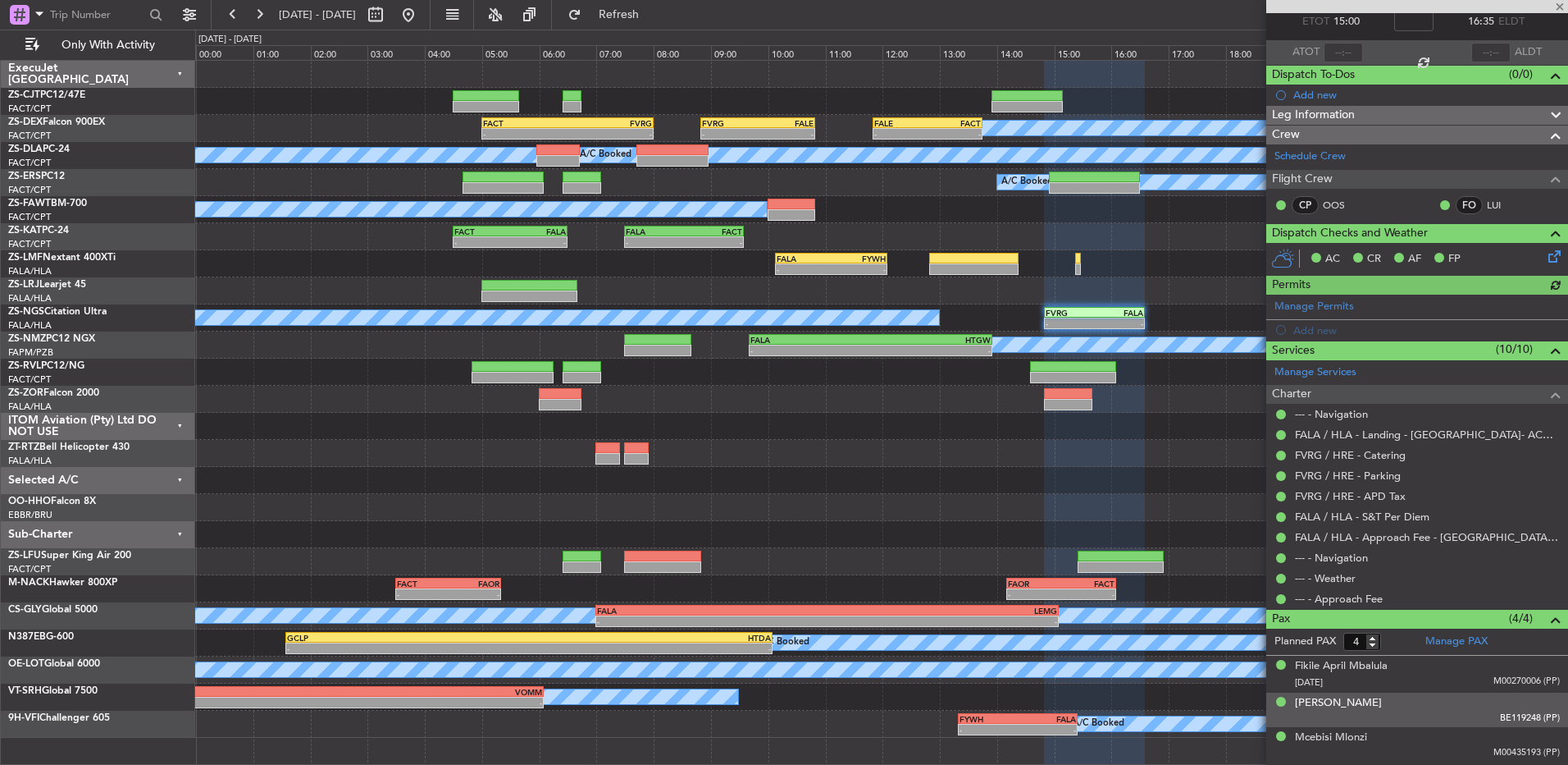
scroll to position [126, 0]
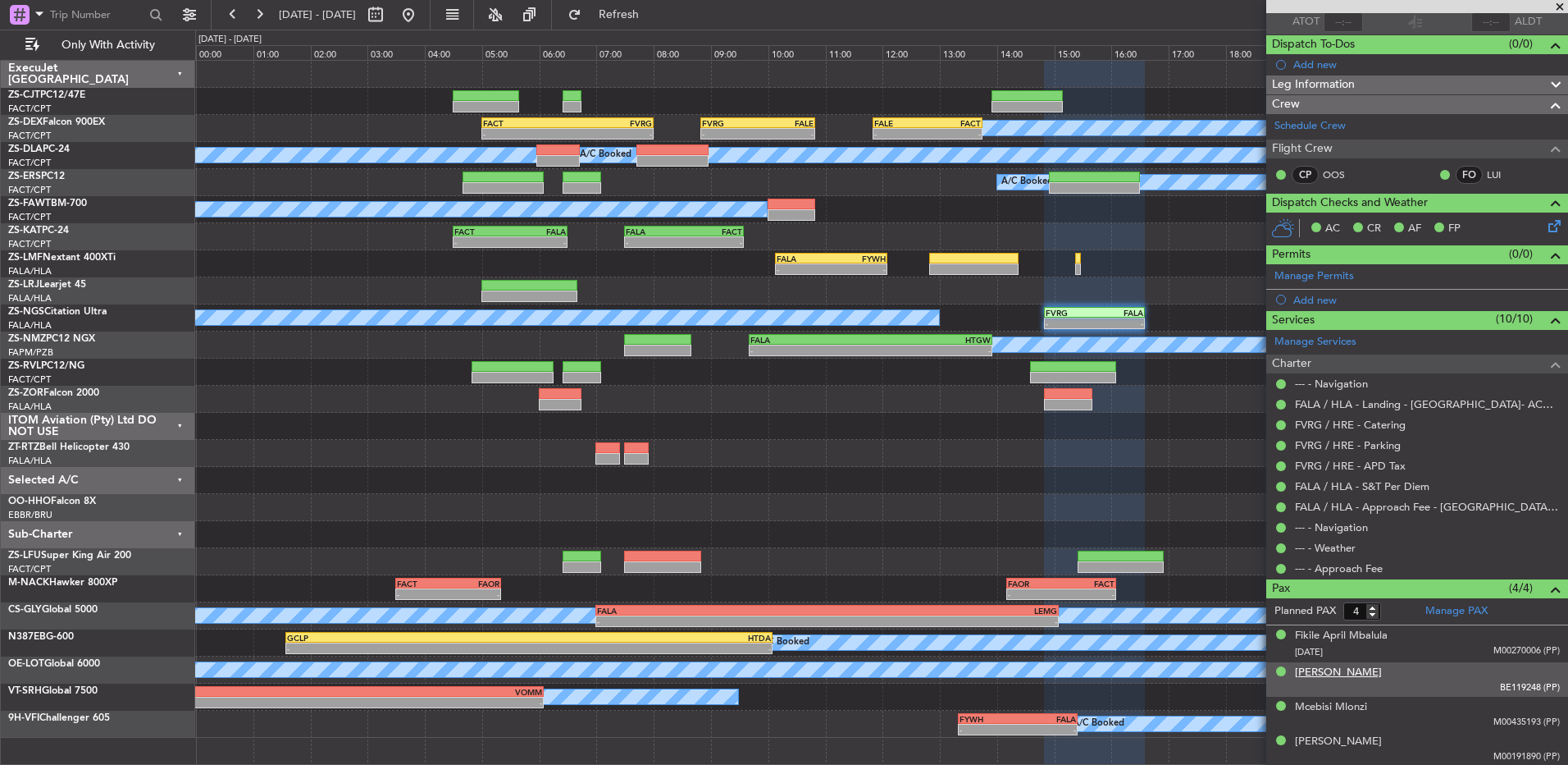
click at [1363, 674] on div "Leonard Matambo" at bounding box center [1339, 673] width 87 height 17
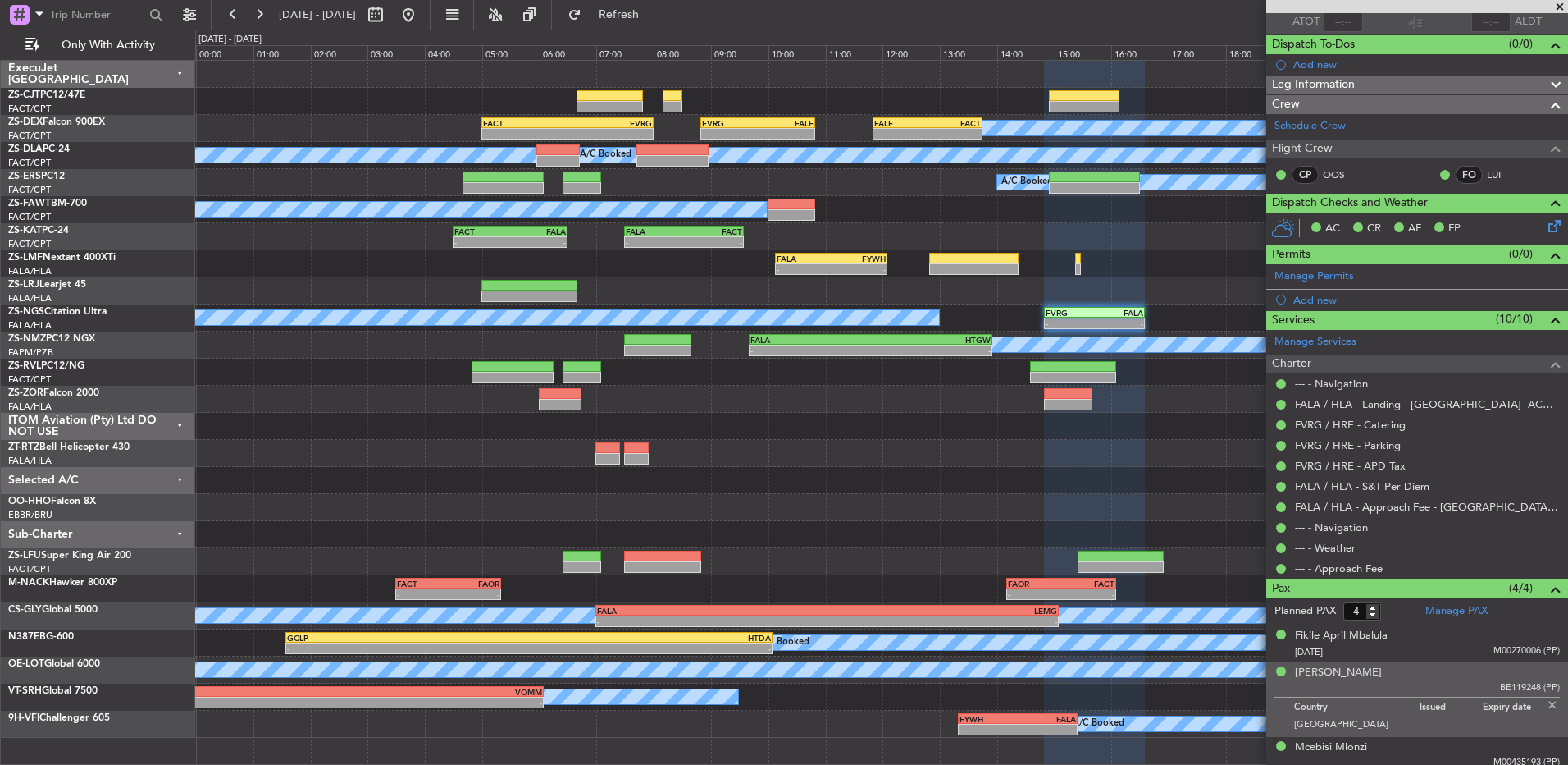
click at [1560, 10] on span at bounding box center [1560, 7] width 17 height 15
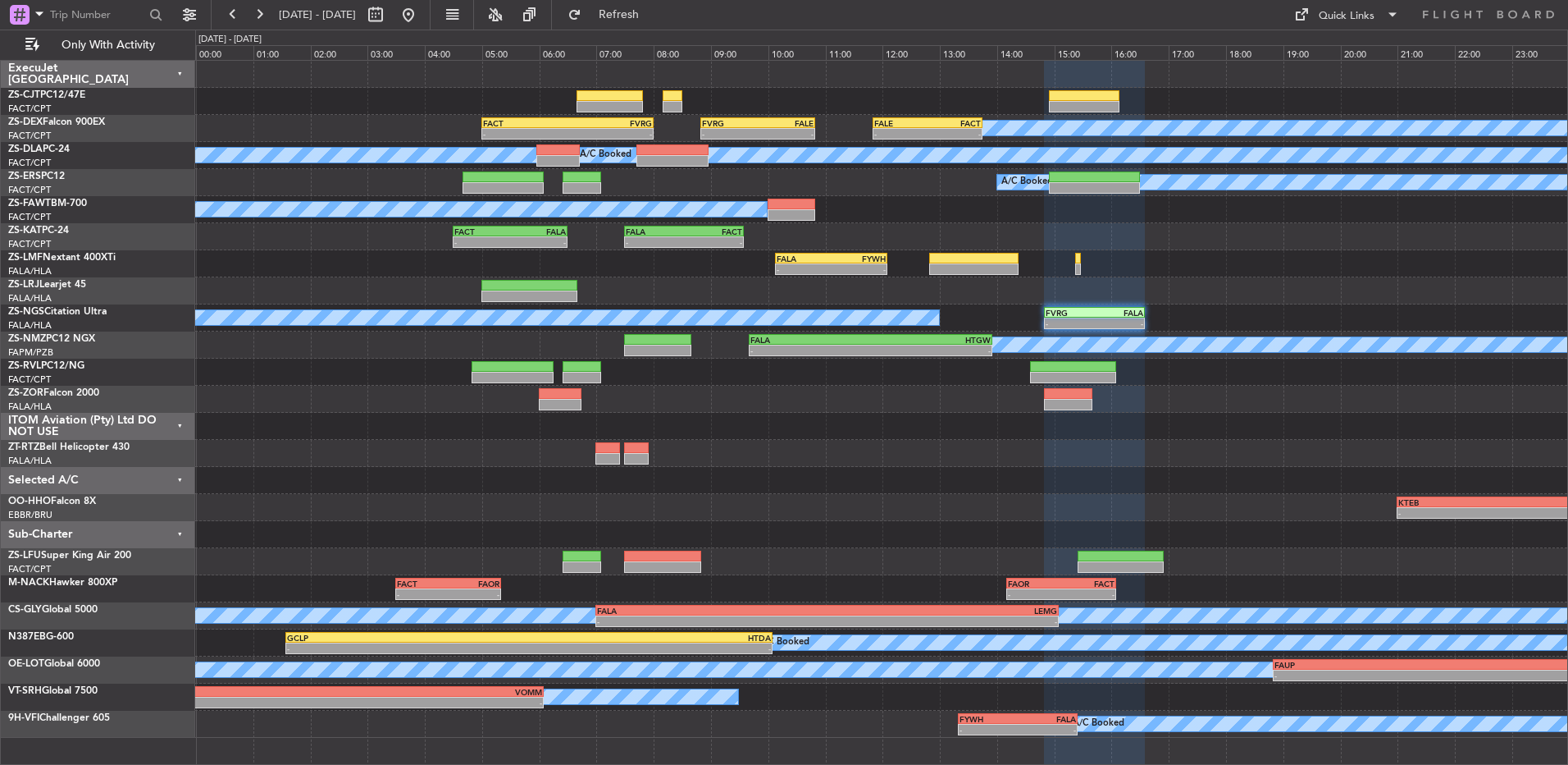
type input "0"
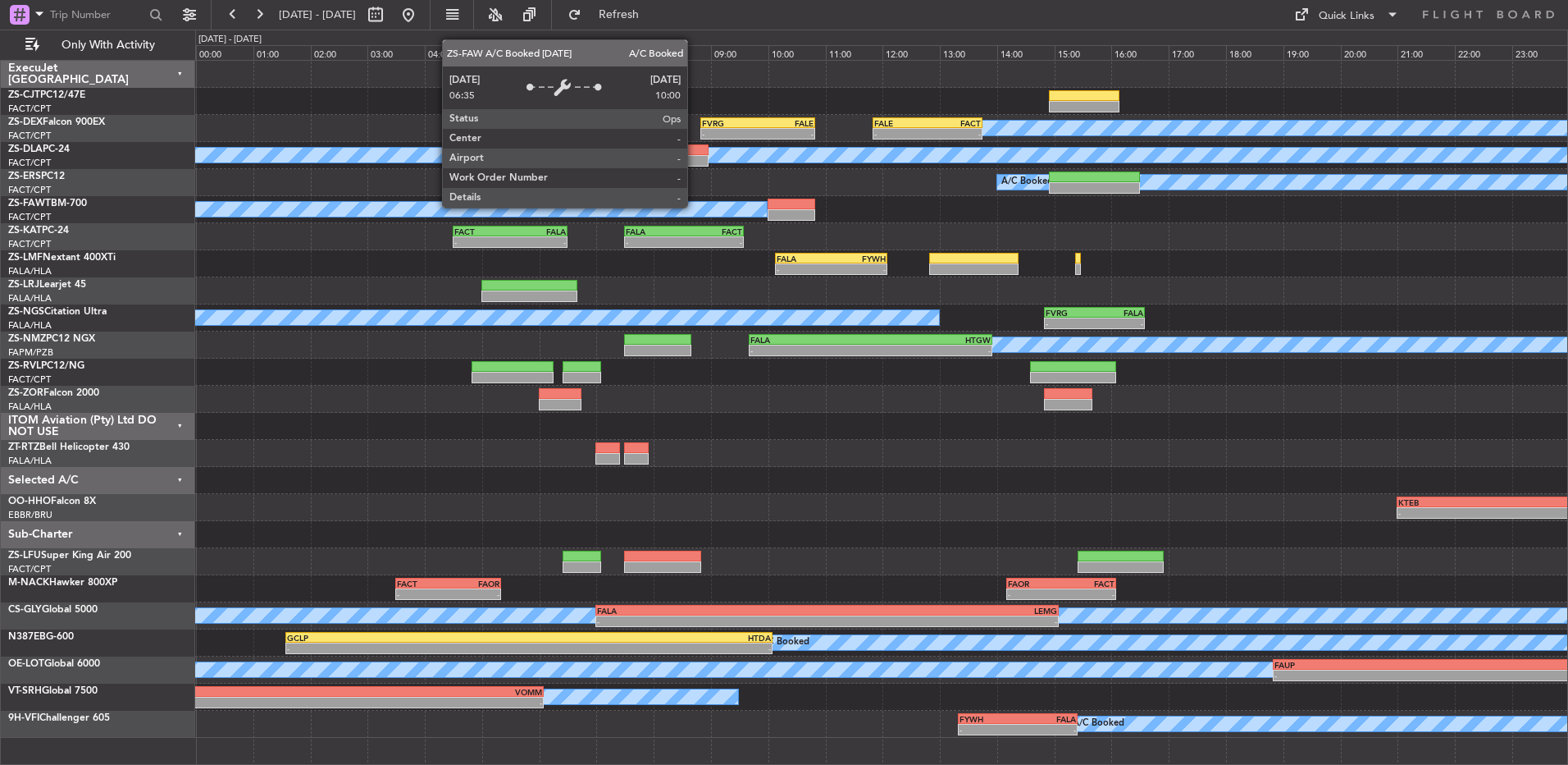
scroll to position [0, 0]
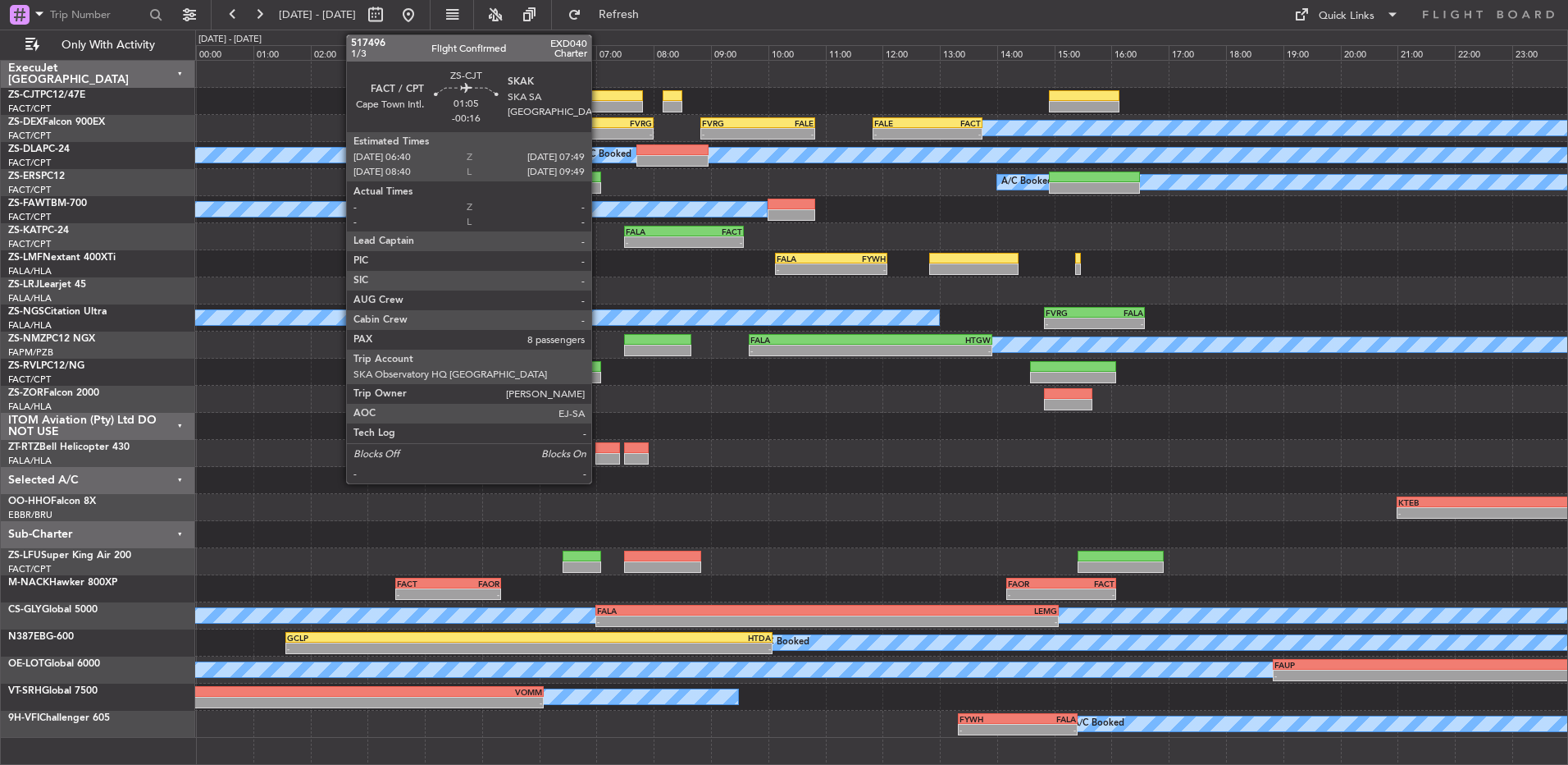
click at [599, 107] on div at bounding box center [609, 107] width 66 height 12
click at [597, 107] on div at bounding box center [609, 107] width 66 height 12
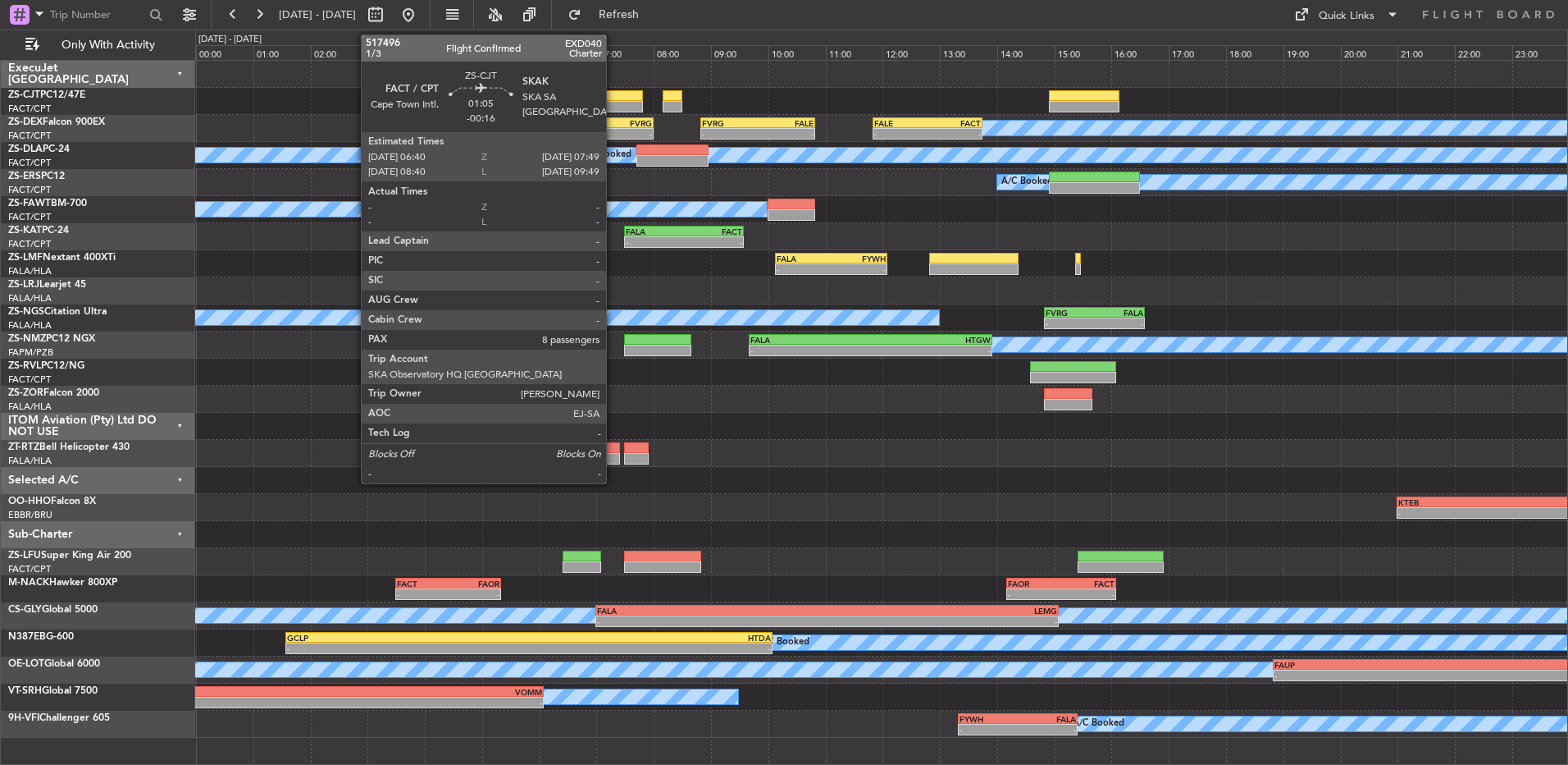
click at [613, 101] on div at bounding box center [609, 107] width 66 height 12
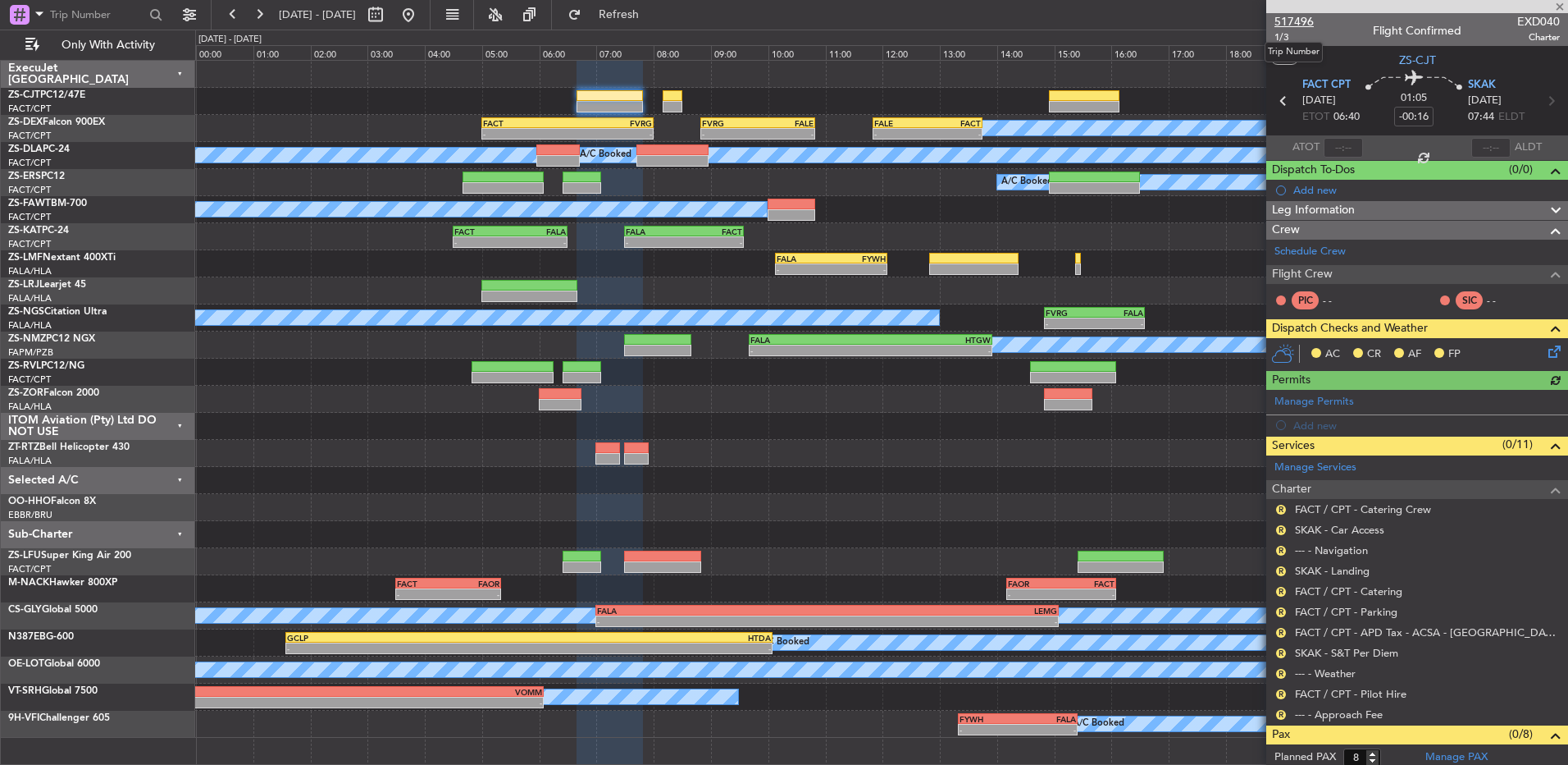
click at [1297, 19] on span "517496" at bounding box center [1295, 21] width 40 height 17
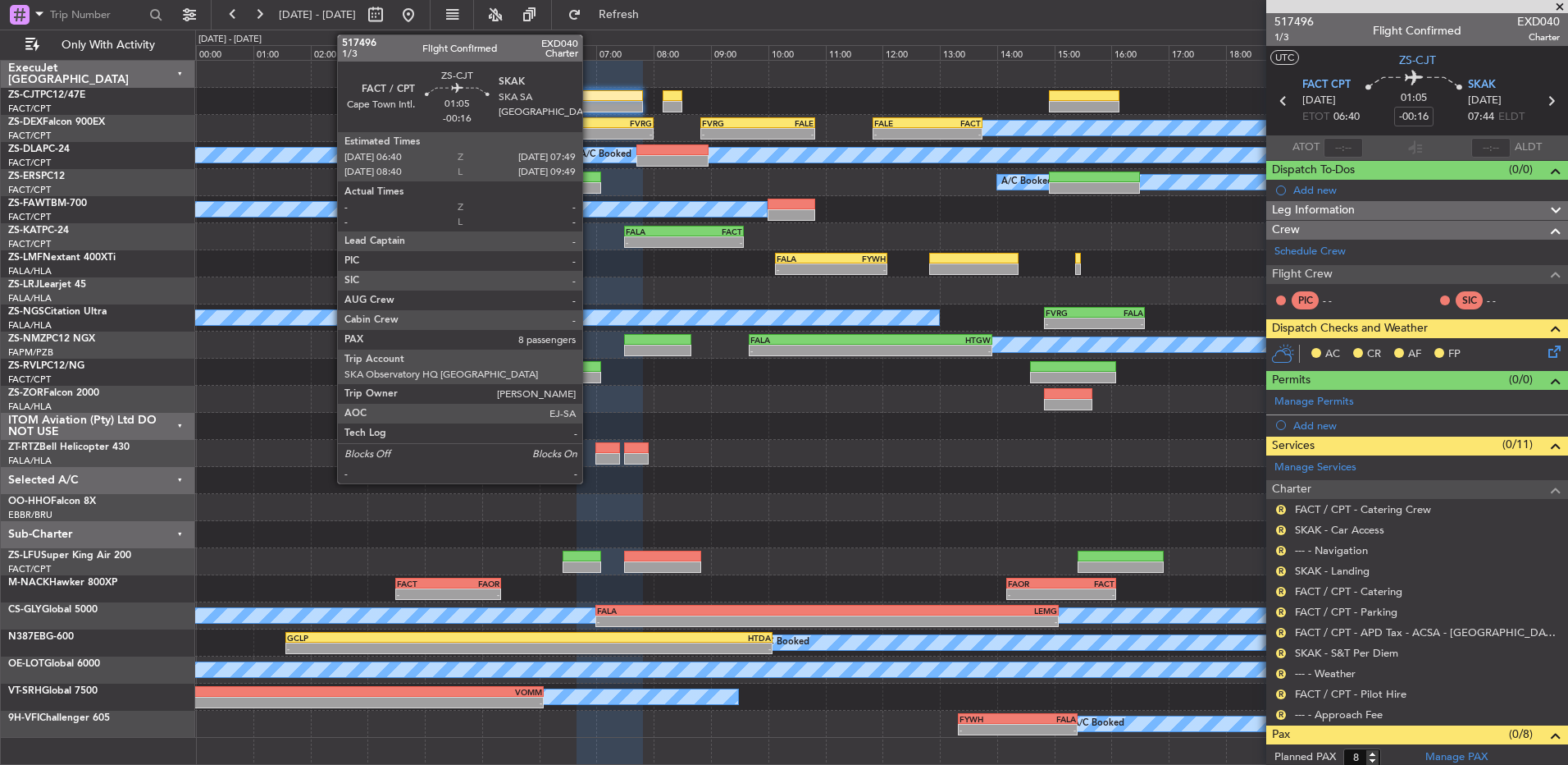
click at [590, 95] on div at bounding box center [609, 96] width 66 height 12
click at [589, 95] on div at bounding box center [609, 96] width 66 height 12
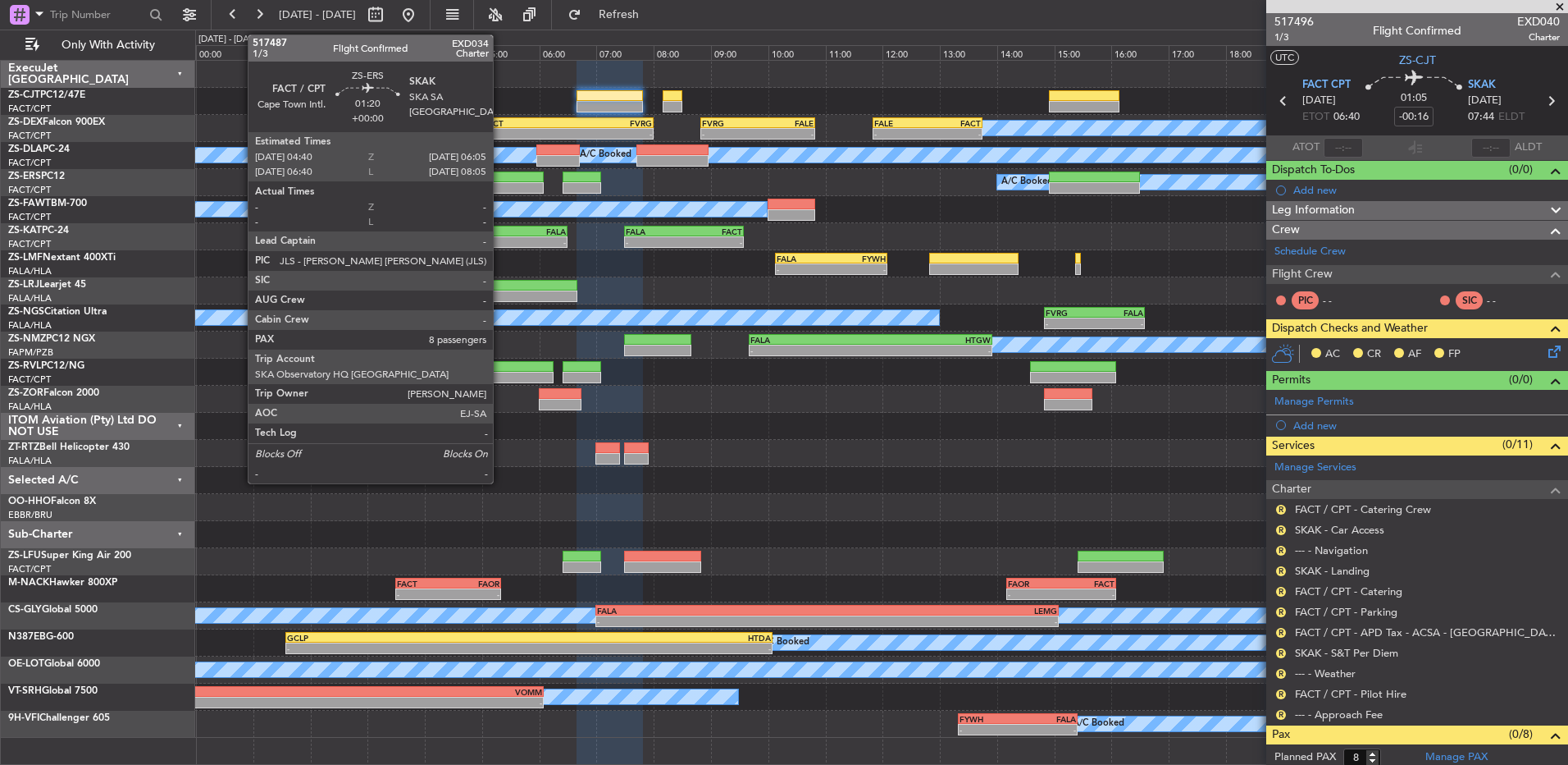
click at [500, 181] on div at bounding box center [503, 177] width 81 height 12
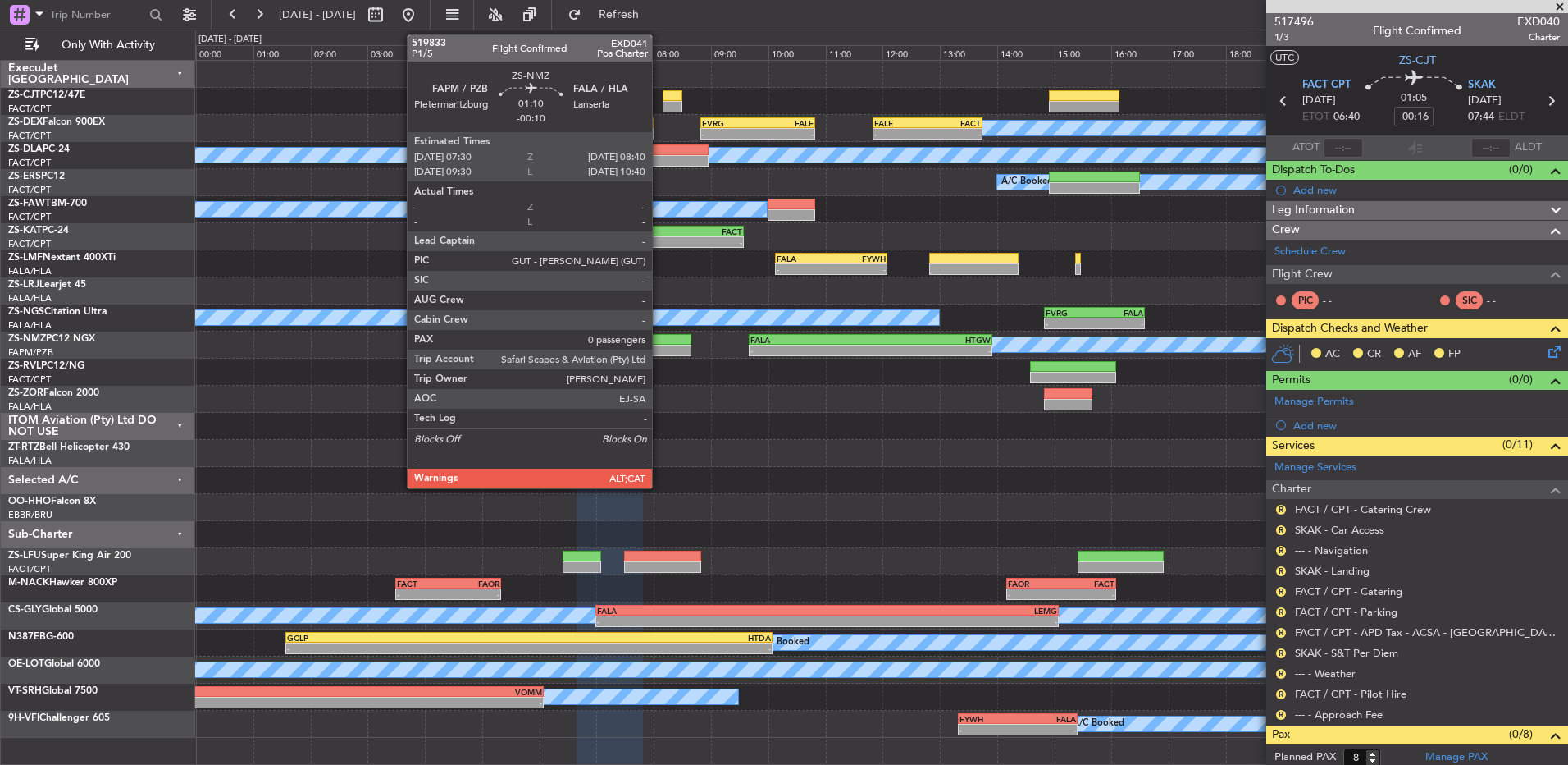
click at [660, 348] on div at bounding box center [658, 351] width 67 height 12
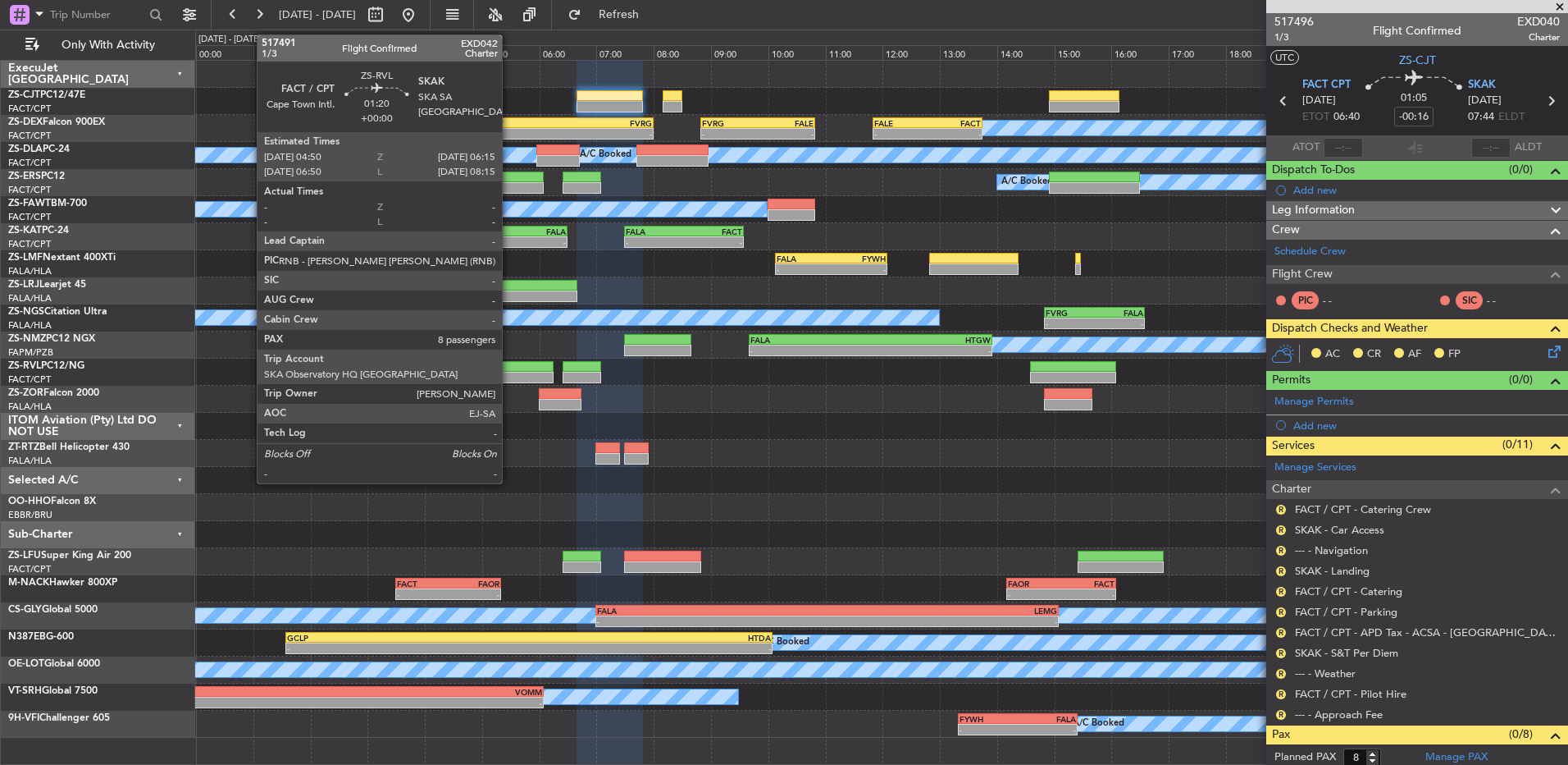
click at [509, 376] on div at bounding box center [512, 378] width 81 height 12
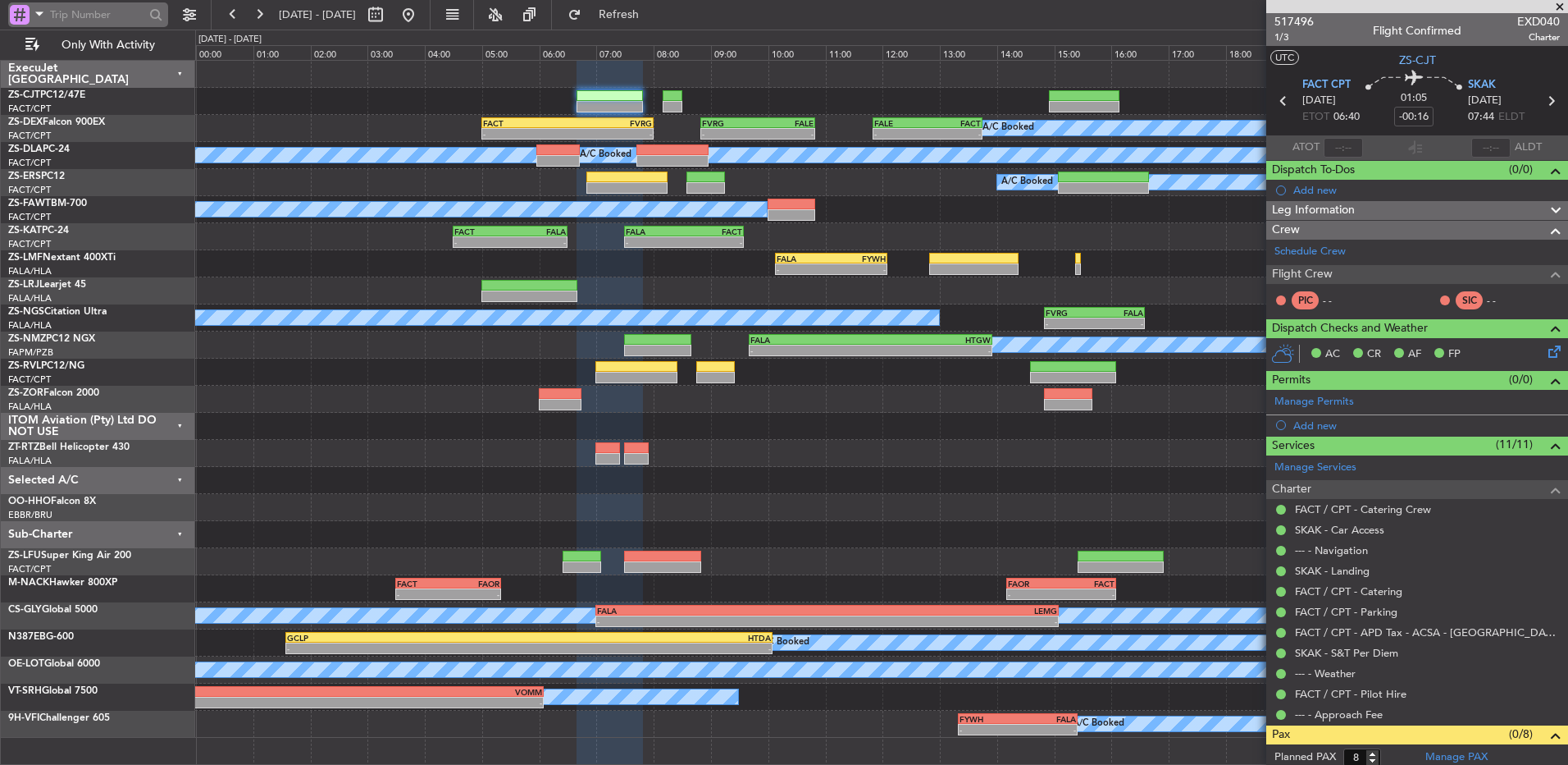
click at [112, 18] on input "text" at bounding box center [97, 14] width 94 height 25
click at [251, 22] on button at bounding box center [259, 15] width 26 height 26
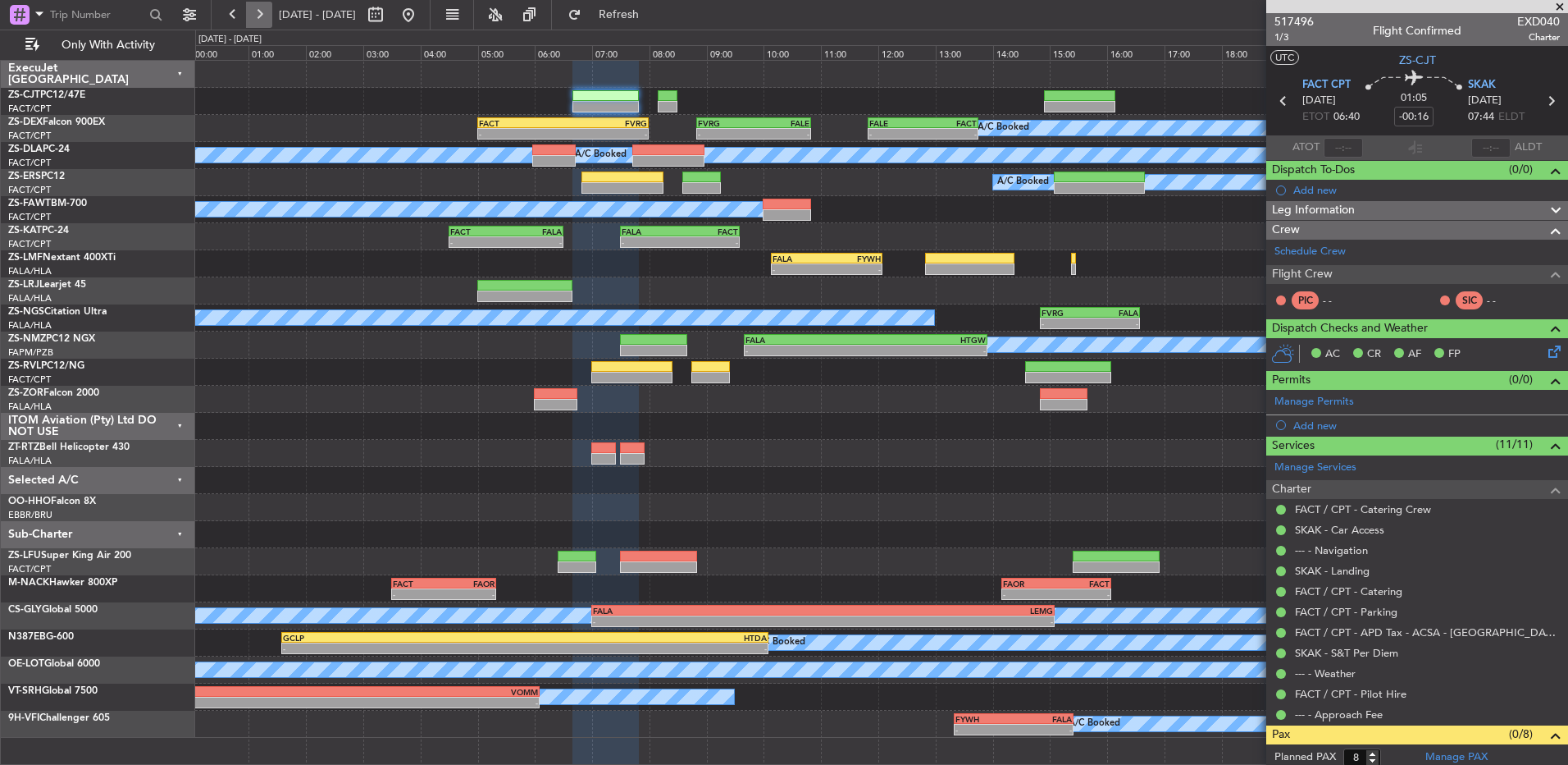
click at [251, 22] on button at bounding box center [259, 15] width 26 height 26
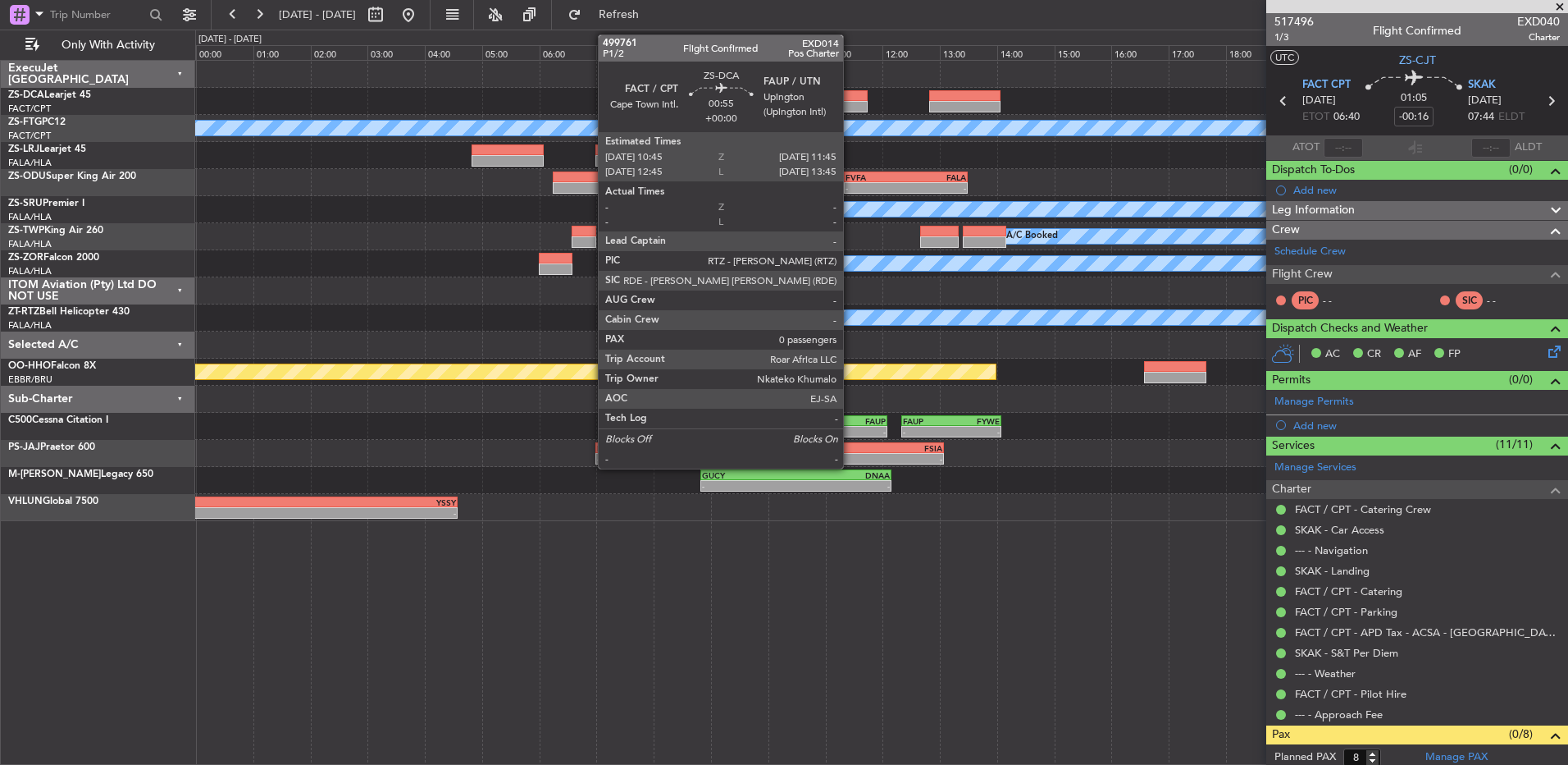
click at [851, 104] on div at bounding box center [839, 107] width 57 height 12
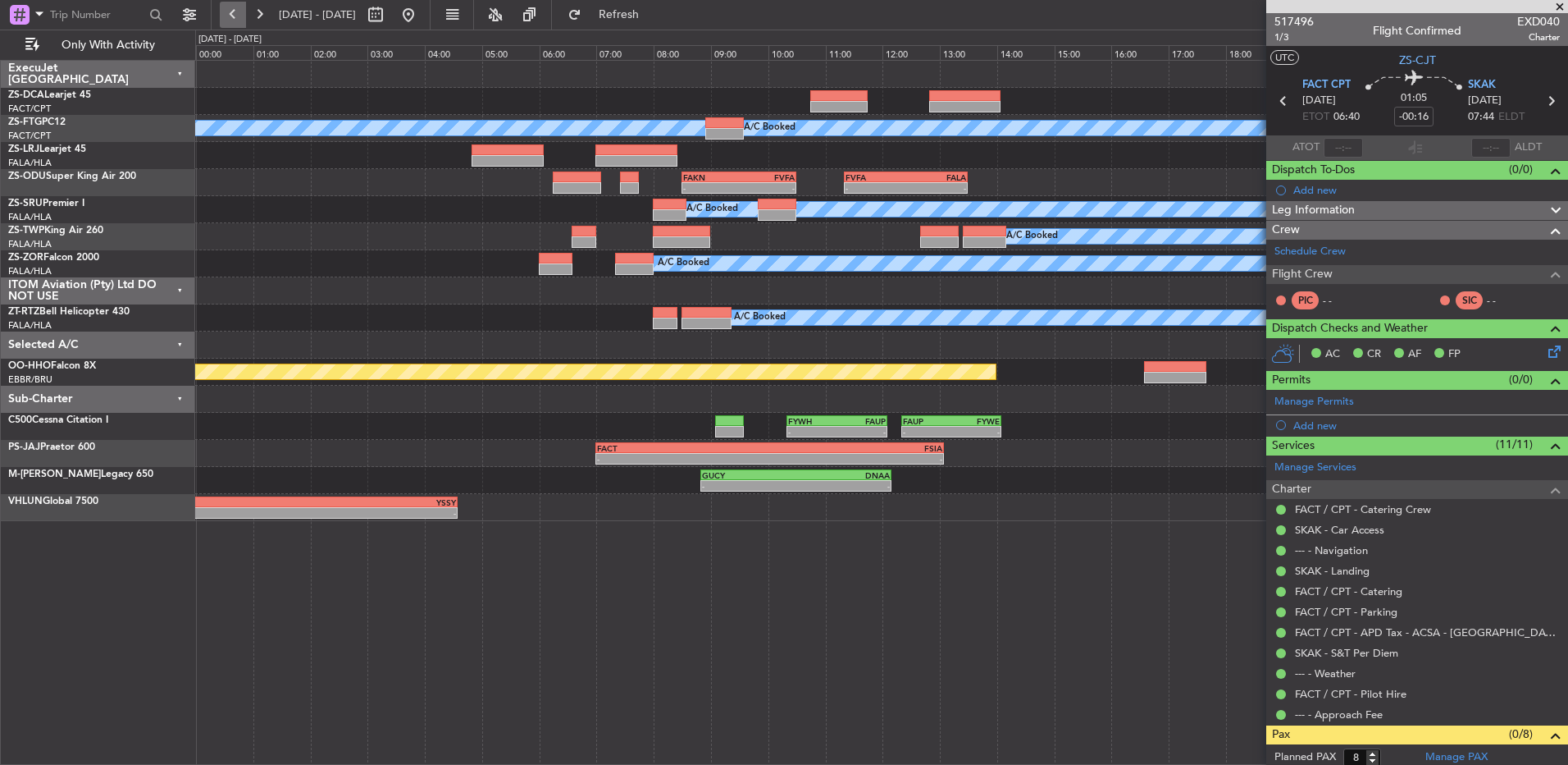
click at [232, 23] on button at bounding box center [233, 15] width 26 height 26
click at [234, 23] on button at bounding box center [233, 15] width 26 height 26
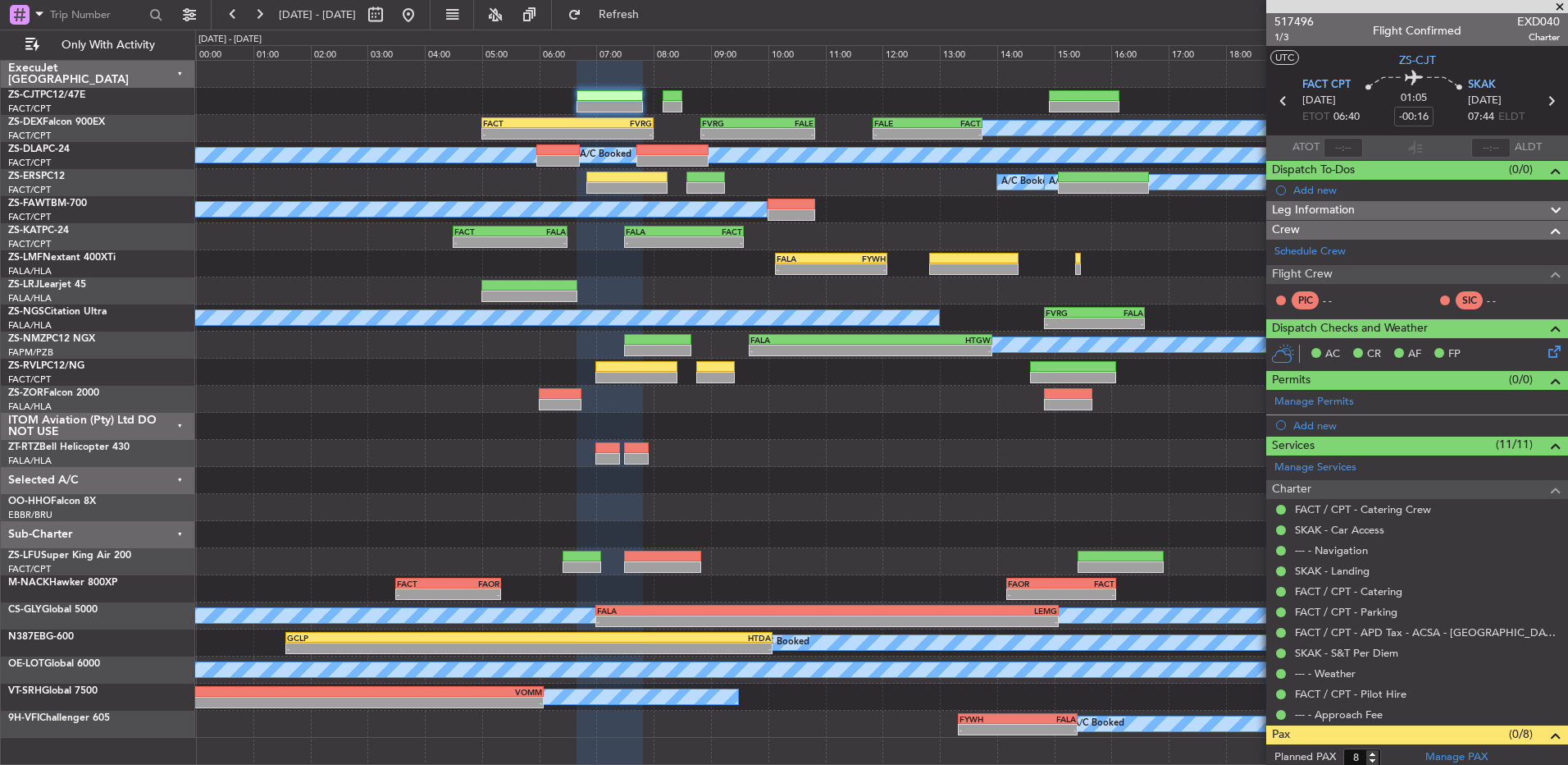
click at [1558, 1] on span at bounding box center [1560, 7] width 17 height 15
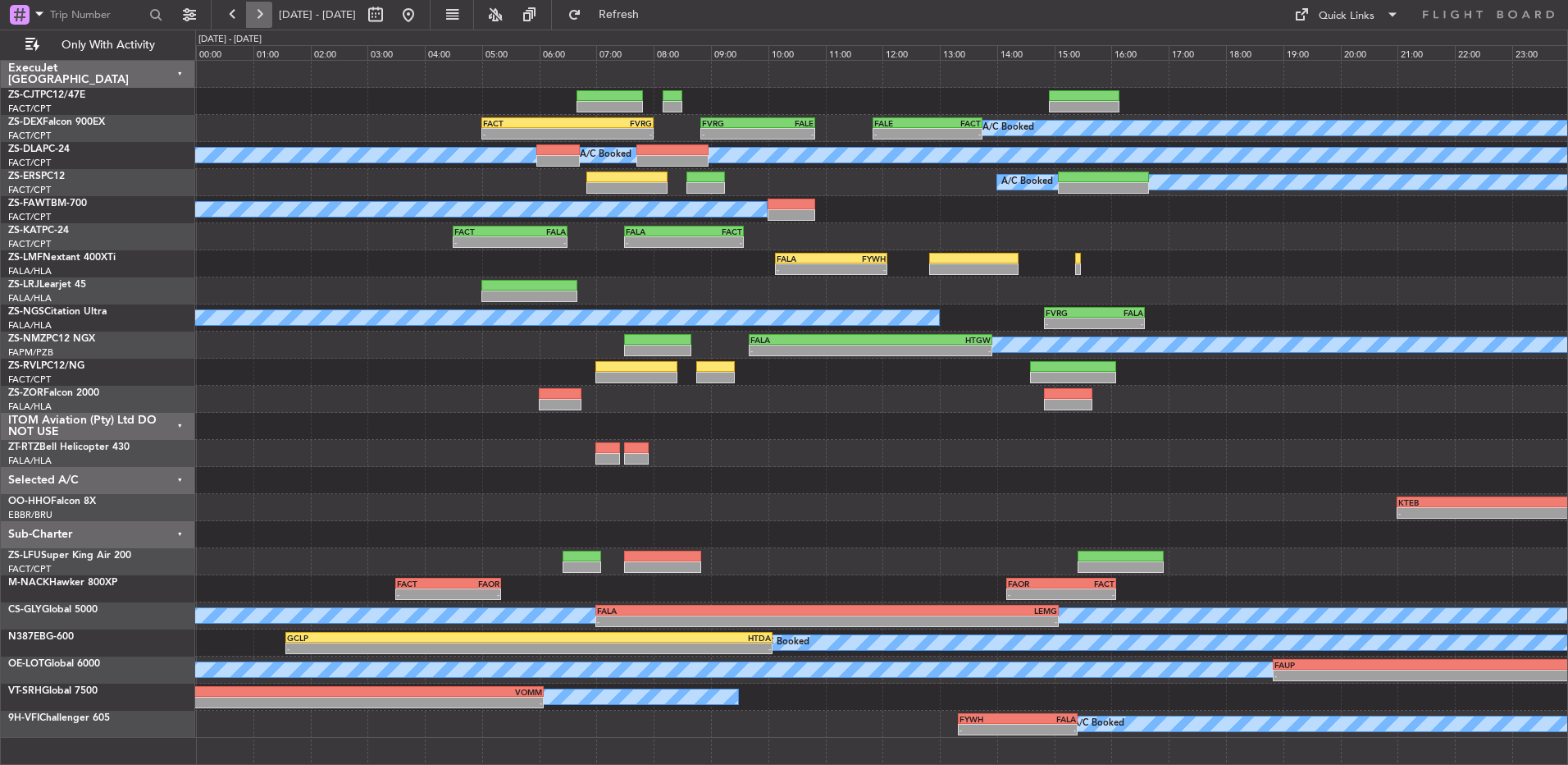
click at [251, 7] on button at bounding box center [259, 15] width 26 height 26
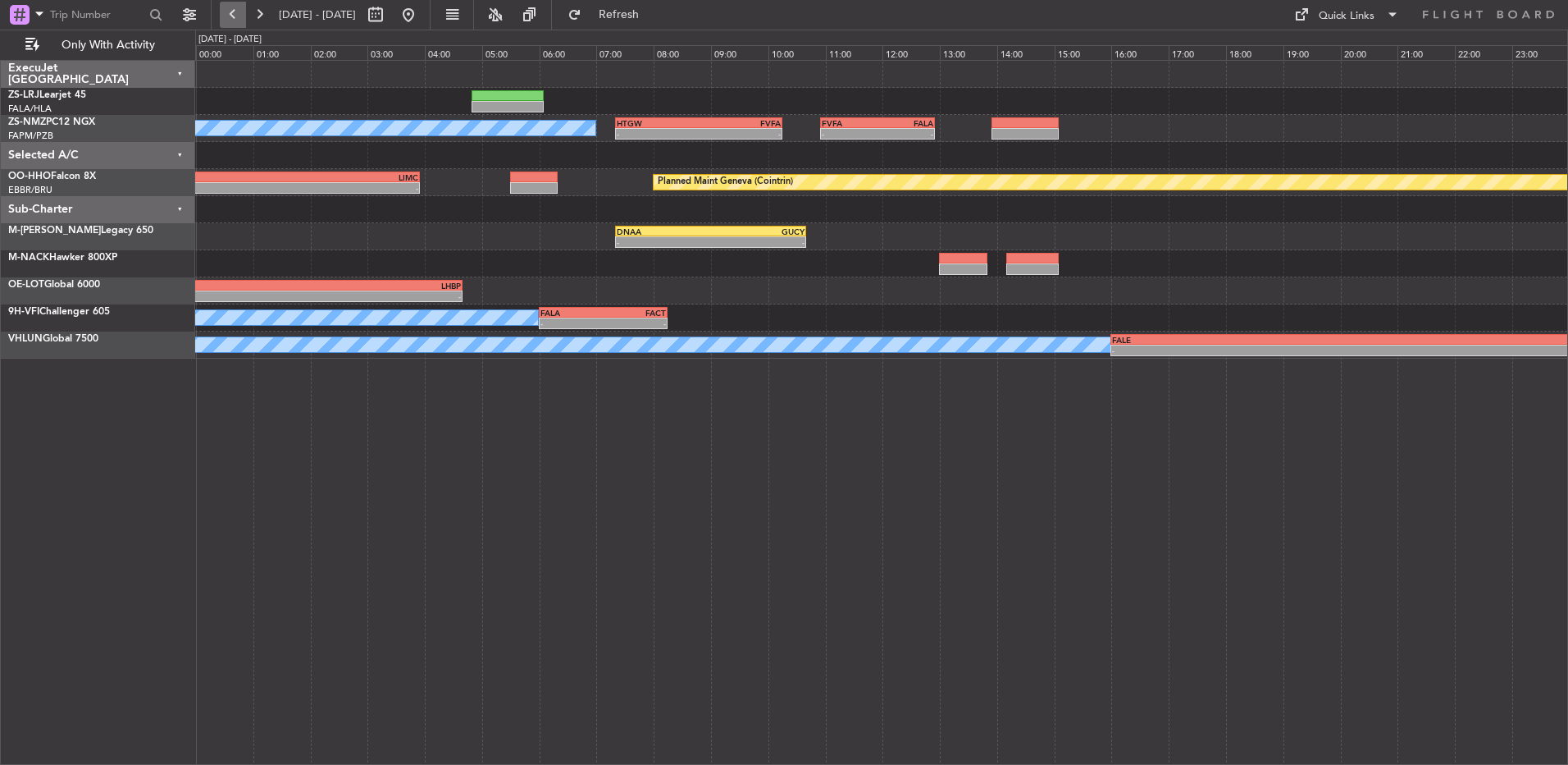
click at [227, 19] on button at bounding box center [233, 15] width 26 height 26
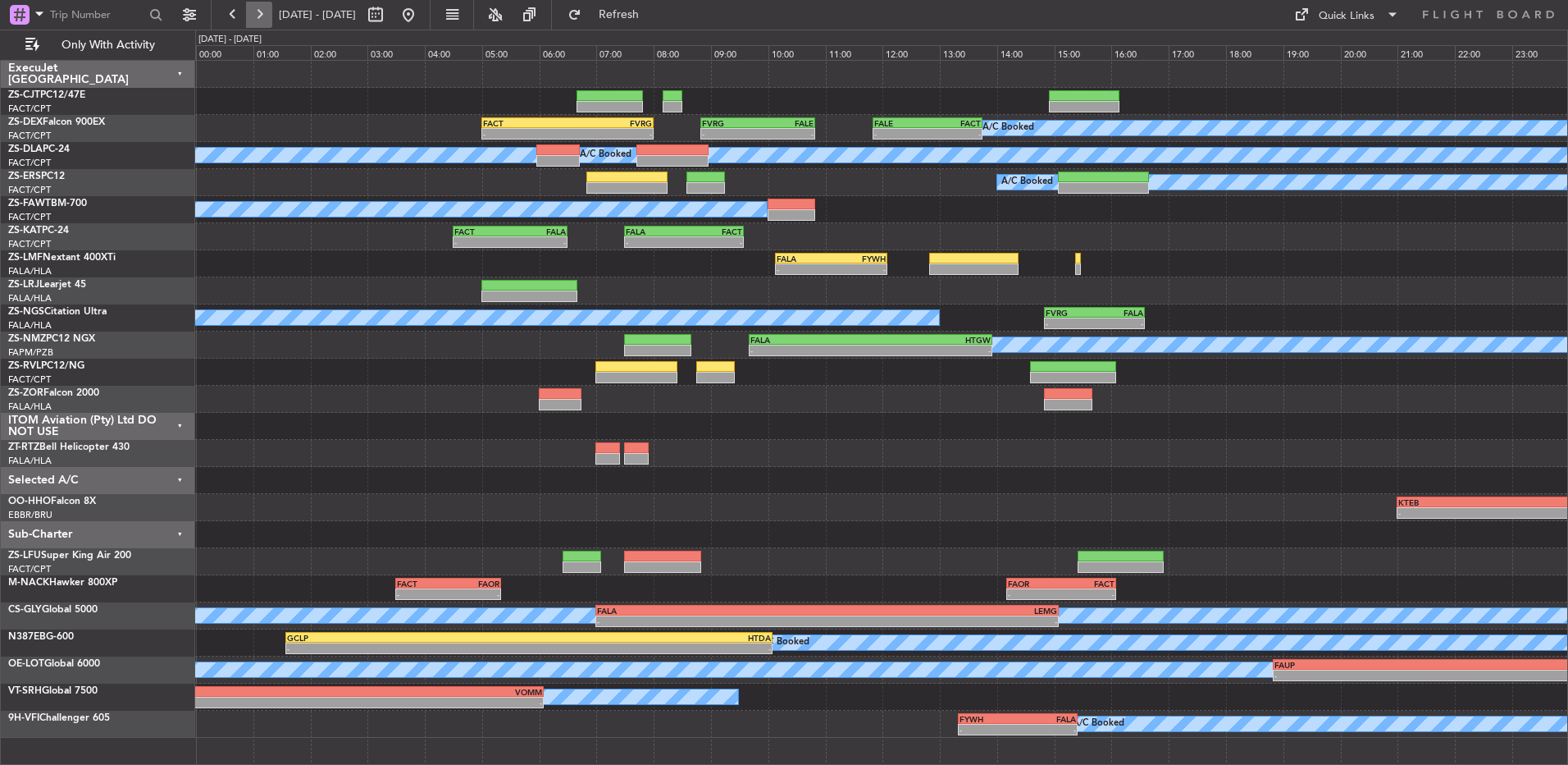
click at [271, 12] on button at bounding box center [259, 15] width 26 height 26
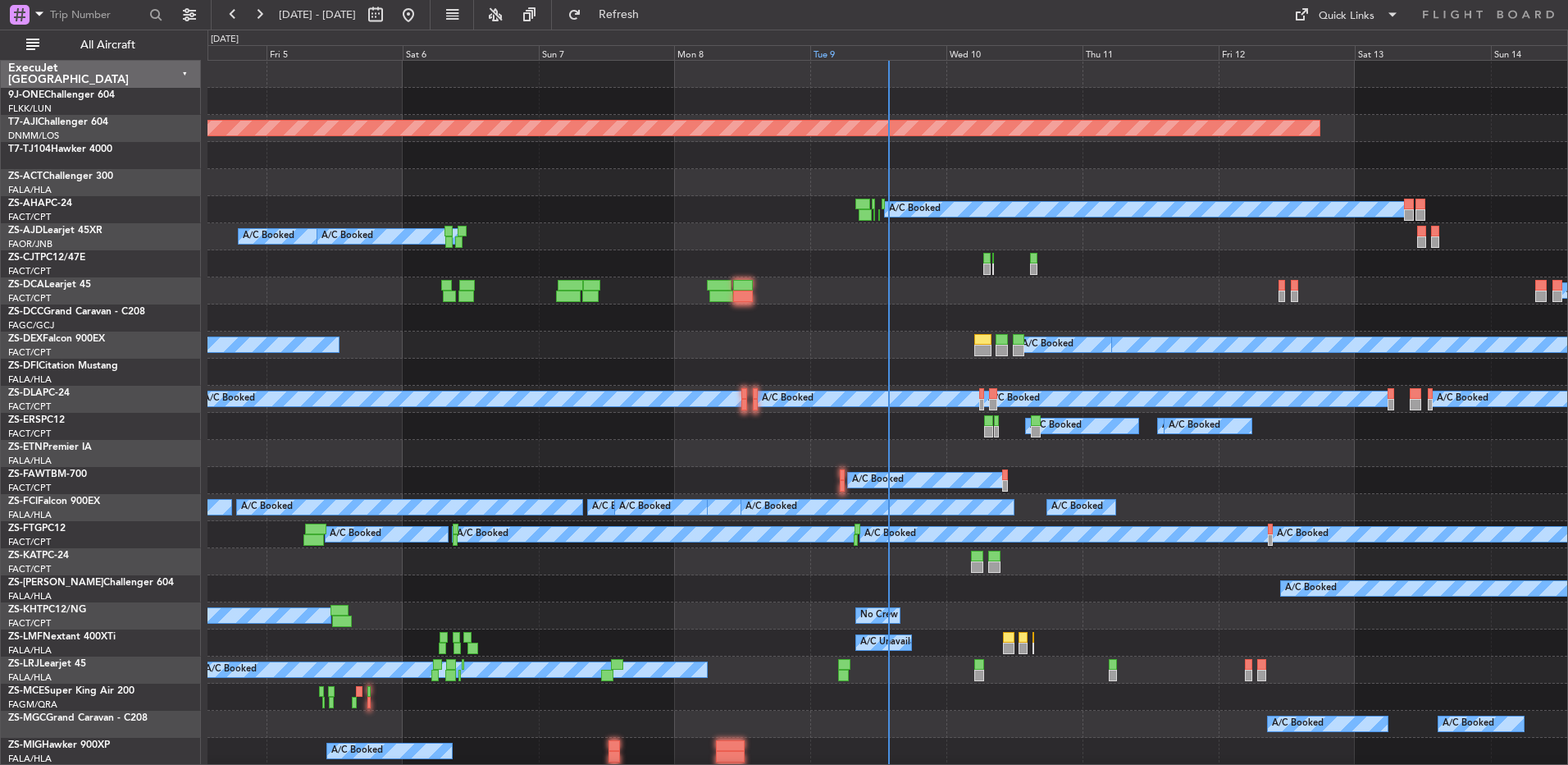
click at [830, 53] on div "Tue 9" at bounding box center [878, 53] width 136 height 15
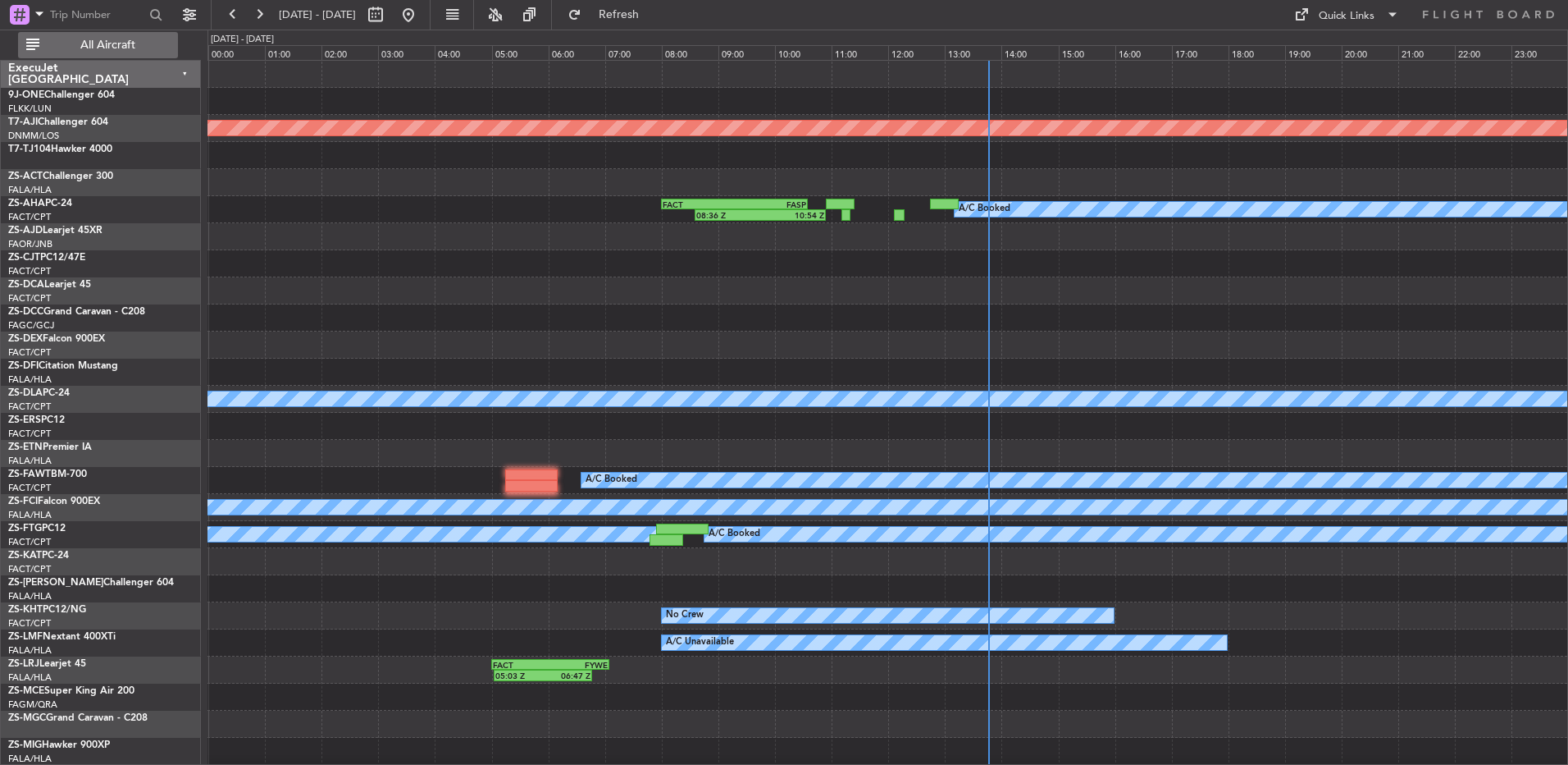
click at [173, 39] on button "All Aircraft" at bounding box center [97, 45] width 159 height 26
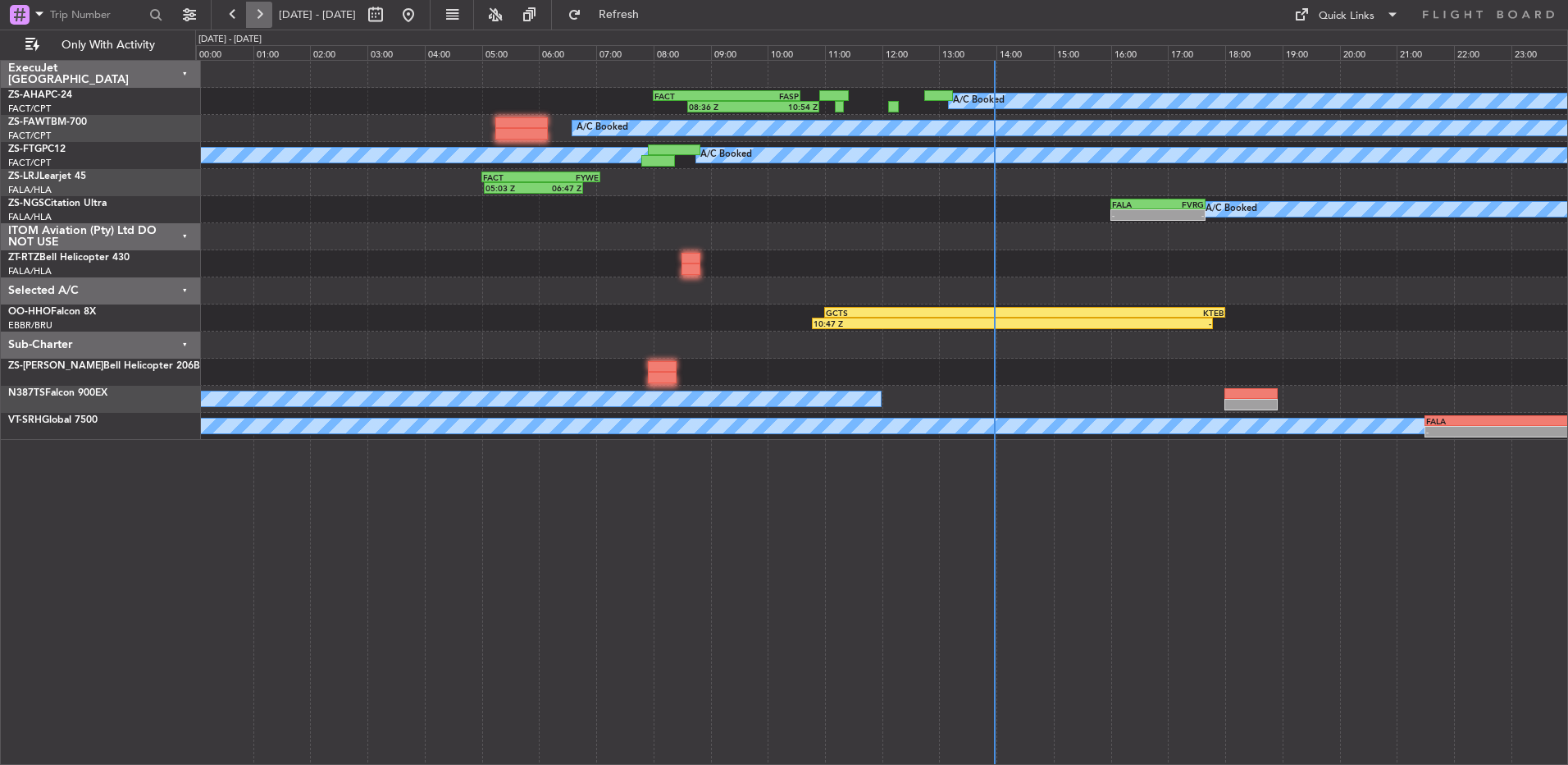
click at [248, 17] on button at bounding box center [259, 15] width 26 height 26
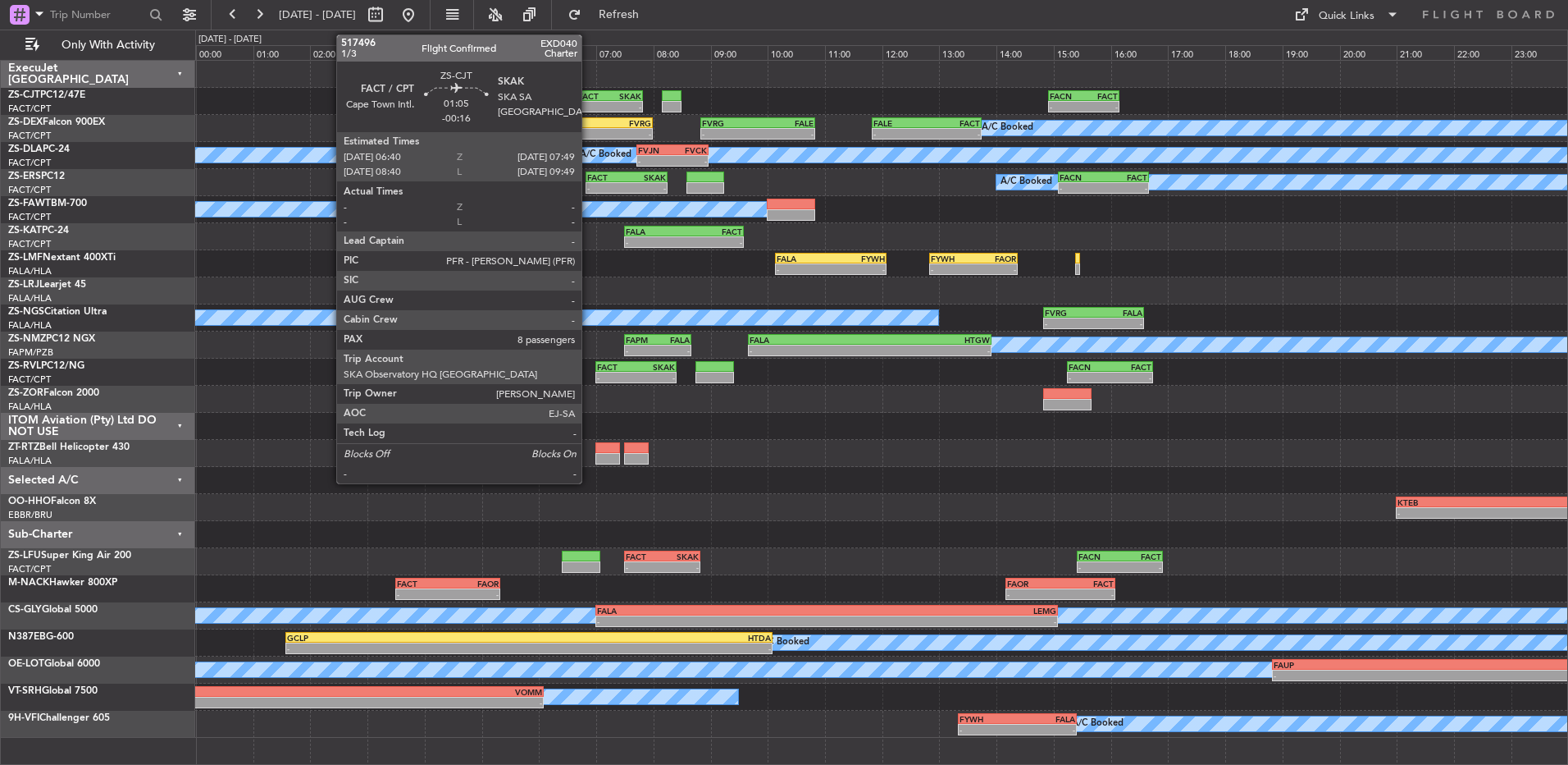
click at [591, 96] on div "FACT" at bounding box center [593, 96] width 31 height 10
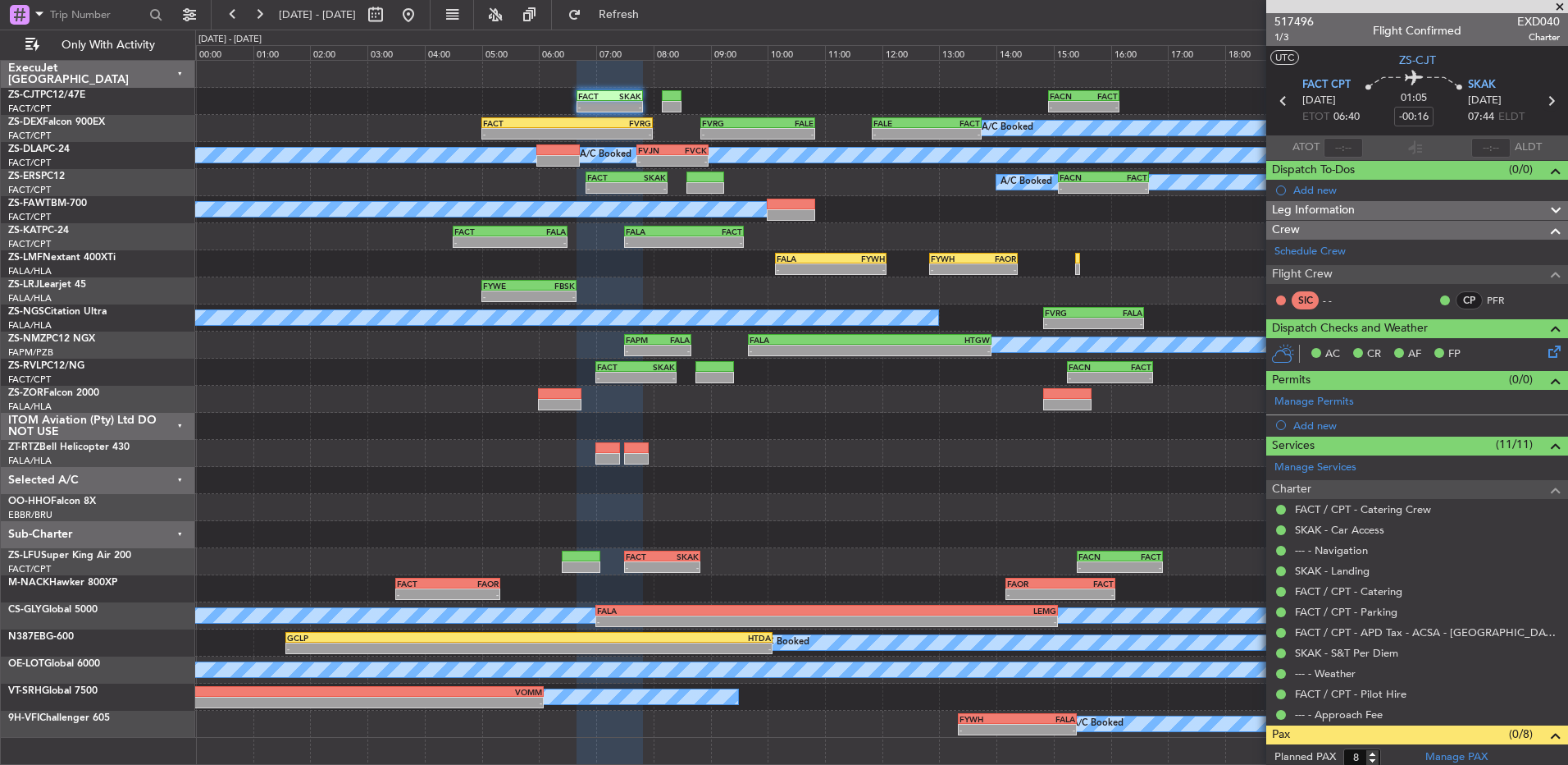
click at [1540, 98] on icon at bounding box center [1551, 101] width 22 height 22
type input "-00:20"
type input "0"
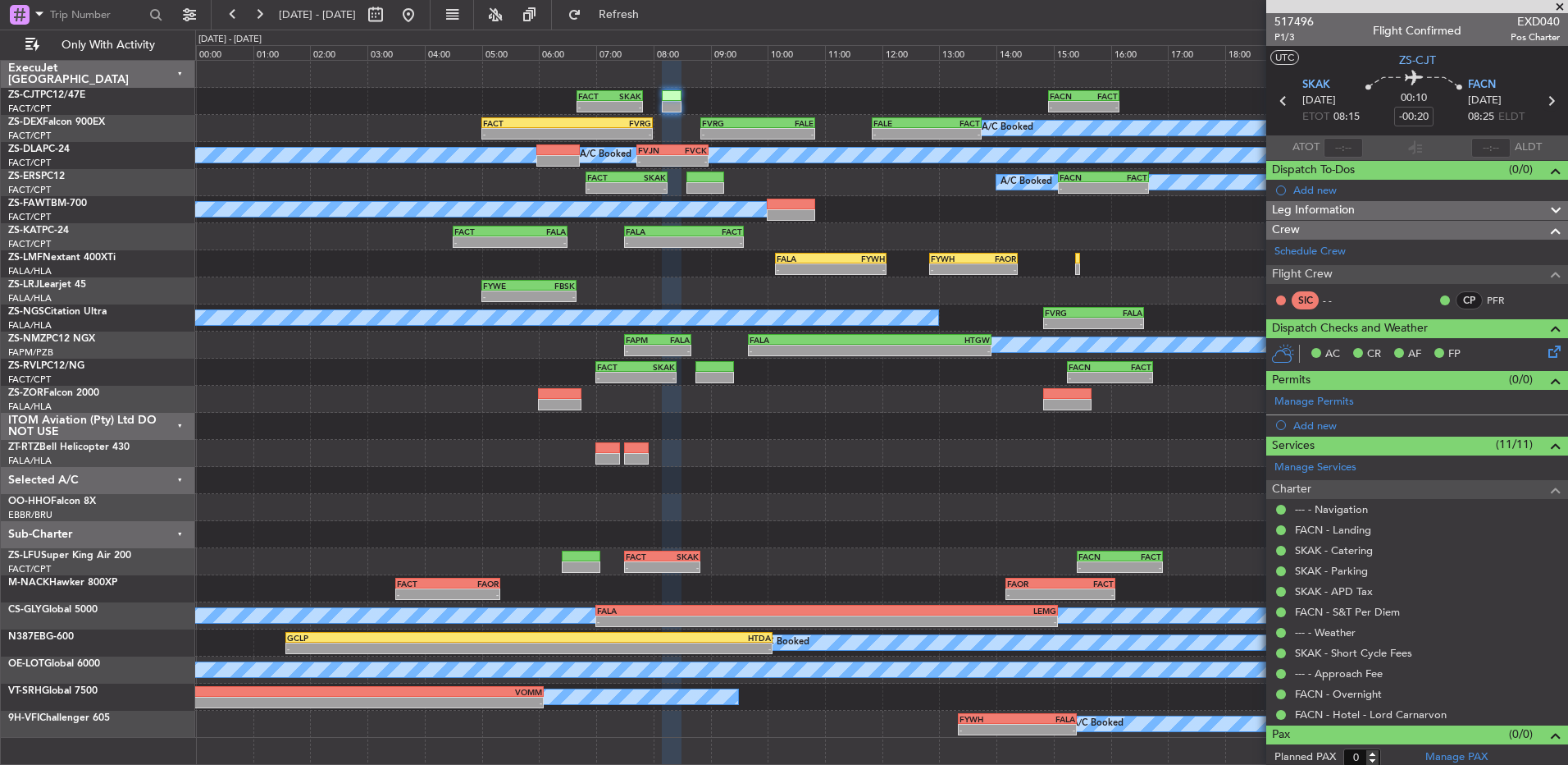
click at [1541, 104] on icon at bounding box center [1551, 101] width 22 height 22
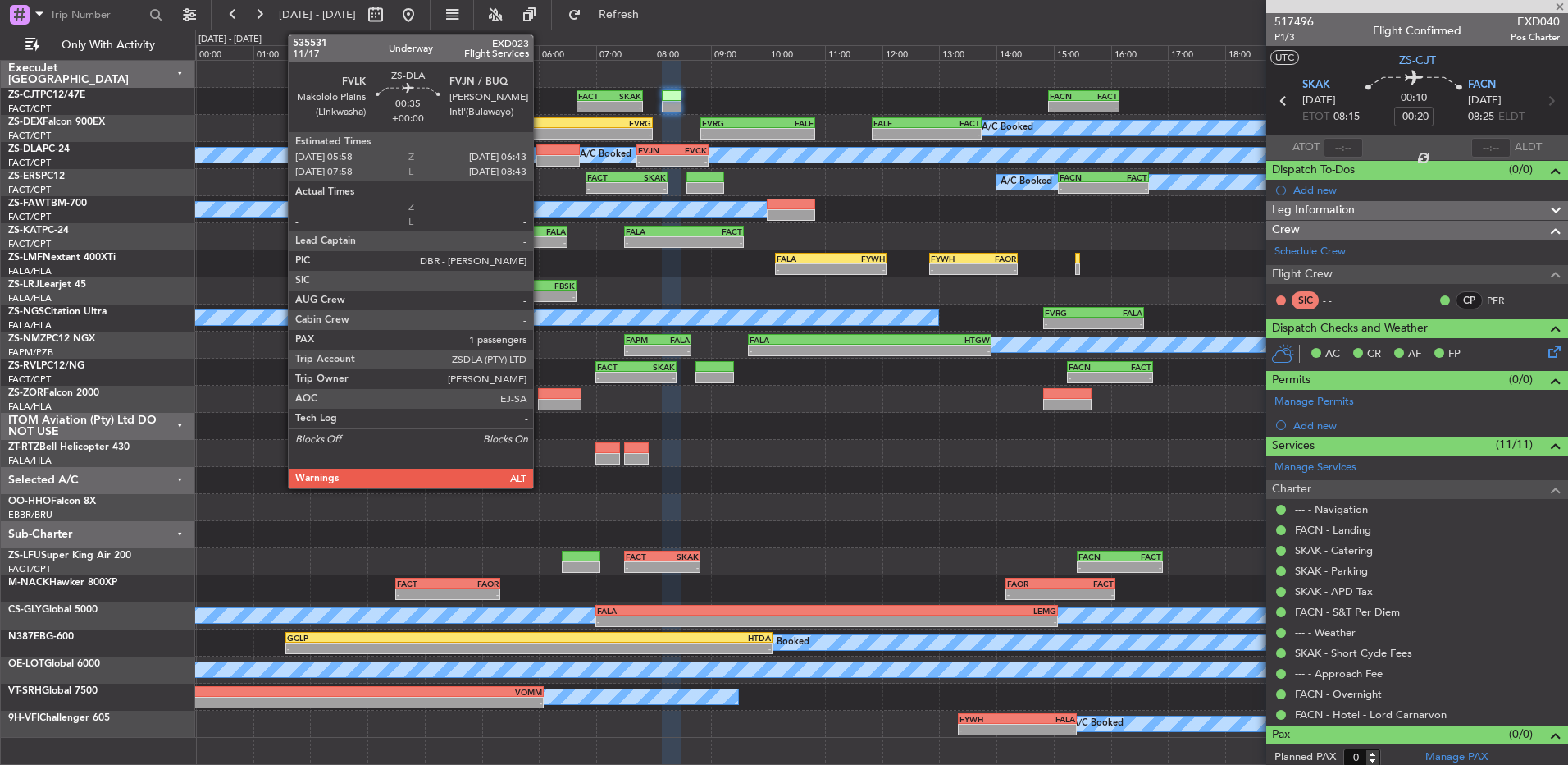
type input "-00:16"
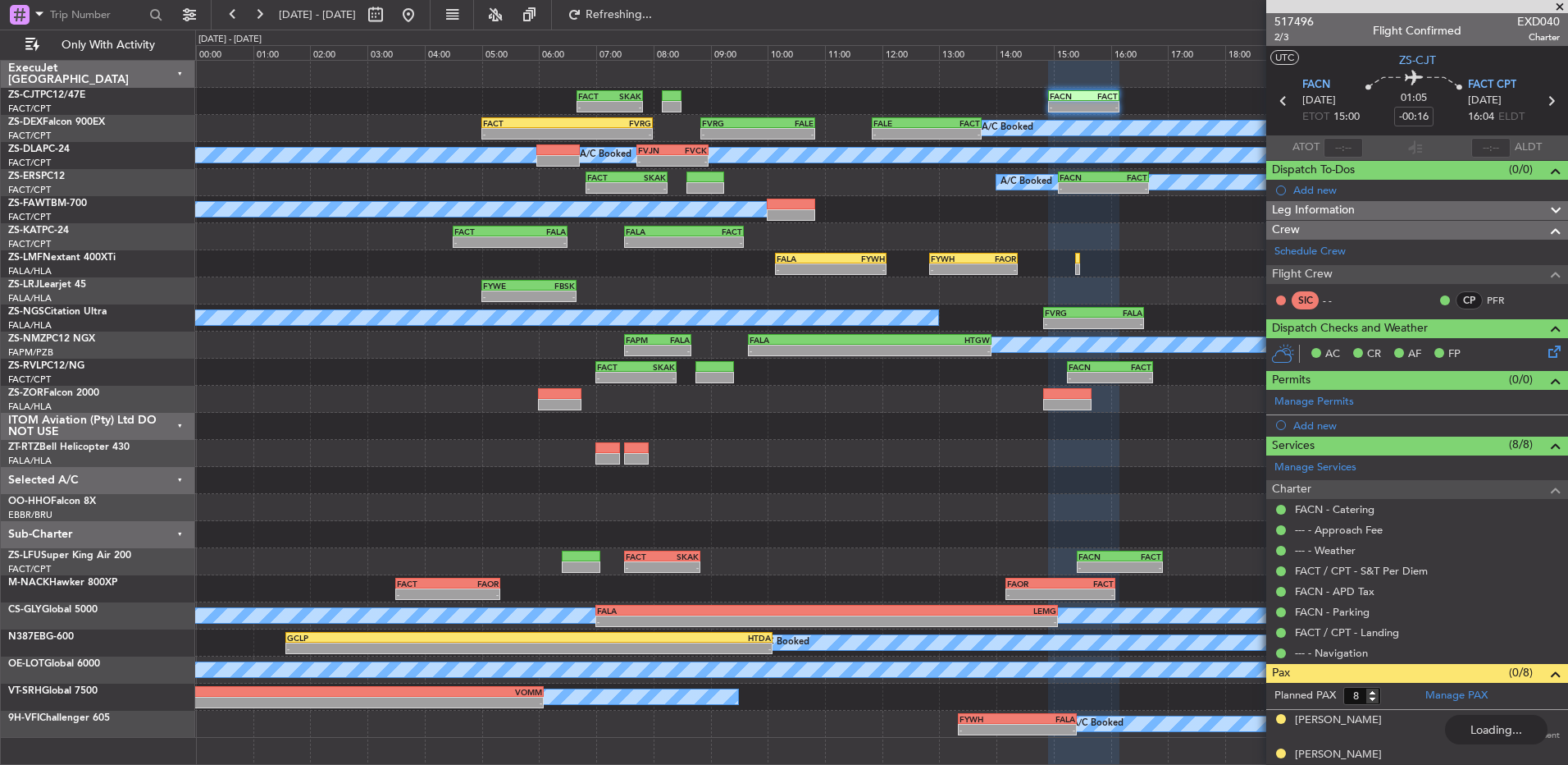
click at [1559, 2] on span at bounding box center [1560, 7] width 17 height 15
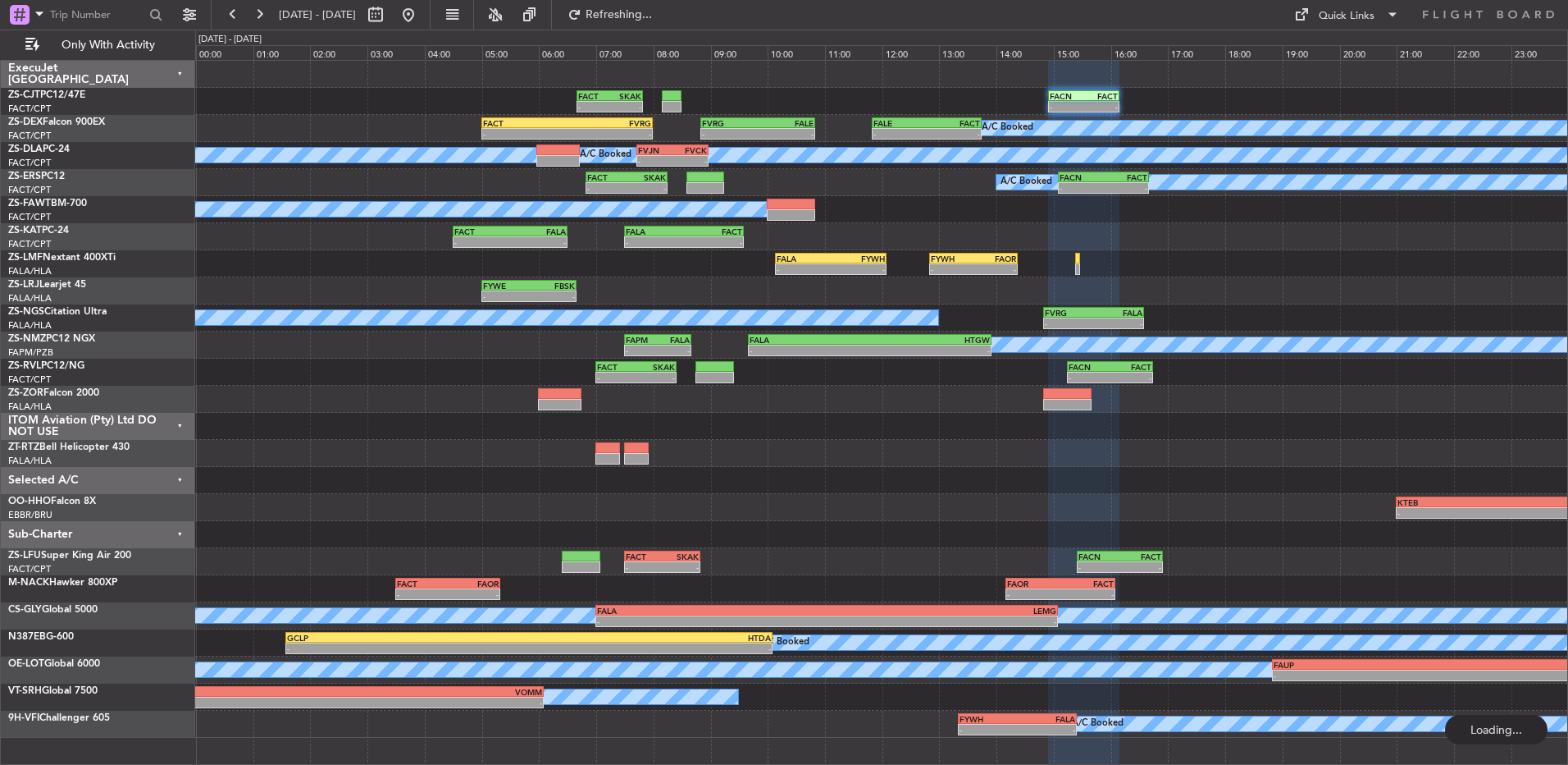
type input "0"
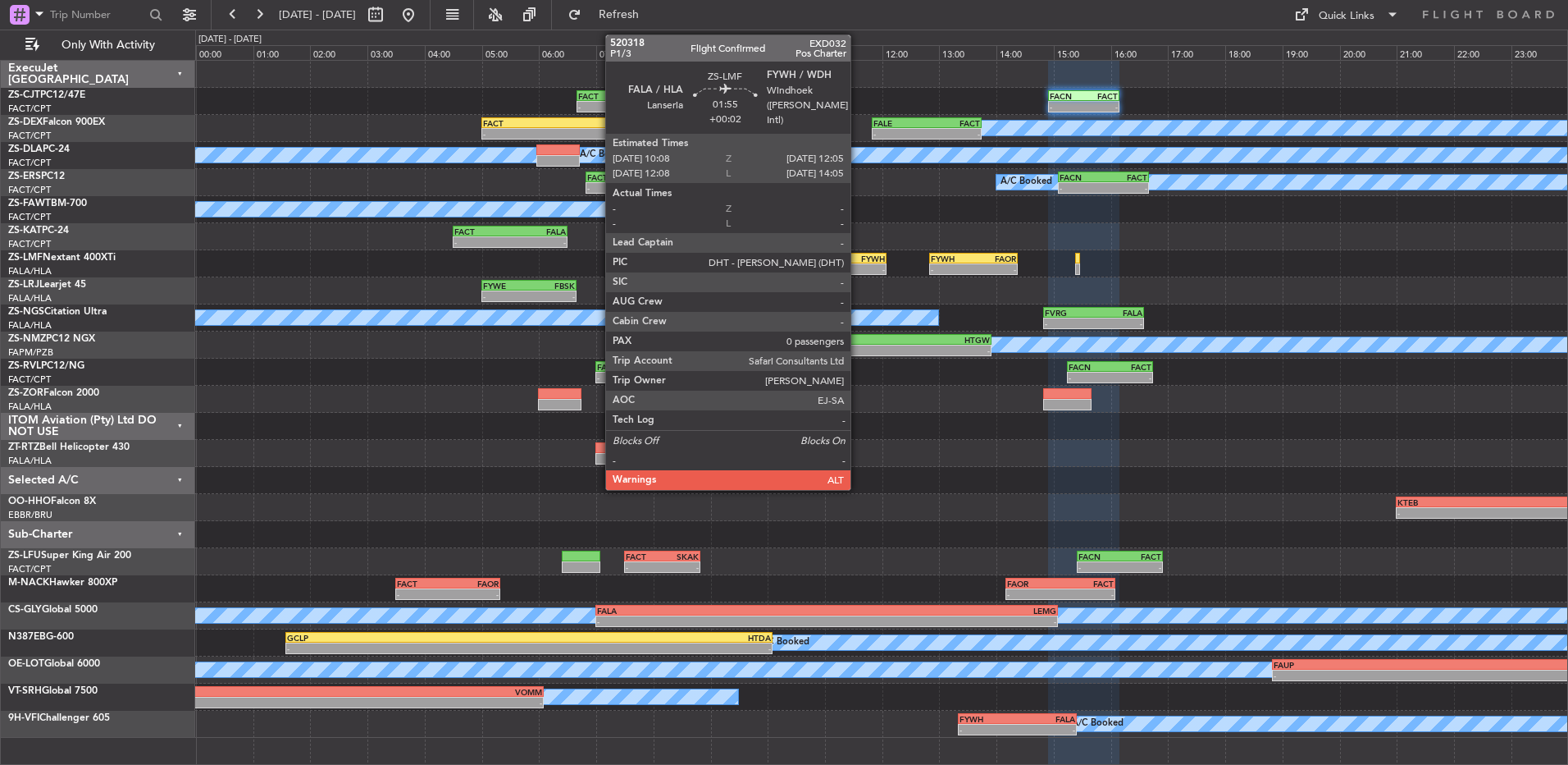
click at [857, 265] on div "-" at bounding box center [858, 270] width 54 height 10
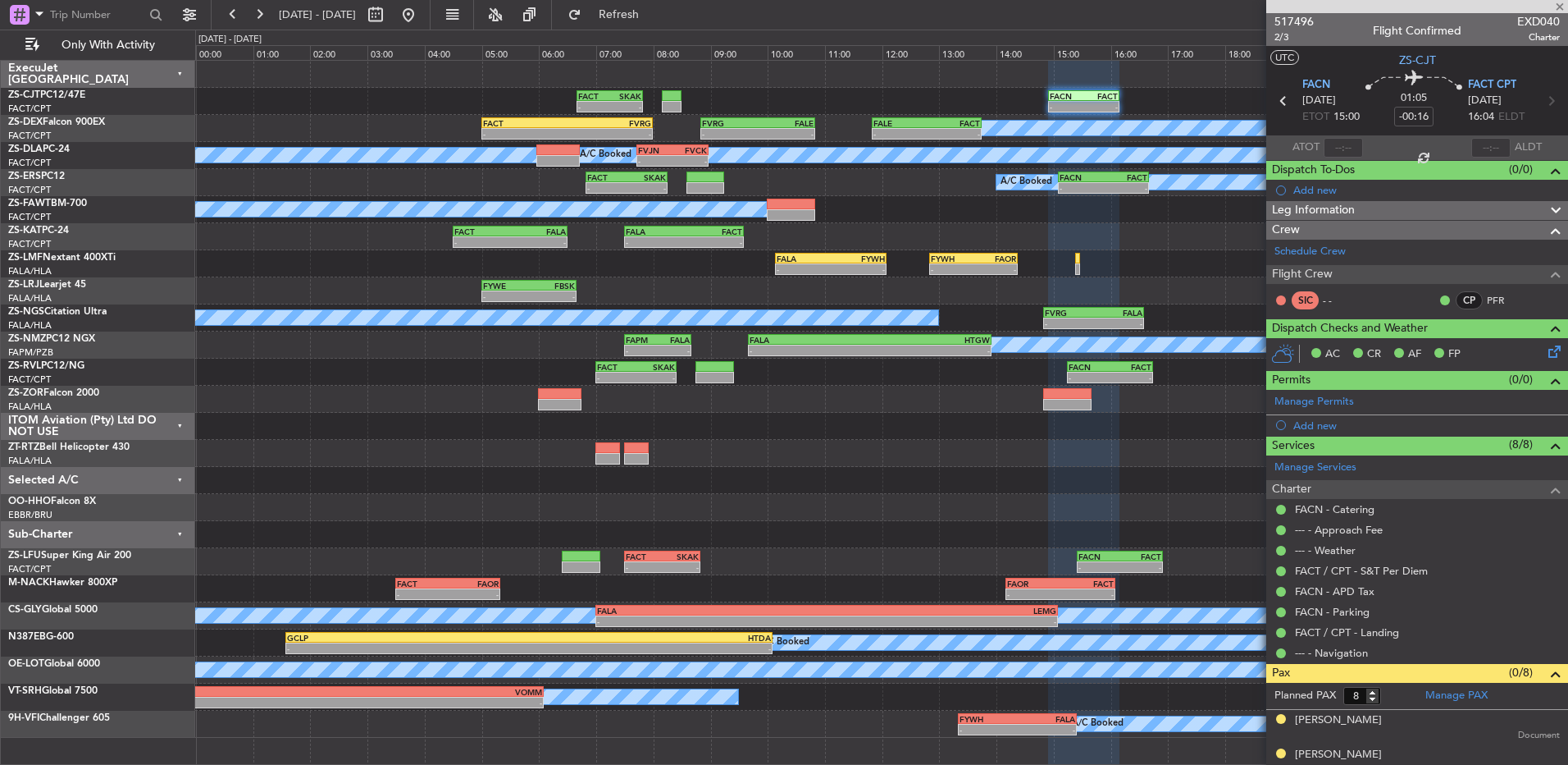
type input "+00:02"
type input "0"
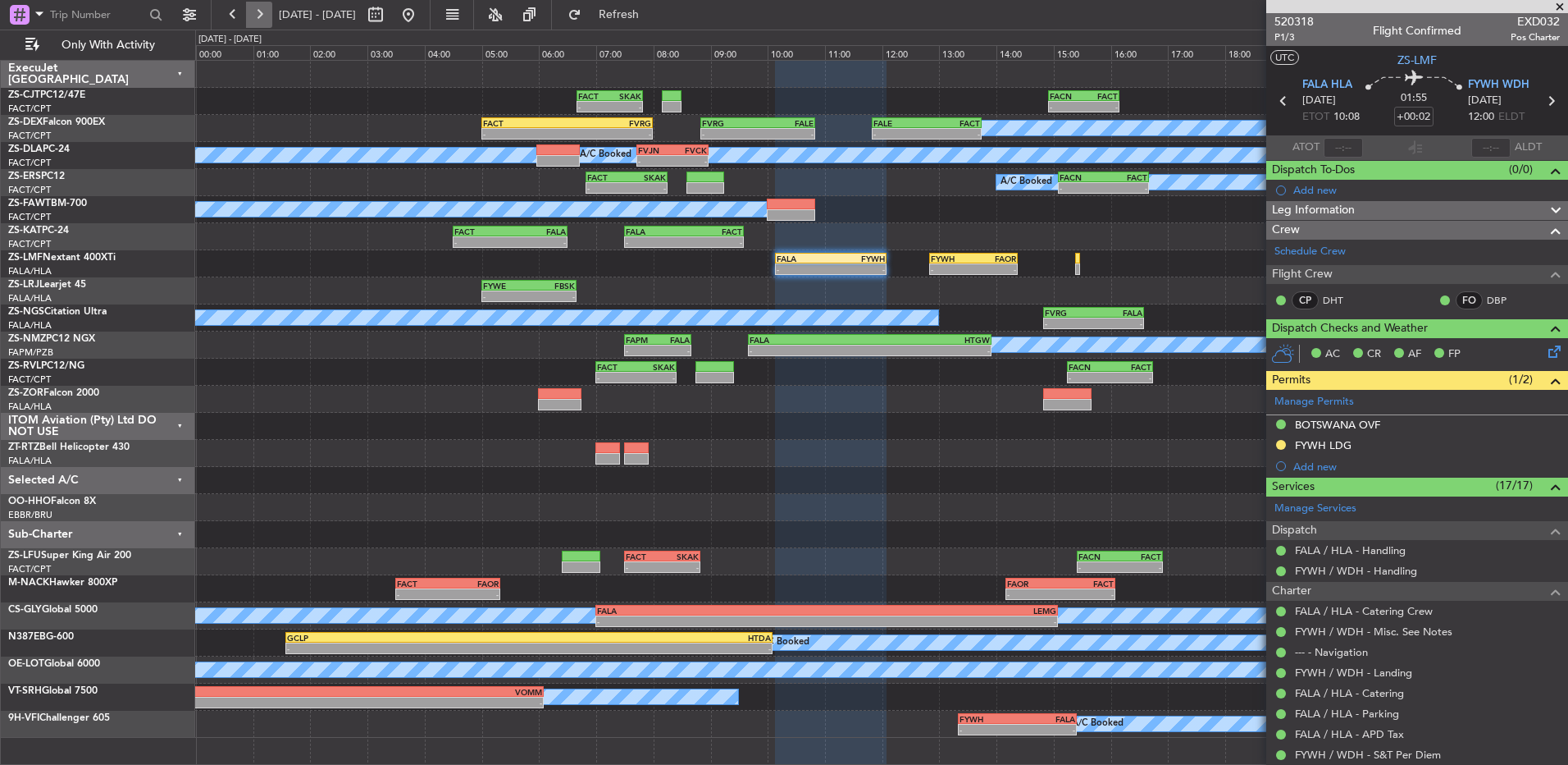
click at [265, 10] on button at bounding box center [259, 15] width 26 height 26
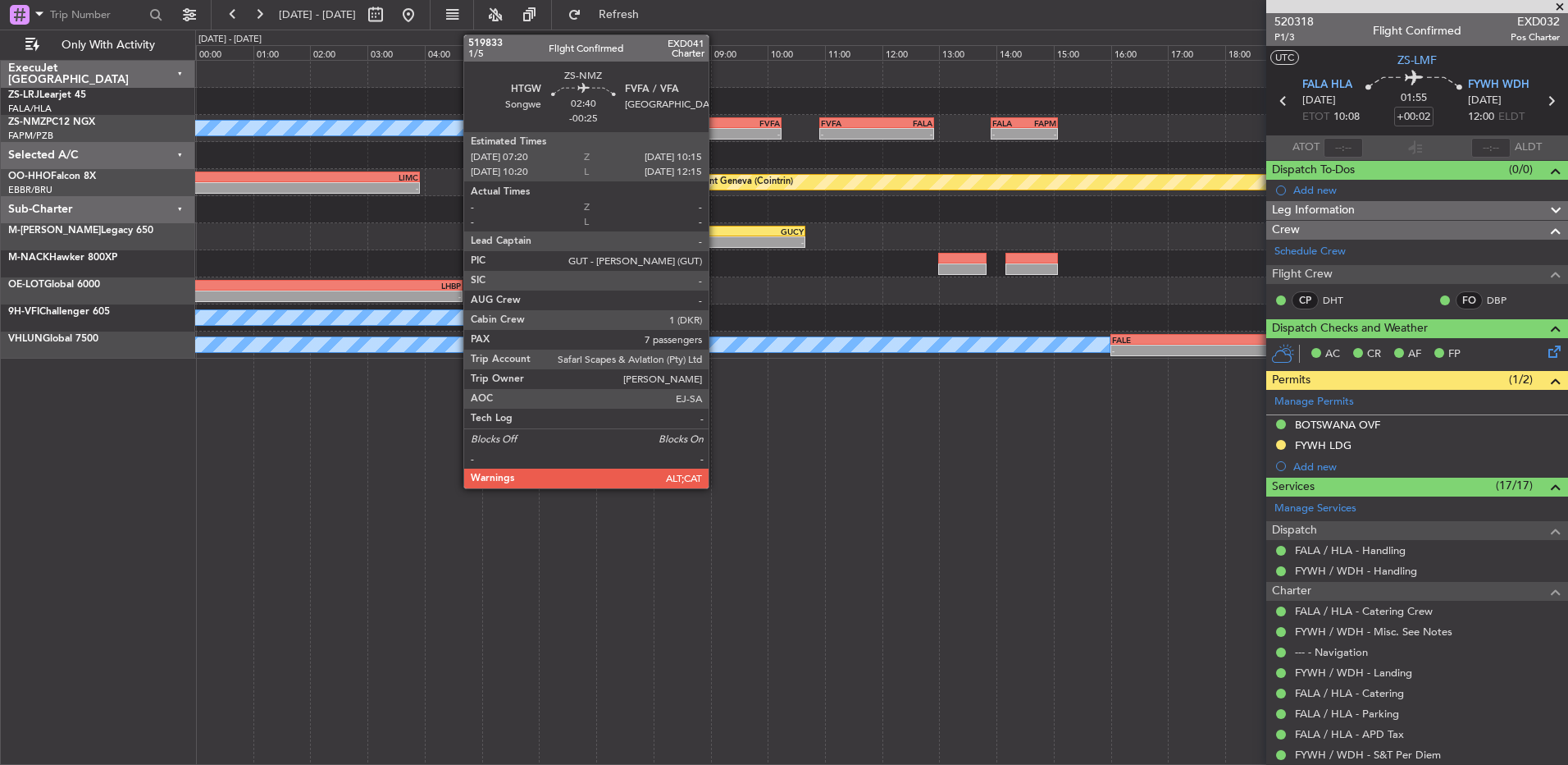
click at [716, 131] on div "-" at bounding box center [739, 134] width 82 height 10
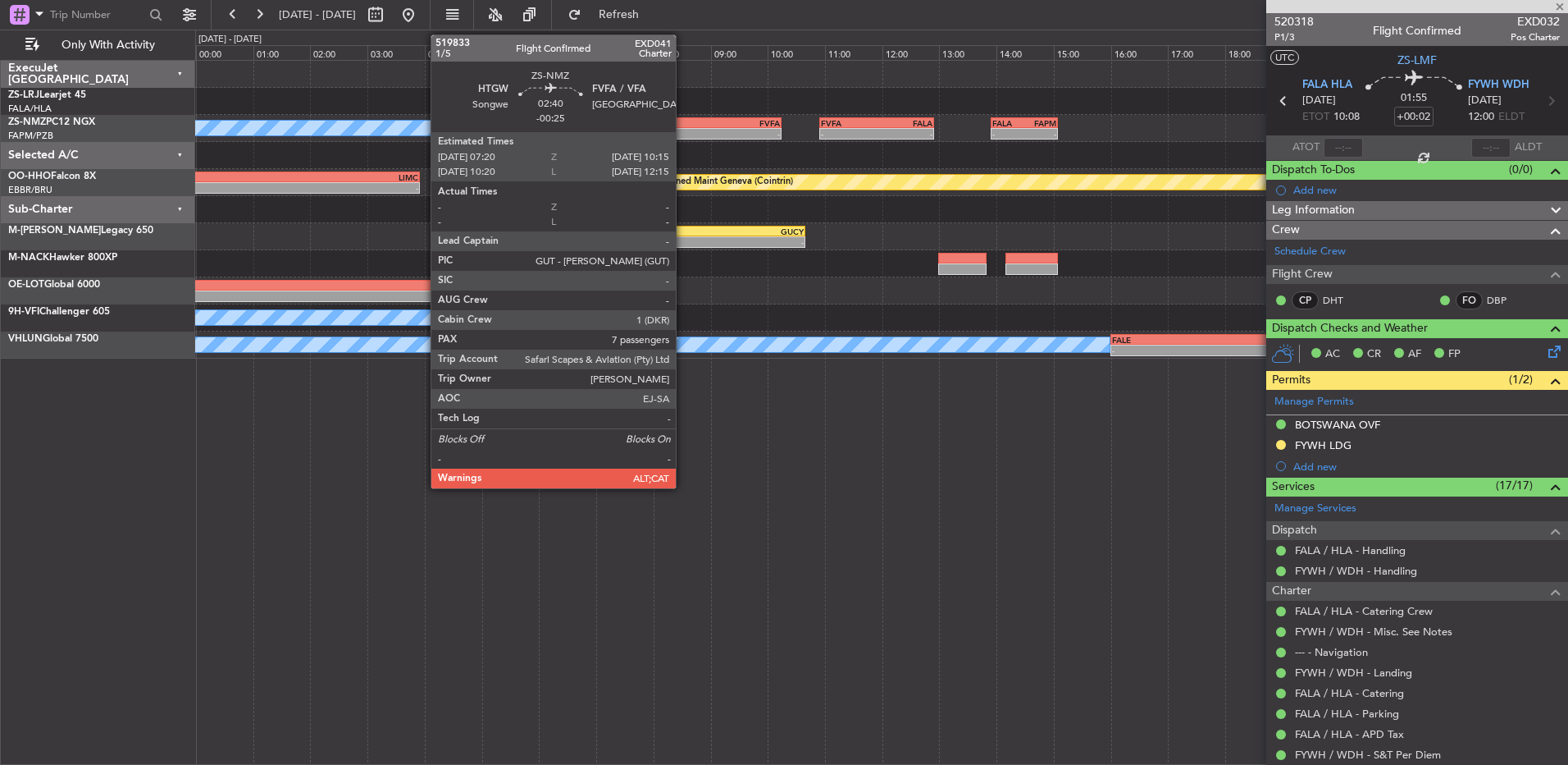
type input "-00:25"
type input "7"
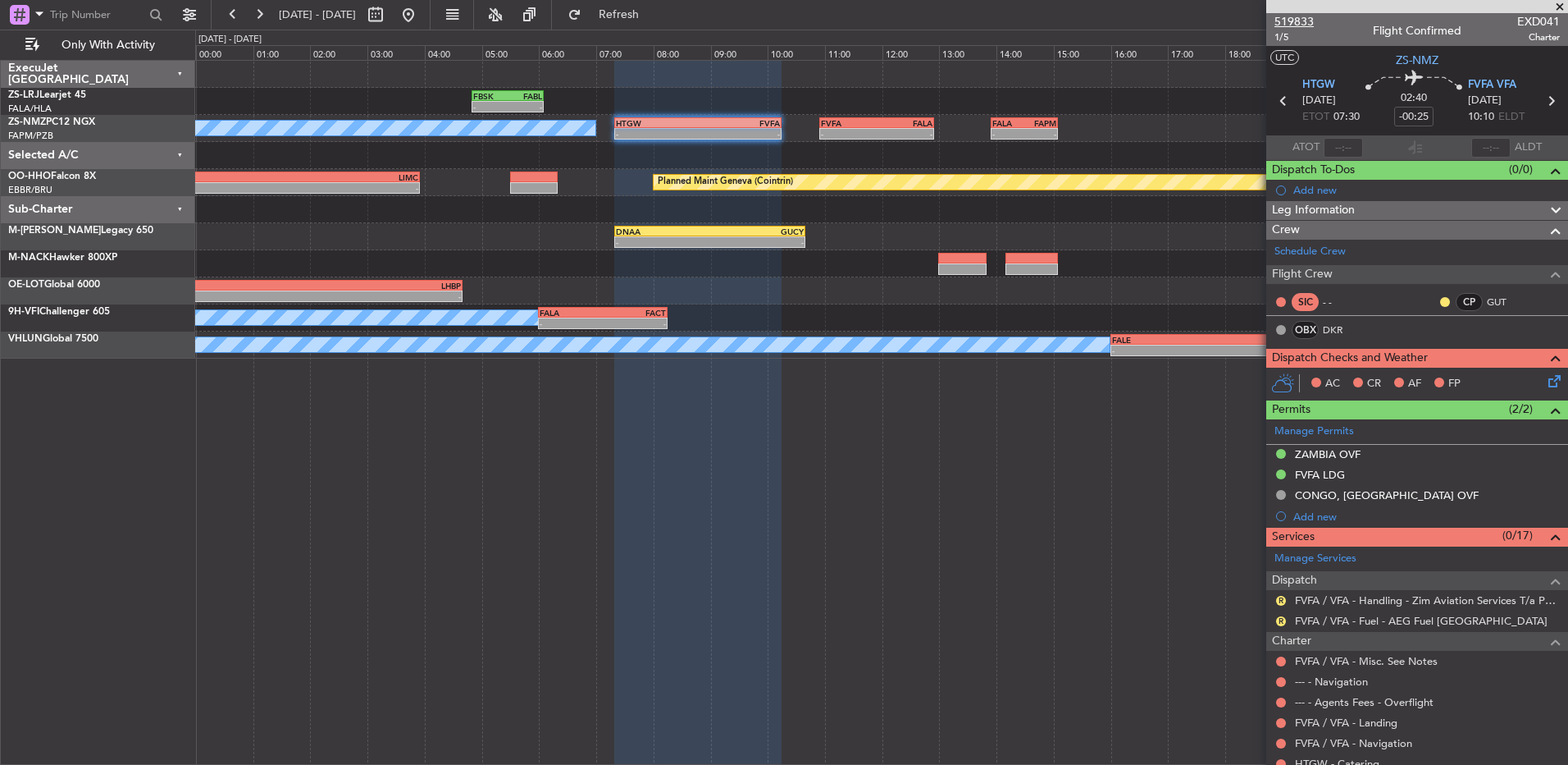
click at [1301, 23] on span "519833" at bounding box center [1295, 21] width 40 height 17
click at [241, 25] on button at bounding box center [233, 15] width 26 height 26
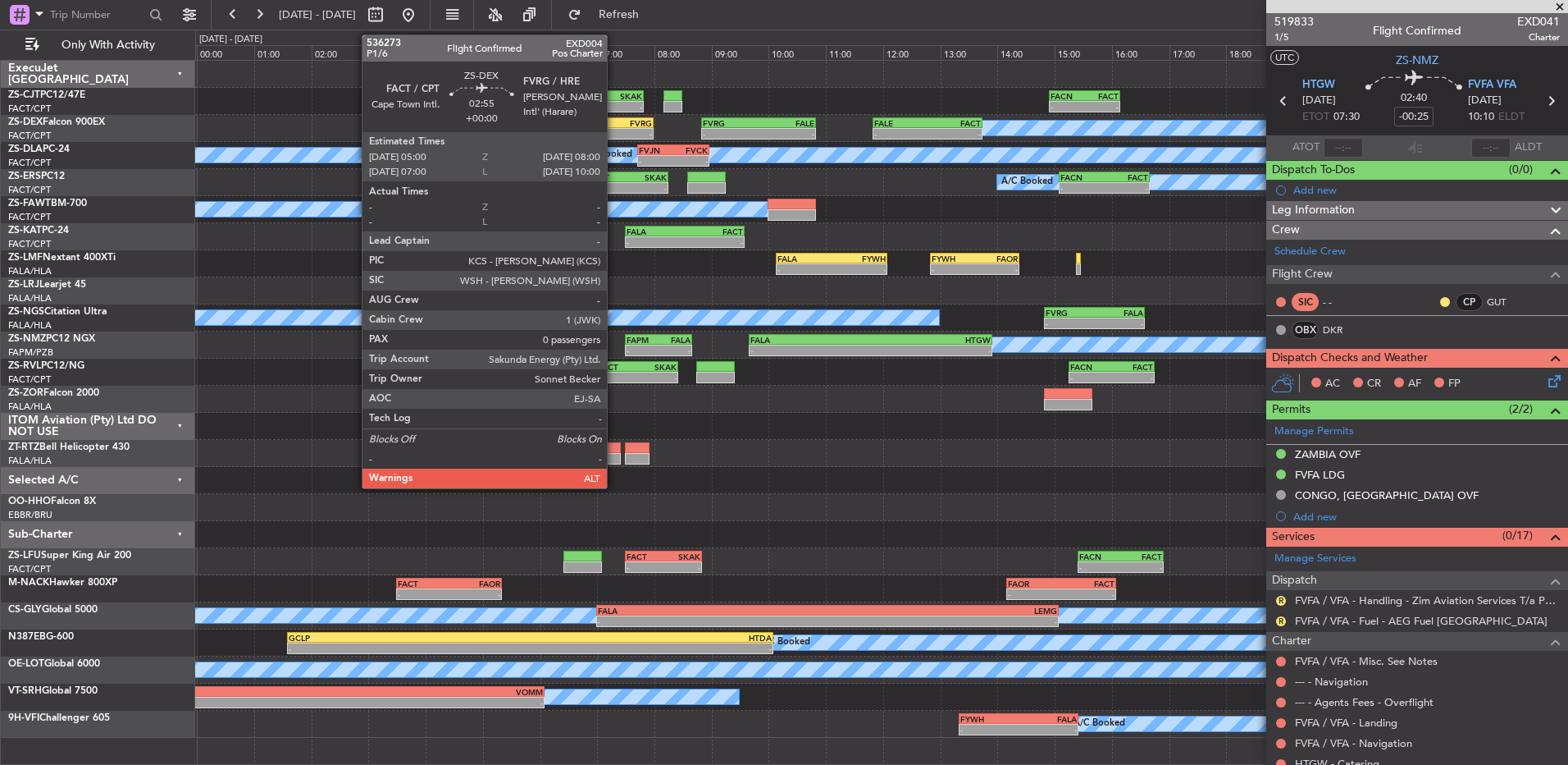
click at [614, 127] on div "FACT 05:00 Z FVRG 08:00 Z" at bounding box center [569, 123] width 172 height 12
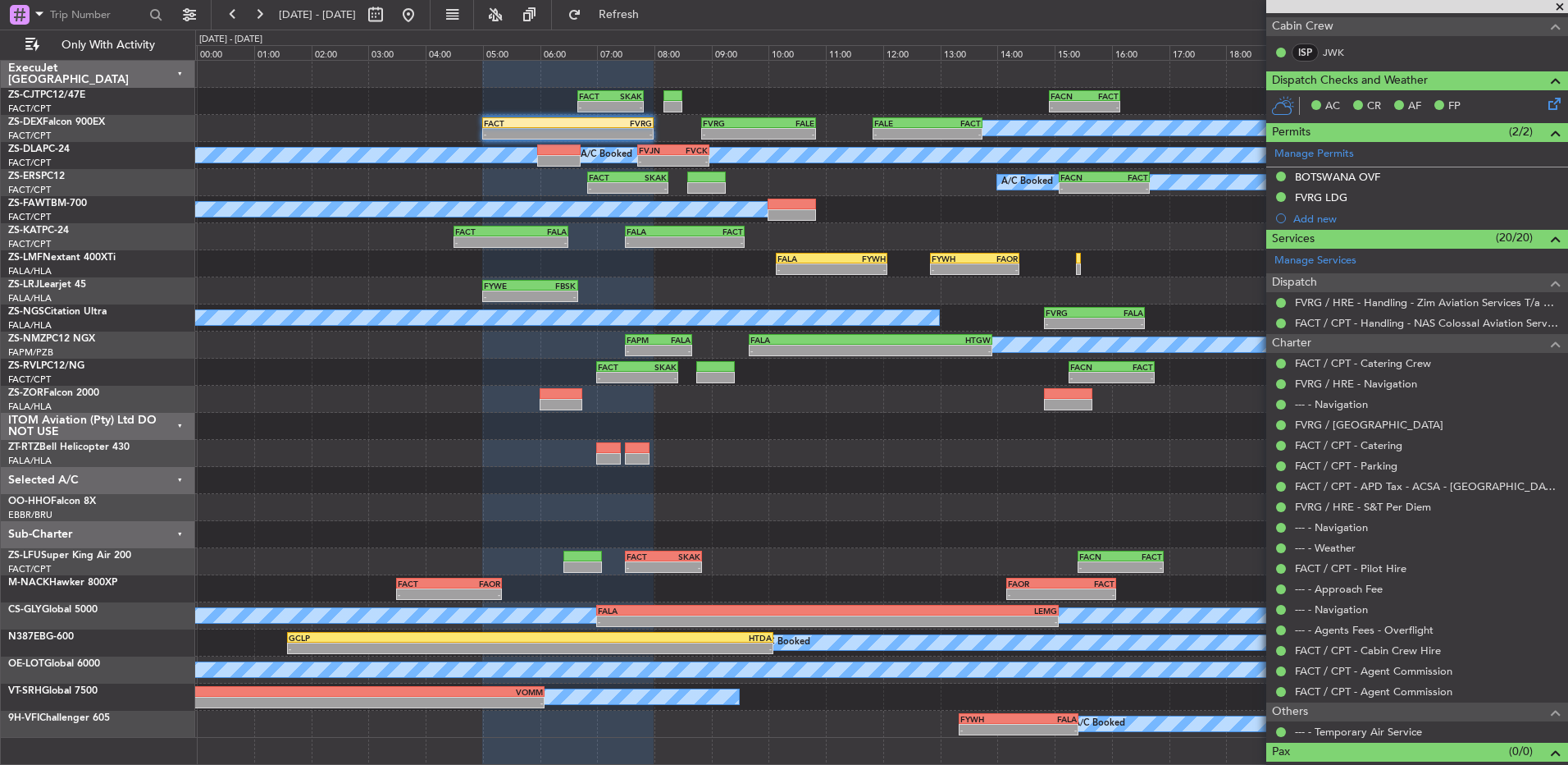
scroll to position [325, 0]
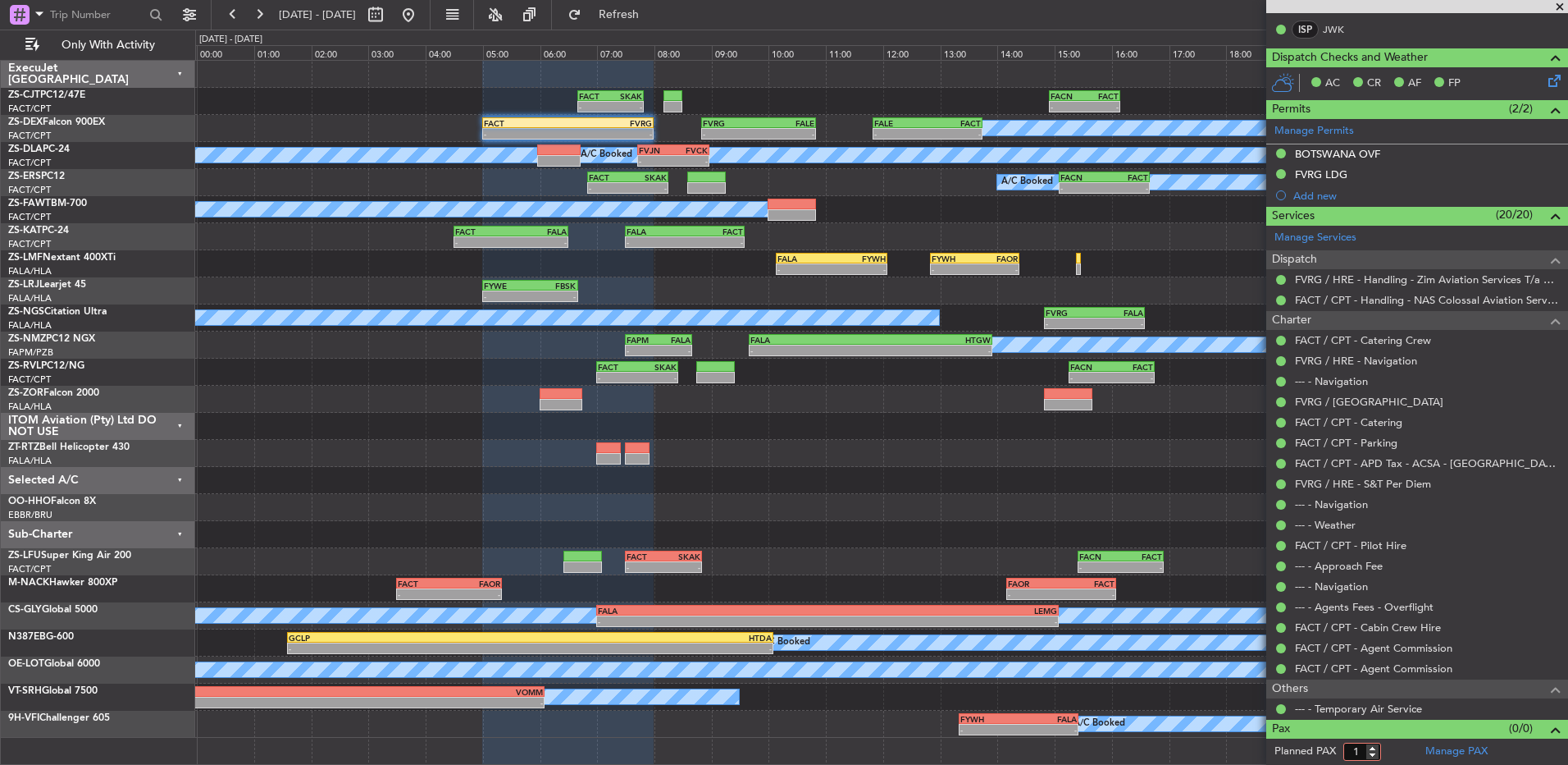
type input "1"
click at [1375, 746] on input "1" at bounding box center [1362, 751] width 38 height 18
click at [1387, 750] on form "Planned PAX 1" at bounding box center [1342, 751] width 151 height 26
click at [1372, 755] on input "-1" at bounding box center [1362, 751] width 38 height 18
click at [1375, 757] on input "-2" at bounding box center [1362, 751] width 38 height 18
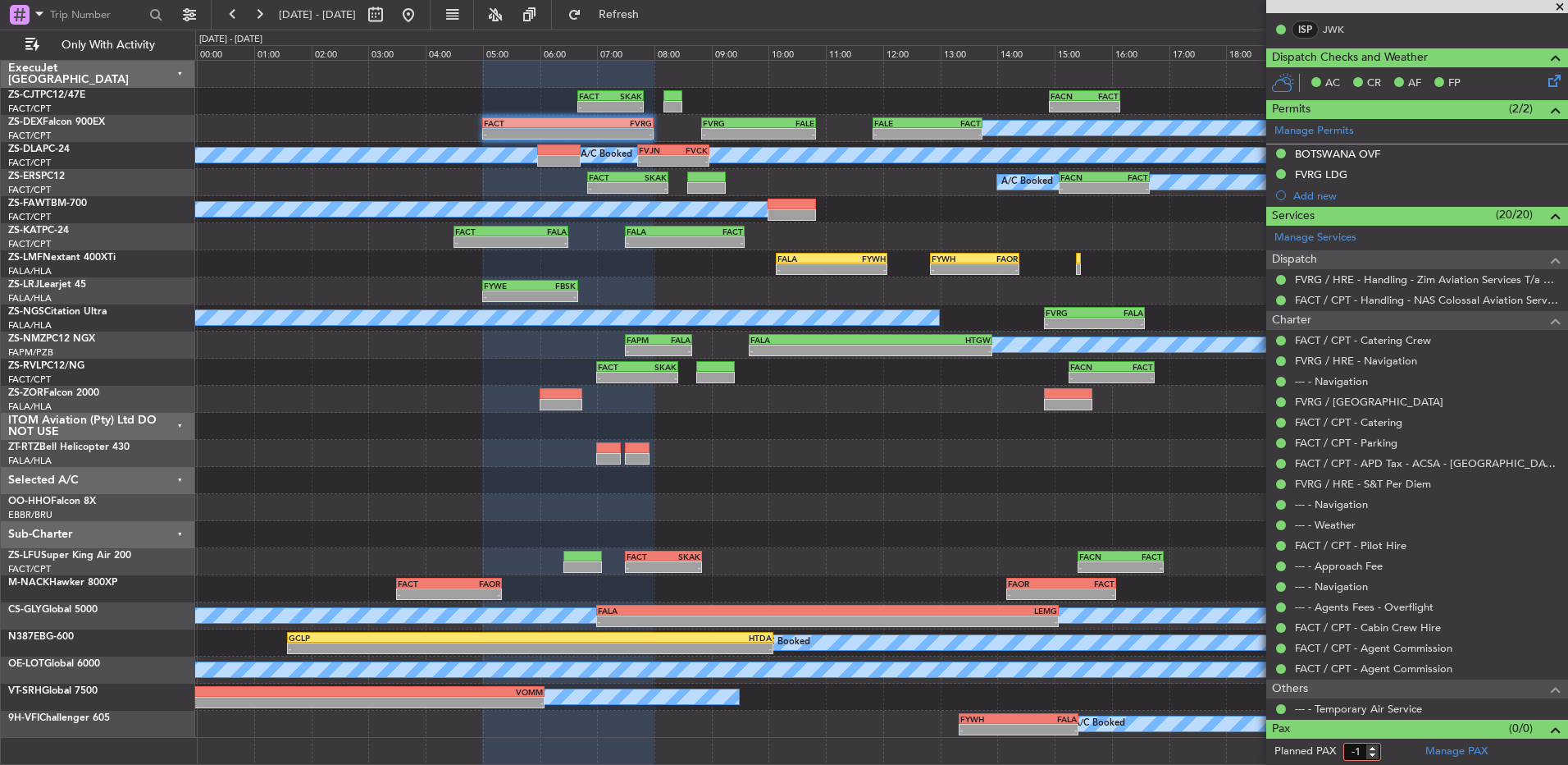
click at [1377, 746] on input "-1" at bounding box center [1362, 751] width 38 height 18
click at [1377, 746] on input "0" at bounding box center [1362, 751] width 38 height 18
click at [1396, 747] on form "Planned PAX 0" at bounding box center [1342, 751] width 151 height 26
click at [1391, 747] on form "Planned PAX 0" at bounding box center [1342, 751] width 151 height 26
click at [1391, 752] on form "Planned PAX 0" at bounding box center [1342, 751] width 151 height 26
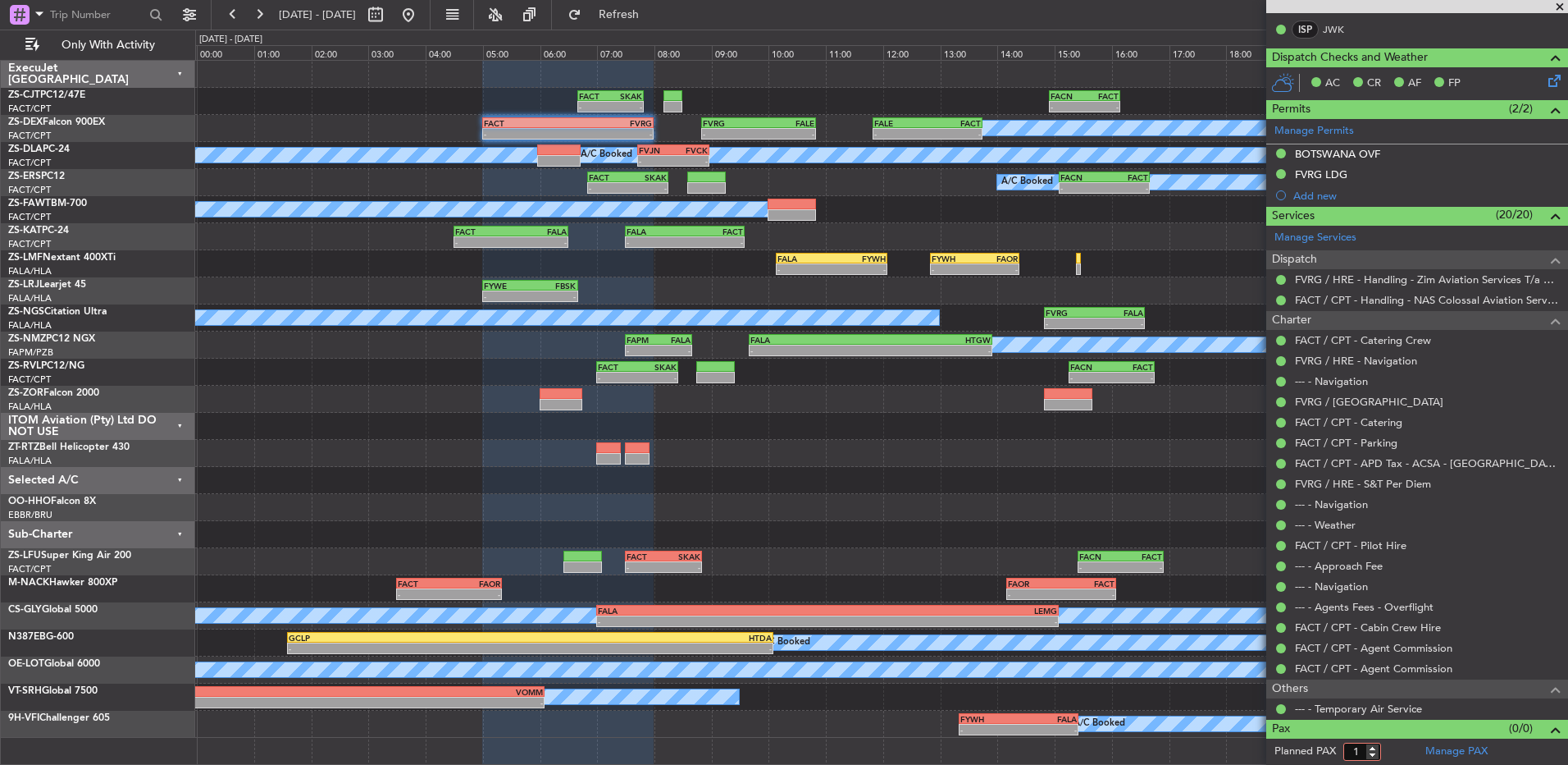
type input "1"
click at [1374, 747] on input "1" at bounding box center [1362, 751] width 38 height 18
click at [1395, 755] on form "Planned PAX 1" at bounding box center [1342, 751] width 151 height 26
click at [1563, 5] on span at bounding box center [1560, 7] width 17 height 15
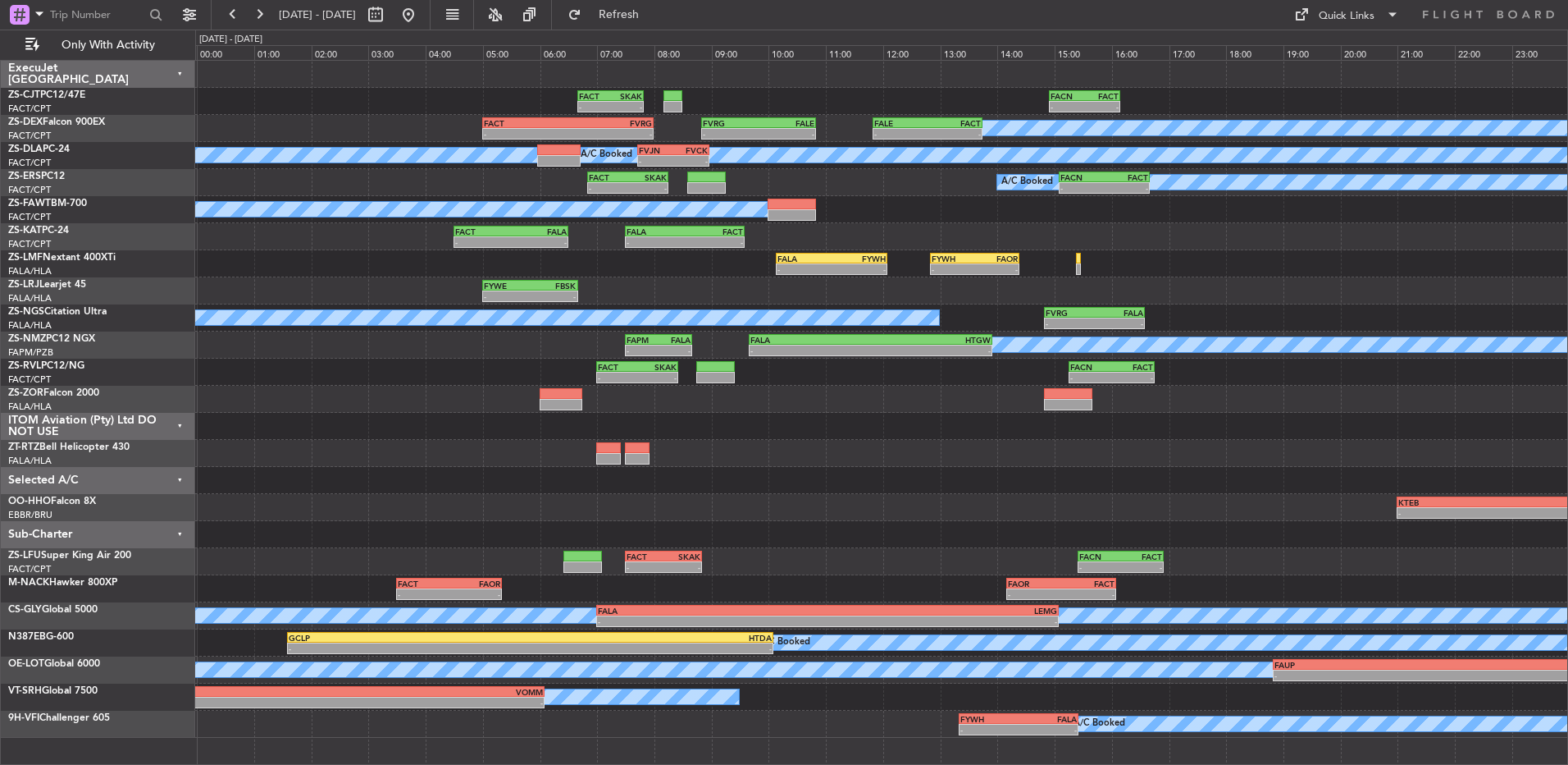
scroll to position [0, 0]
click at [659, 19] on button "Refresh" at bounding box center [609, 15] width 98 height 26
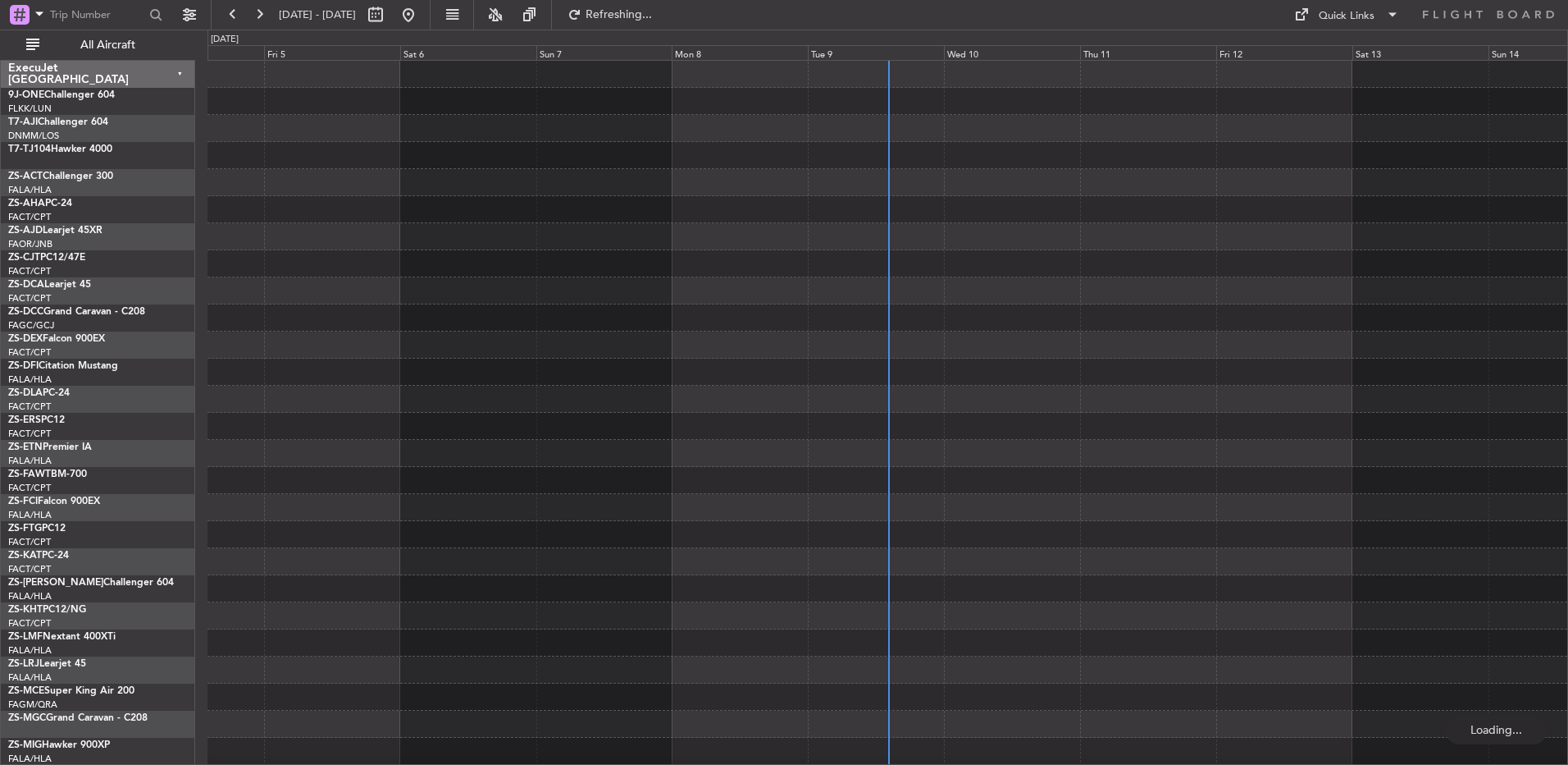
click at [837, 52] on div "Tue 9" at bounding box center [876, 53] width 136 height 15
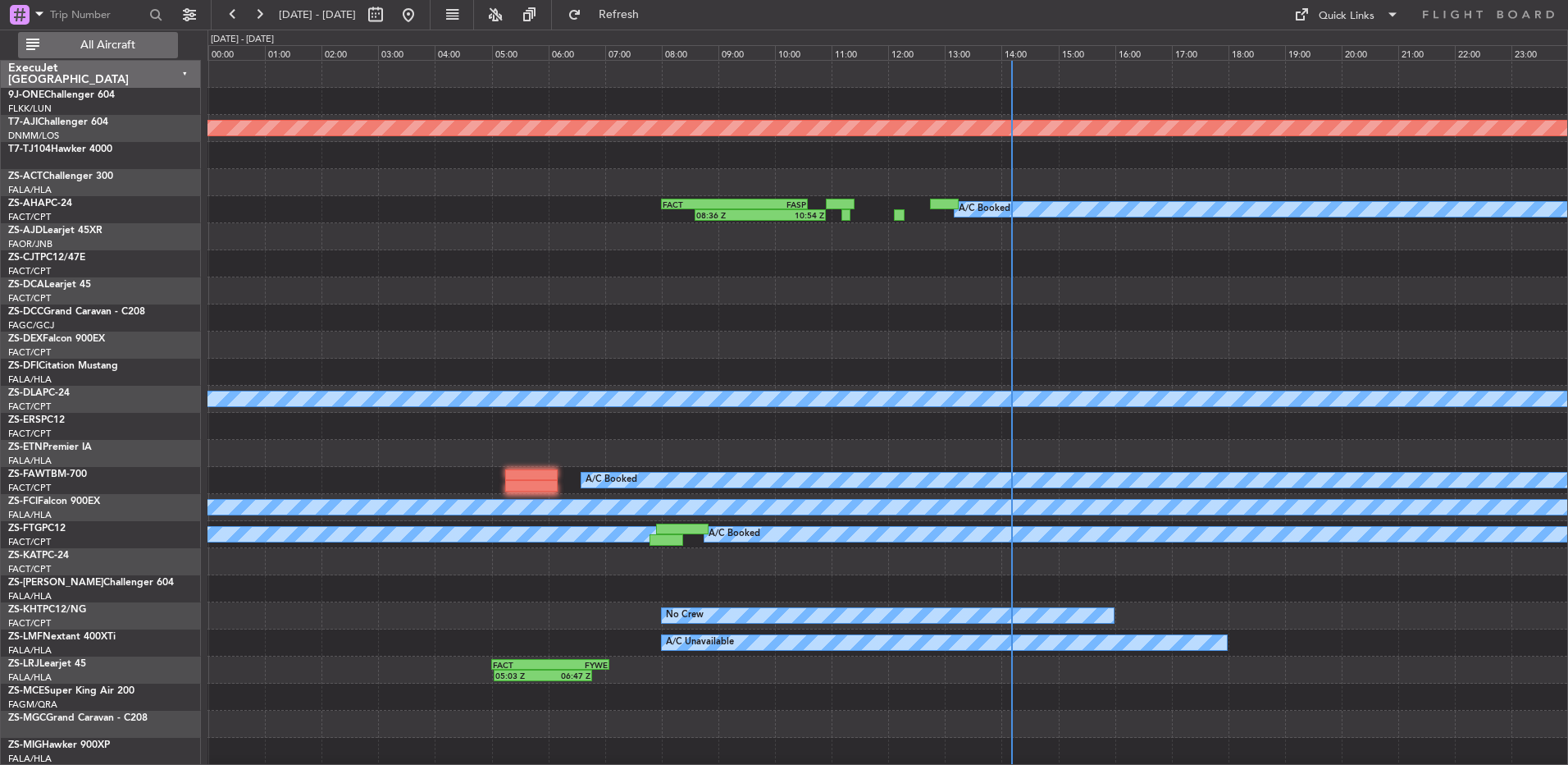
click at [120, 45] on span "All Aircraft" at bounding box center [108, 46] width 131 height 12
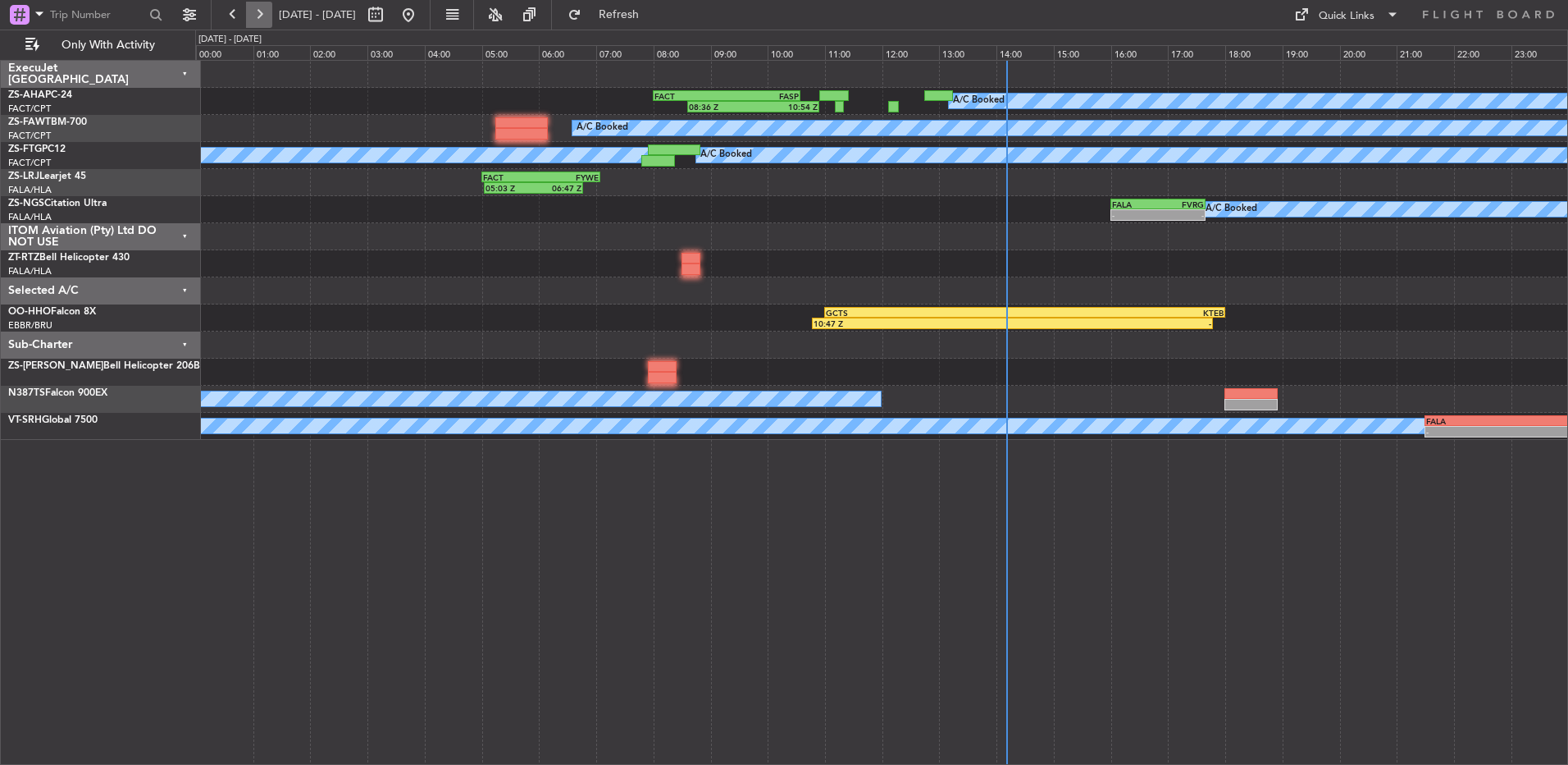
click at [257, 13] on button at bounding box center [259, 15] width 26 height 26
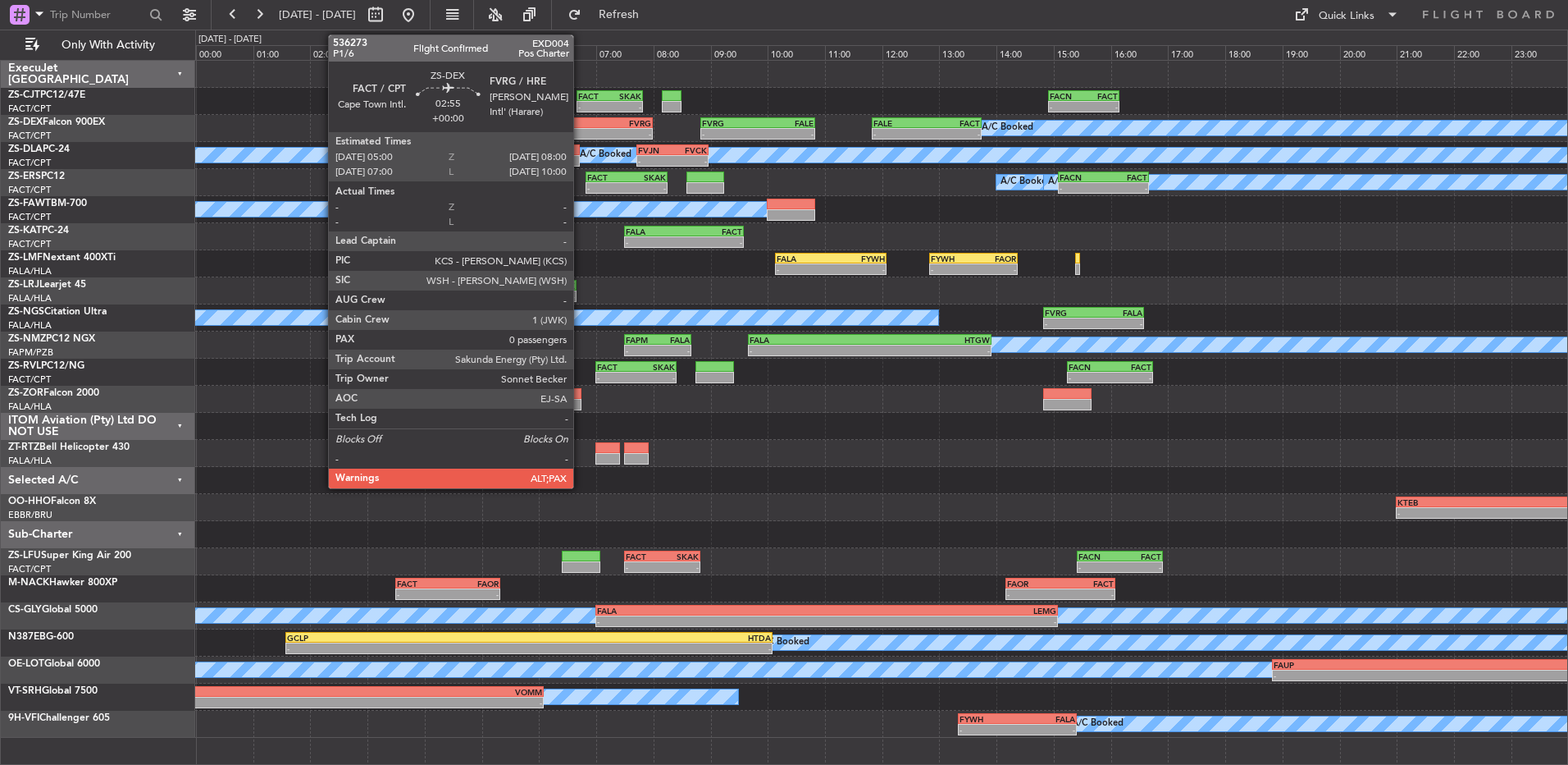
click at [579, 128] on div "- -" at bounding box center [568, 134] width 172 height 12
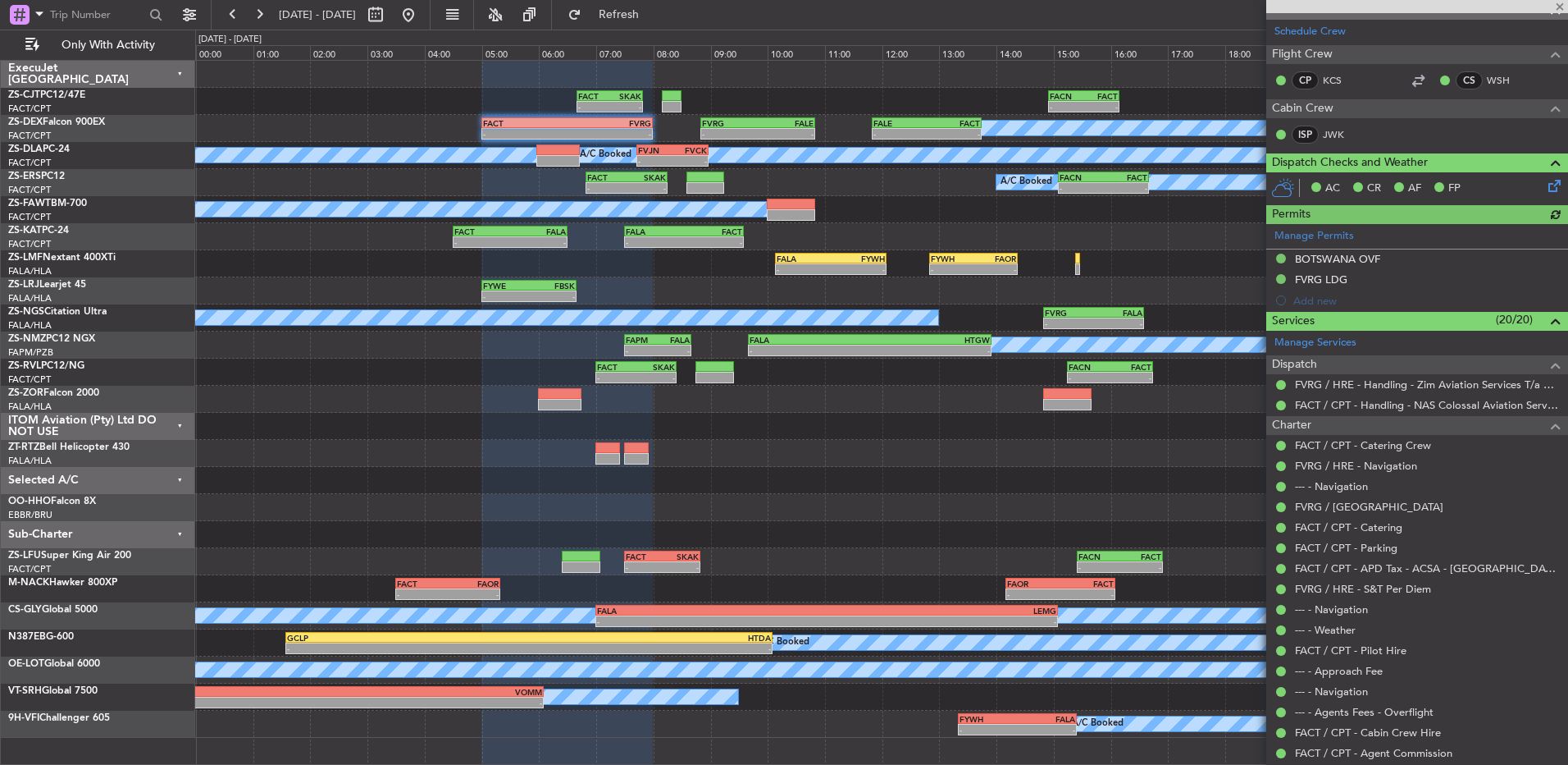
scroll to position [325, 0]
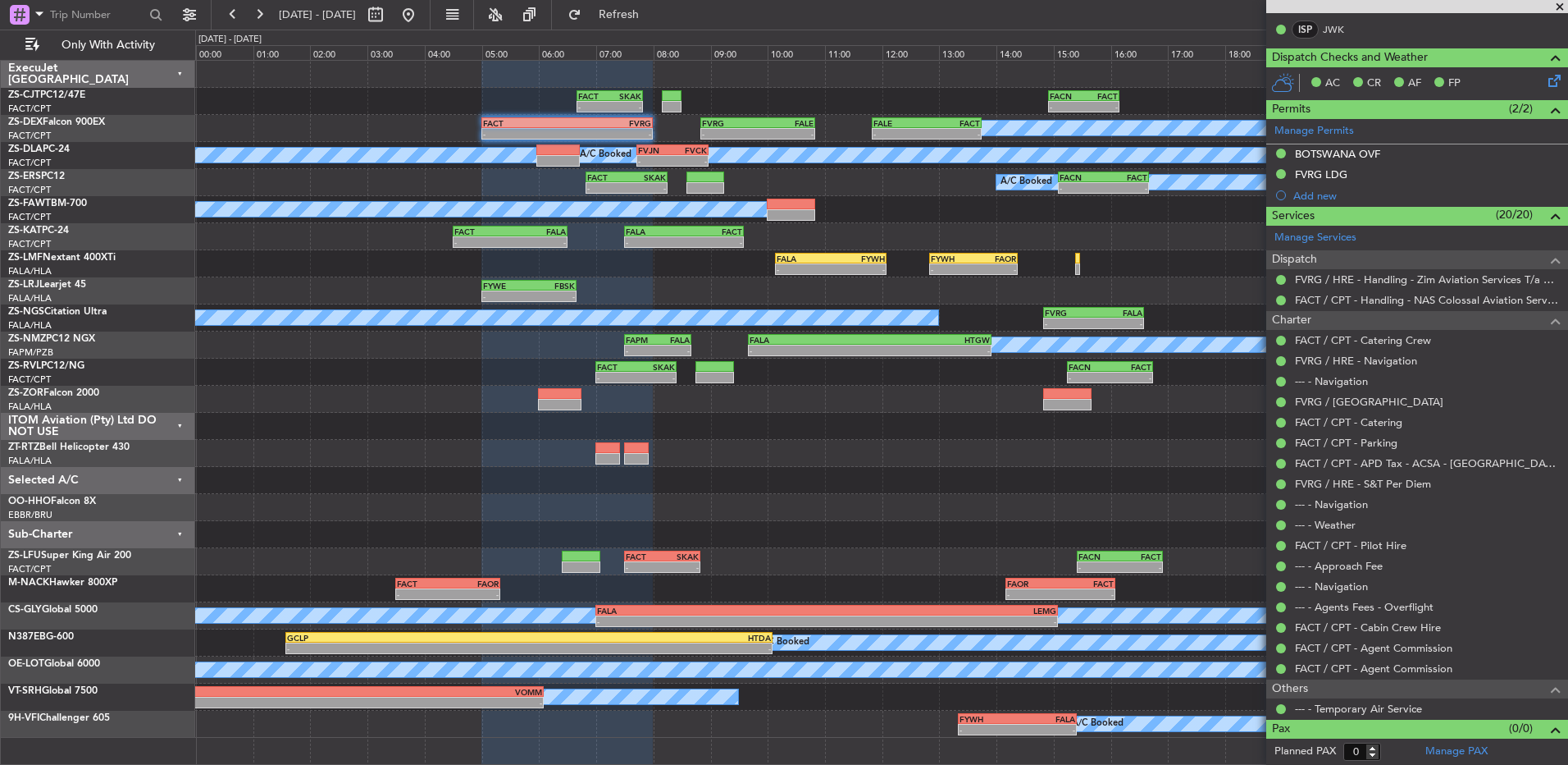
click at [1558, 9] on span at bounding box center [1560, 7] width 17 height 15
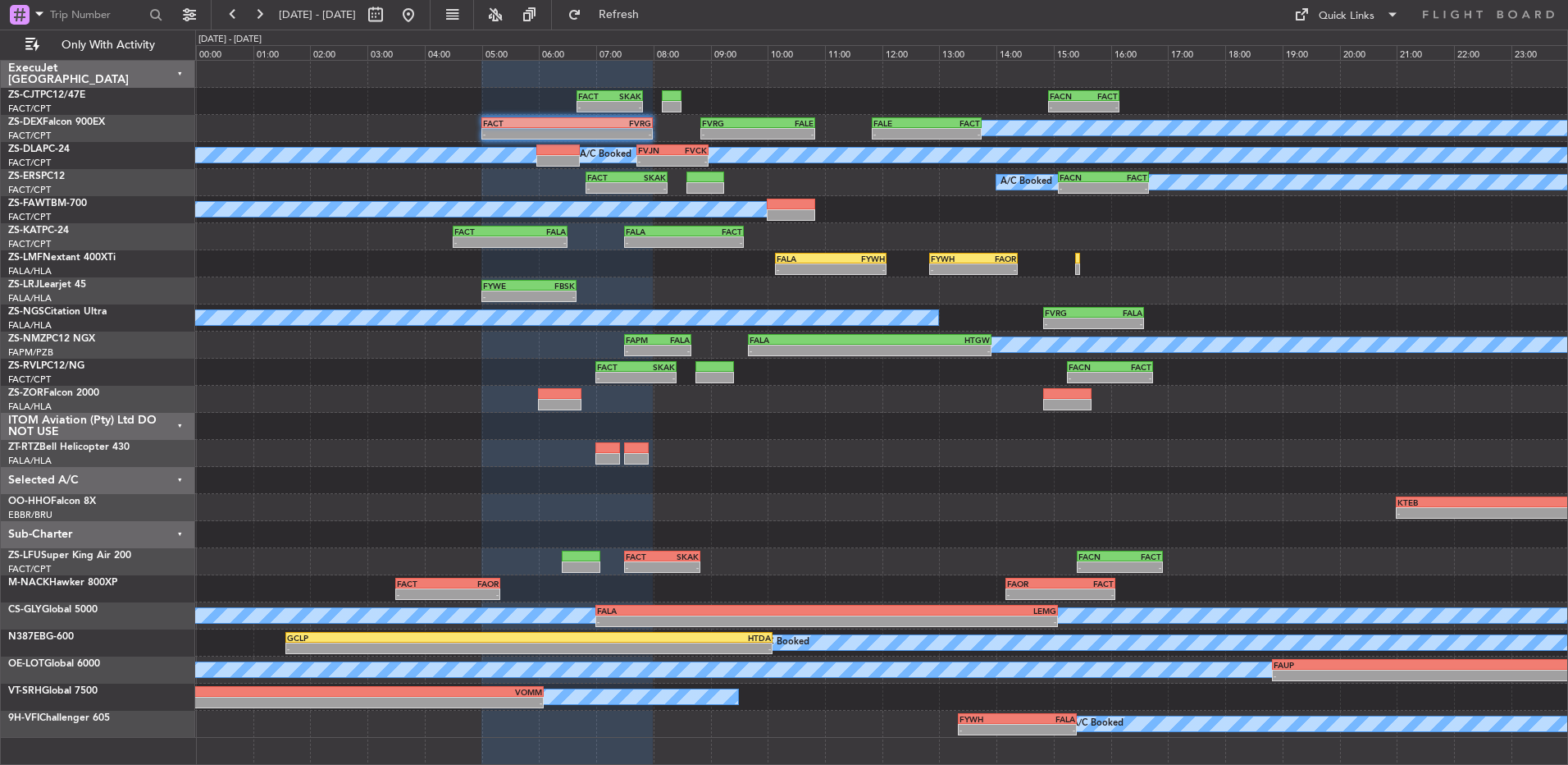
scroll to position [0, 0]
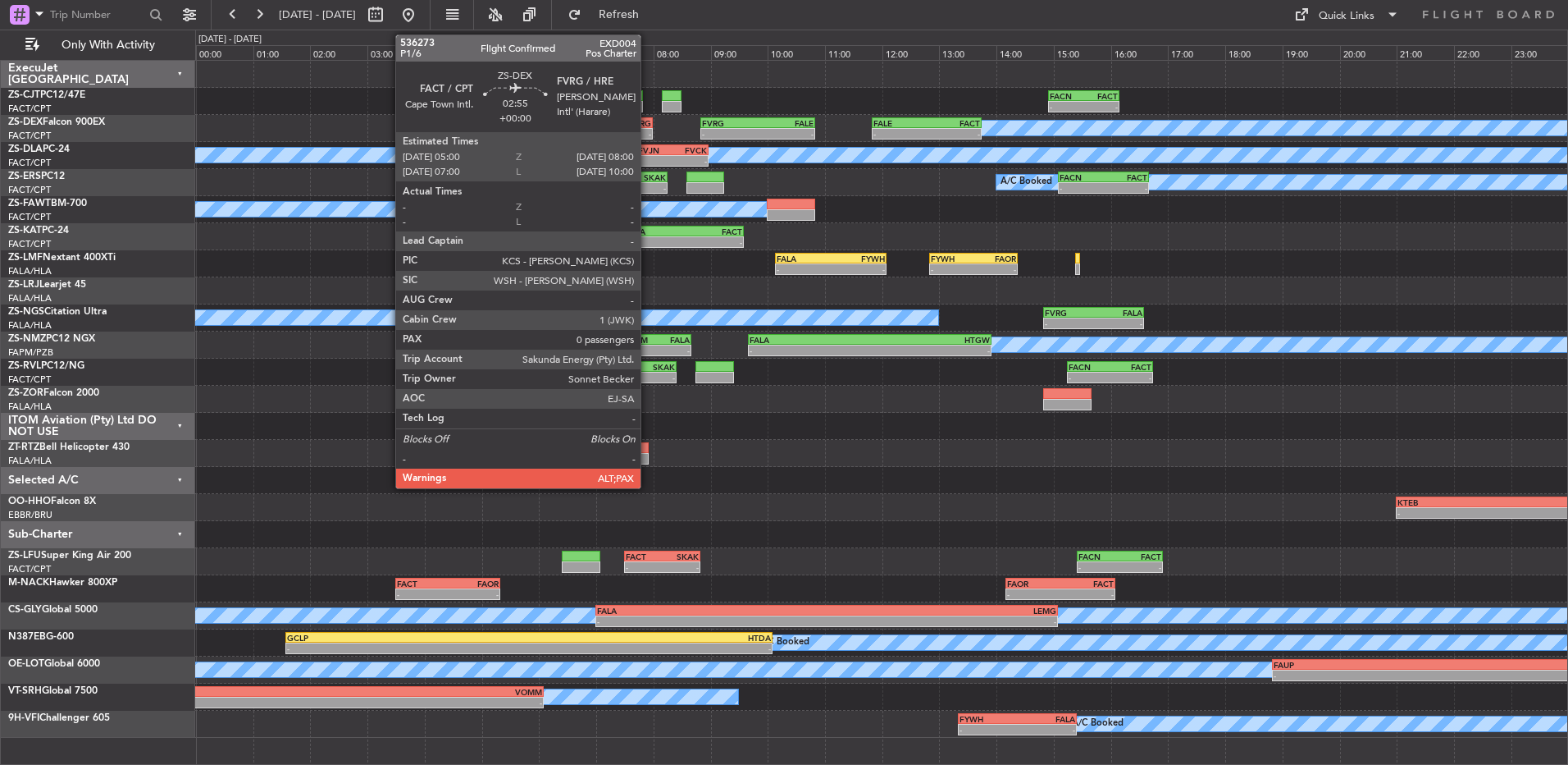
click at [648, 131] on div "-" at bounding box center [608, 134] width 84 height 10
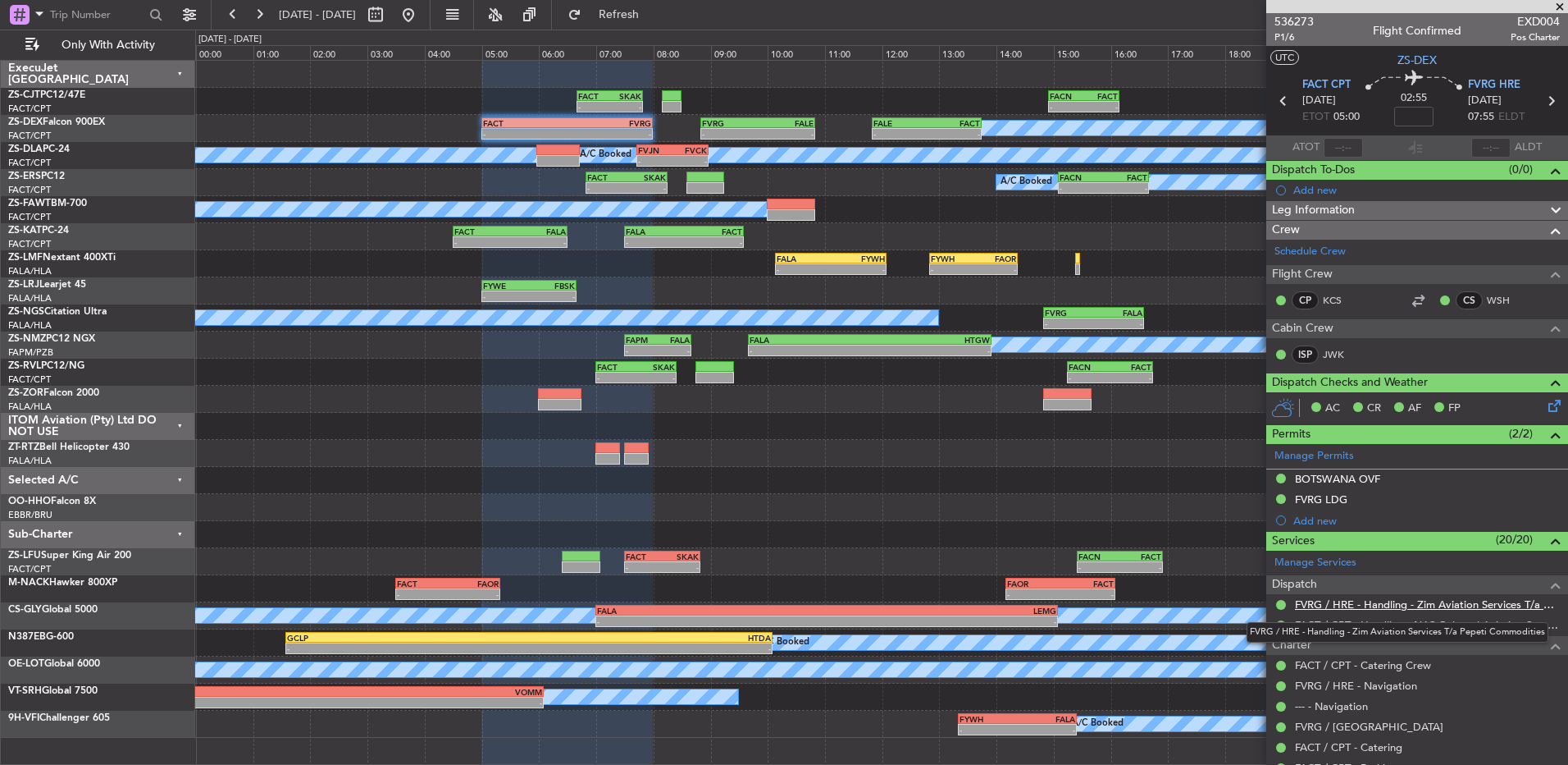
click at [1390, 601] on link "FVRG / HRE - Handling - Zim Aviation Services T/a Pepeti Commodities" at bounding box center [1427, 604] width 264 height 14
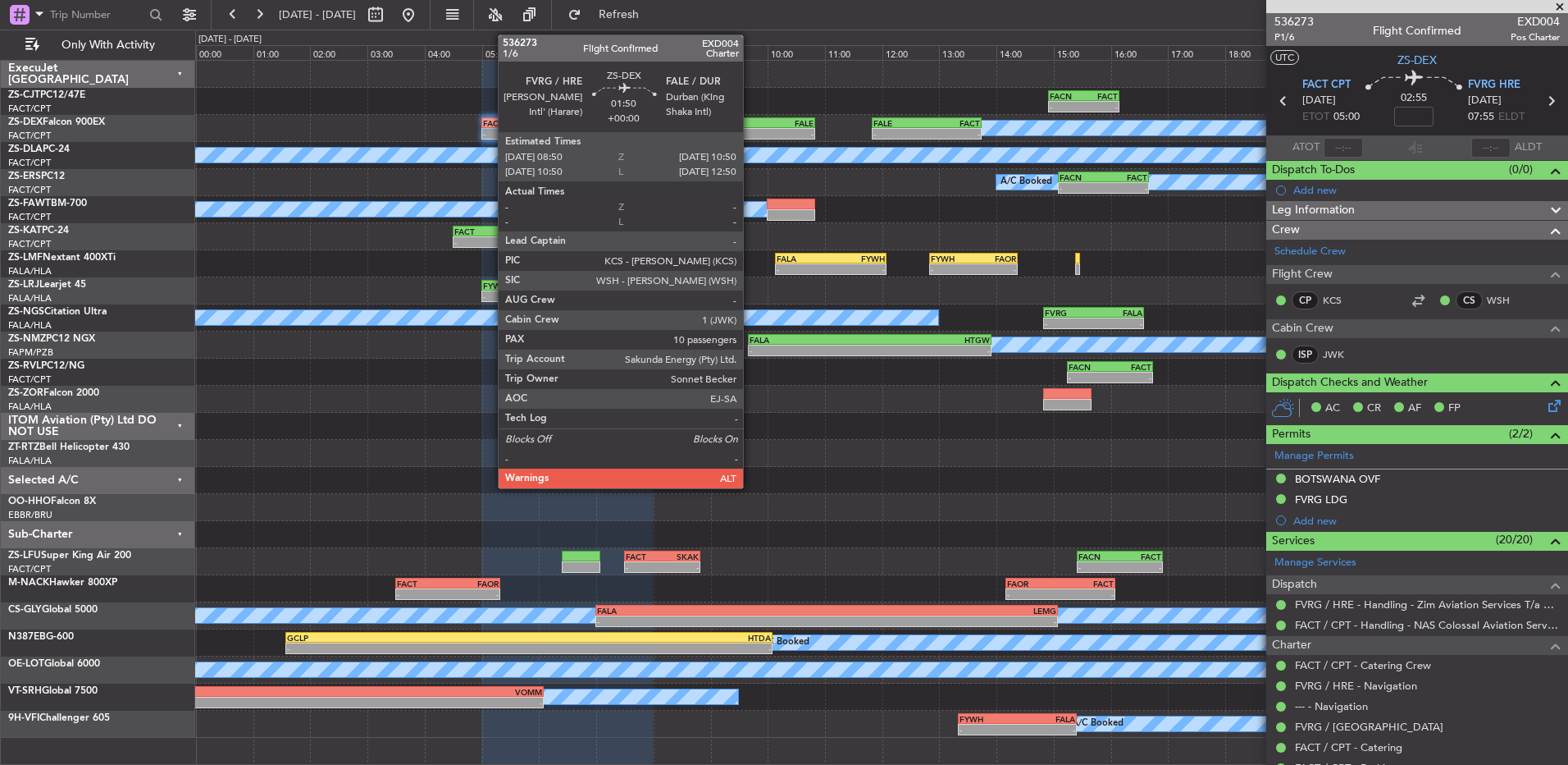
click at [751, 122] on div "FVRG" at bounding box center [730, 123] width 55 height 10
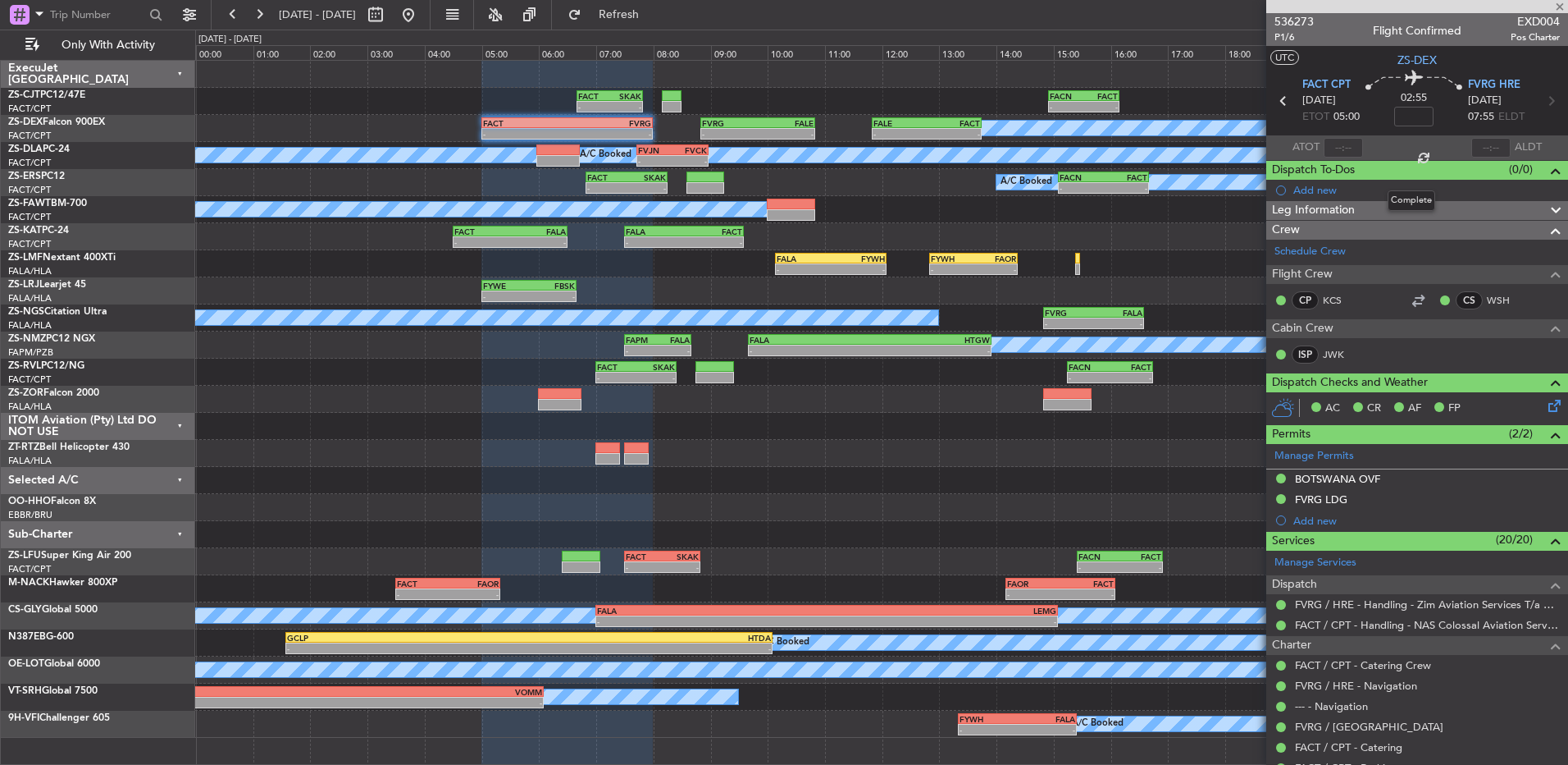
type input "10"
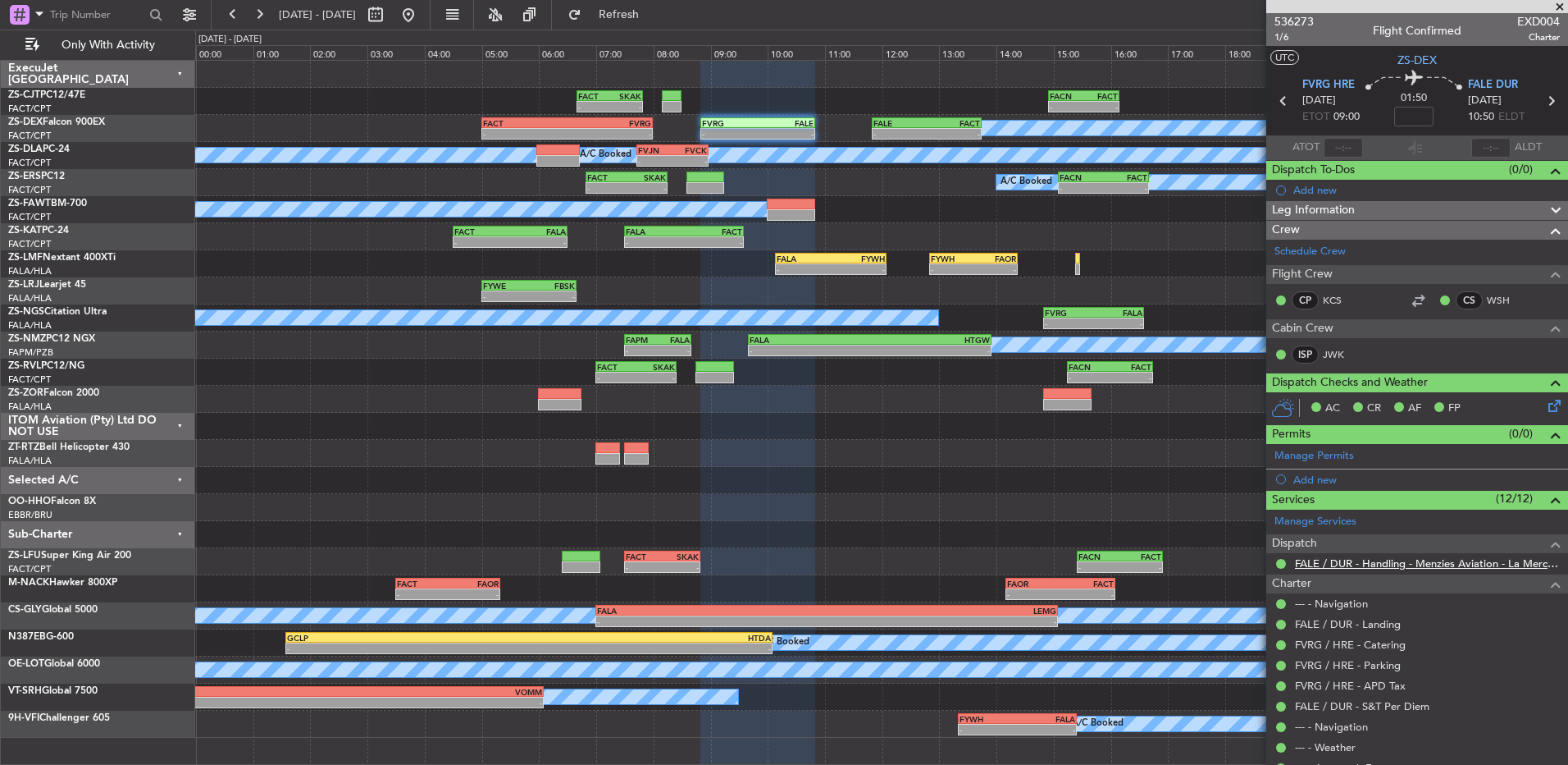
click at [1396, 561] on link "FALE / DUR - Handling - Menzies Aviation - La Mercy FADN / DUR" at bounding box center [1427, 563] width 264 height 14
click at [268, 14] on button at bounding box center [259, 15] width 26 height 26
